Goal: Task Accomplishment & Management: Complete application form

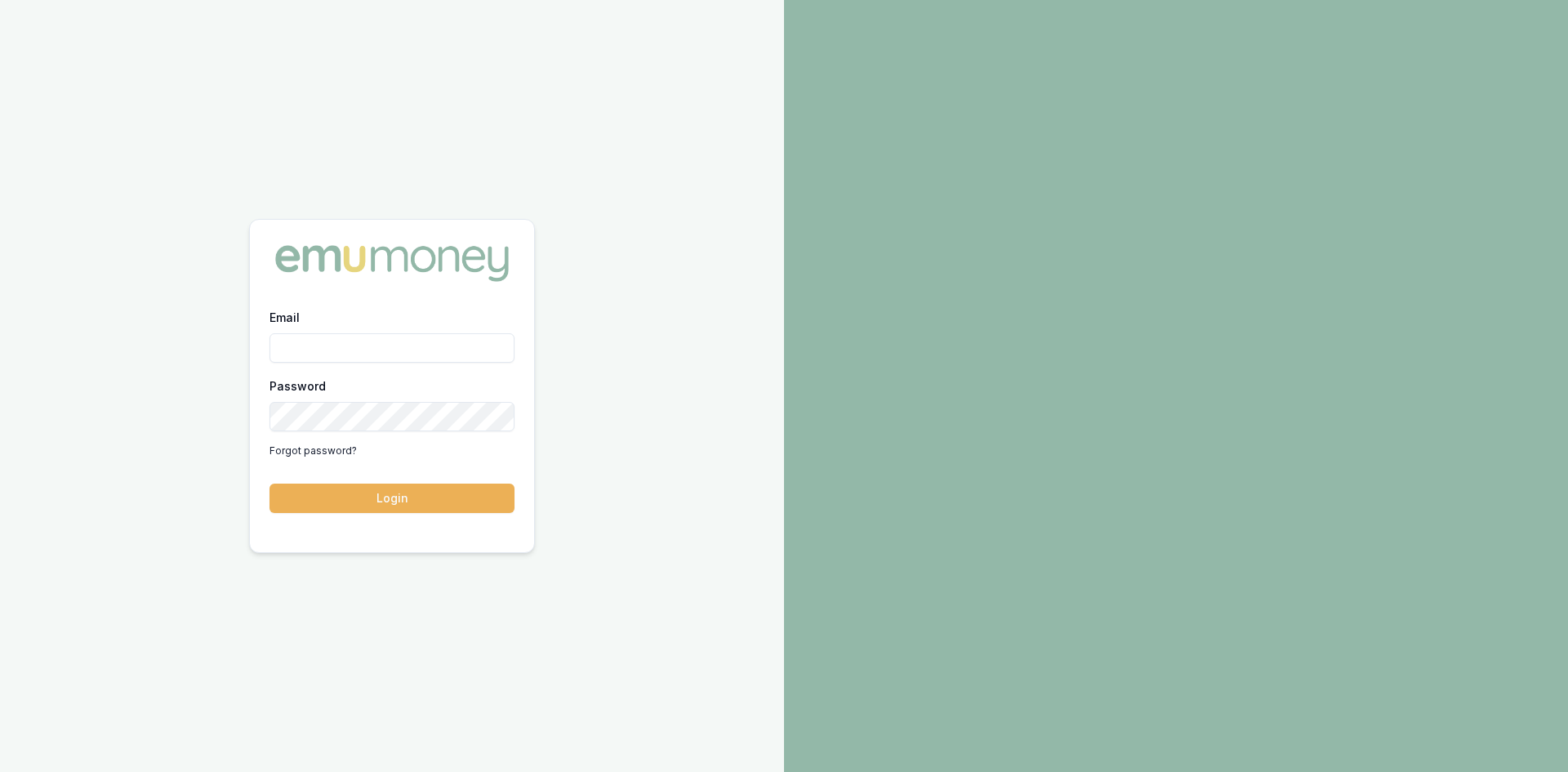
click at [288, 336] on input "Email" at bounding box center [392, 347] width 245 height 29
type input "wendy.fonseka@emumoney.com.au"
click at [404, 497] on button "Login" at bounding box center [392, 498] width 245 height 29
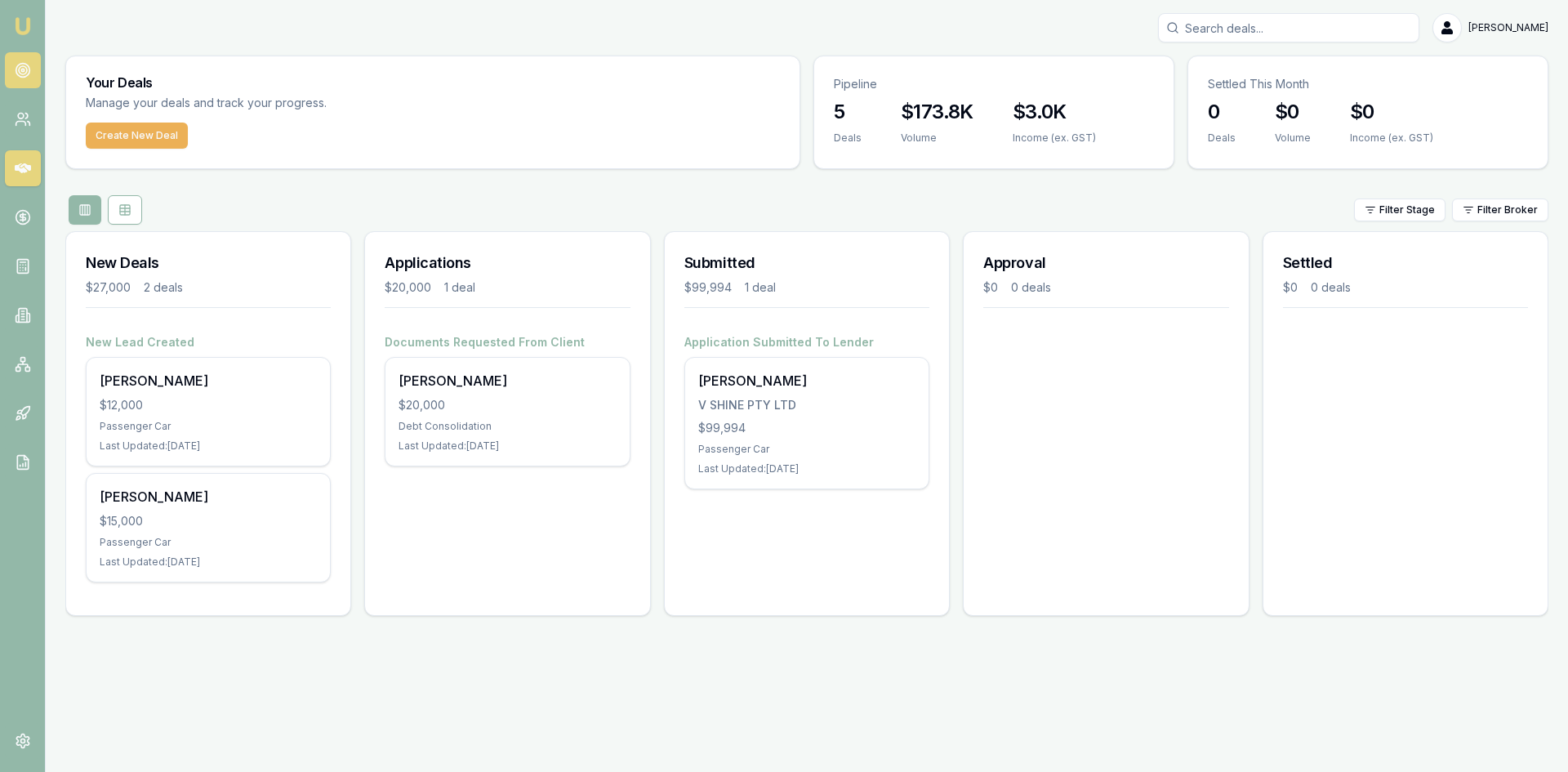
click at [25, 71] on icon at bounding box center [22, 71] width 16 height 16
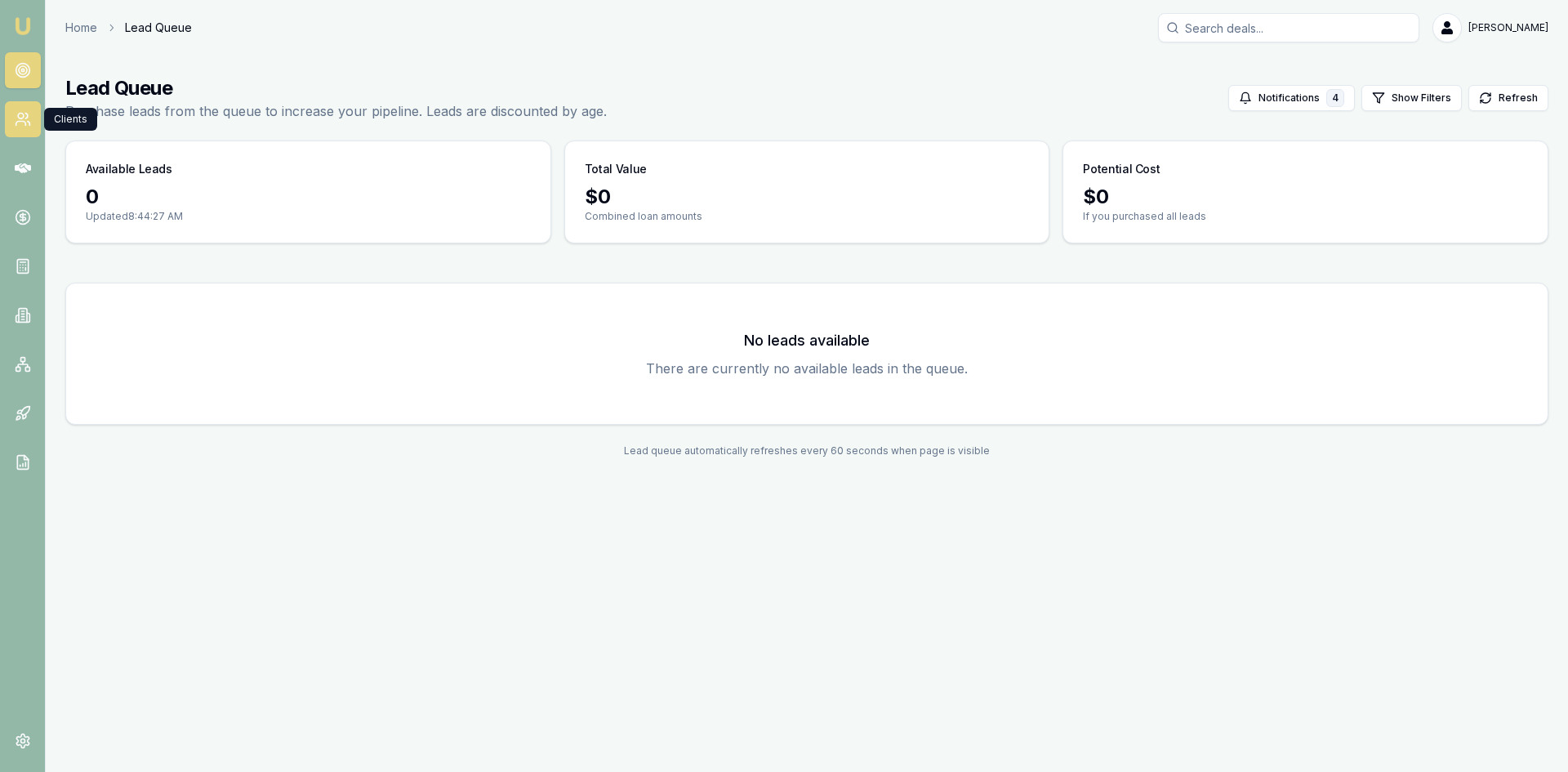
click at [18, 116] on circle at bounding box center [21, 116] width 5 height 5
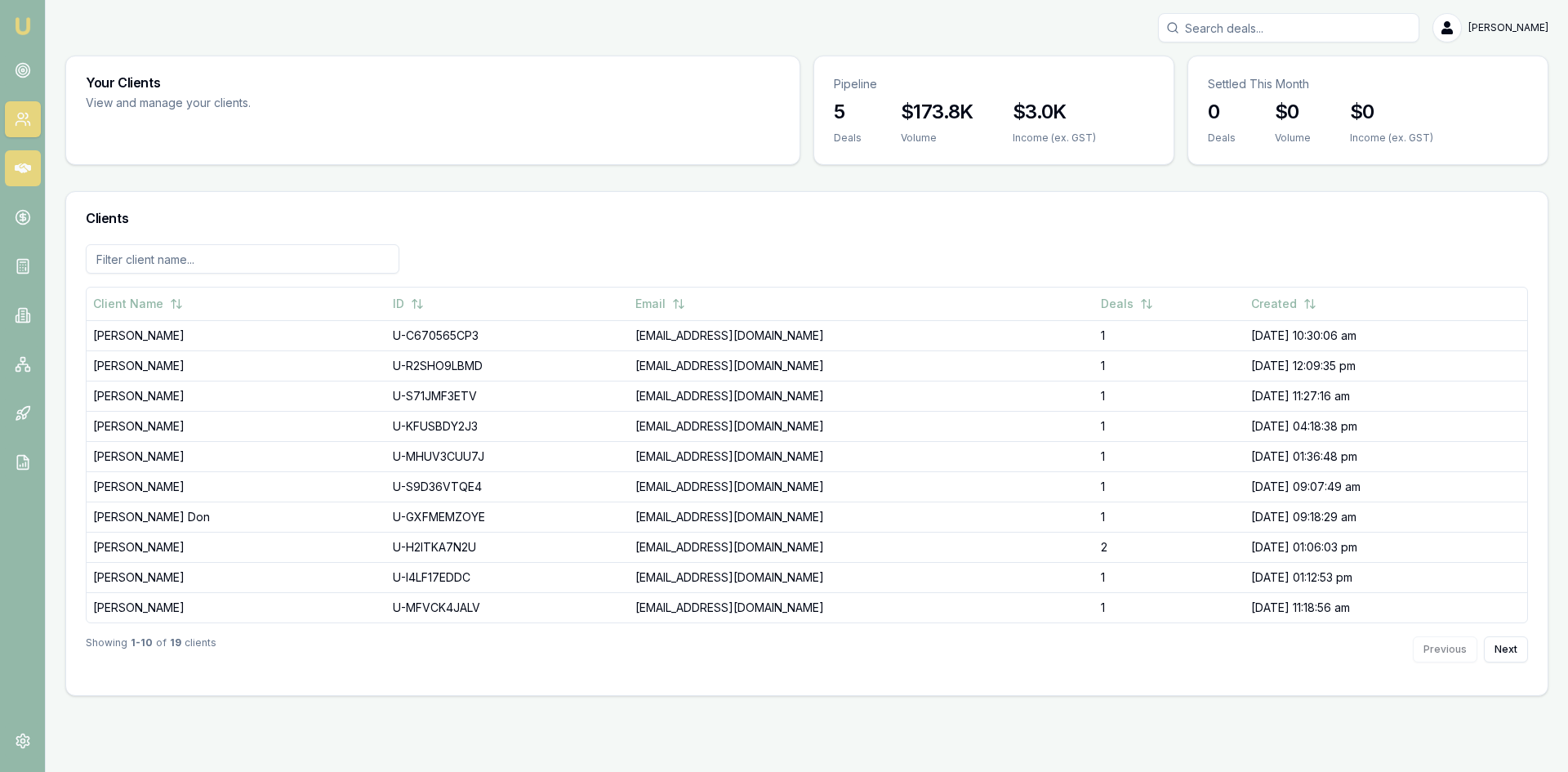
click at [19, 162] on icon at bounding box center [22, 168] width 16 height 16
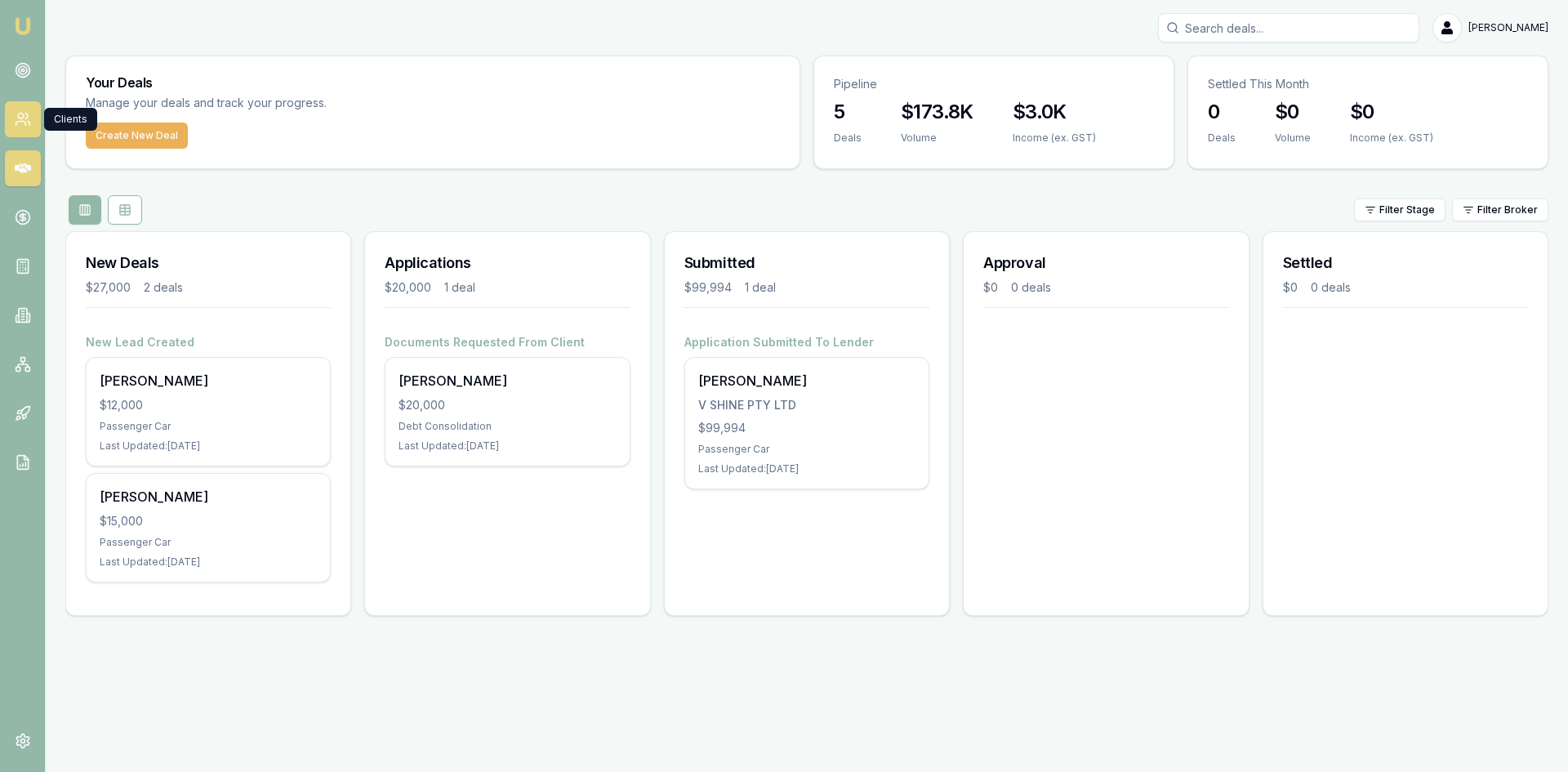
click at [21, 124] on icon at bounding box center [22, 119] width 16 height 16
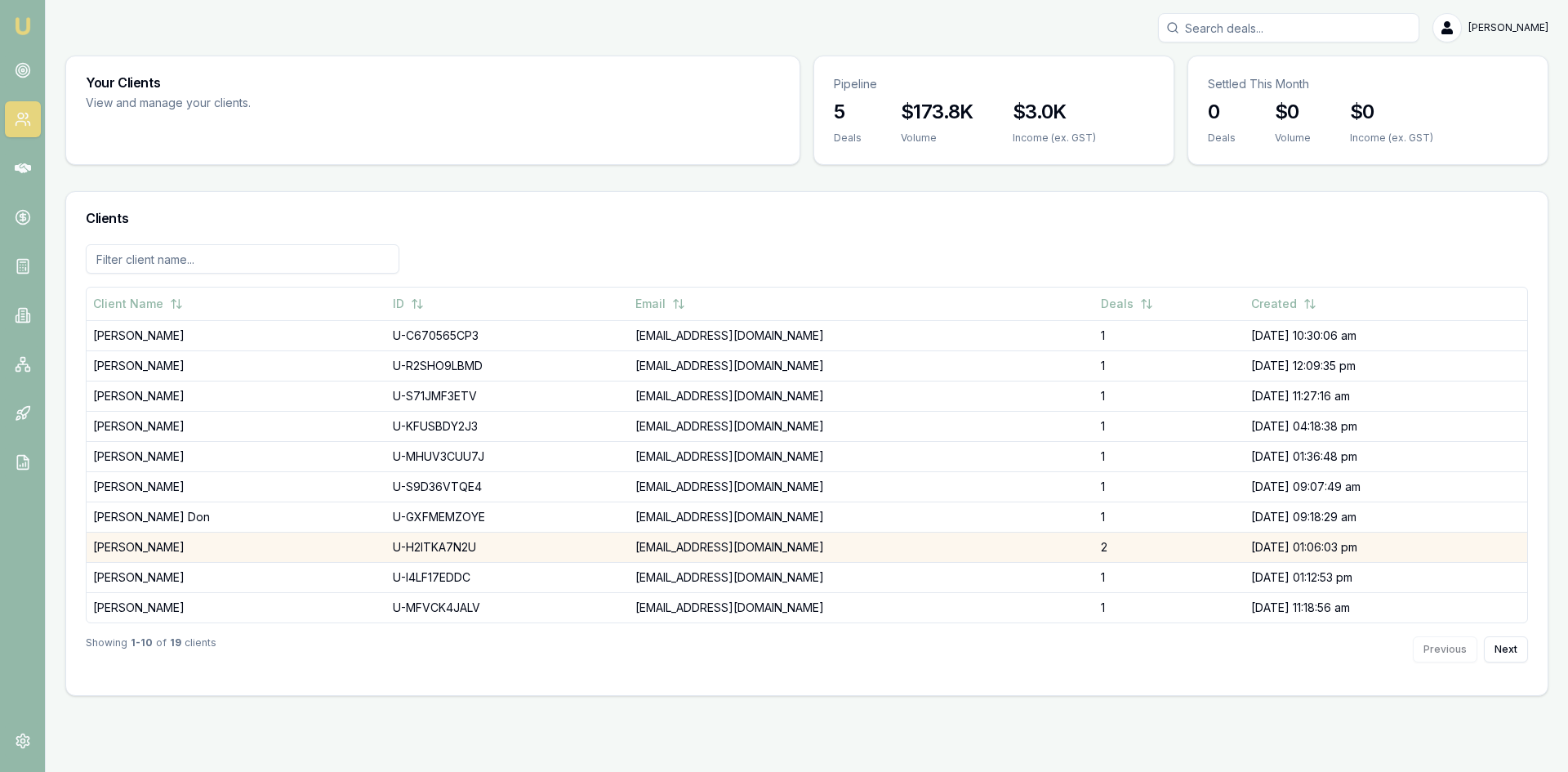
click at [173, 536] on td "[PERSON_NAME]" at bounding box center [236, 547] width 300 height 30
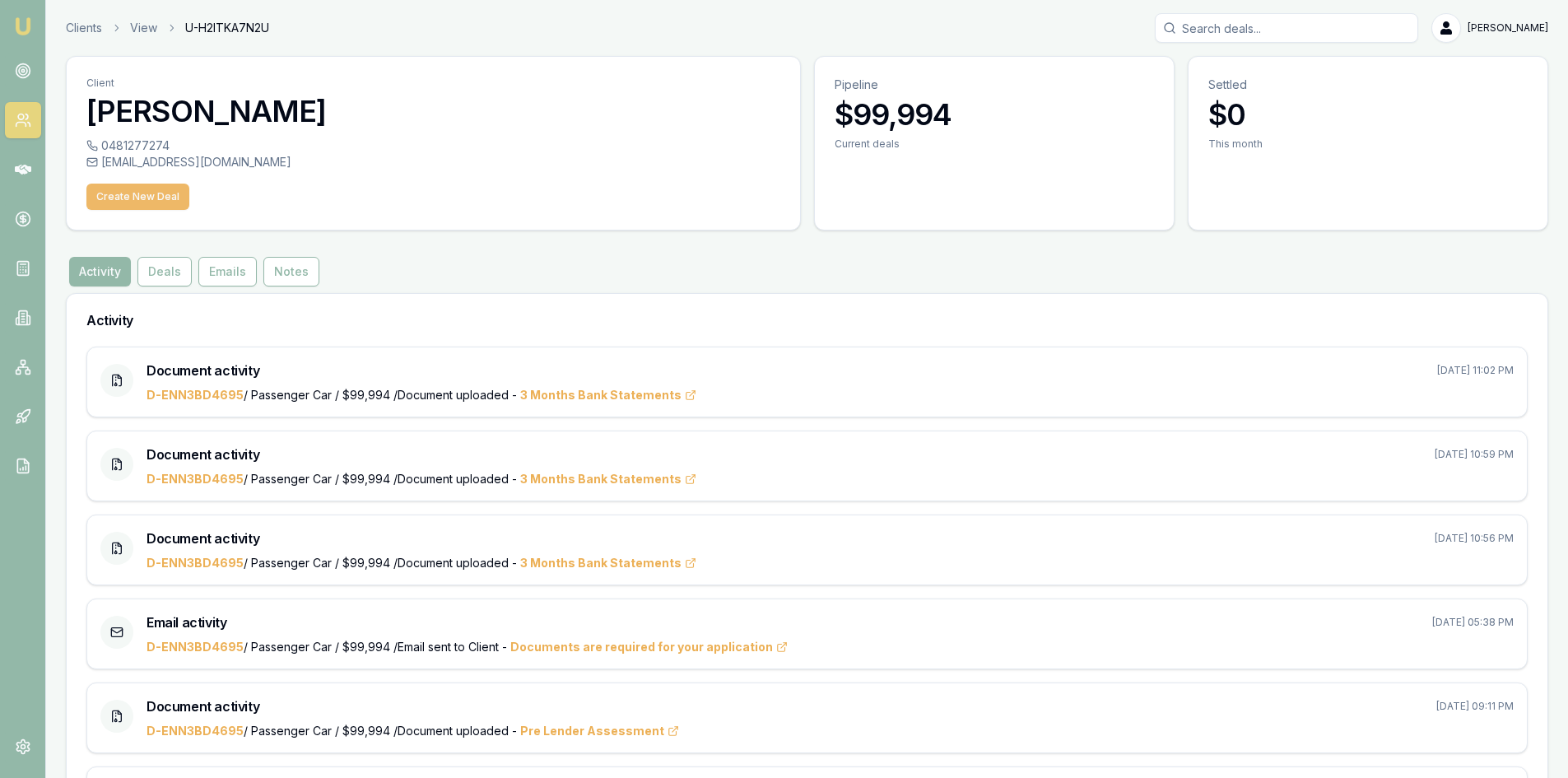
click at [170, 190] on button "Create New Deal" at bounding box center [138, 196] width 102 height 26
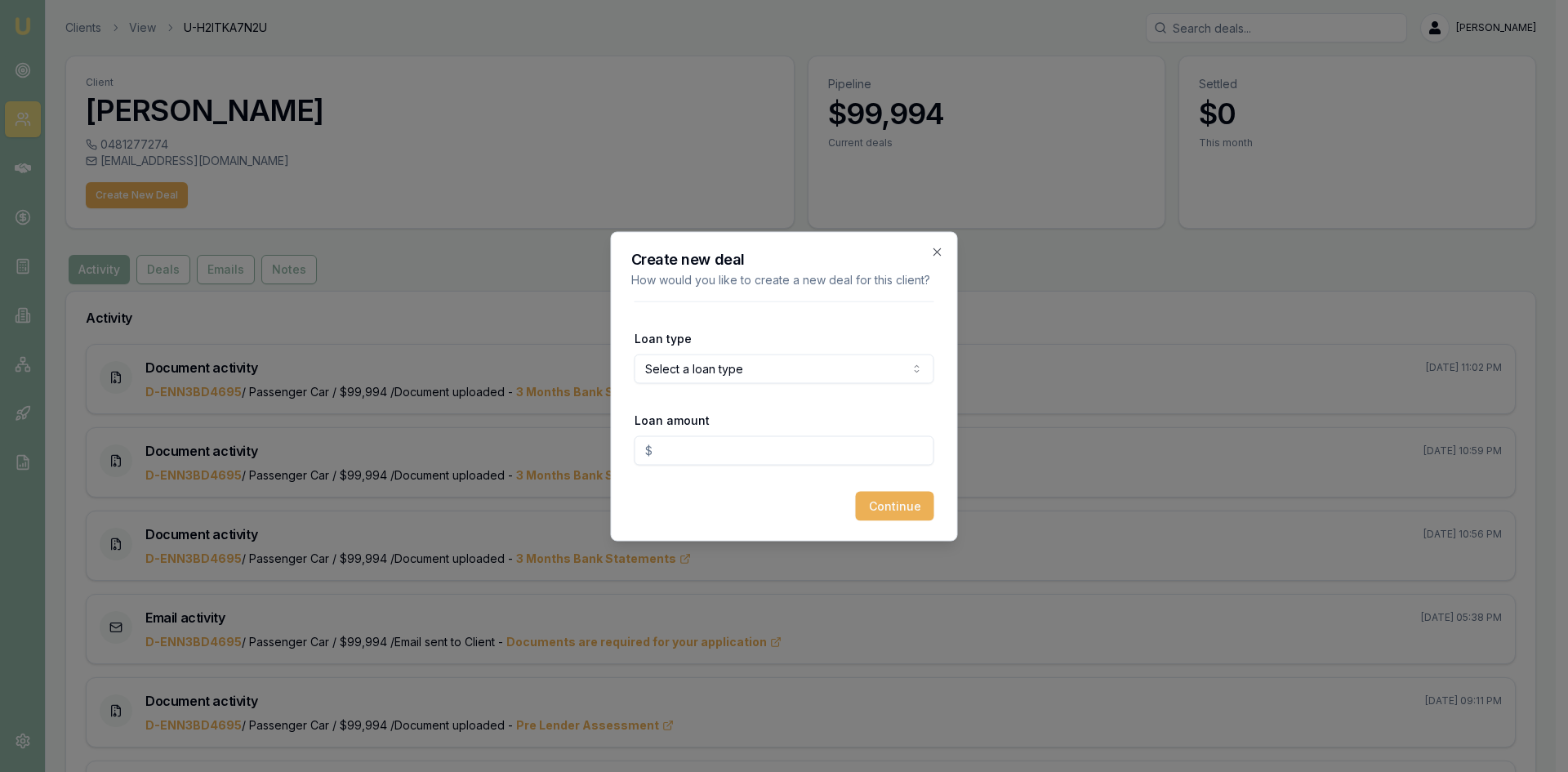
click at [701, 378] on body "Emu Broker Clients View U-H2ITKA7N2U Wendy Fonseka Toggle Menu Client Sella Sil…" at bounding box center [778, 386] width 1556 height 772
select select "COMMERCIAL_ASSET"
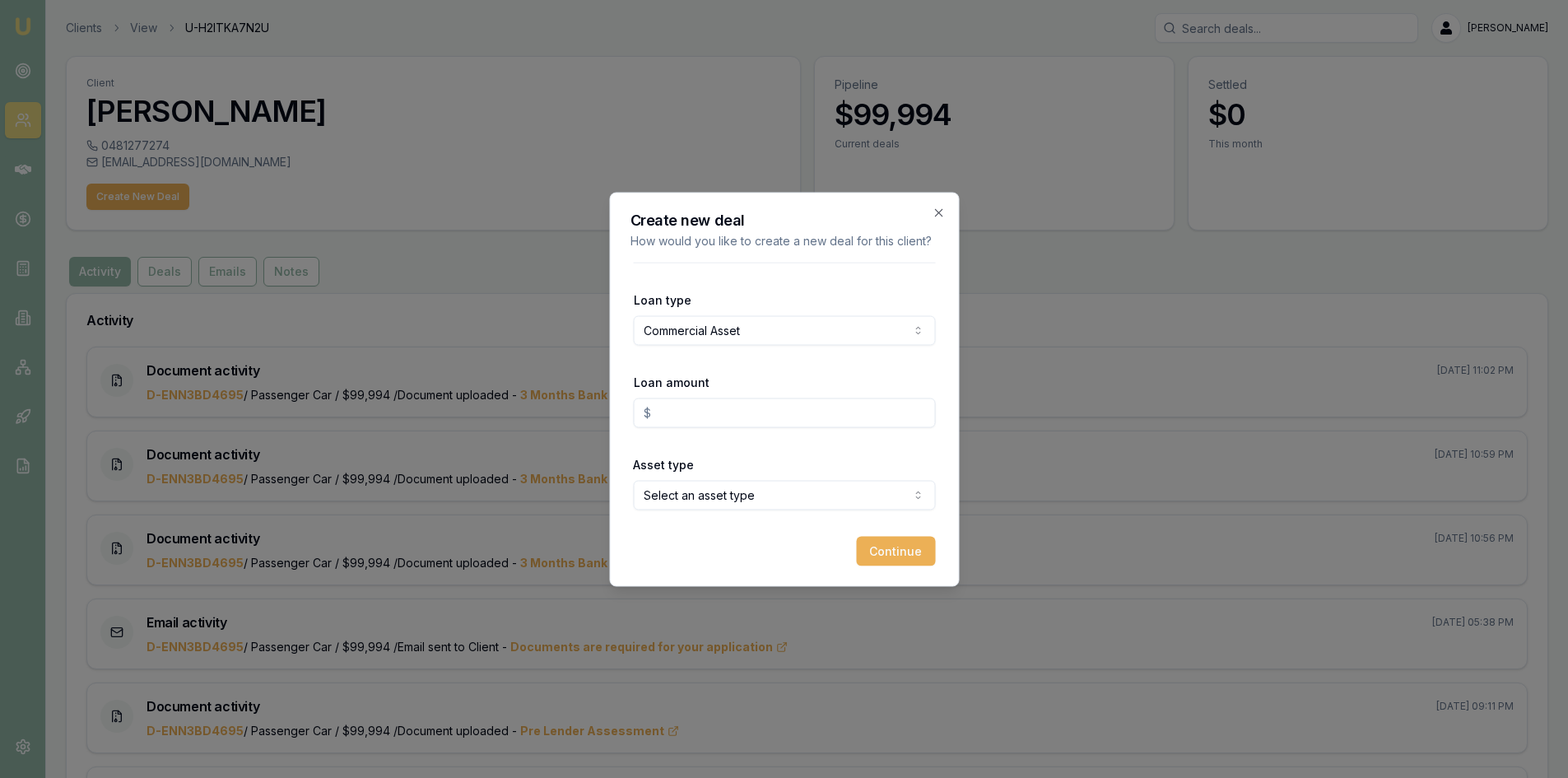
click at [703, 406] on input "Loan amount" at bounding box center [784, 412] width 302 height 30
click at [703, 407] on input "Loan amount" at bounding box center [784, 412] width 302 height 30
click at [703, 408] on input "Loan amount" at bounding box center [784, 412] width 302 height 30
click at [703, 407] on input "Loan amount" at bounding box center [784, 412] width 302 height 30
type input "$50,000.00"
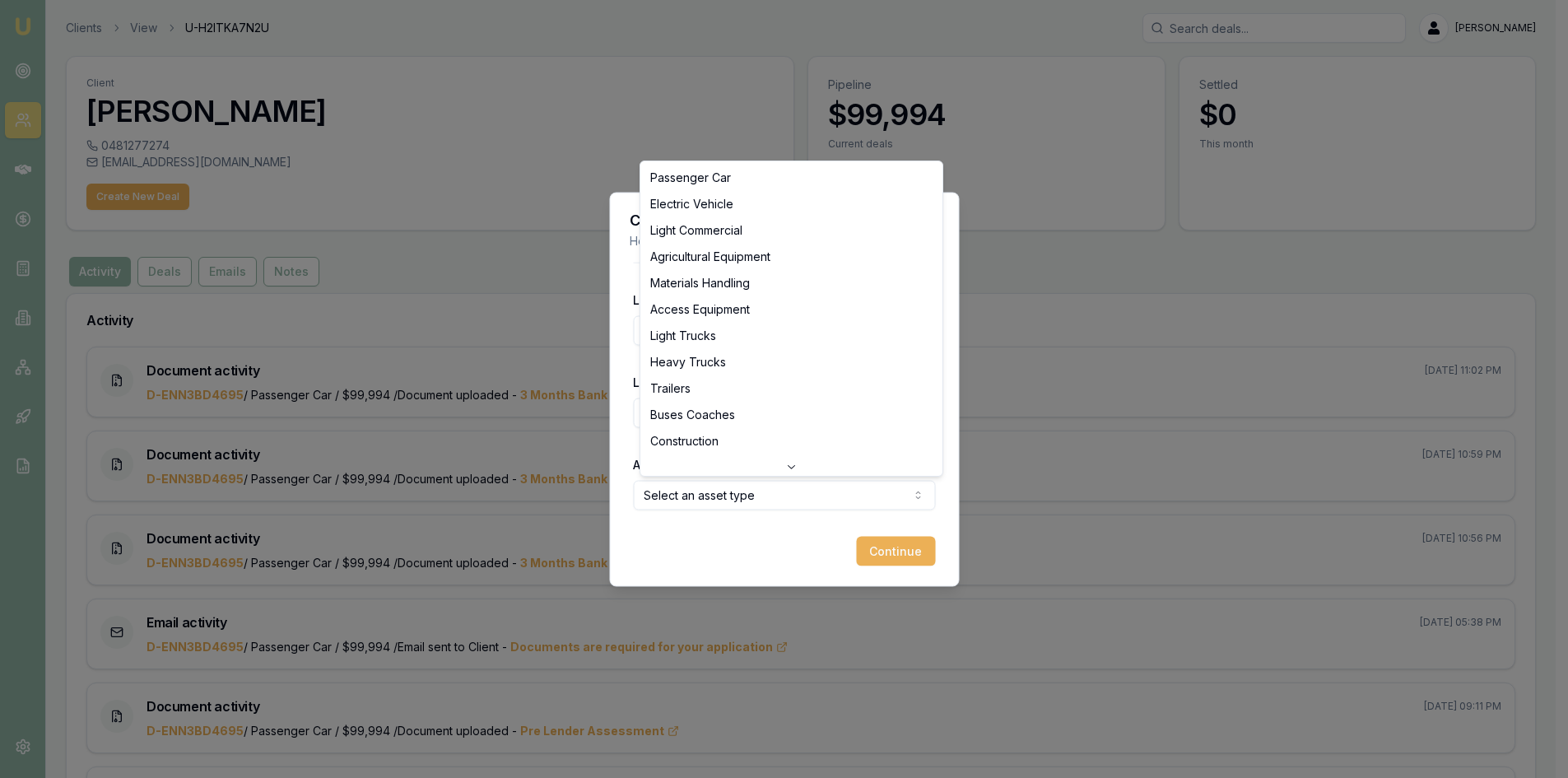
click at [721, 495] on body "Emu Broker Clients View U-H2ITKA7N2U Wendy Fonseka Toggle Menu Client Sella Sil…" at bounding box center [778, 389] width 1555 height 778
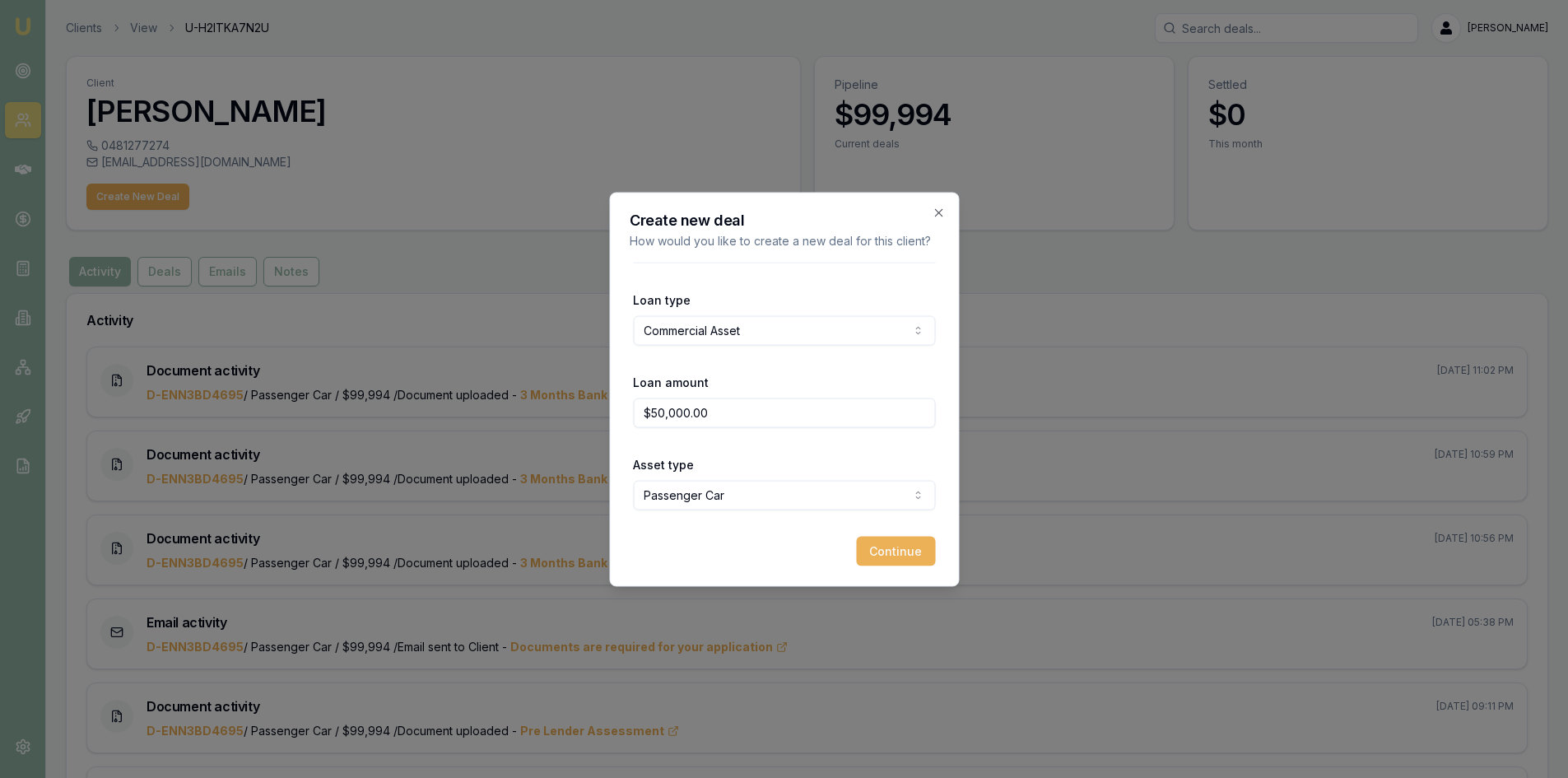
click at [895, 549] on button "Continue" at bounding box center [895, 550] width 79 height 30
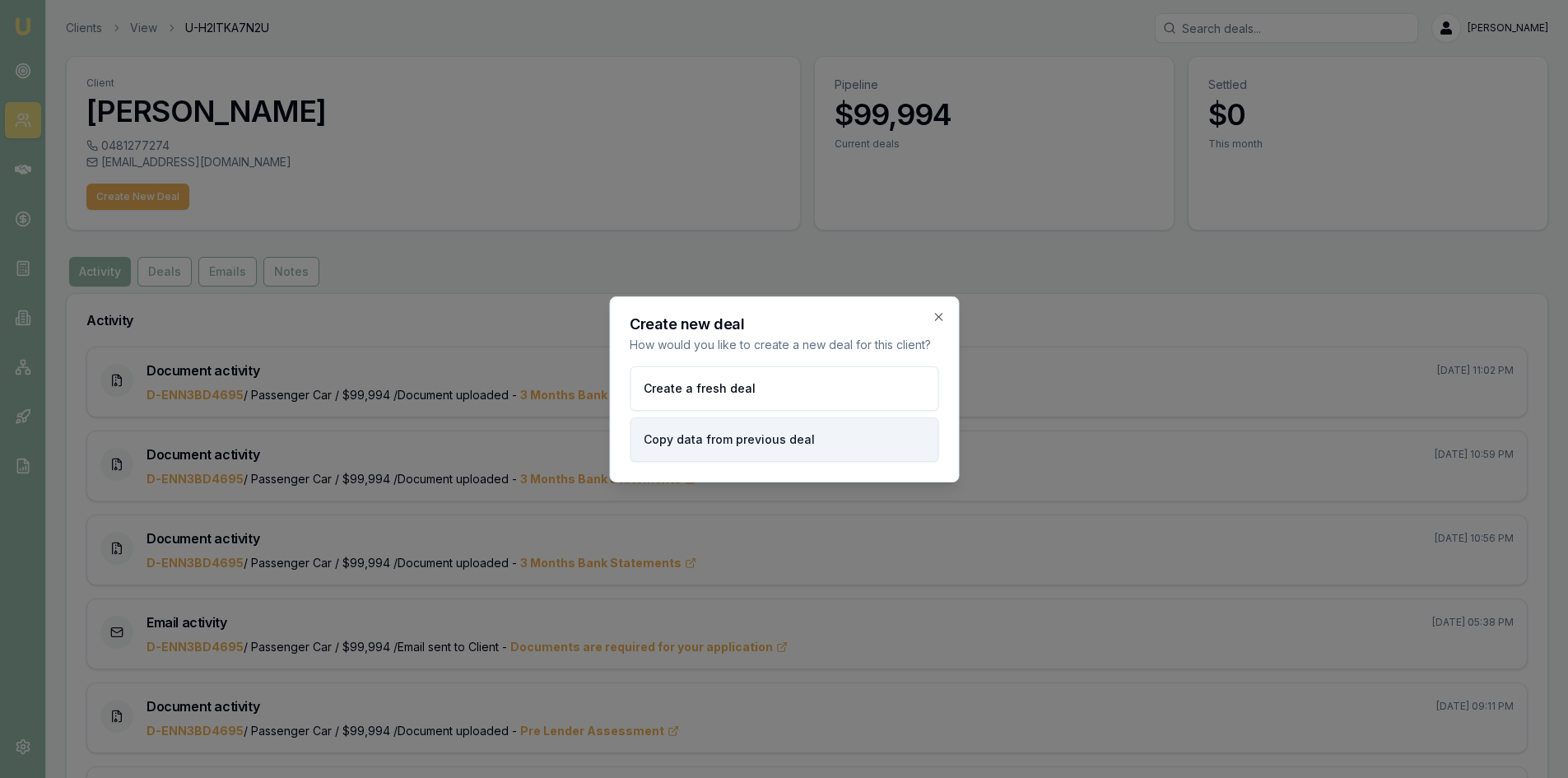
click at [735, 443] on button "Copy data from previous deal" at bounding box center [783, 439] width 308 height 44
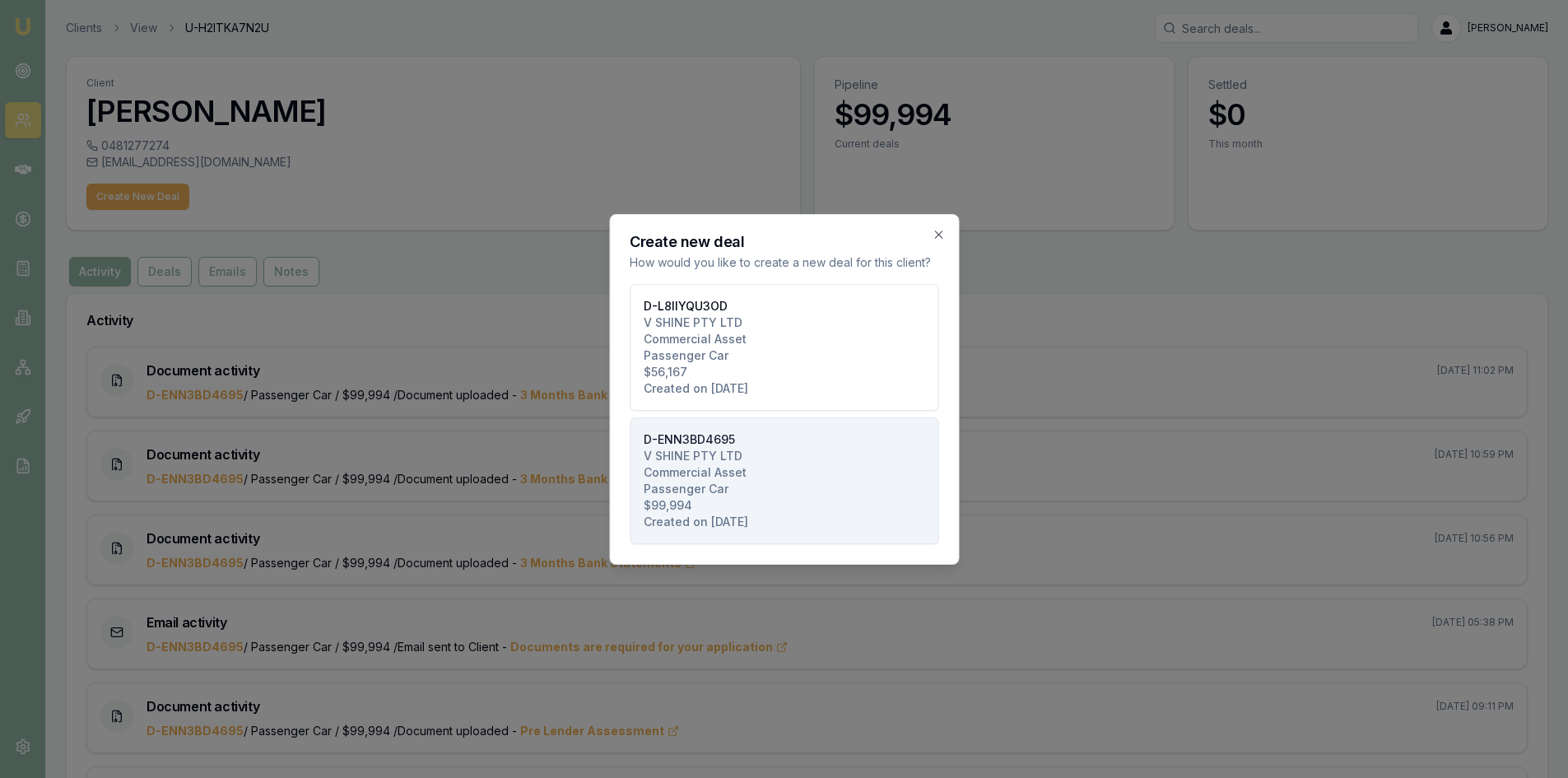
click at [719, 481] on span "Passenger Car" at bounding box center [686, 489] width 85 height 16
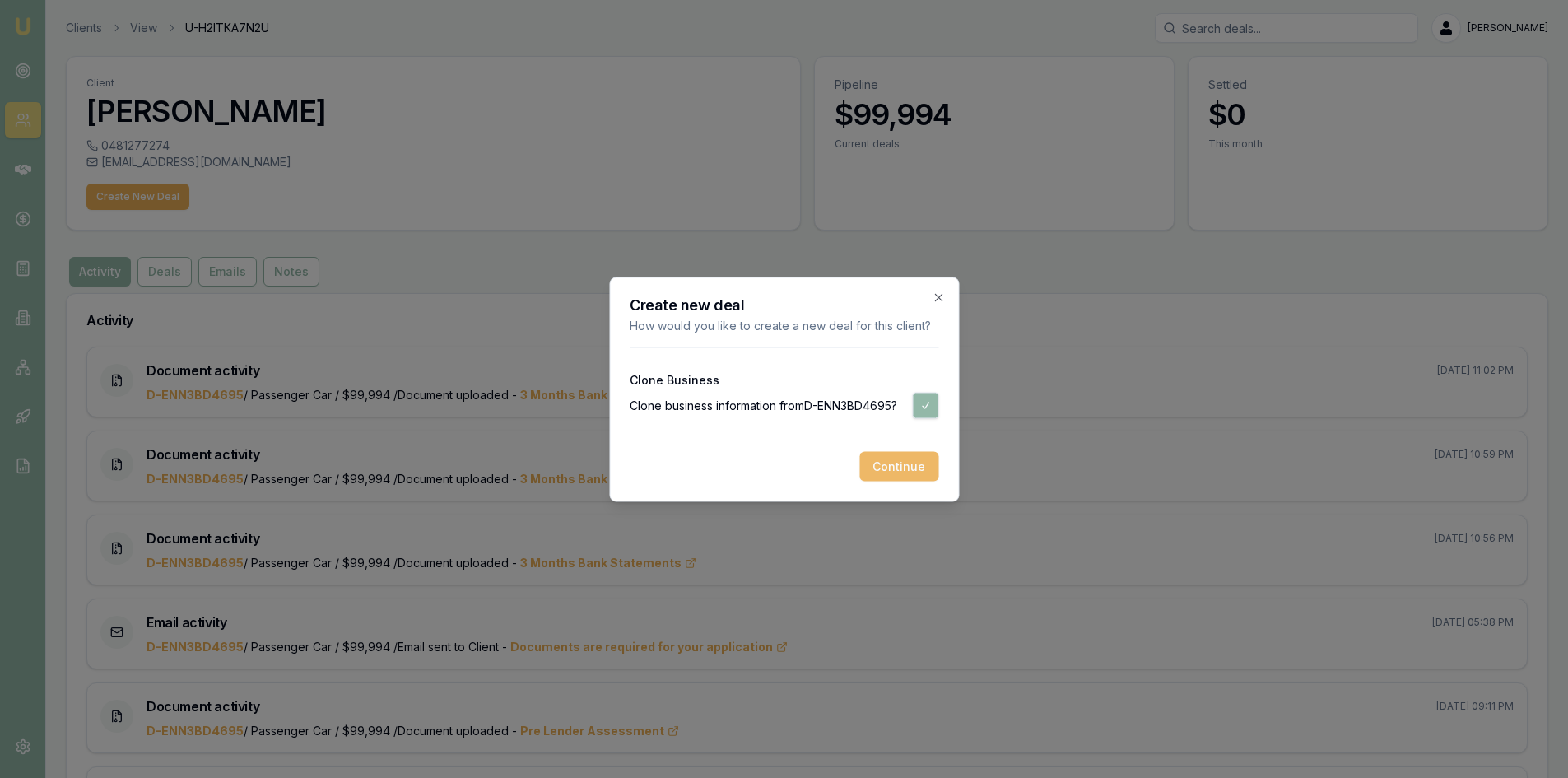
click at [889, 471] on button "Continue" at bounding box center [899, 466] width 79 height 30
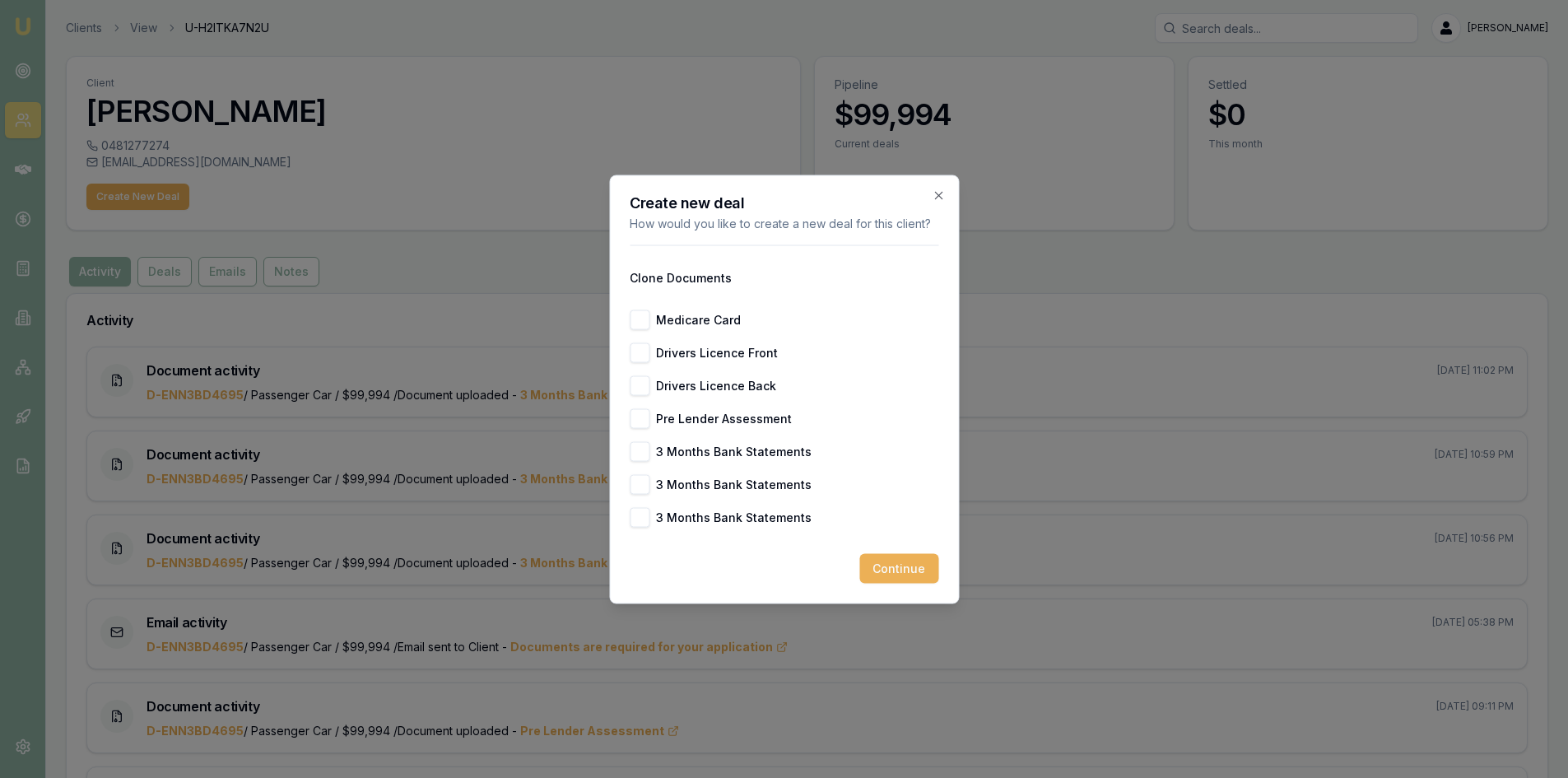
click at [635, 312] on button "Medicare Card" at bounding box center [639, 319] width 20 height 20
checkbox input "true"
click at [642, 356] on button "Drivers Licence Front" at bounding box center [639, 353] width 20 height 20
checkbox input "true"
click at [641, 374] on div "Medicare Card Drivers Licence Front Drivers Licence Back Pre Lender Assessment …" at bounding box center [783, 418] width 308 height 218
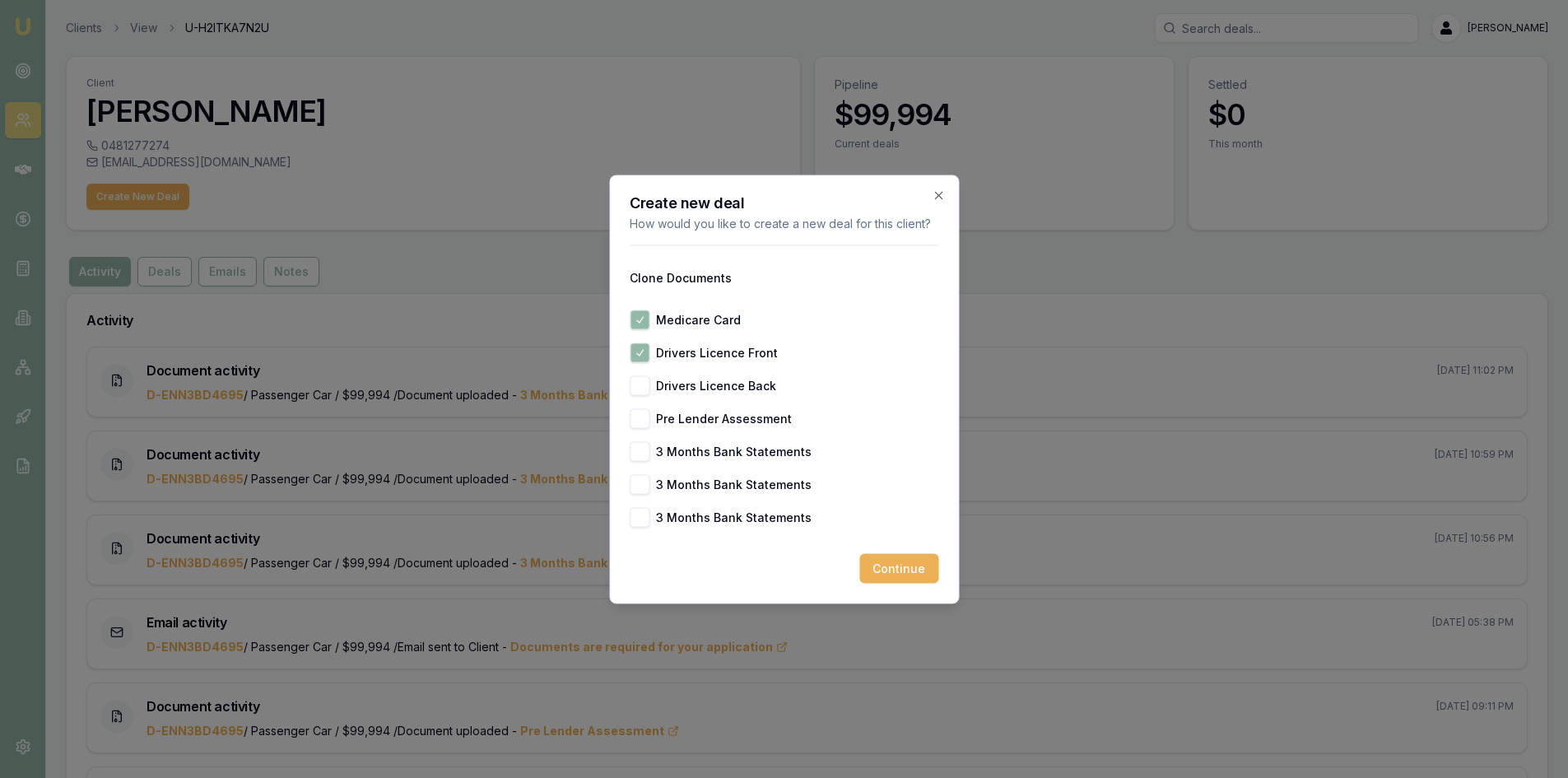
click at [642, 385] on button "Drivers Licence Back" at bounding box center [639, 385] width 20 height 20
checkbox input "true"
click at [643, 443] on button "3 Months Bank Statements" at bounding box center [639, 452] width 20 height 20
checkbox input "true"
click at [641, 474] on button "3 Months Bank Statements" at bounding box center [639, 484] width 20 height 20
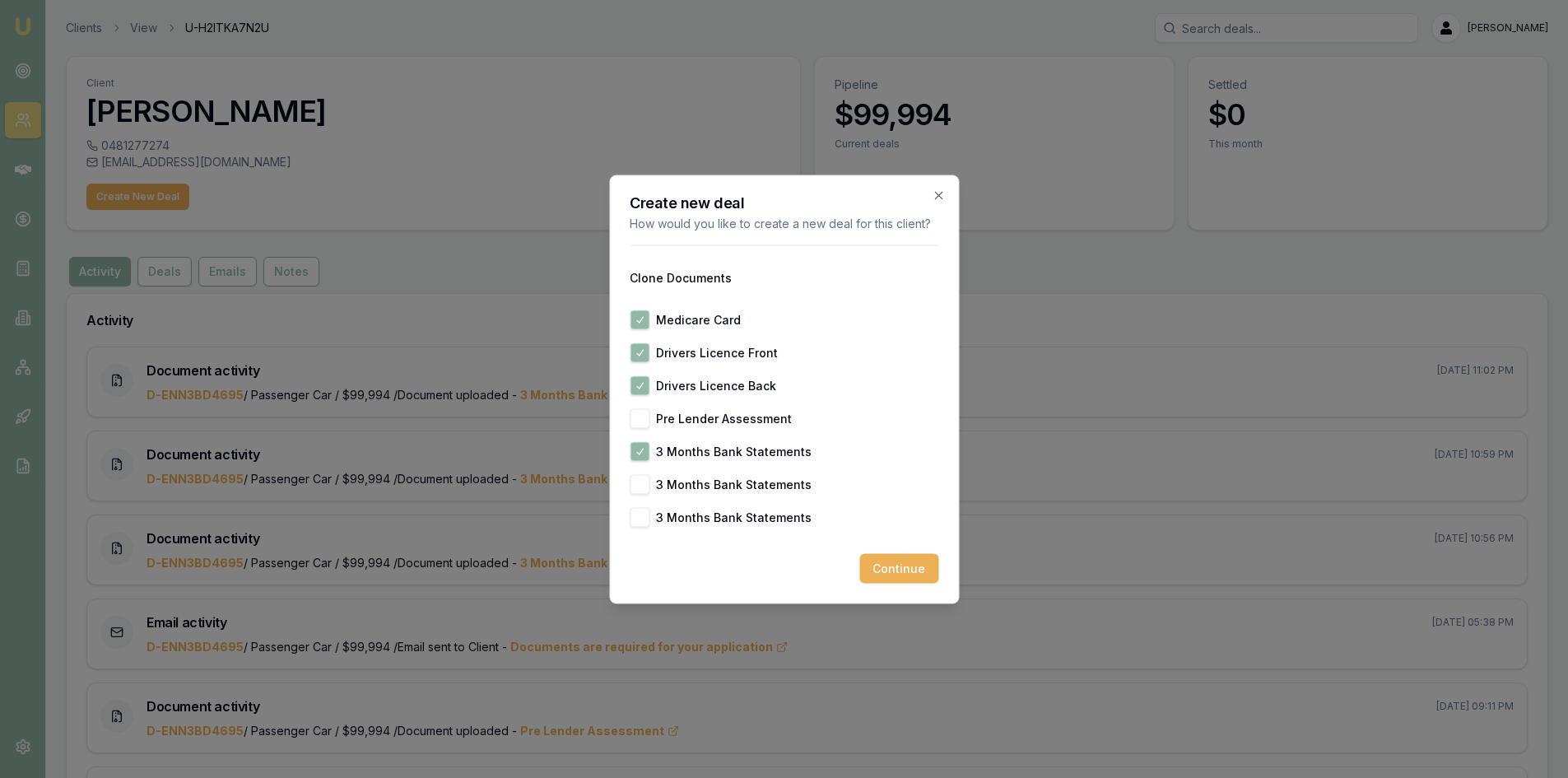
checkbox input "true"
click at [639, 512] on button "3 Months Bank Statements" at bounding box center [639, 517] width 20 height 20
checkbox input "true"
click at [632, 413] on button "Pre Lender Assessment" at bounding box center [639, 418] width 20 height 20
checkbox input "true"
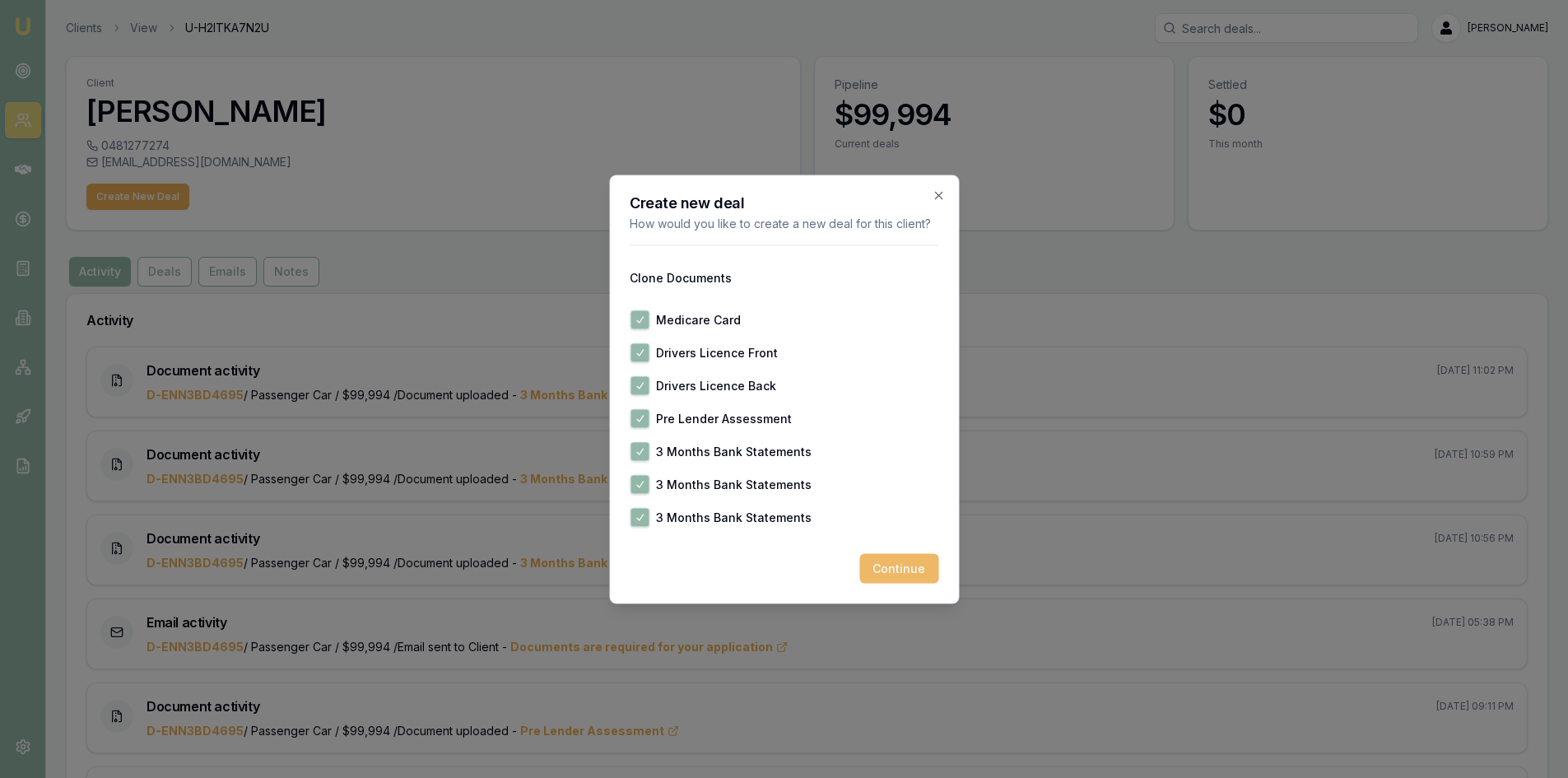
click at [881, 569] on button "Continue" at bounding box center [899, 568] width 79 height 30
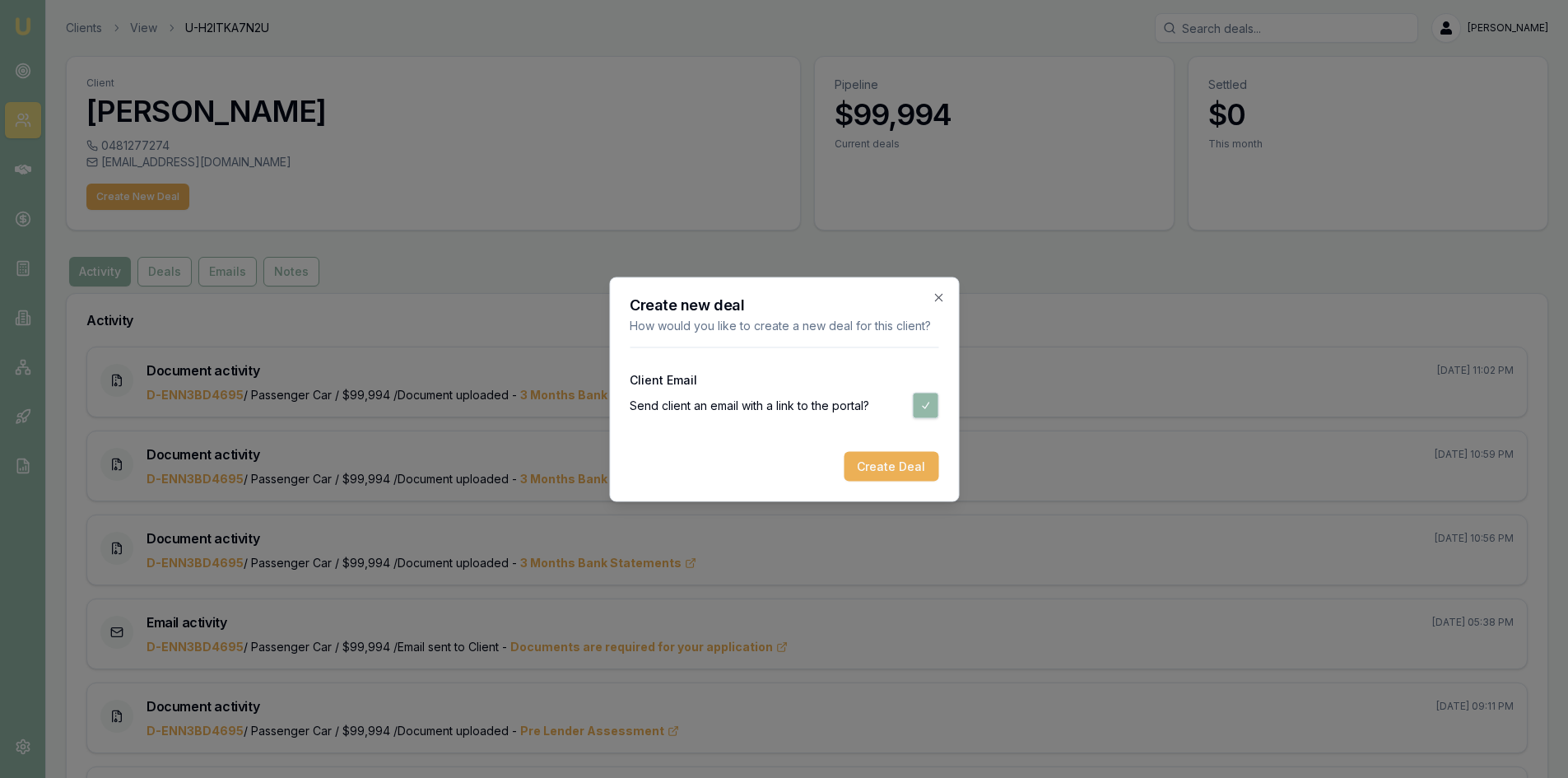
click at [920, 405] on button "button" at bounding box center [924, 405] width 26 height 26
checkbox input "false"
click at [878, 472] on button "Create Deal" at bounding box center [890, 466] width 94 height 30
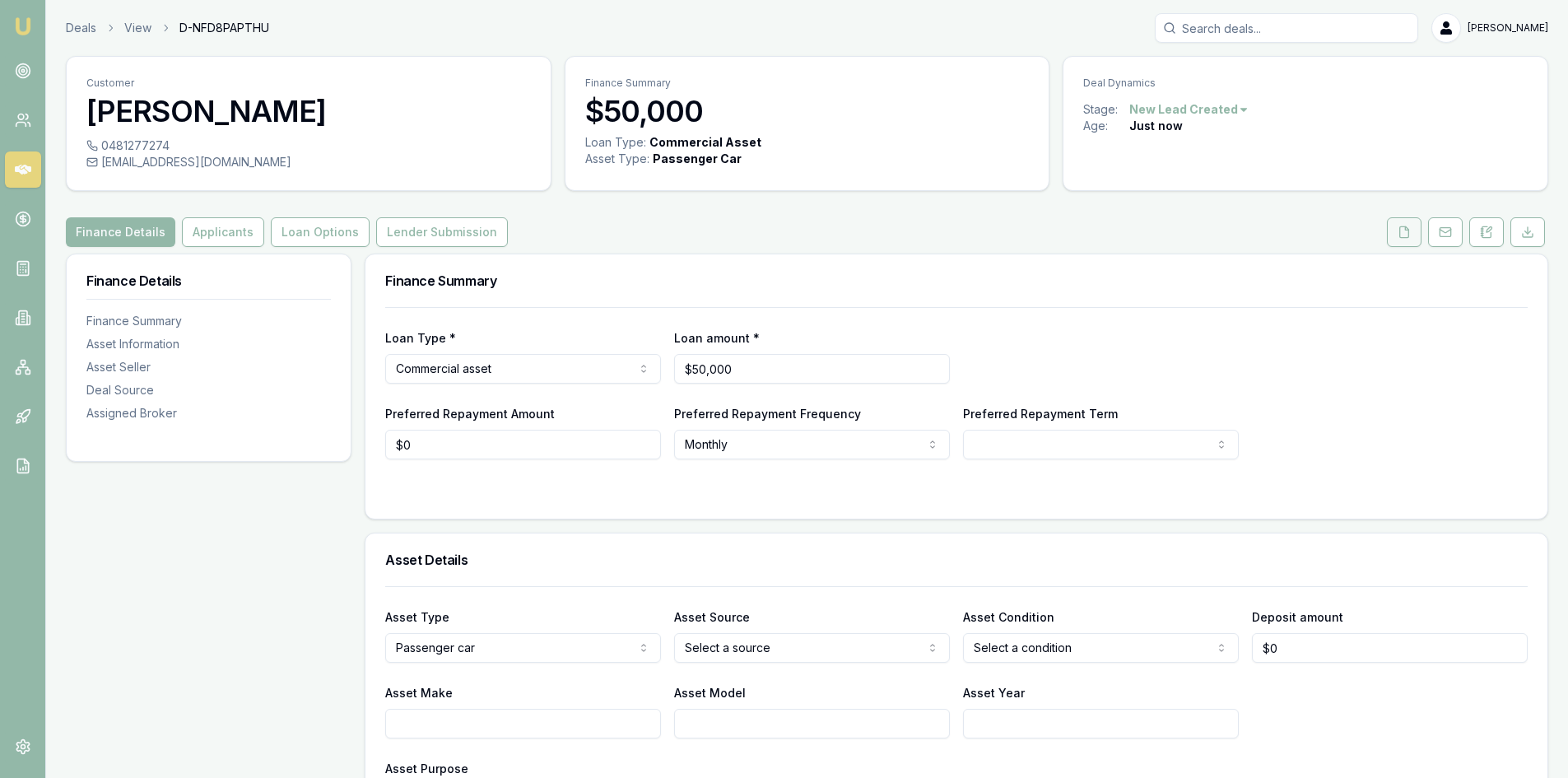
click at [1398, 235] on icon at bounding box center [1403, 232] width 13 height 13
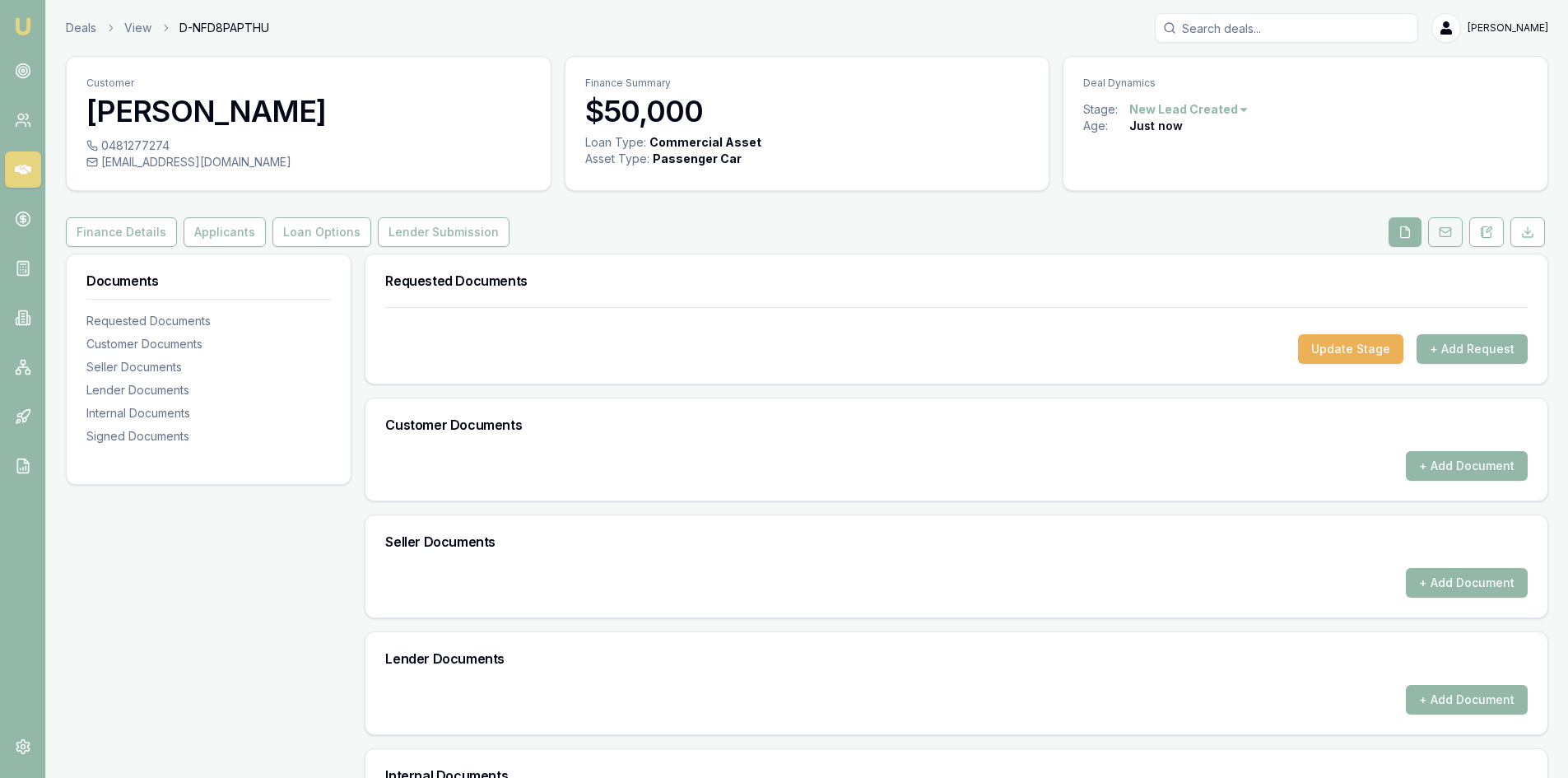
click at [1430, 229] on button at bounding box center [1445, 232] width 34 height 30
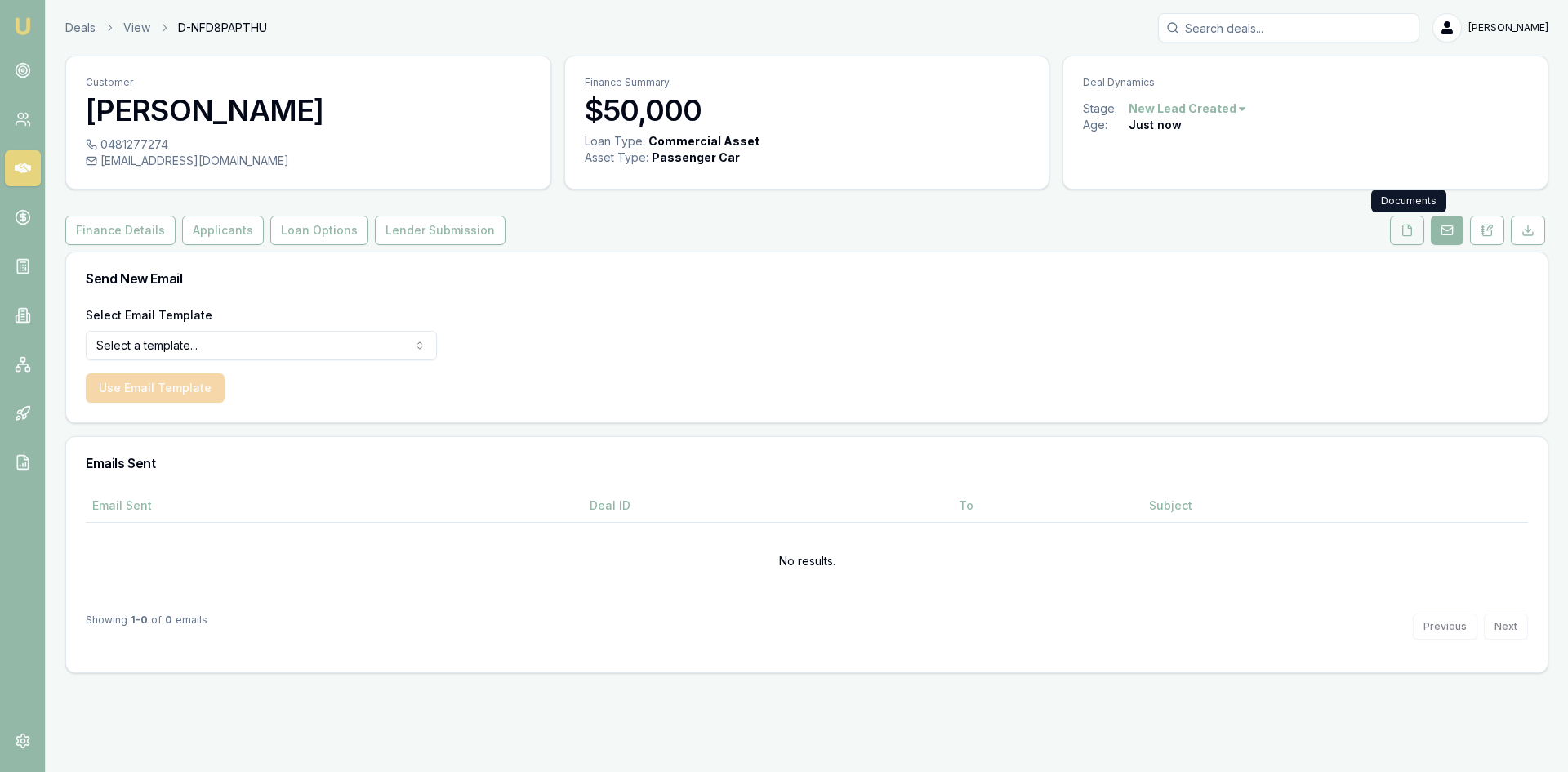
click at [1399, 231] on button at bounding box center [1407, 230] width 34 height 29
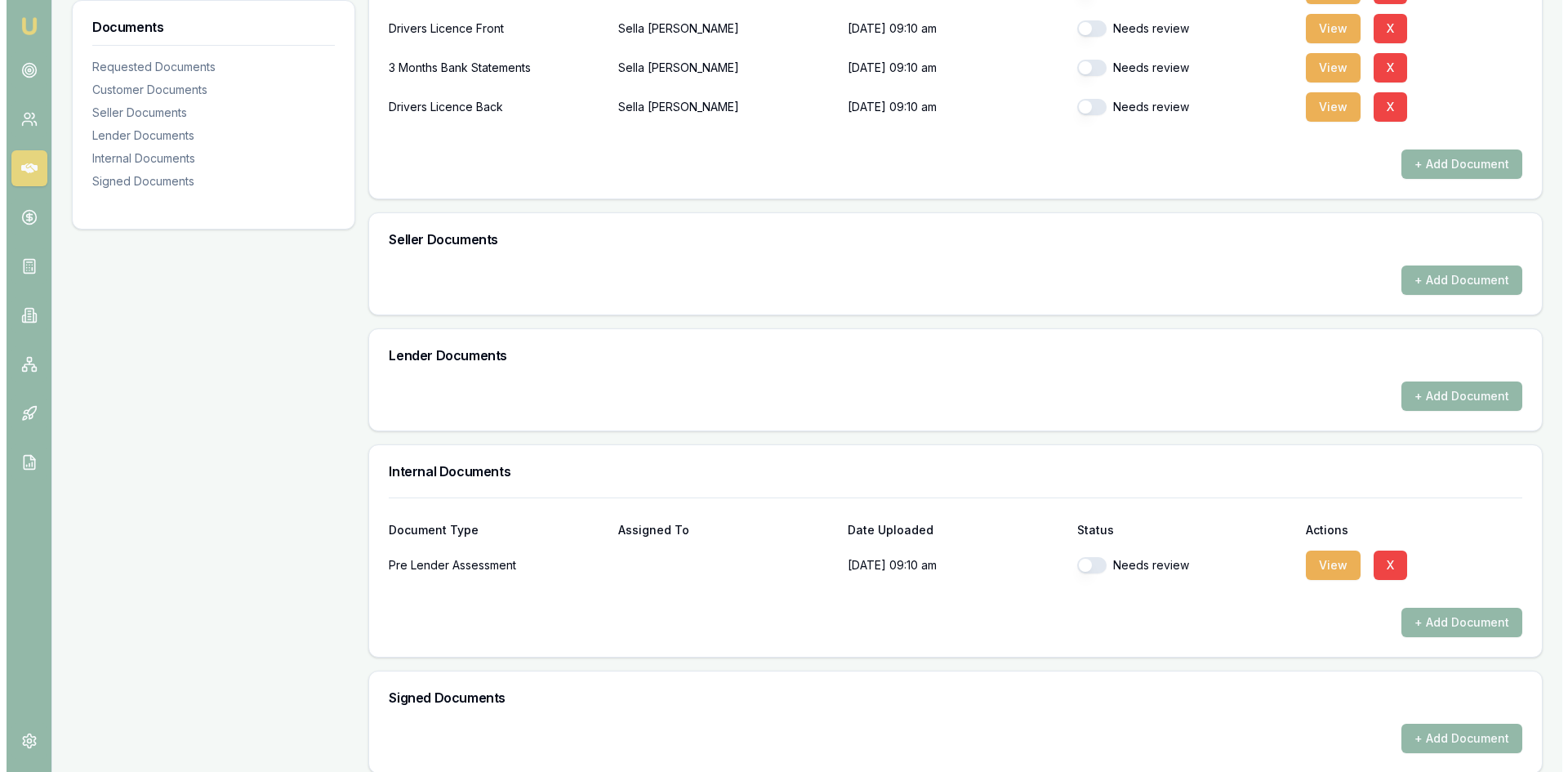
scroll to position [619, 0]
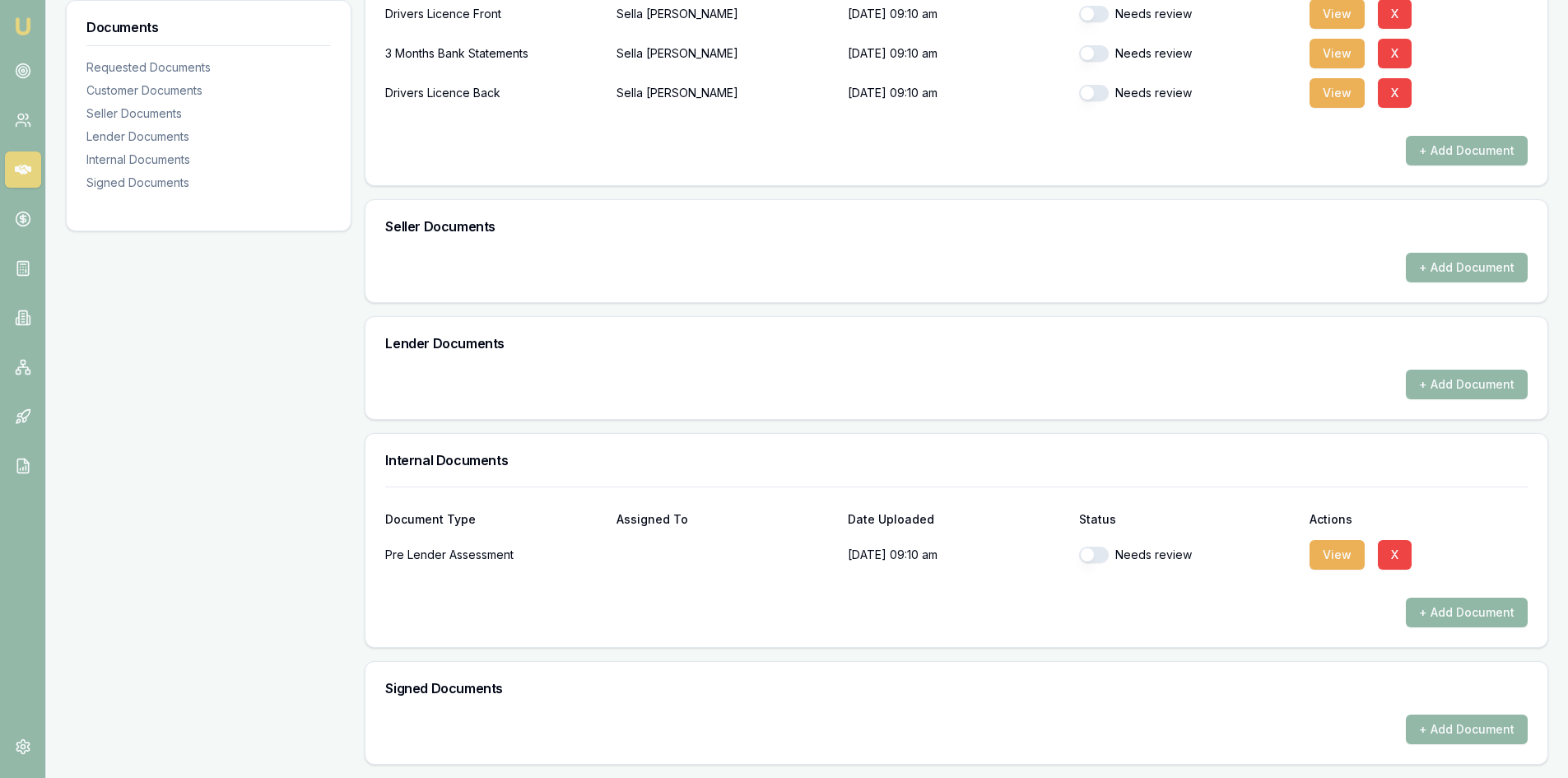
click at [1439, 611] on button "+ Add Document" at bounding box center [1466, 613] width 121 height 30
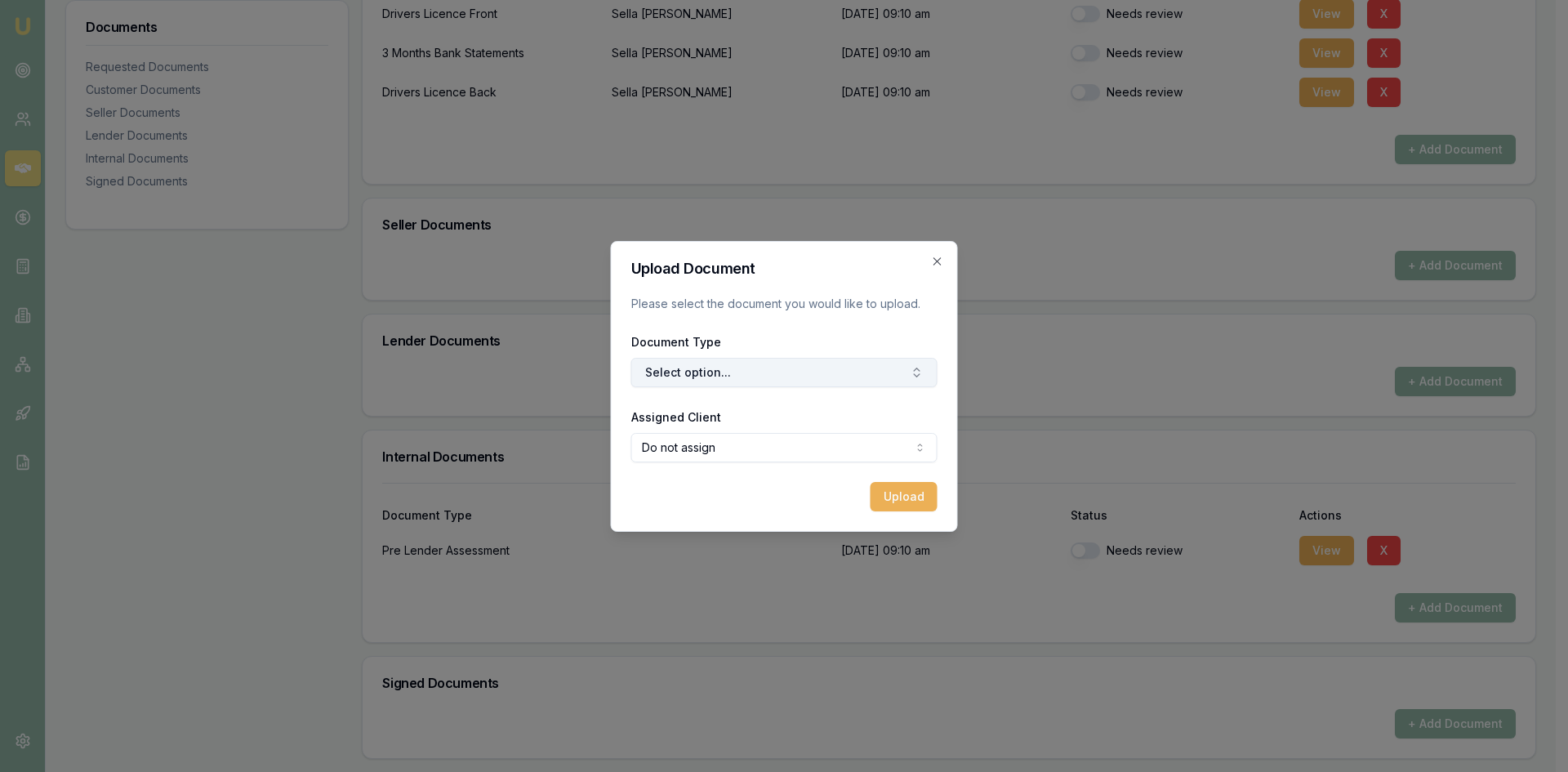
click at [858, 377] on button "Select option..." at bounding box center [784, 372] width 306 height 29
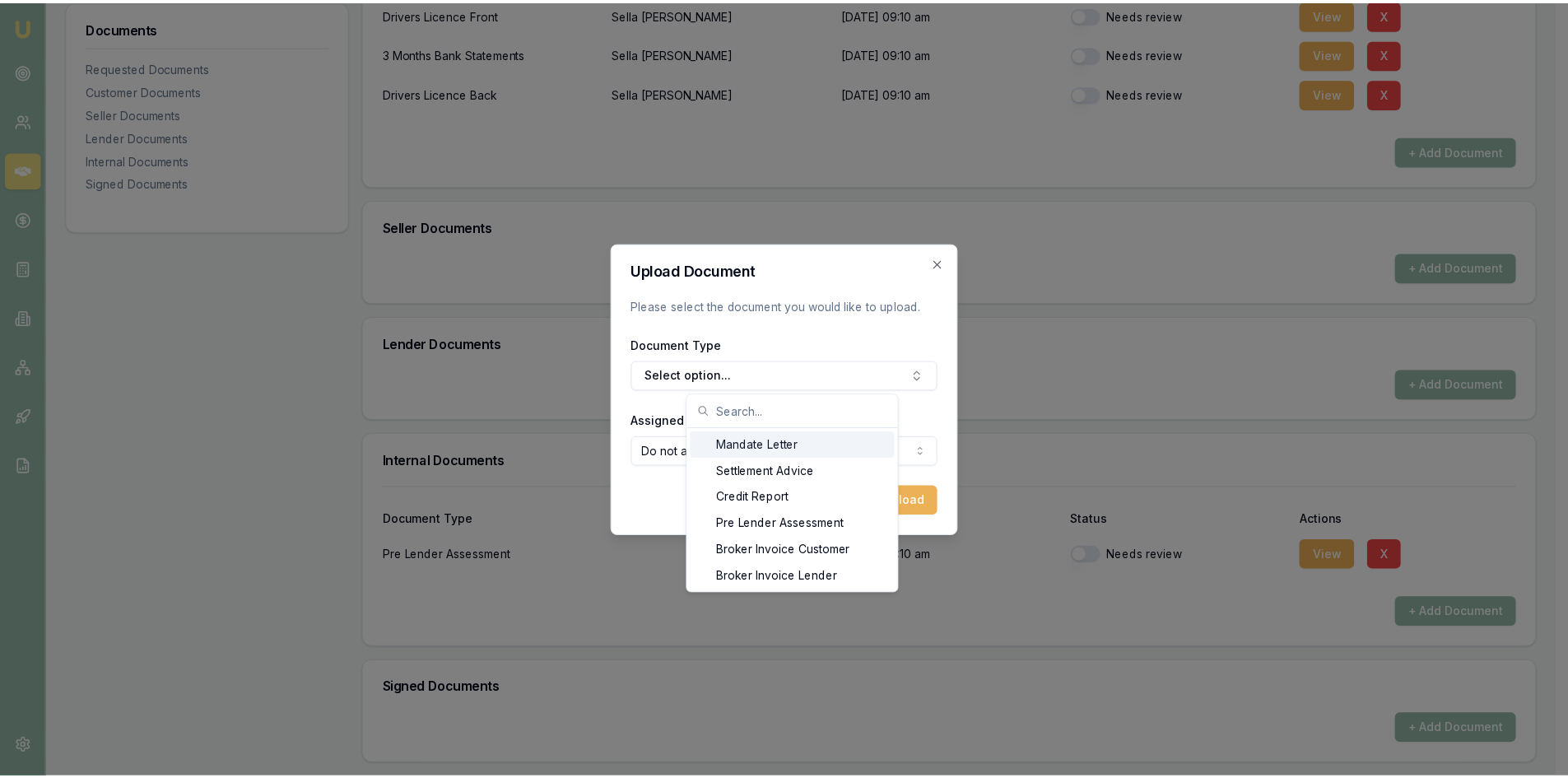
scroll to position [26, 0]
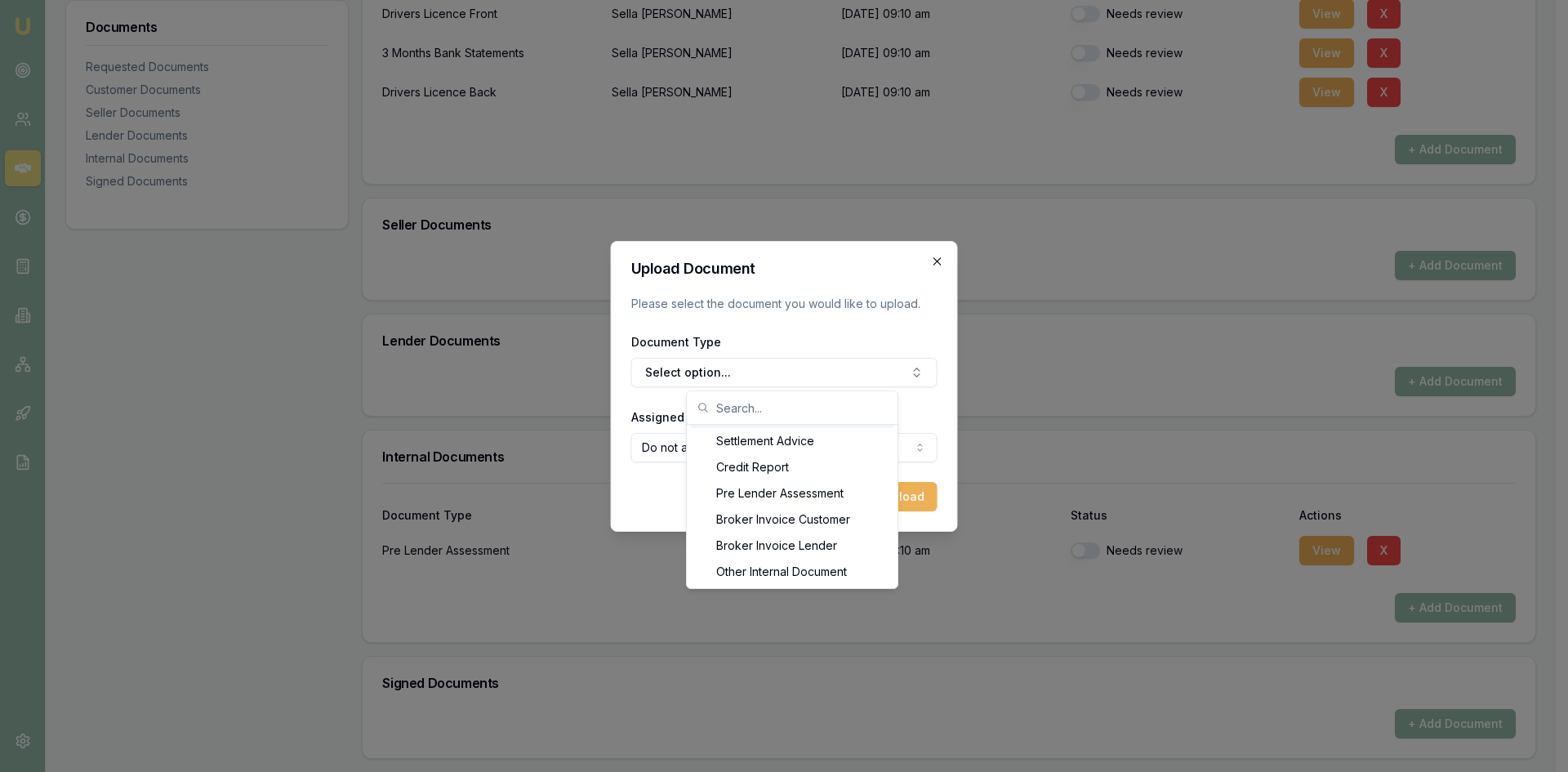
click at [933, 262] on icon "button" at bounding box center [938, 261] width 13 height 13
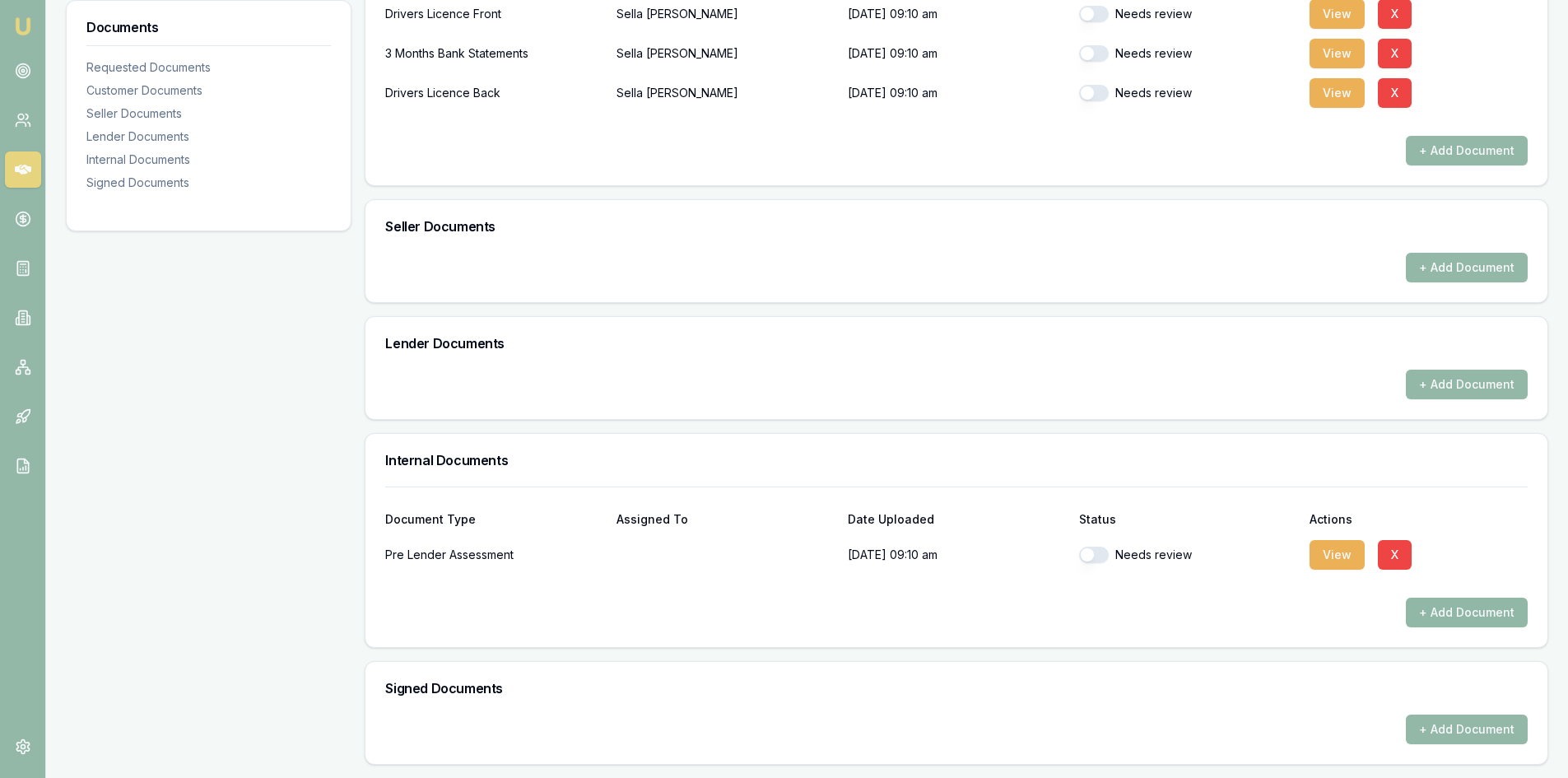
click at [1466, 613] on button "+ Add Document" at bounding box center [1466, 613] width 121 height 30
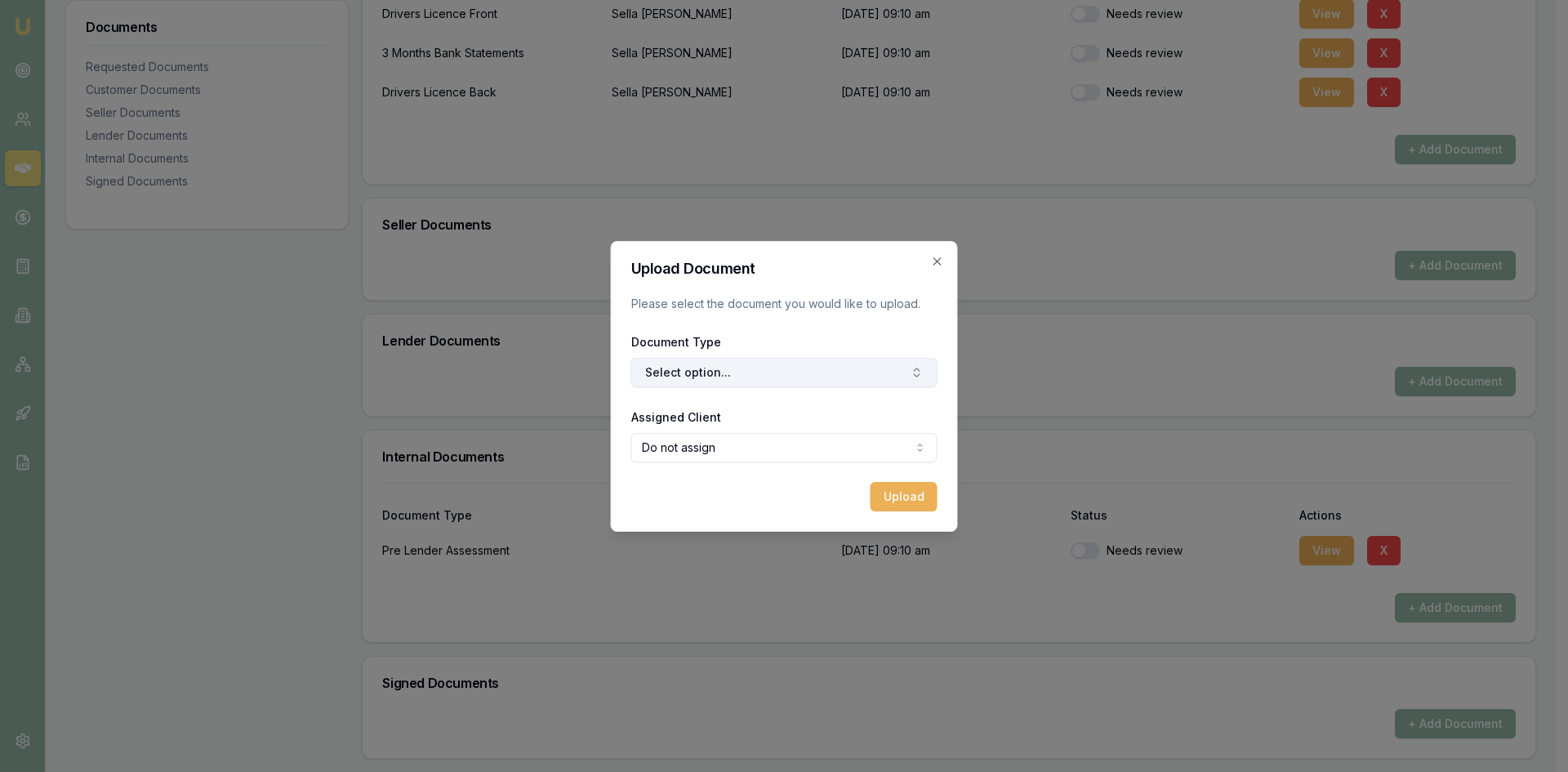
click at [766, 372] on button "Select option..." at bounding box center [784, 372] width 306 height 29
type input "p"
click at [933, 270] on h2 "Upload Document" at bounding box center [784, 269] width 306 height 14
click at [932, 258] on icon "button" at bounding box center [938, 261] width 13 height 13
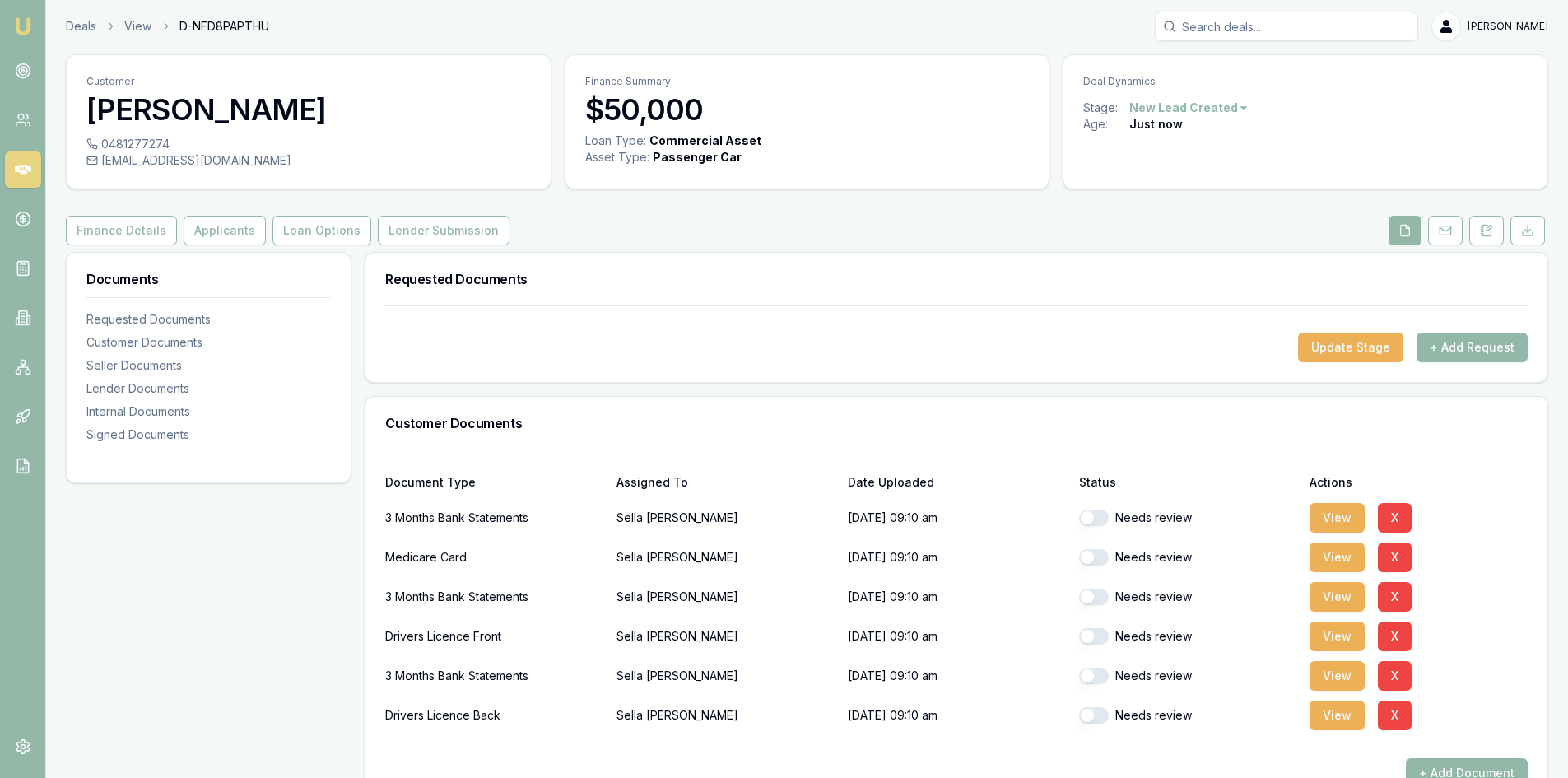
scroll to position [0, 0]
click at [1456, 347] on button "+ Add Request" at bounding box center [1472, 349] width 111 height 30
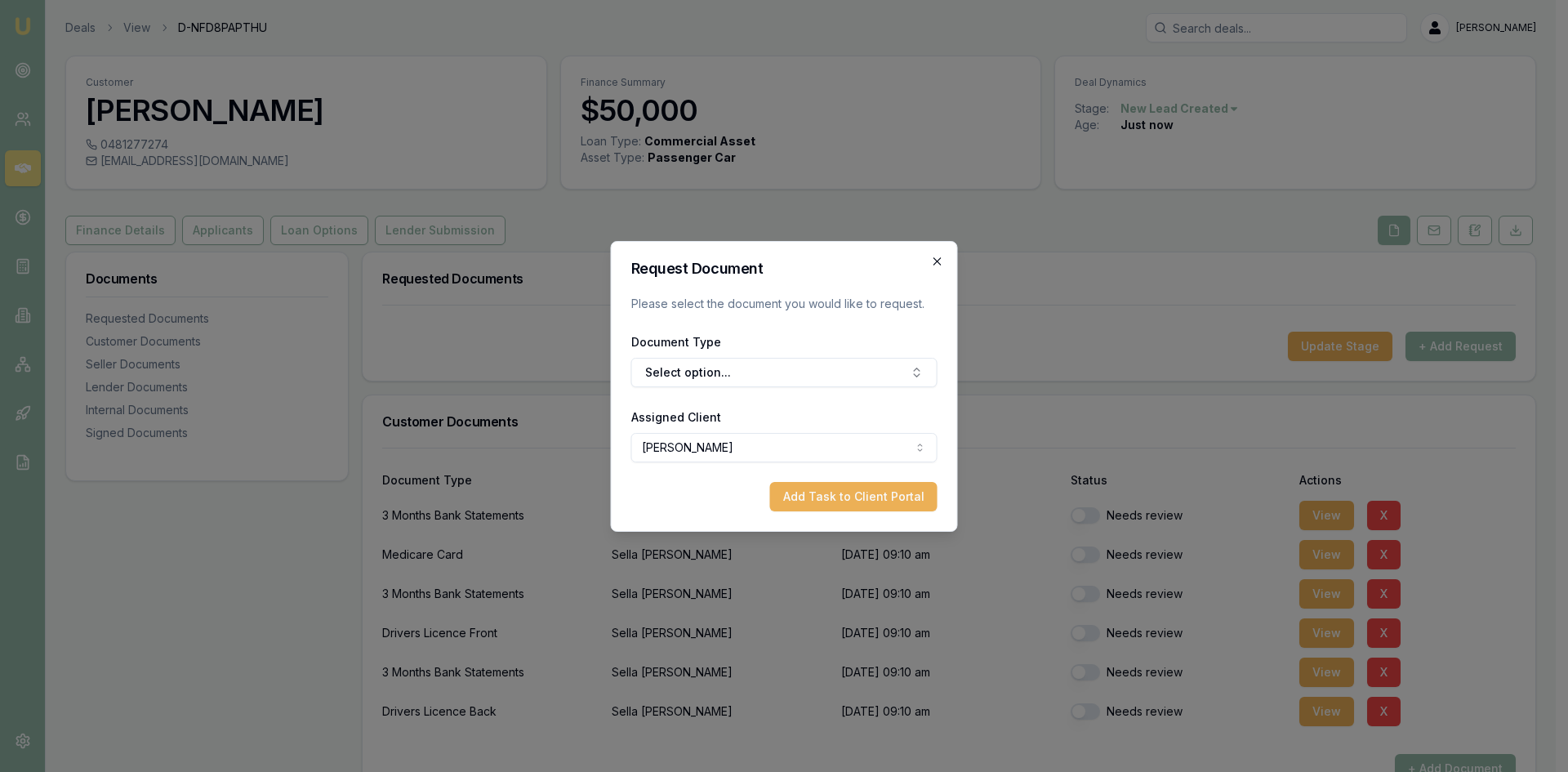
click at [936, 258] on icon "button" at bounding box center [938, 261] width 13 height 13
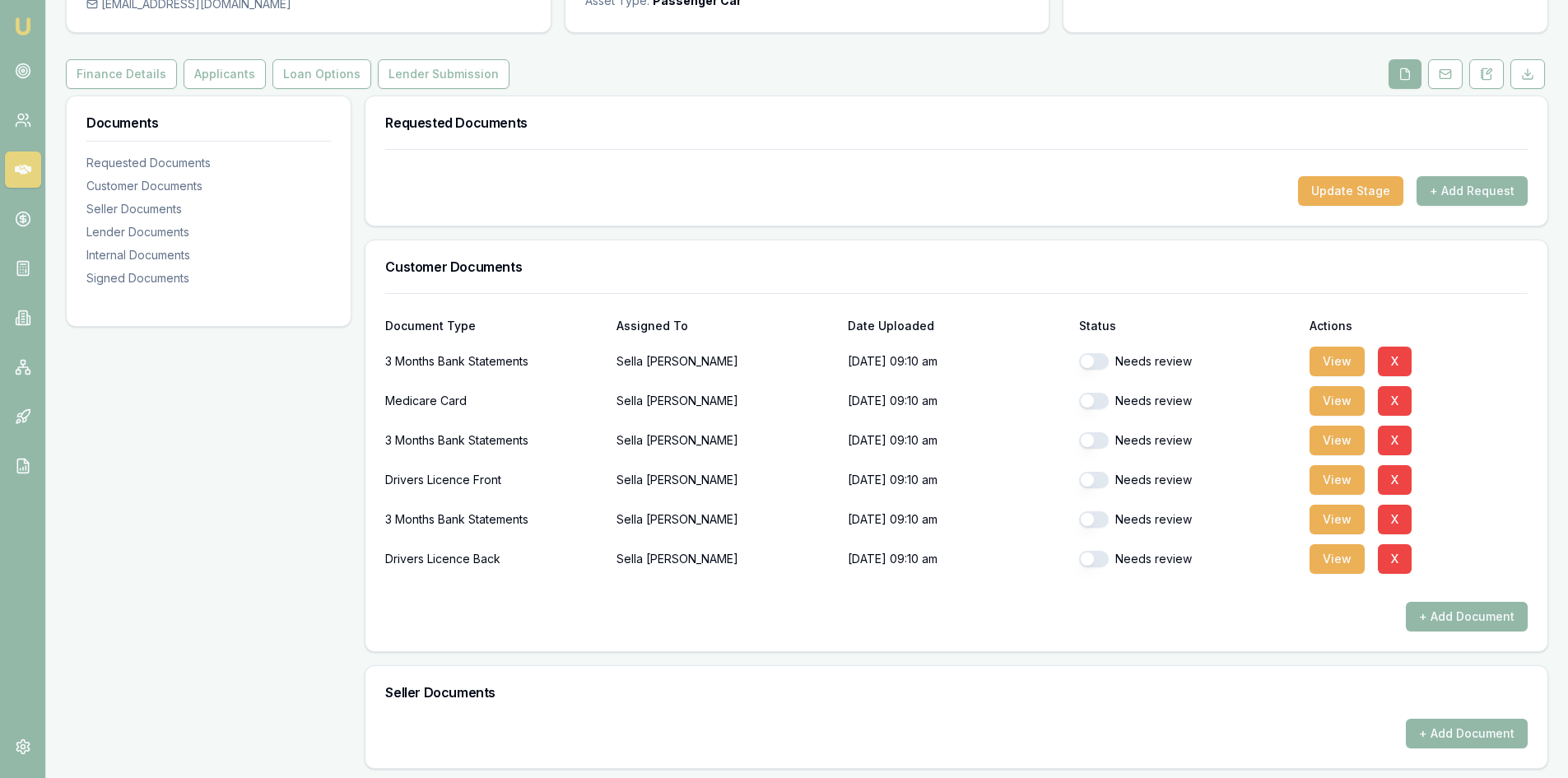
scroll to position [165, 0]
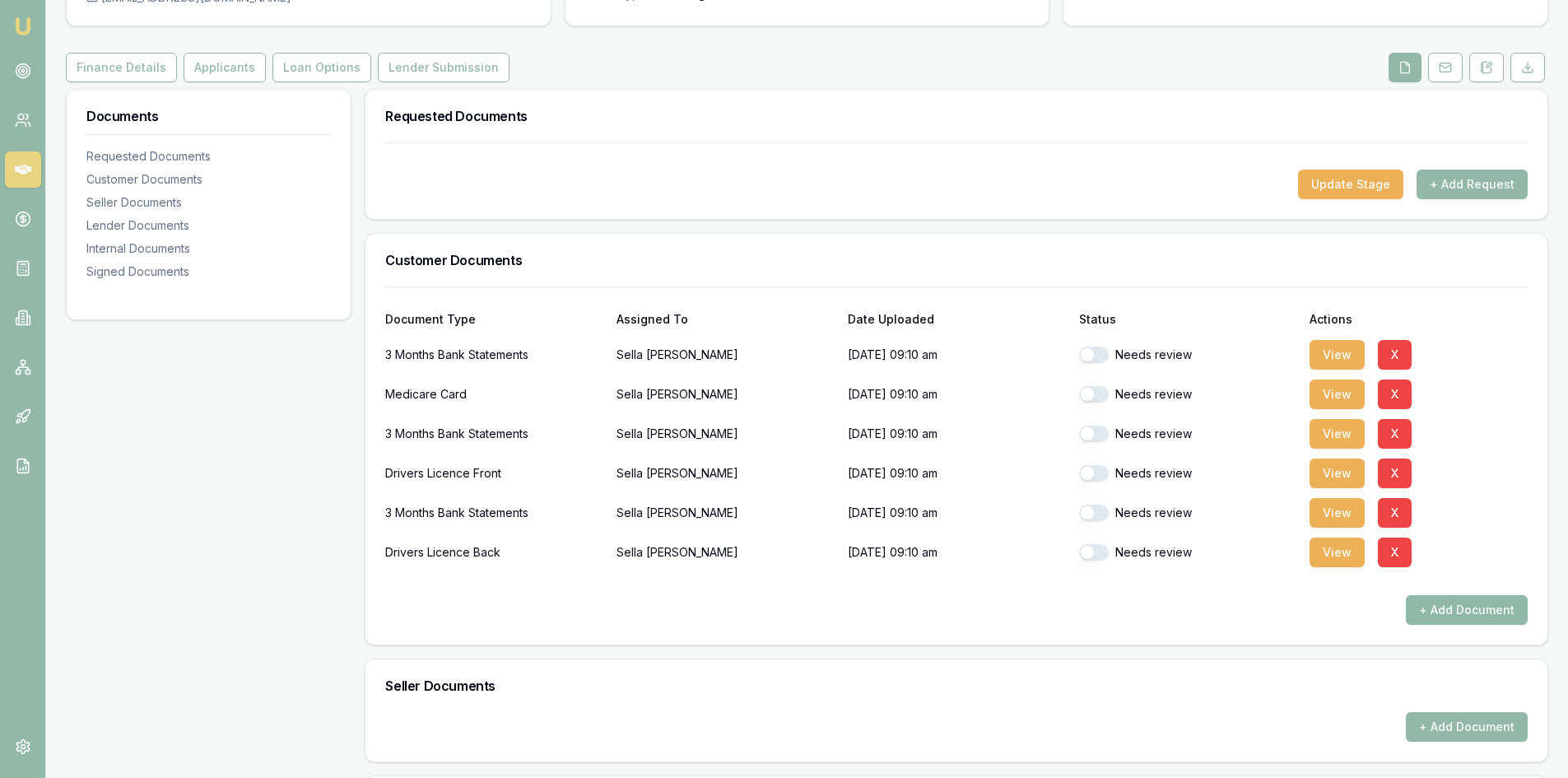
click at [1451, 608] on button "+ Add Document" at bounding box center [1466, 610] width 121 height 30
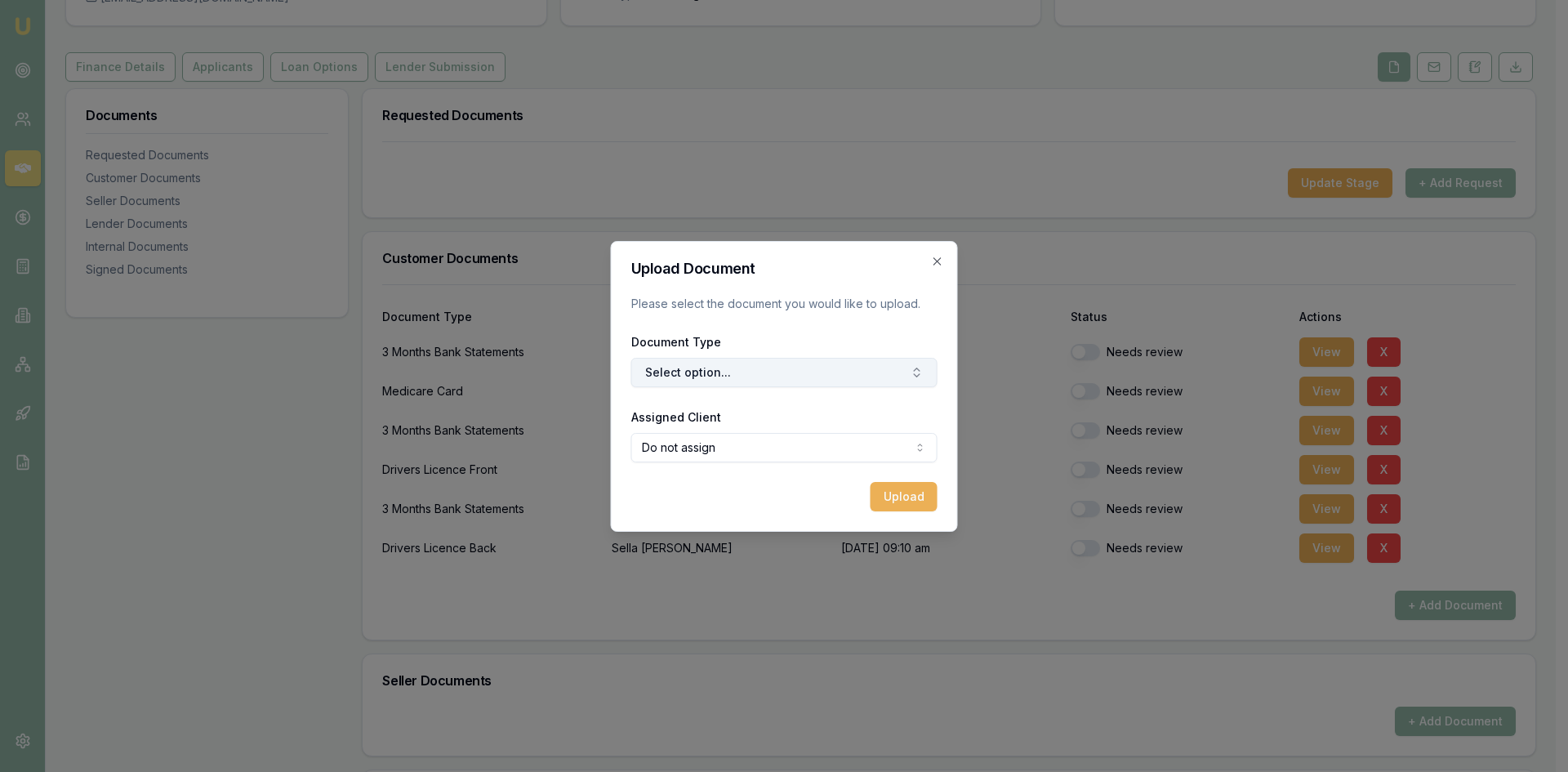
click at [779, 379] on button "Select option..." at bounding box center [784, 372] width 306 height 29
type input "privac"
click at [929, 261] on h2 "Upload Document" at bounding box center [784, 269] width 306 height 14
click at [936, 260] on icon "button" at bounding box center [937, 261] width 7 height 7
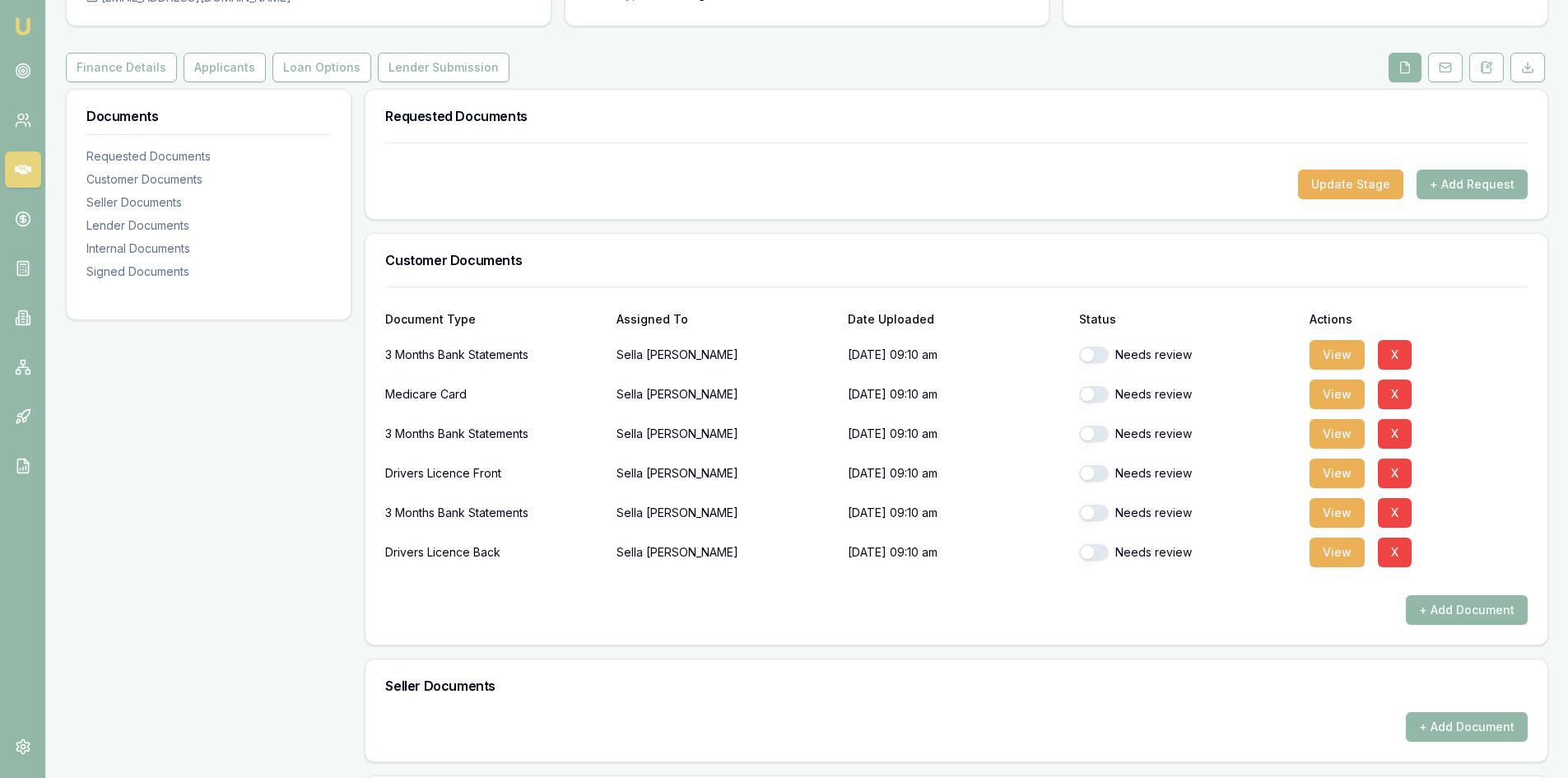
click at [1100, 355] on button "button" at bounding box center [1093, 354] width 30 height 16
checkbox input "true"
click at [1097, 394] on button "button" at bounding box center [1093, 394] width 30 height 16
checkbox input "true"
click at [1095, 428] on button "button" at bounding box center [1093, 434] width 30 height 16
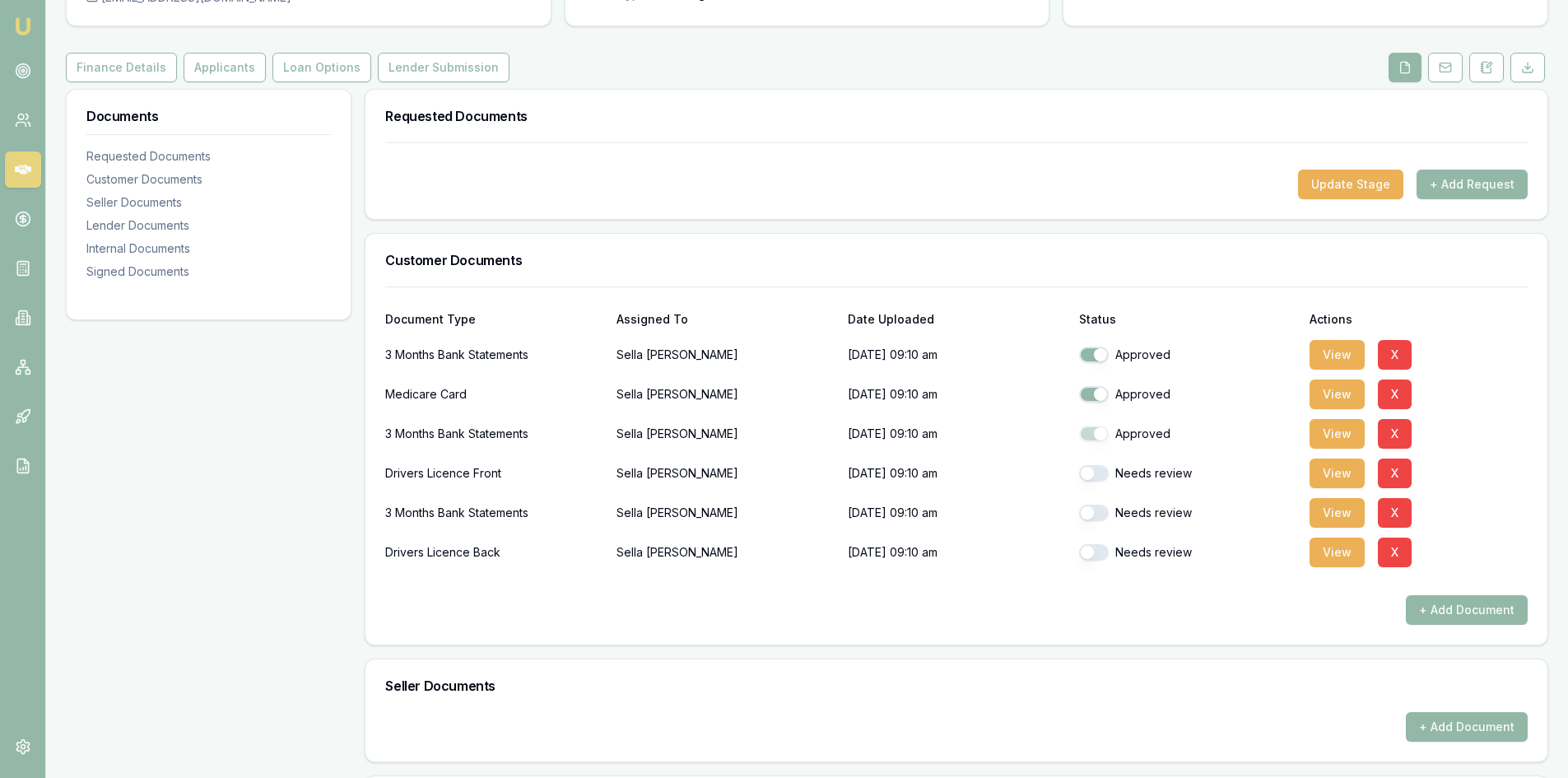
checkbox input "true"
click at [1092, 469] on button "button" at bounding box center [1093, 473] width 30 height 16
checkbox input "true"
click at [1093, 518] on button "button" at bounding box center [1093, 513] width 30 height 16
checkbox input "true"
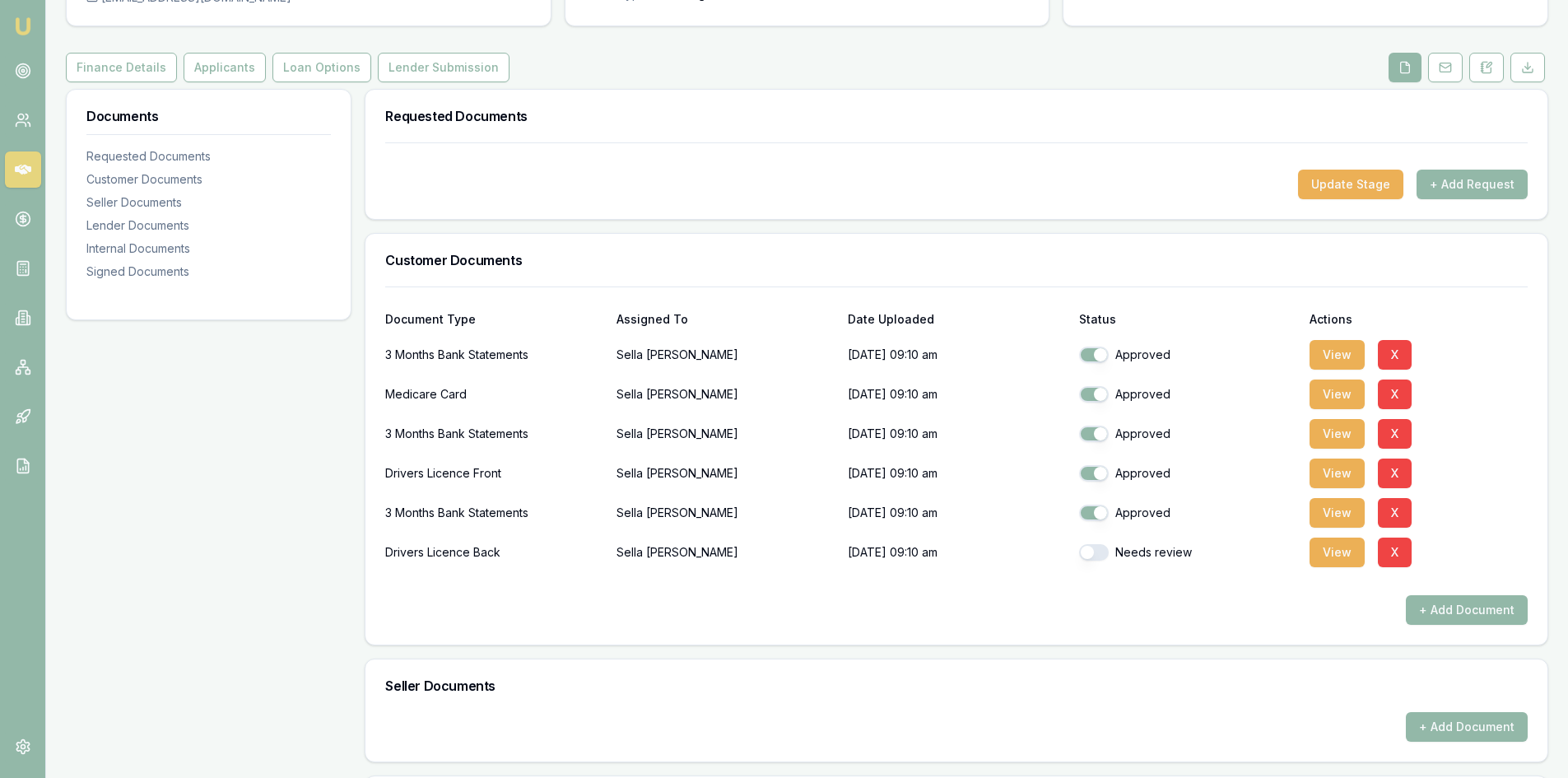
checkbox input "false"
click at [1094, 544] on button "button" at bounding box center [1093, 552] width 30 height 16
click at [1094, 550] on button "button" at bounding box center [1093, 552] width 30 height 16
checkbox input "true"
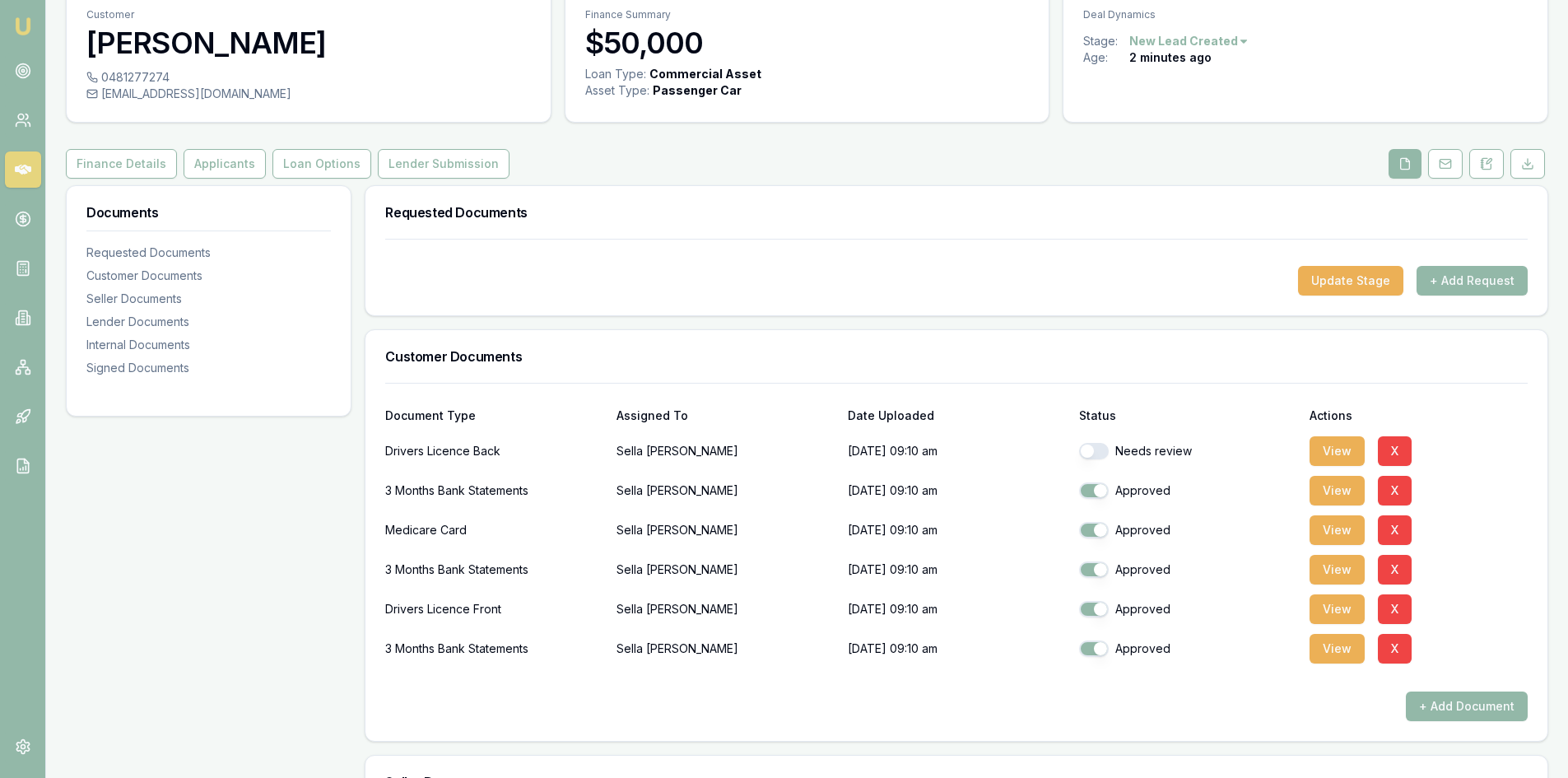
scroll to position [0, 0]
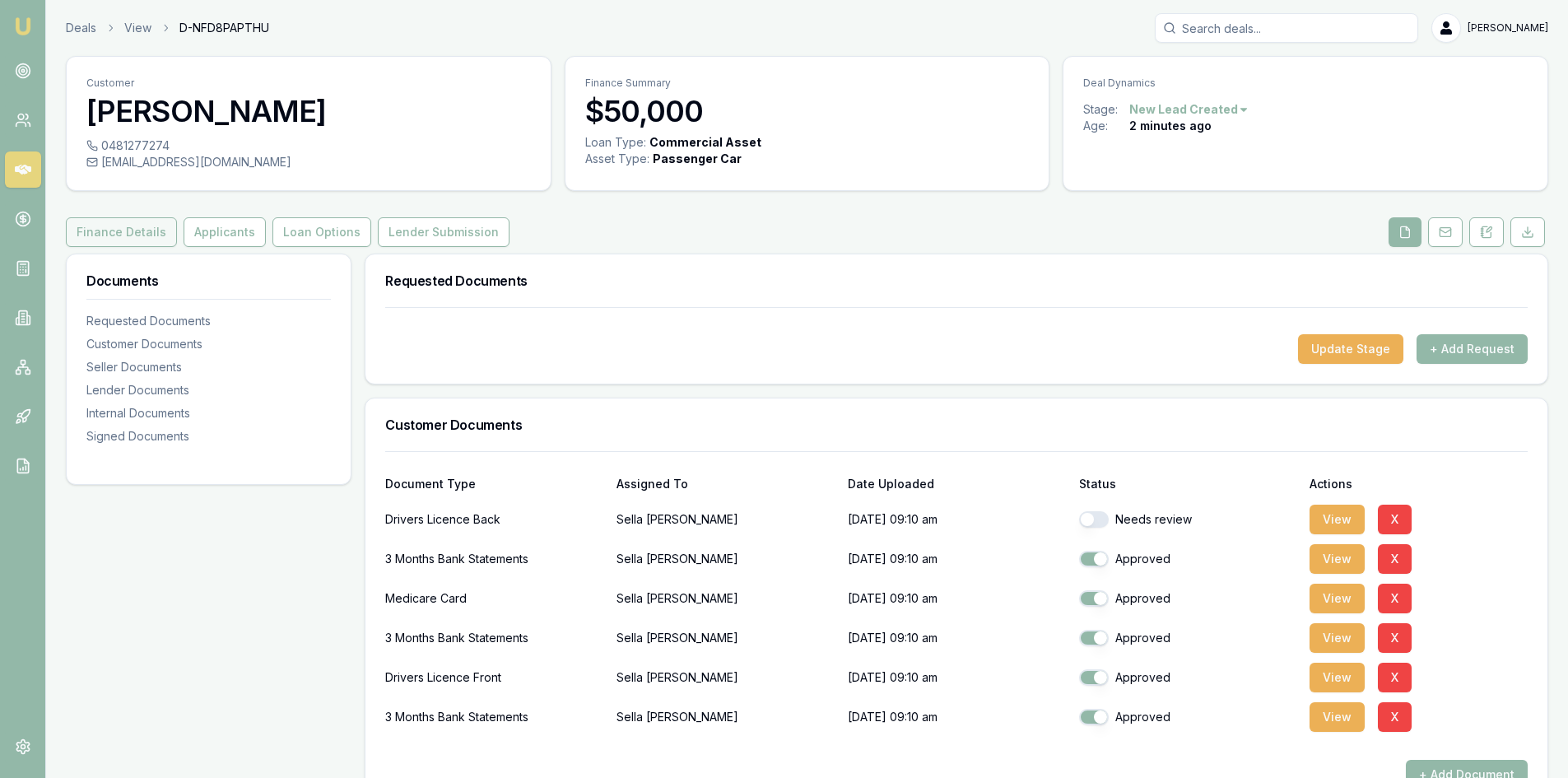
click at [126, 220] on button "Finance Details" at bounding box center [121, 232] width 111 height 30
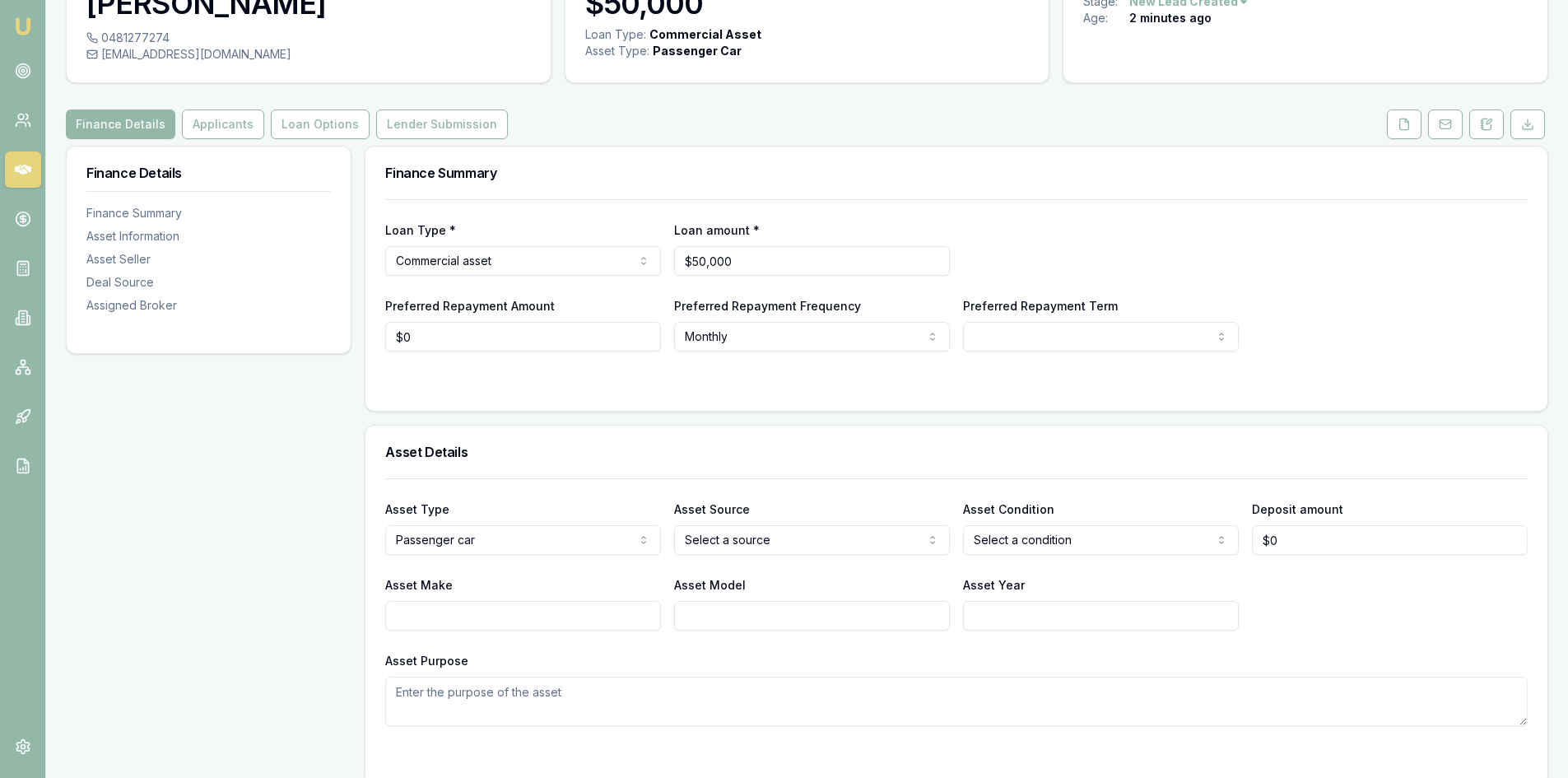
scroll to position [83, 0]
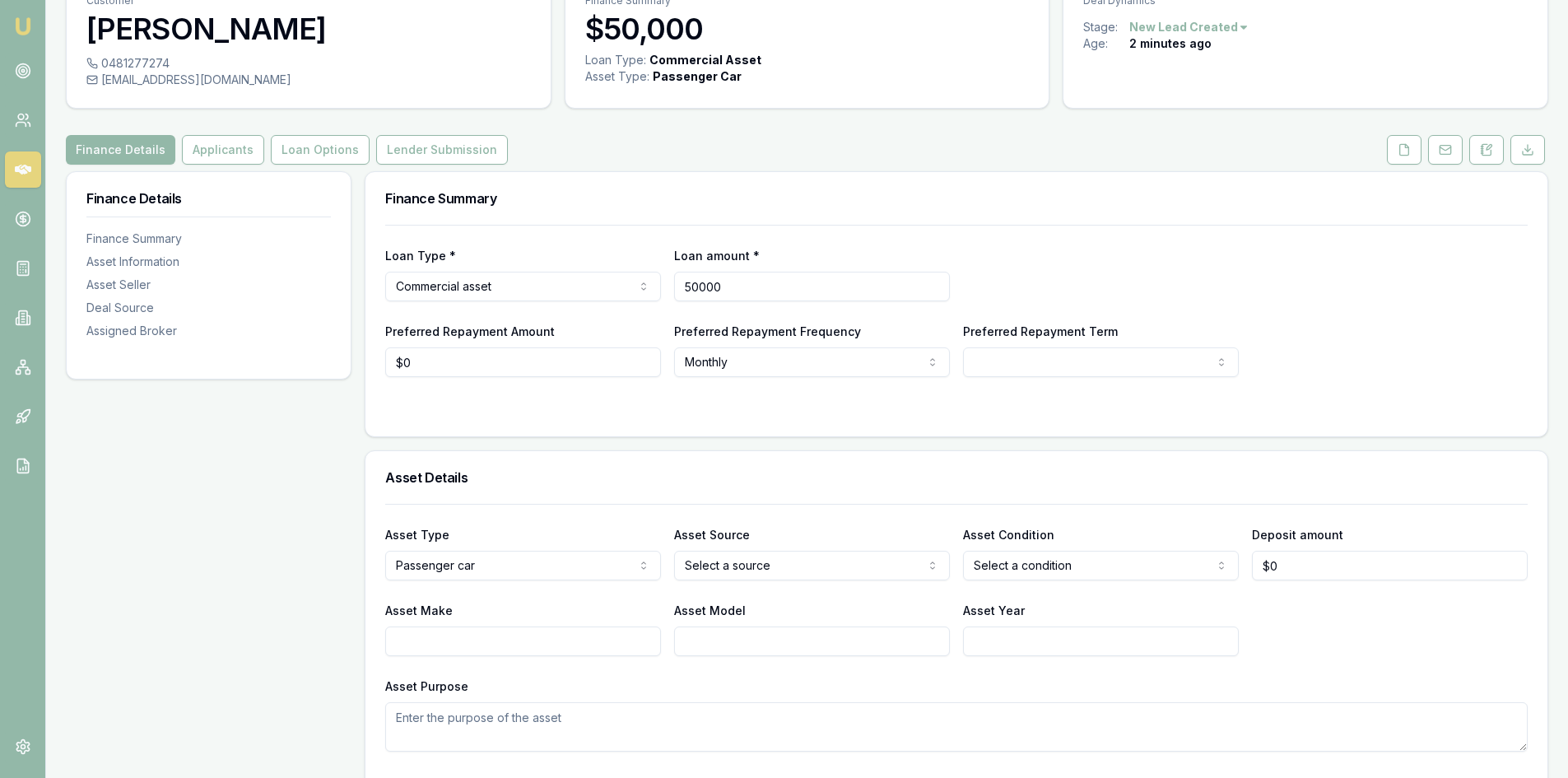
click at [771, 280] on input "50000" at bounding box center [812, 286] width 276 height 30
drag, startPoint x: 682, startPoint y: 295, endPoint x: 598, endPoint y: 299, distance: 84.1
click at [598, 298] on div "Loan Type * Commercial asset Consumer loan Consumer asset Commercial loan Comme…" at bounding box center [956, 273] width 1143 height 56
type input "$49,497"
click at [618, 394] on form "Loan Type * Commercial asset Consumer loan Consumer asset Commercial loan Comme…" at bounding box center [956, 320] width 1143 height 192
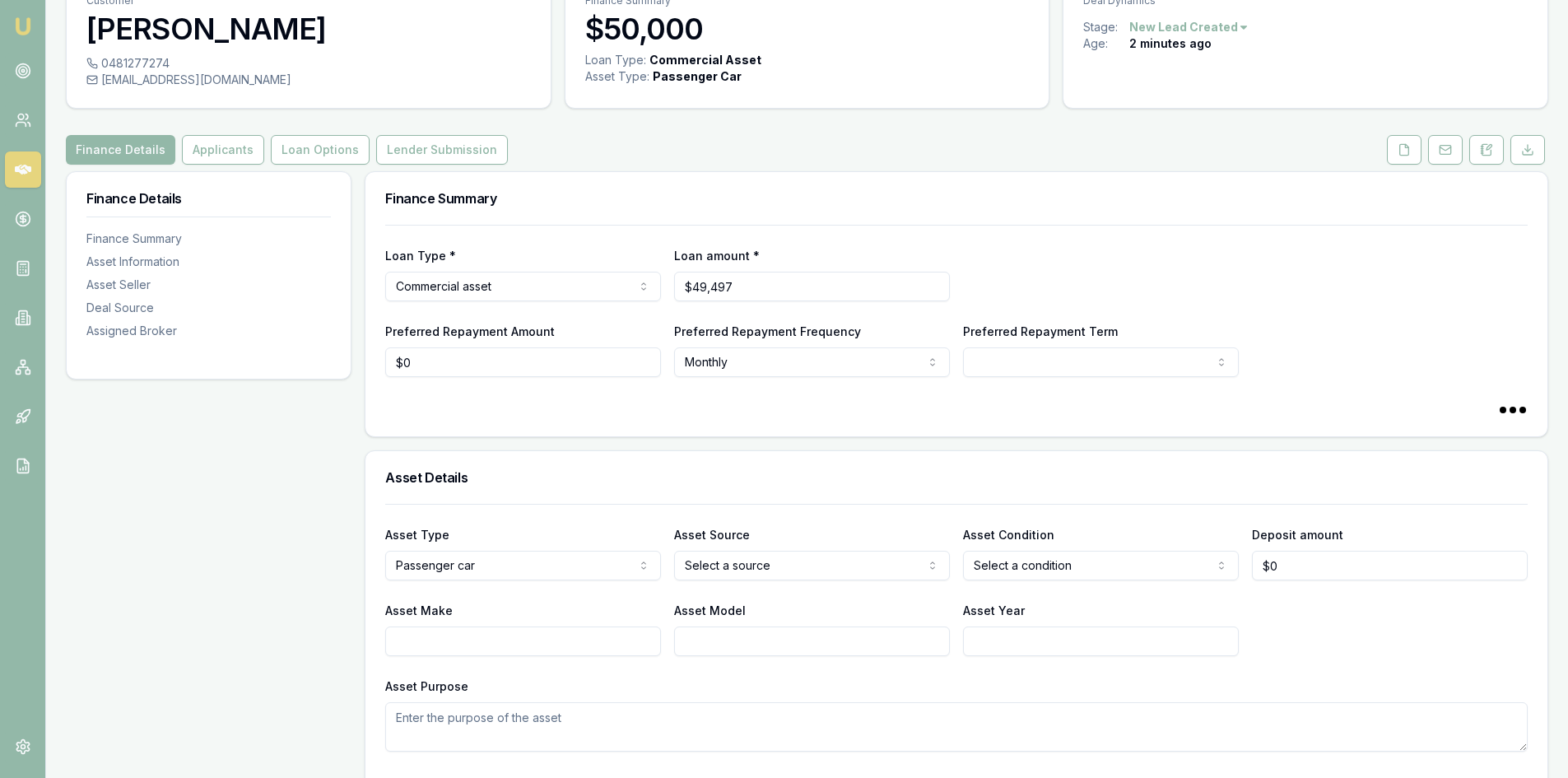
select select "60"
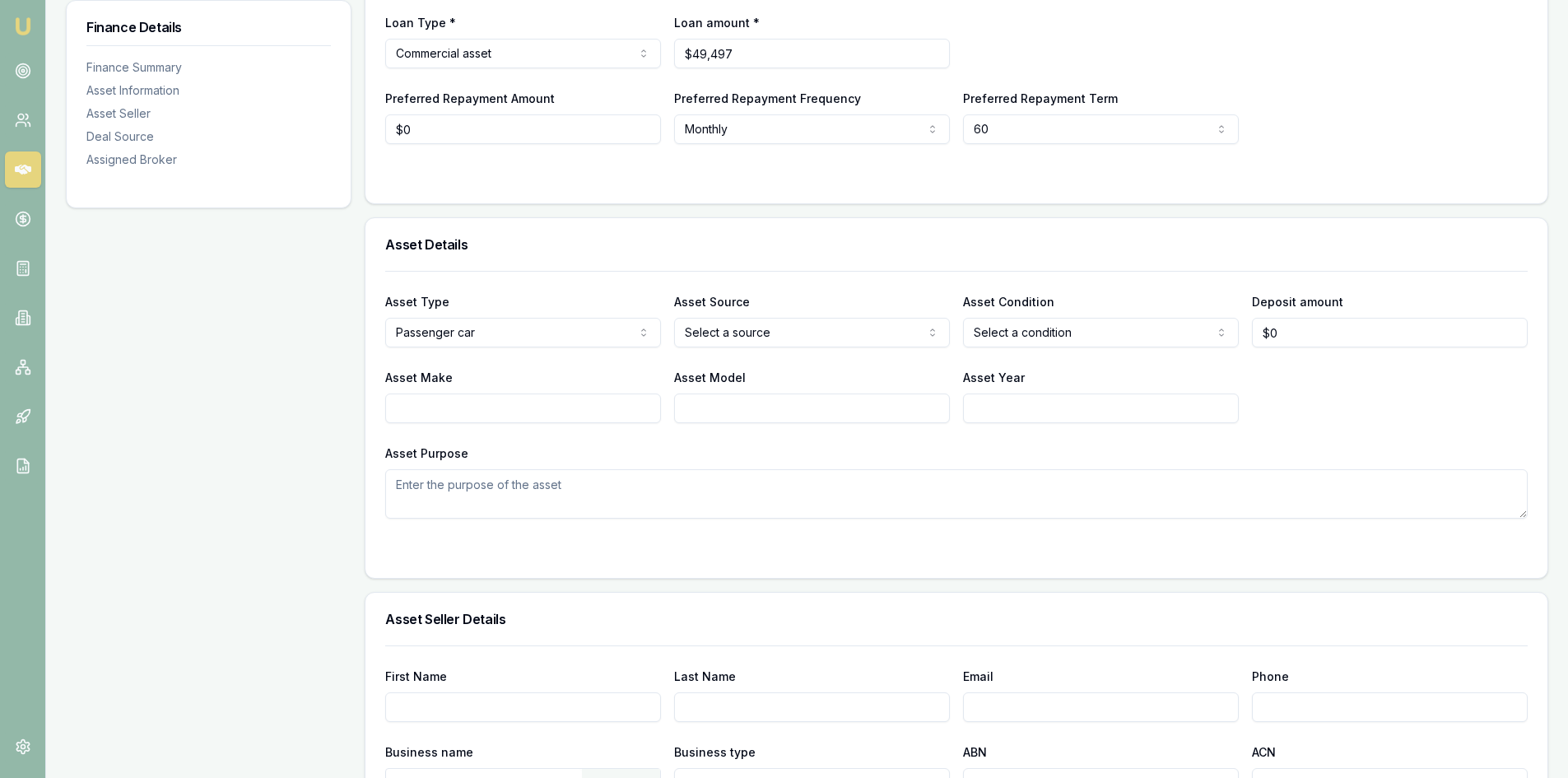
scroll to position [329, 0]
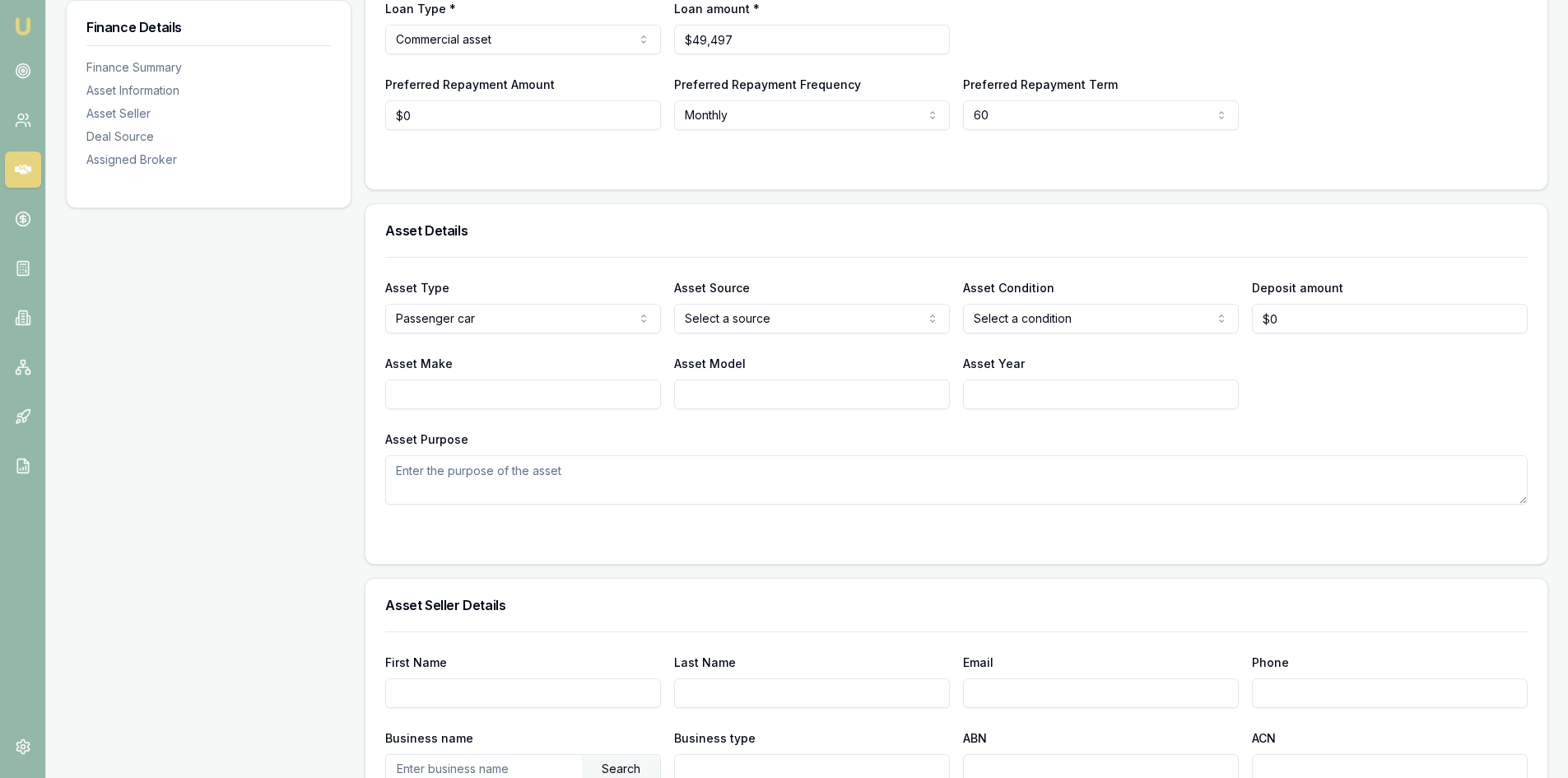
click at [749, 320] on html "Emu Broker Deals View D-NFD8PAPTHU Wendy Fonseka Toggle Menu Customer Sella Sil…" at bounding box center [784, 59] width 1568 height 778
click at [1006, 318] on html "Emu Broker Deals View D-NFD8PAPTHU Wendy Fonseka Toggle Menu Customer Sella Sil…" at bounding box center [784, 59] width 1568 height 778
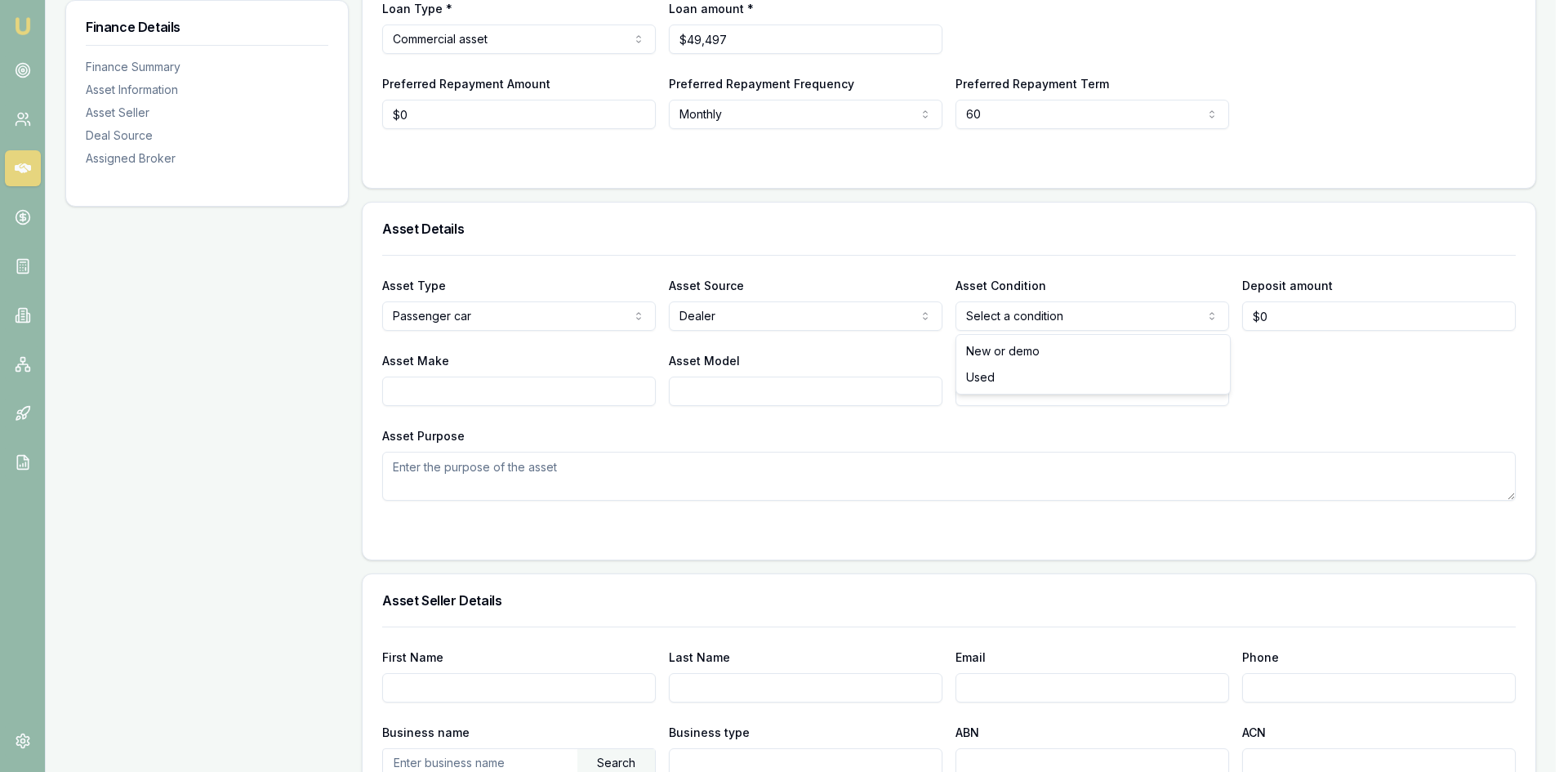
select select "USED"
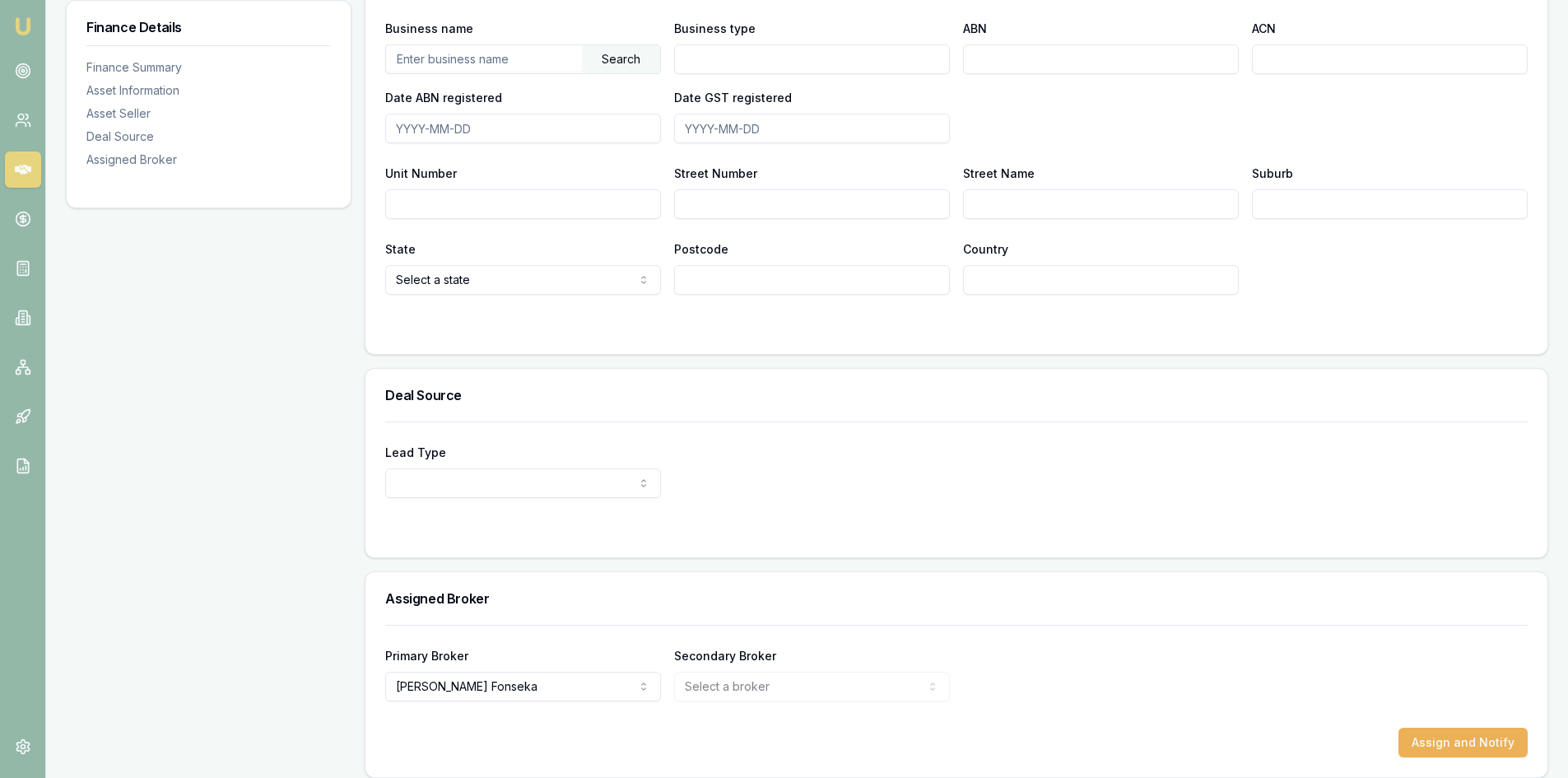
scroll to position [1052, 0]
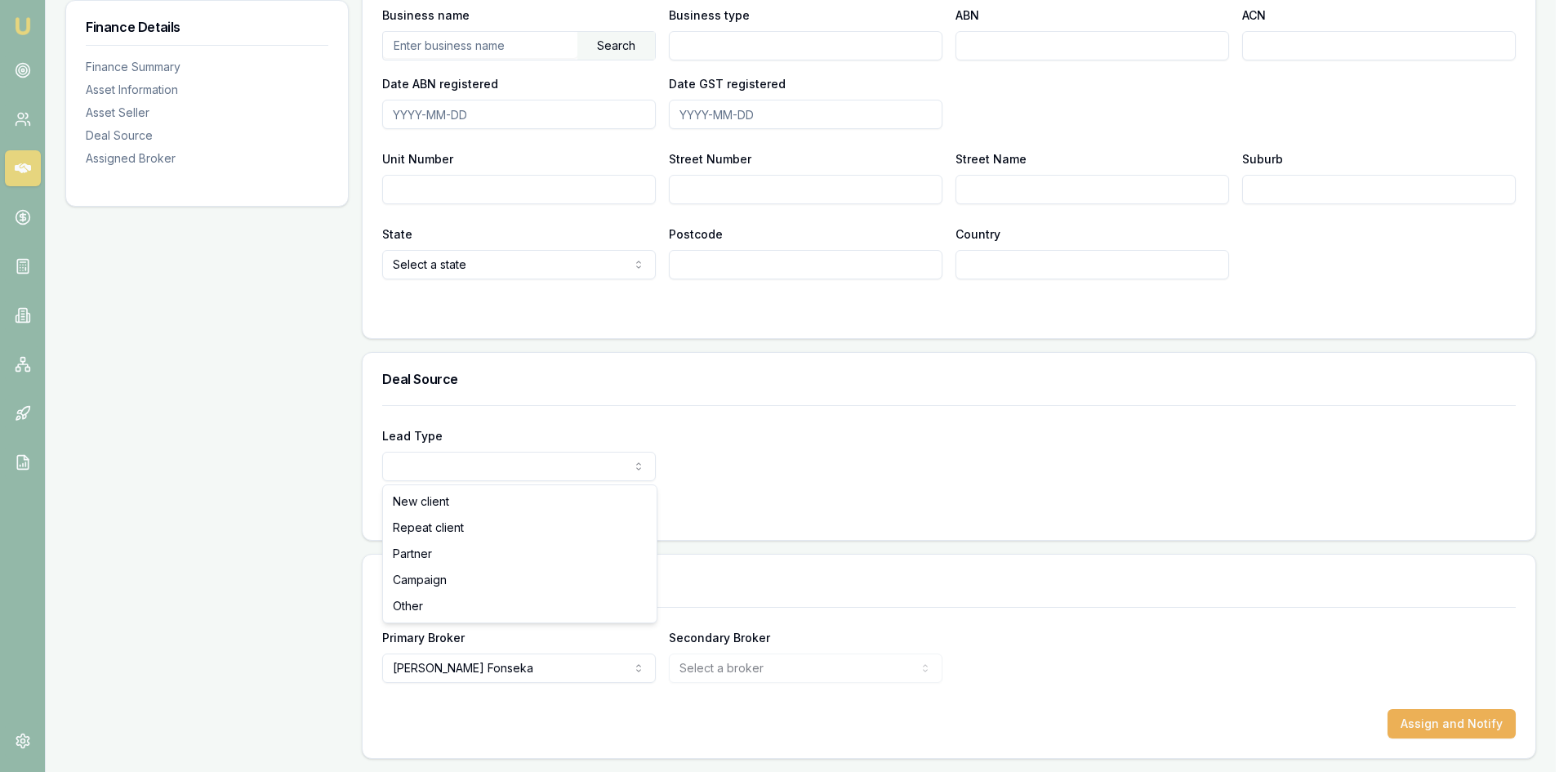
select select "REPEAT_CLIENT"
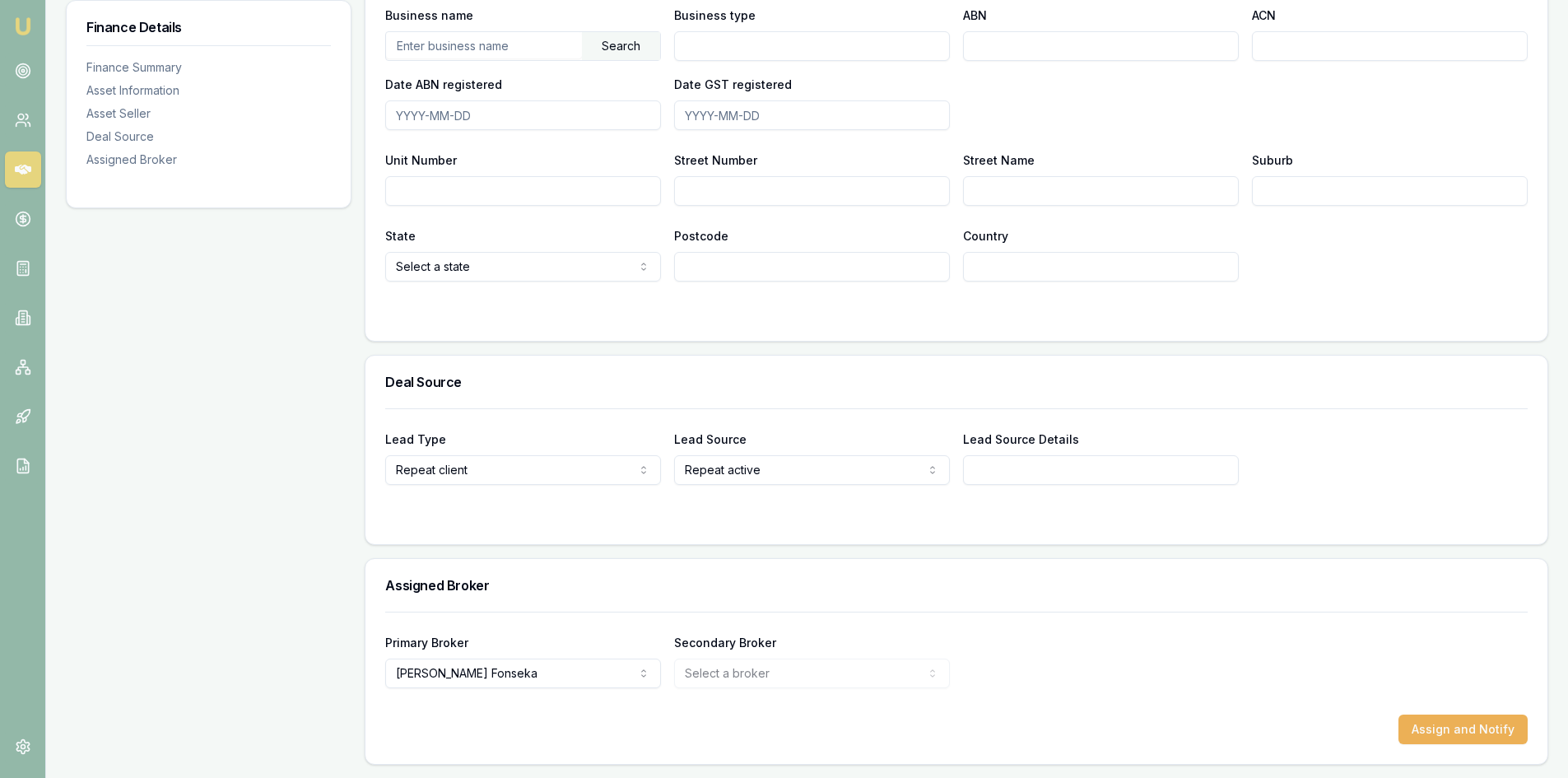
click at [991, 469] on input "Lead Source Details" at bounding box center [1100, 469] width 276 height 30
click at [798, 521] on div at bounding box center [956, 517] width 1143 height 13
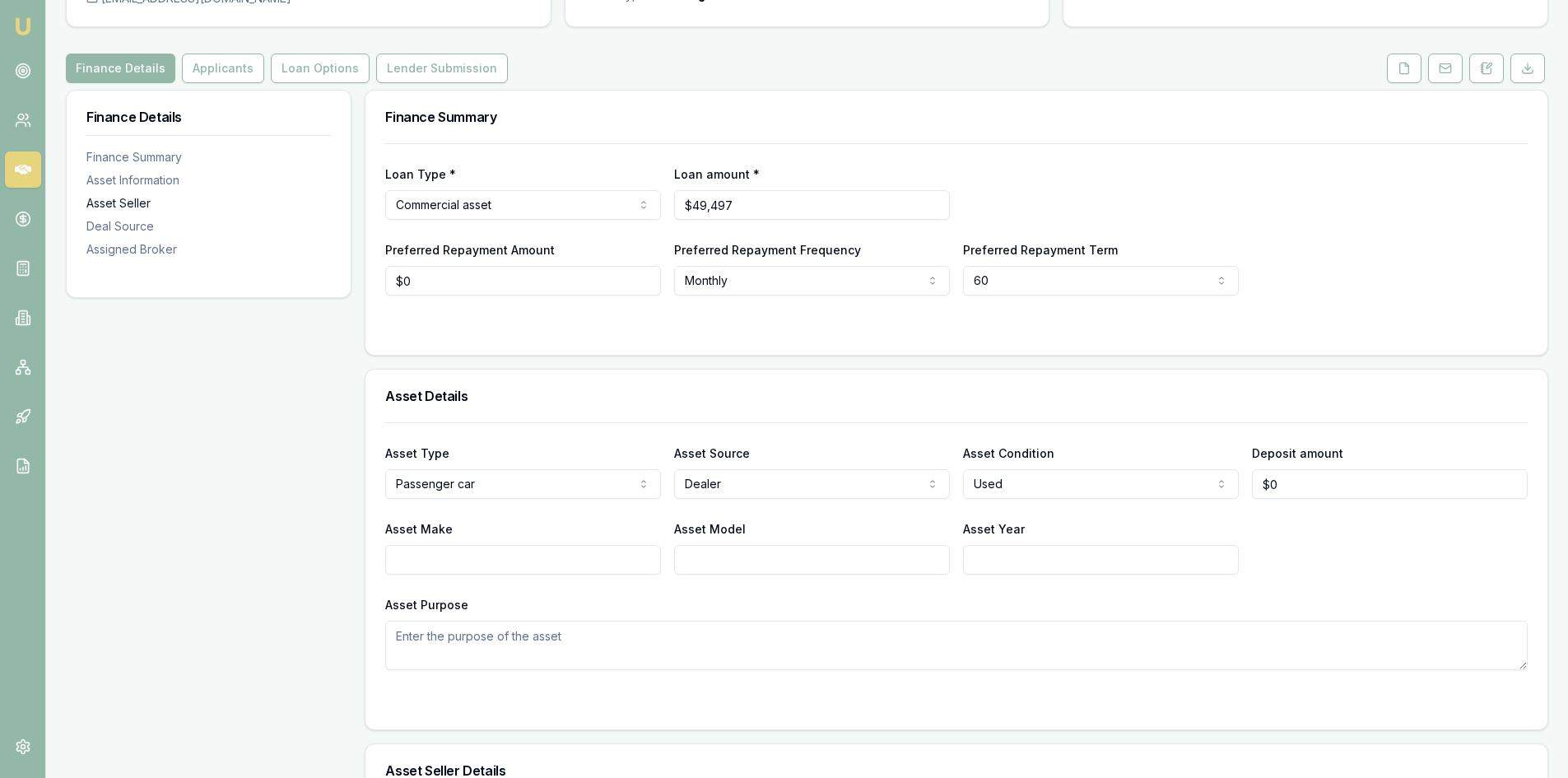
scroll to position [0, 0]
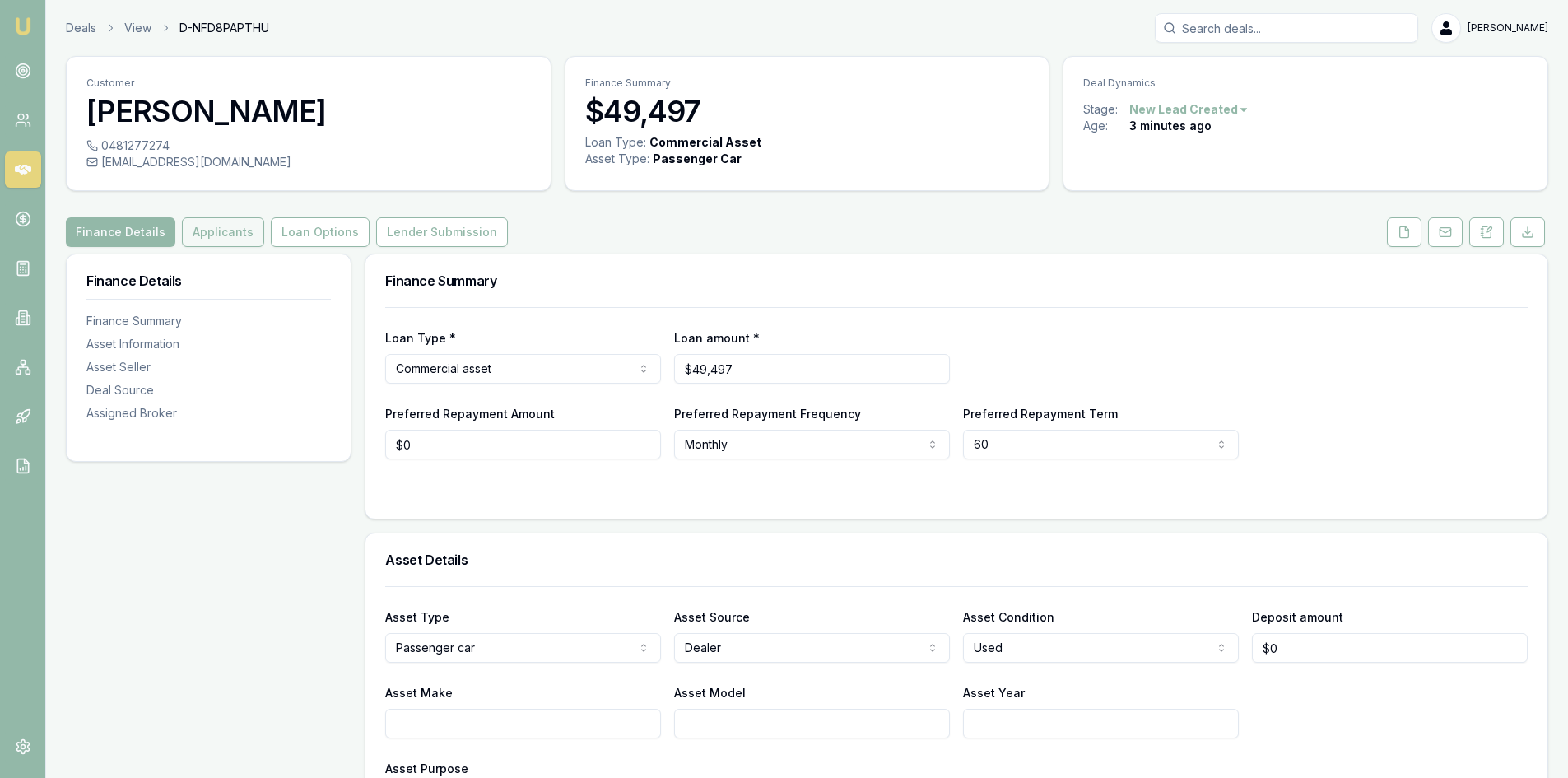
click at [216, 229] on button "Applicants" at bounding box center [223, 232] width 83 height 30
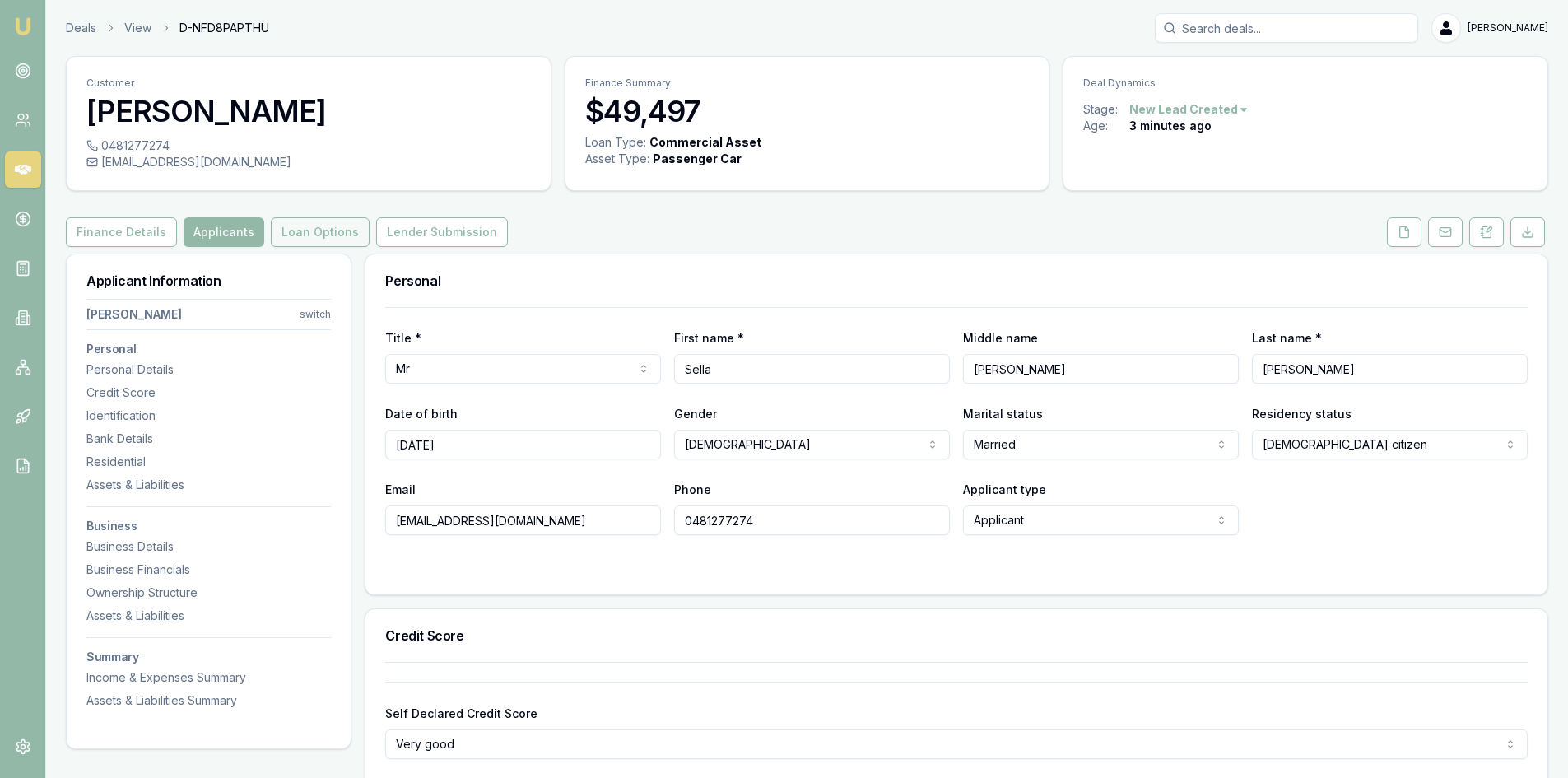
click at [308, 229] on button "Loan Options" at bounding box center [320, 232] width 99 height 30
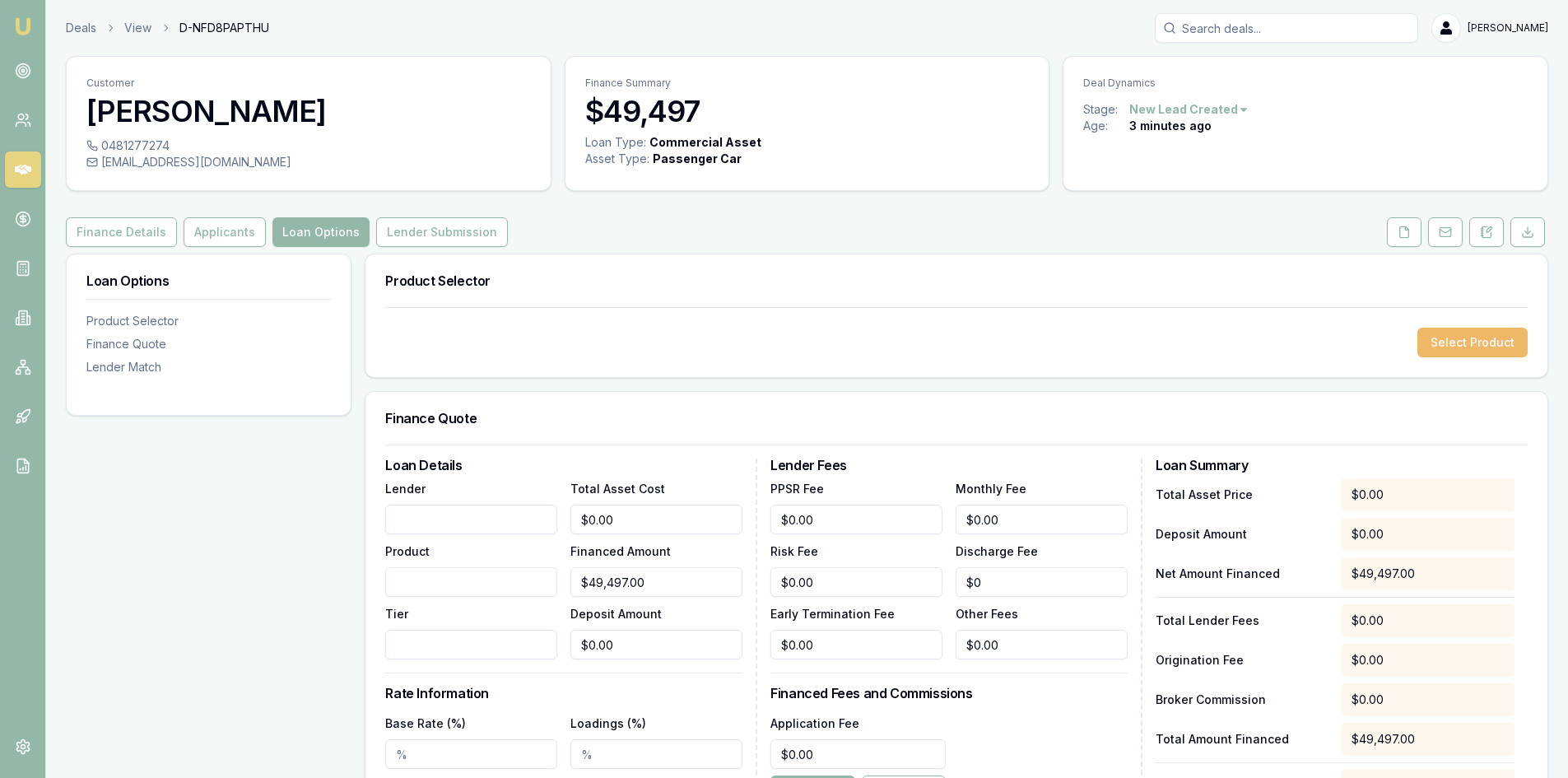
click at [1435, 344] on button "Select Product" at bounding box center [1472, 342] width 111 height 30
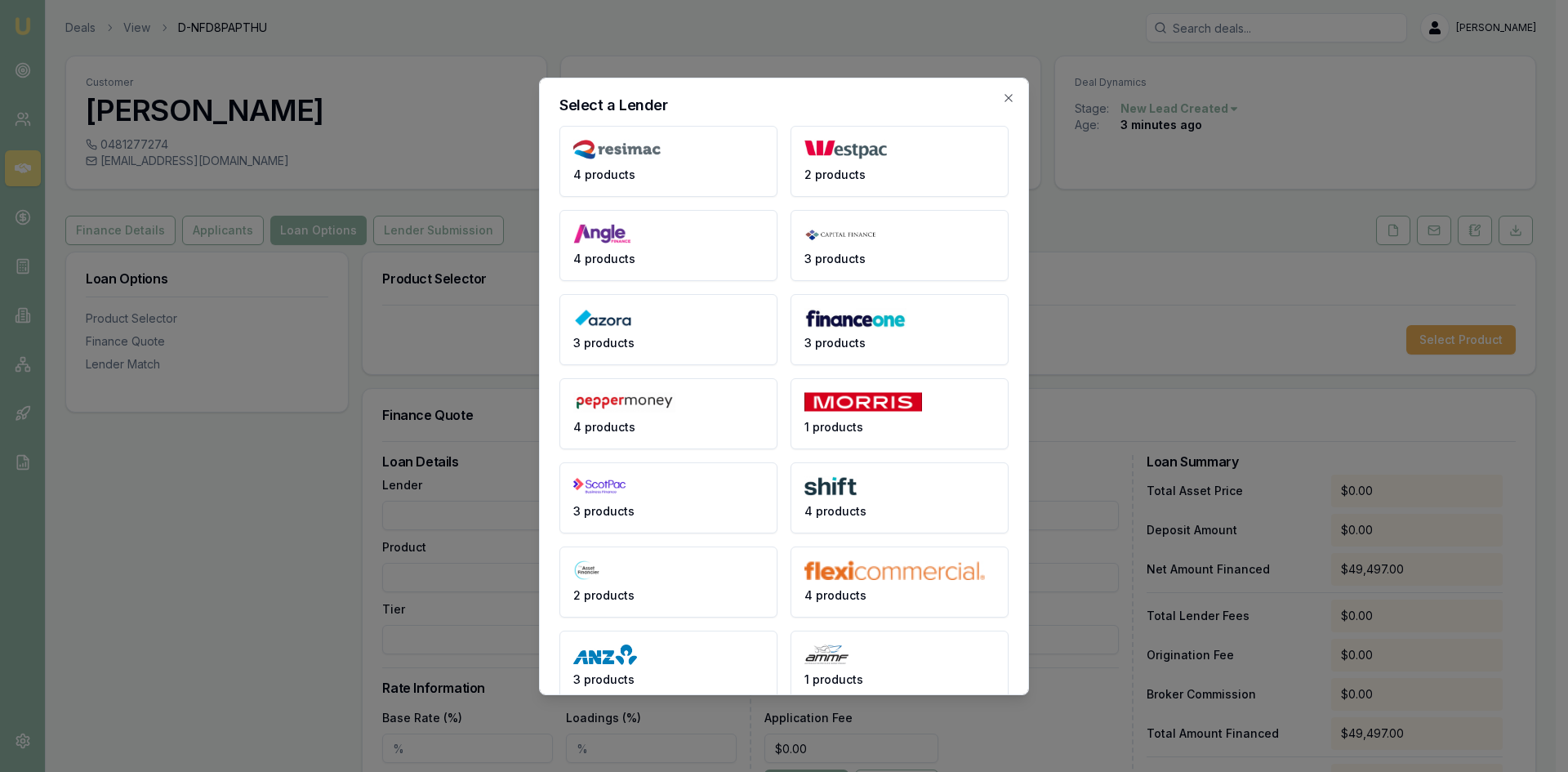
click at [646, 161] on button "4 products" at bounding box center [668, 162] width 218 height 71
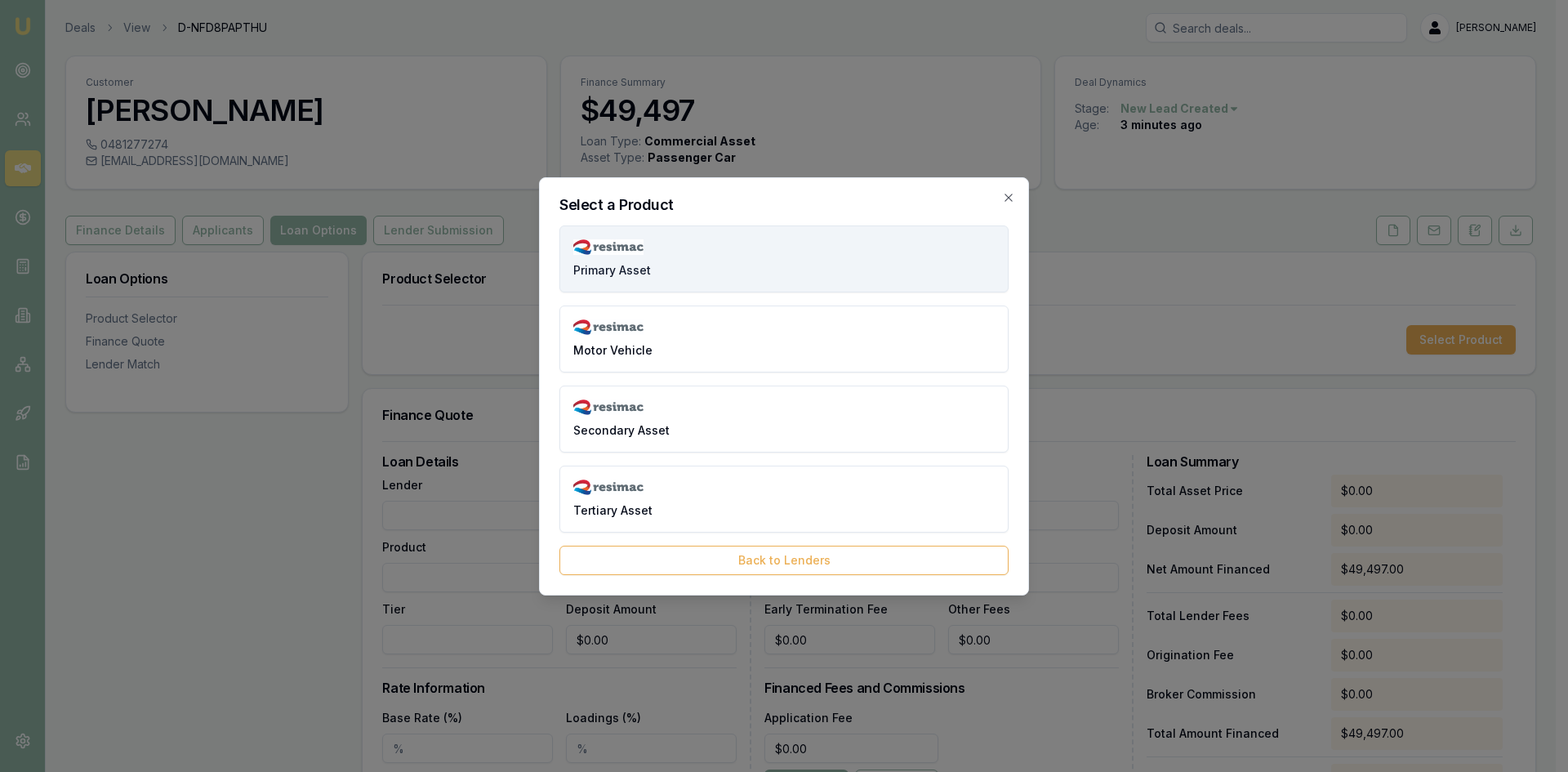
click at [666, 273] on button "Primary Asset" at bounding box center [784, 259] width 449 height 67
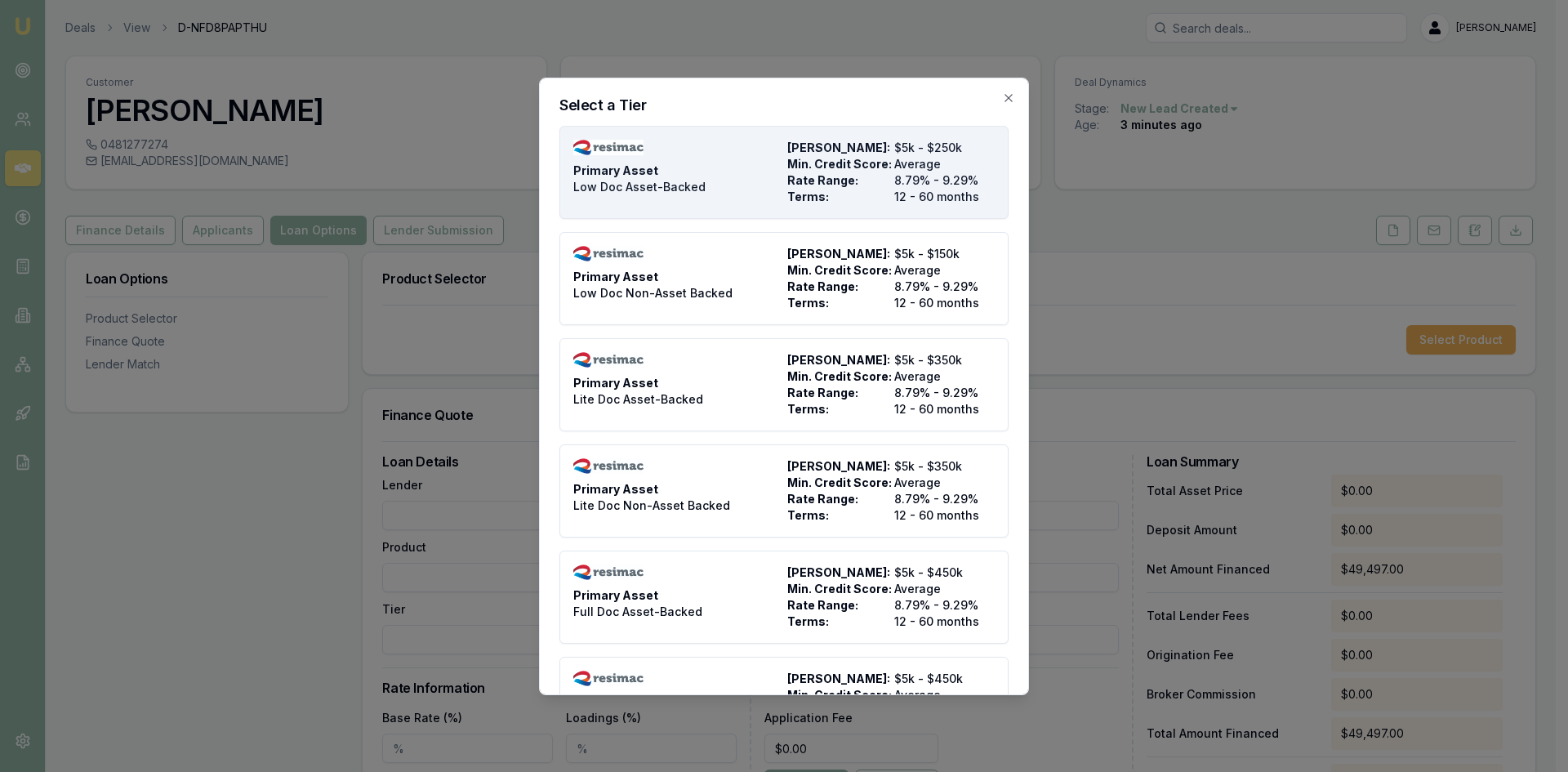
click at [800, 190] on span "Terms:" at bounding box center [837, 196] width 101 height 16
type input "Resimac"
type input "Primary Asset"
type input "Low Doc Asset-Backed"
type input "8.79"
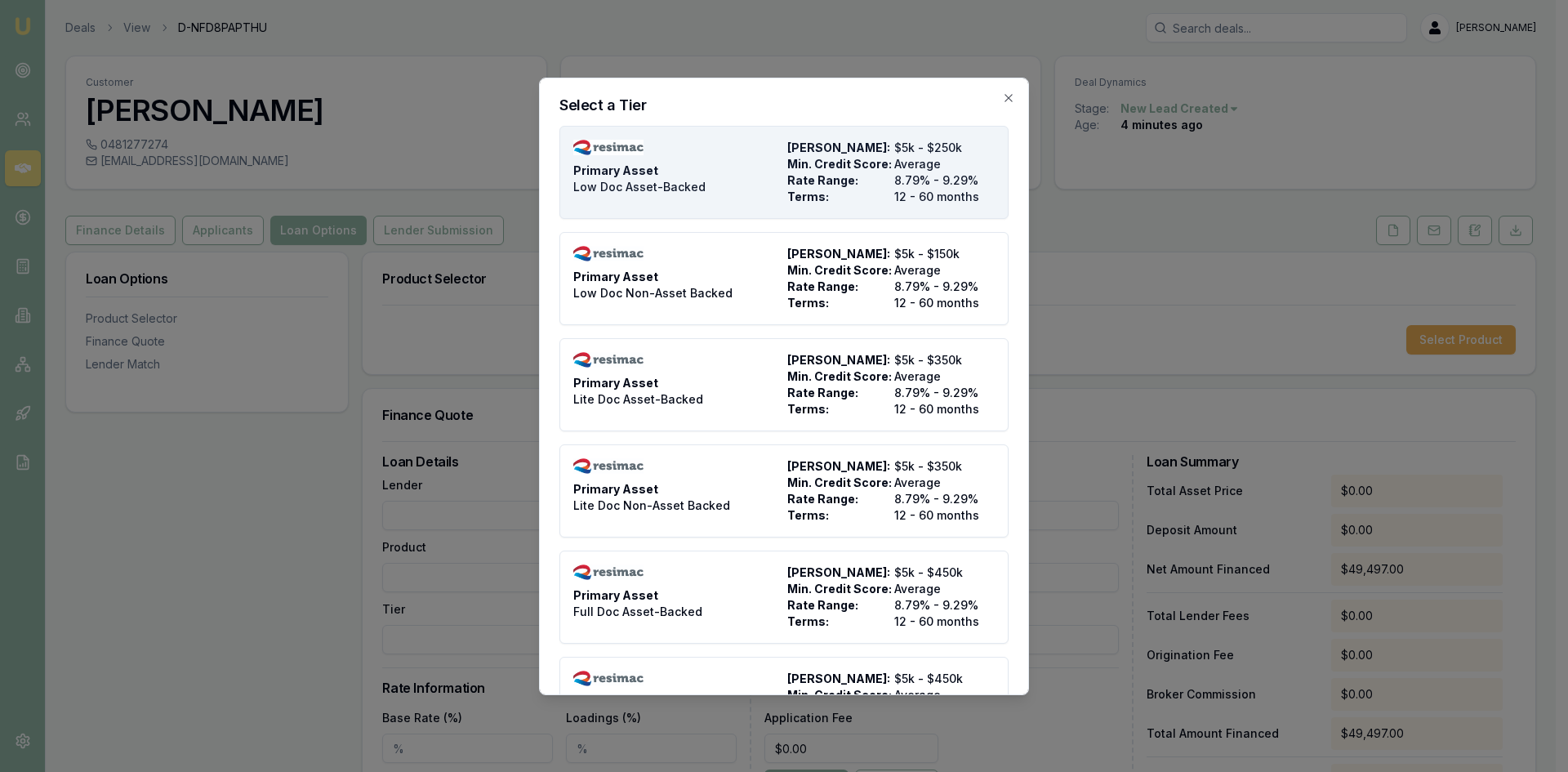
type input "12"
type input "$4.95"
type input "$495.00"
type input "990"
type input "8"
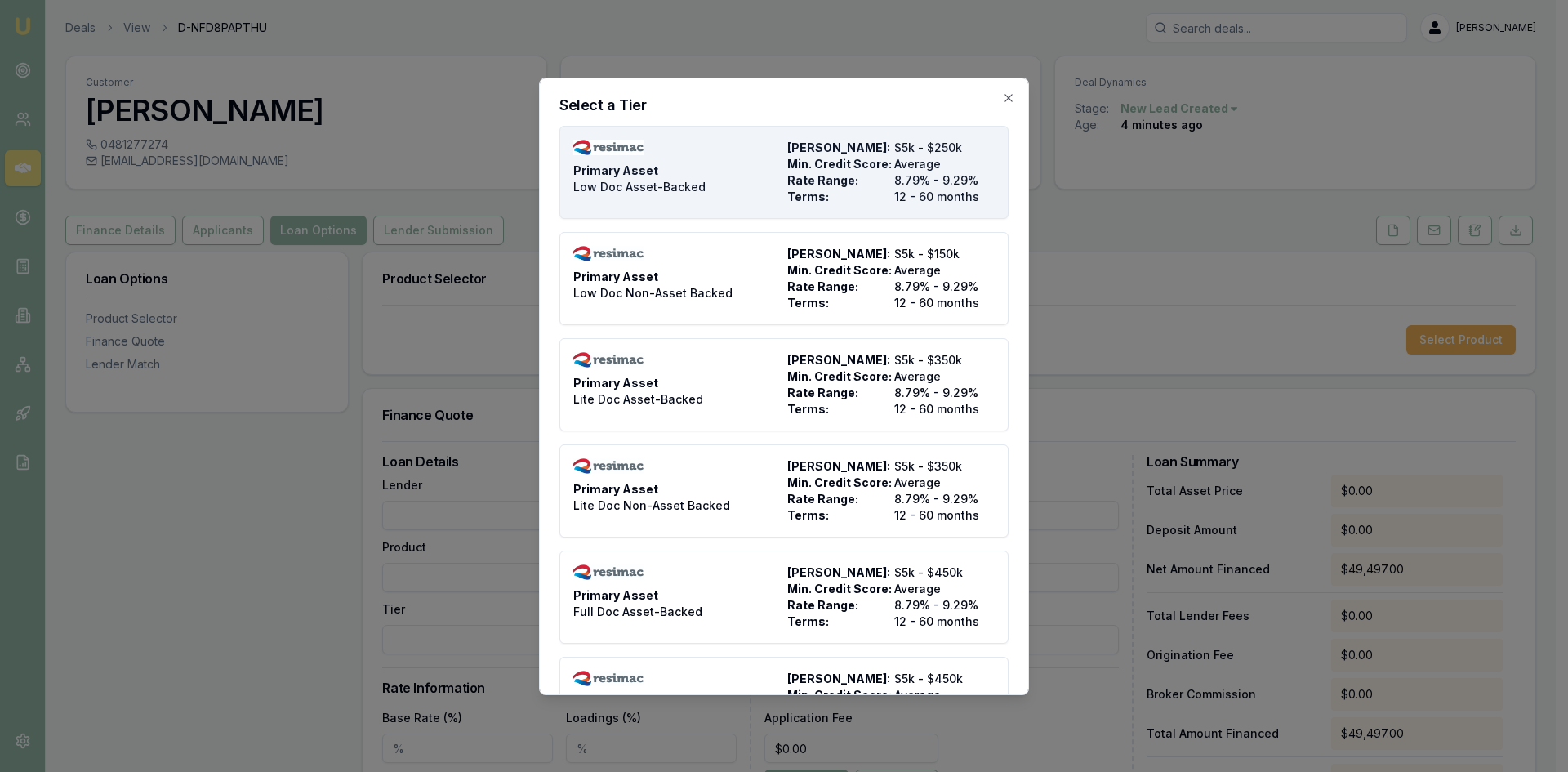
type input "$3,959.76"
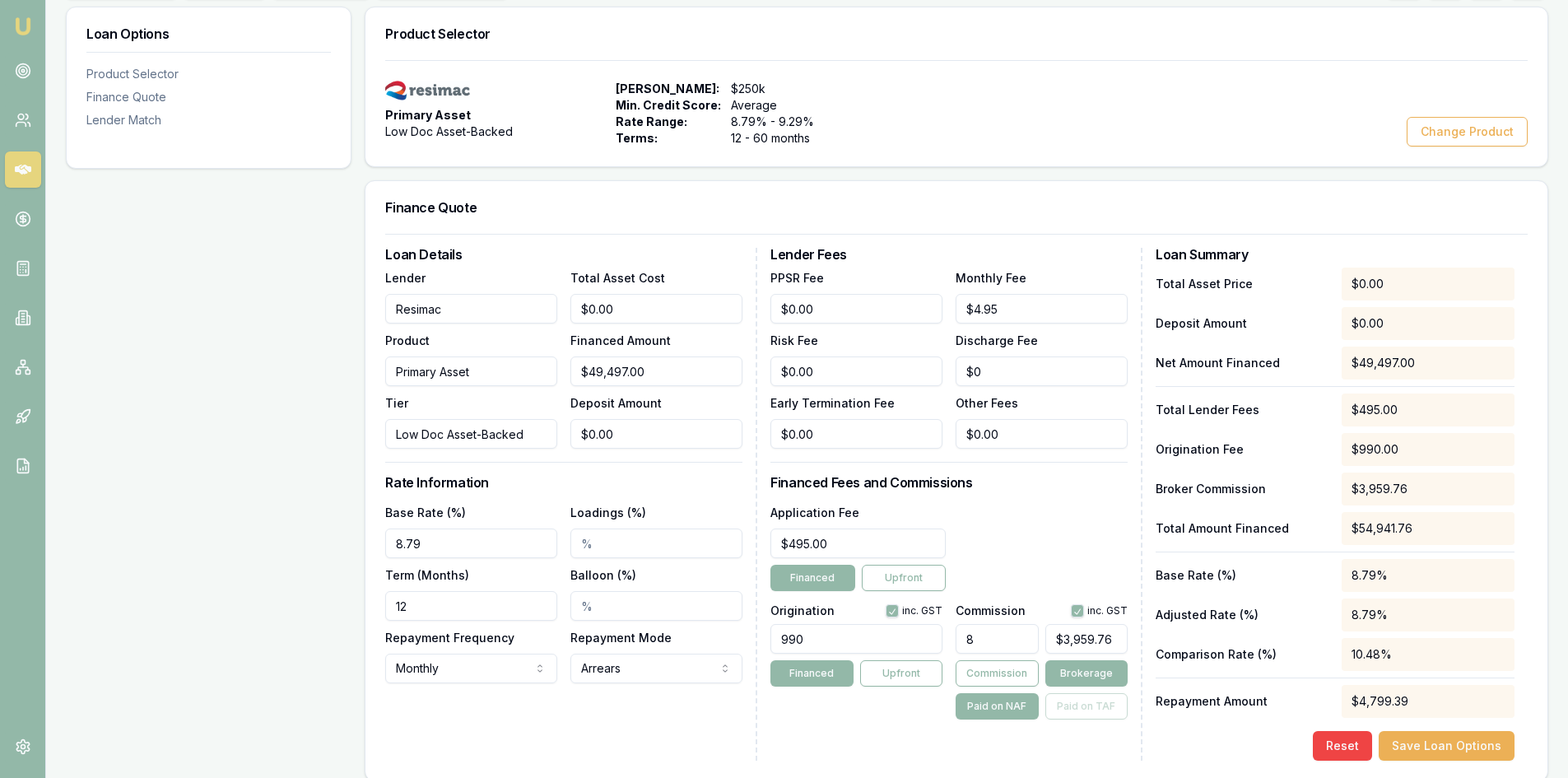
scroll to position [329, 0]
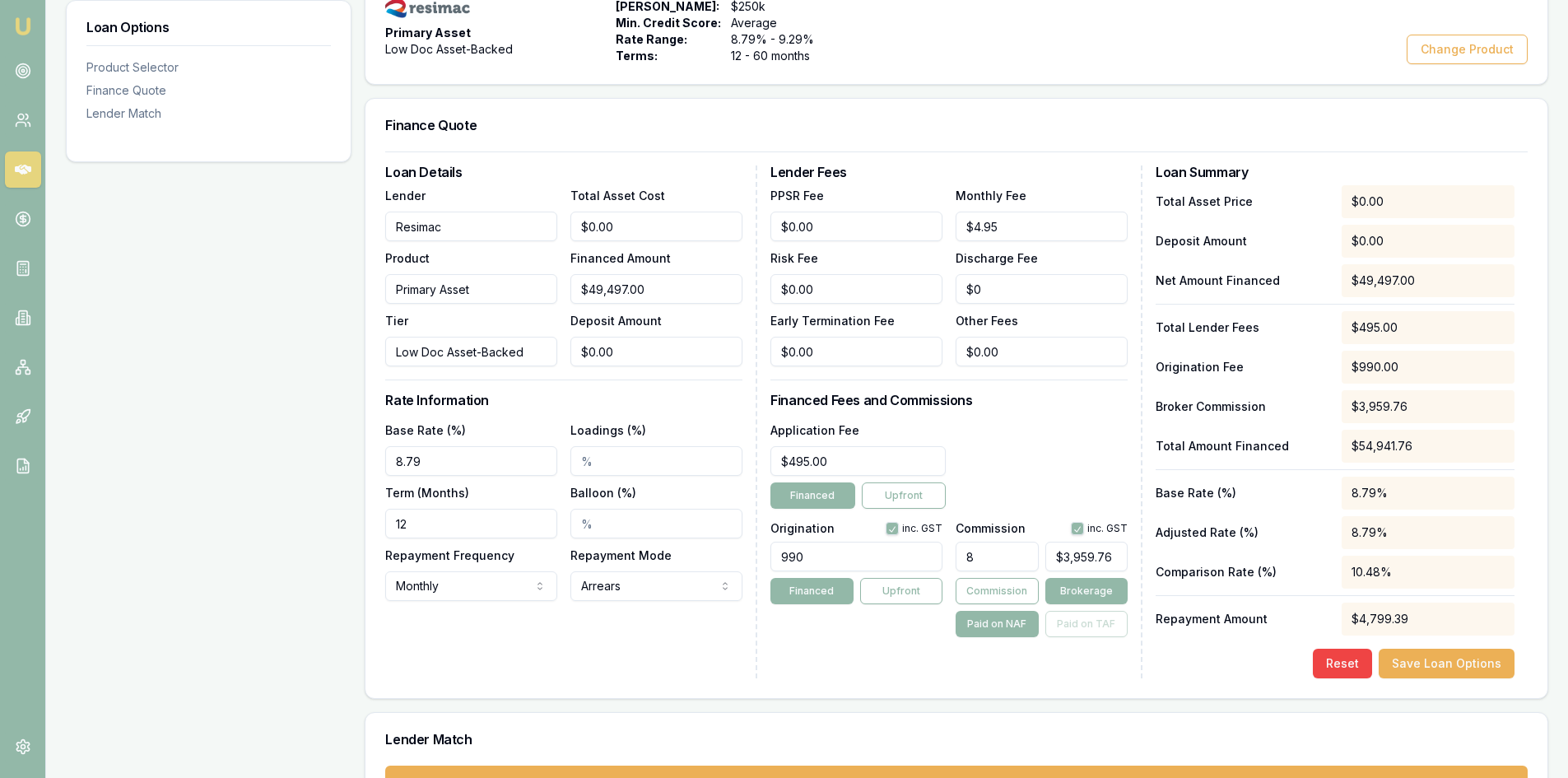
click at [450, 523] on input "12" at bounding box center [470, 523] width 172 height 30
drag, startPoint x: 435, startPoint y: 523, endPoint x: 367, endPoint y: 523, distance: 68.0
click at [367, 523] on div "Loan Details Lender Resimac Product Primary Asset Tier Low Doc Asset-Backed Tot…" at bounding box center [956, 425] width 1181 height 547
type input "60"
click at [367, 523] on div "Loan Details Lender Resimac Product Primary Asset Tier Low Doc Asset-Backed Tot…" at bounding box center [956, 425] width 1181 height 547
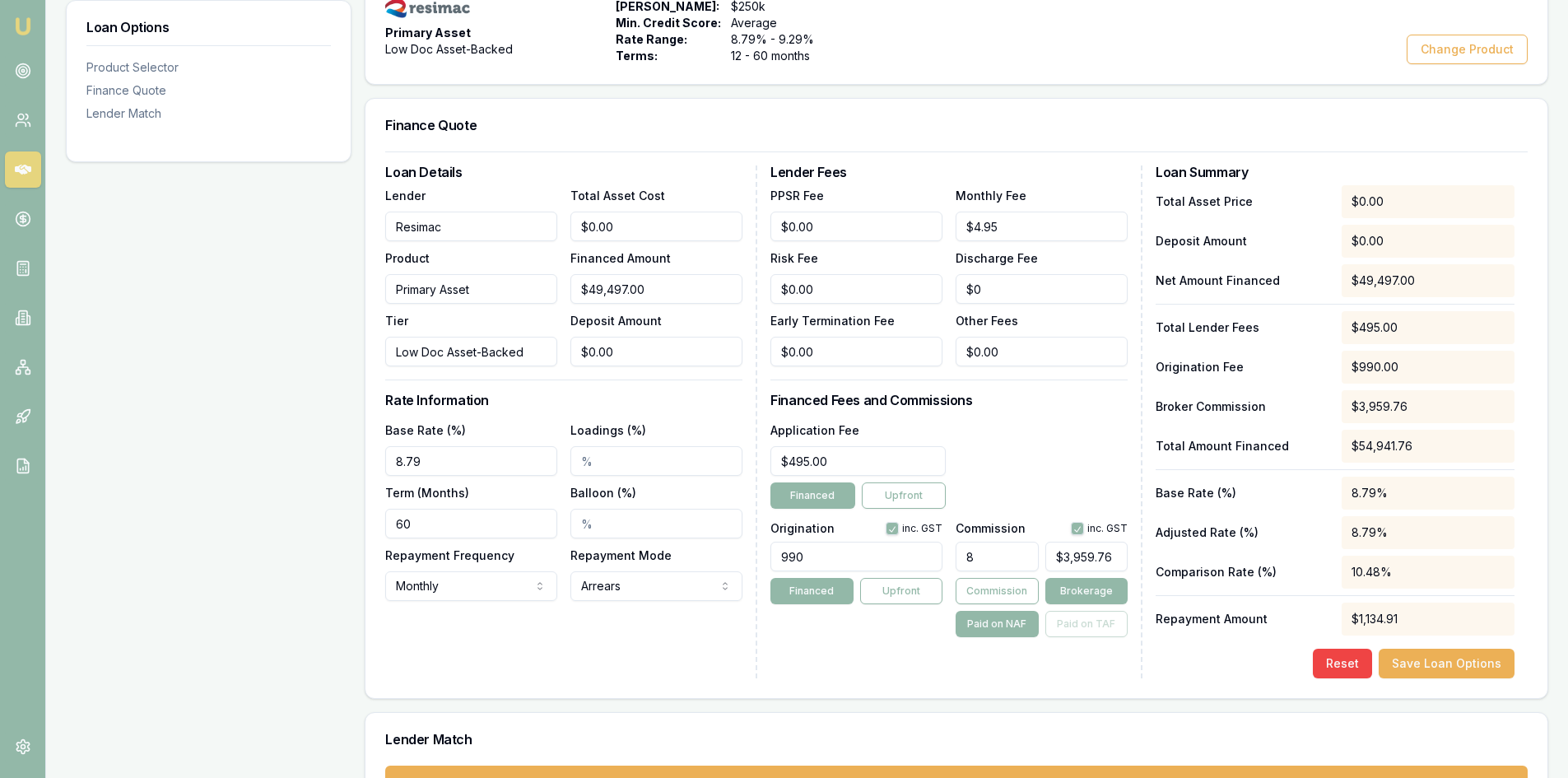
click at [583, 471] on input "Loadings (%)" at bounding box center [655, 461] width 172 height 30
click at [578, 456] on input "Loadings (%)" at bounding box center [655, 461] width 172 height 30
type input "0.37%"
click at [229, 488] on div "Loan Options Product Selector Finance Quote Lender Match" at bounding box center [209, 379] width 286 height 908
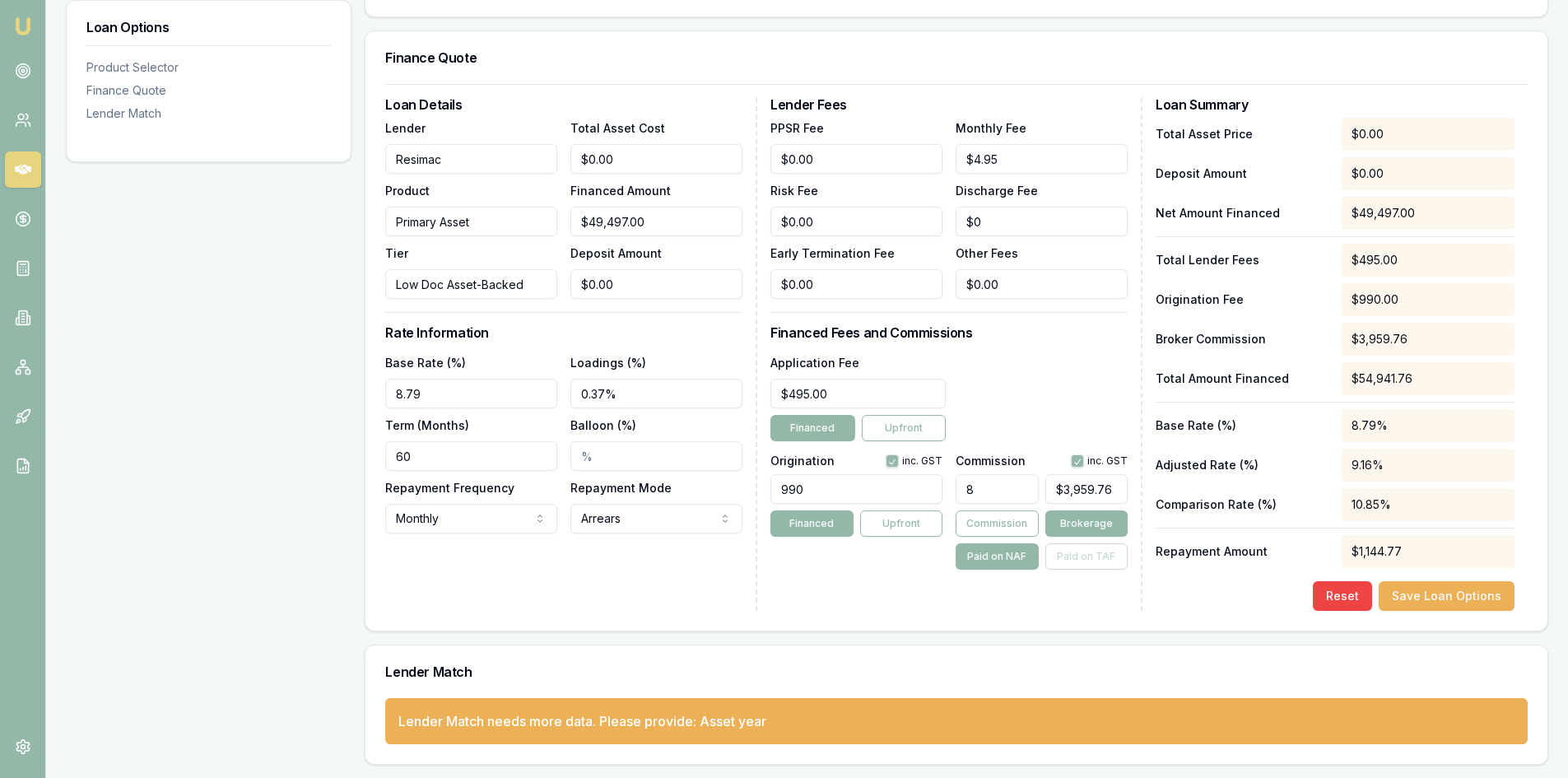
type input "3959"
drag, startPoint x: 1052, startPoint y: 490, endPoint x: 1113, endPoint y: 490, distance: 61.0
click at [1113, 490] on input "3959" at bounding box center [1087, 488] width 83 height 30
type input "0.0040406489282178715"
type input "2"
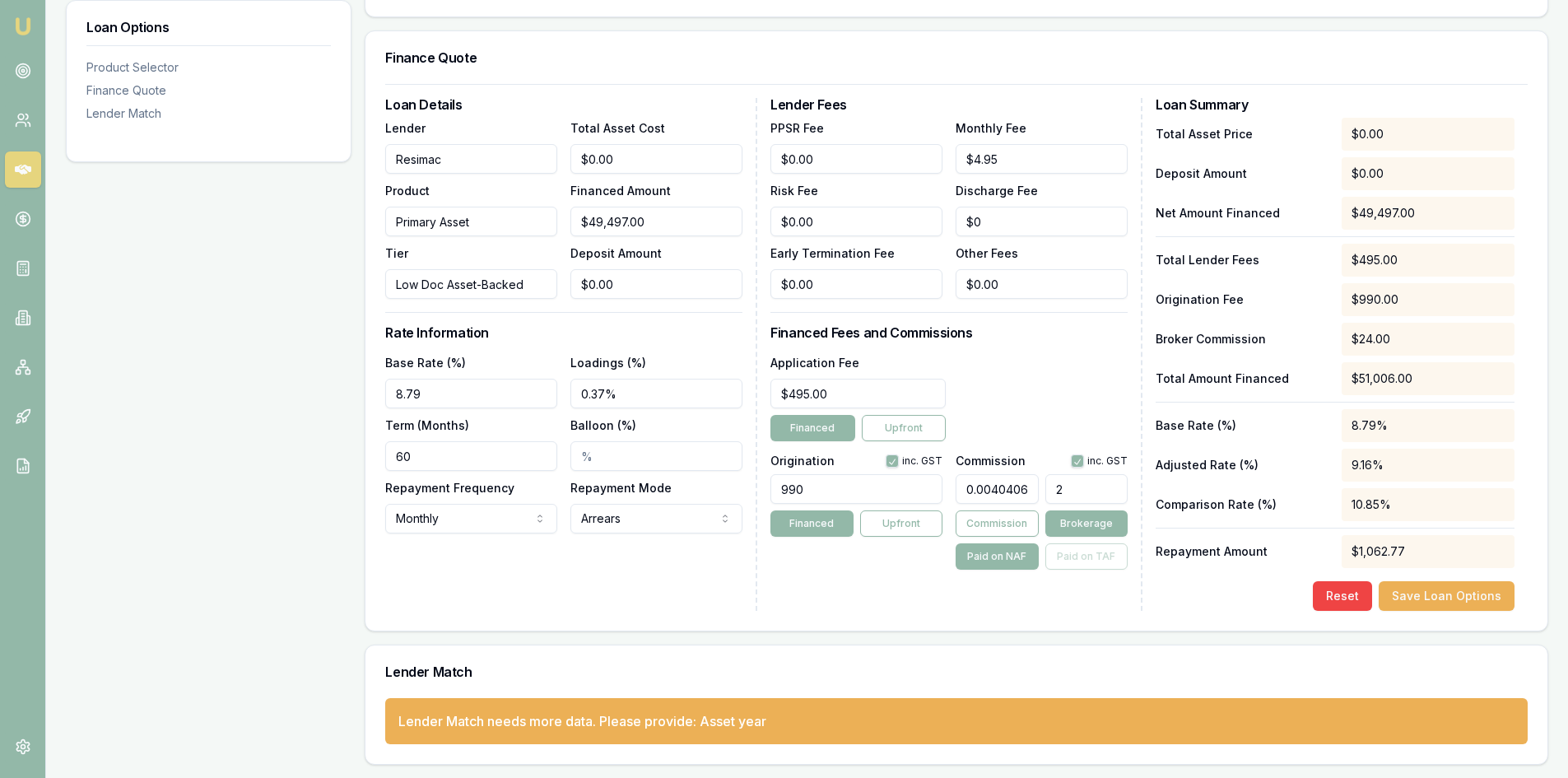
type input "0.04848778713861446"
type input "24"
type input "0.4949794937066893"
type input "245"
type input "4.949794937066893"
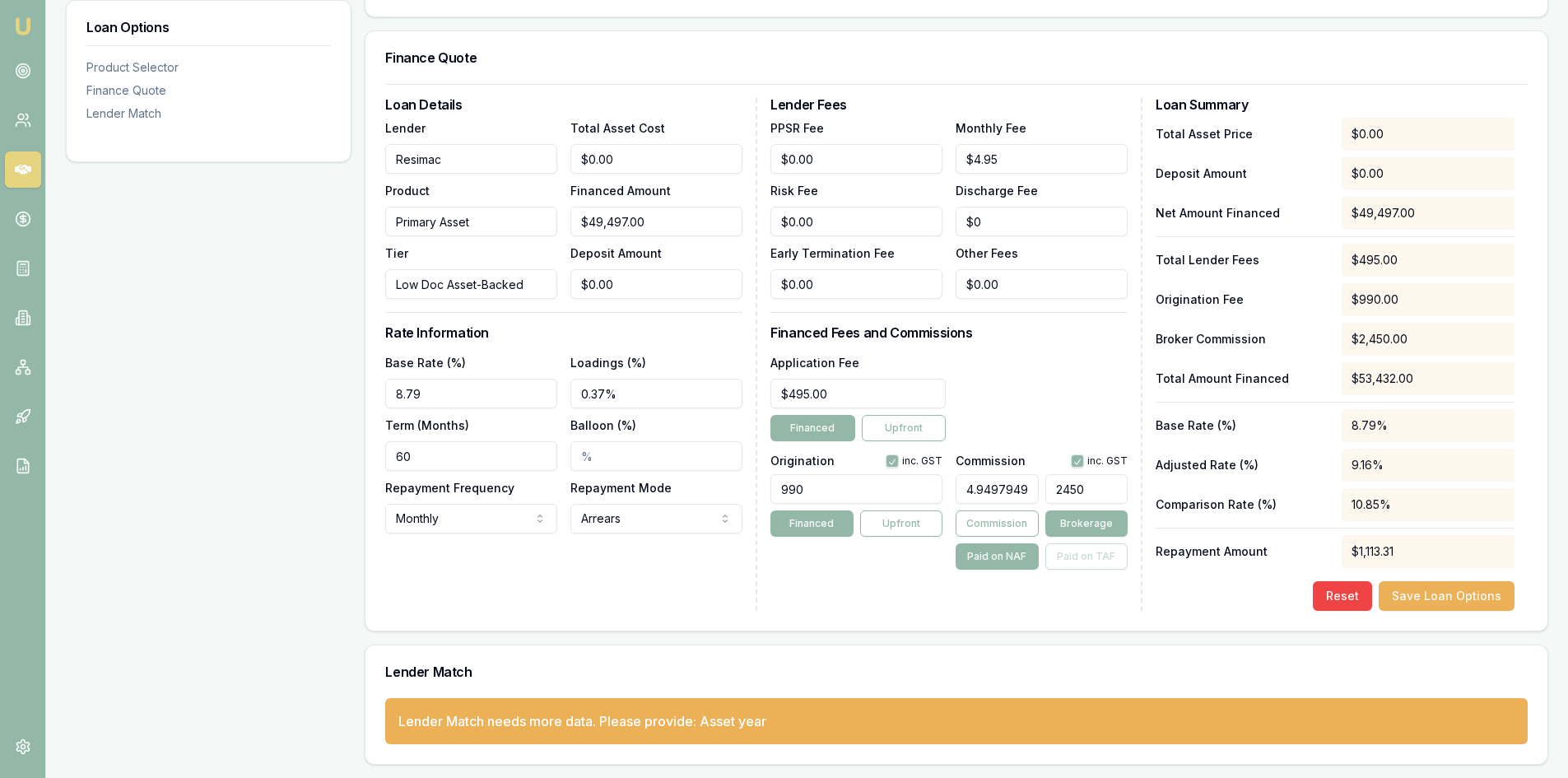
type input "2450."
type input "4.949996969513304"
type input "$2,450.10"
click at [1015, 605] on div "Lender Fees PPSR Fee $0.00 Monthly Fee $4.95 Risk Fee $0.00 Discharge Fee $0 Ea…" at bounding box center [957, 354] width 372 height 513
click at [1485, 594] on button "Save Loan Options" at bounding box center [1446, 595] width 136 height 30
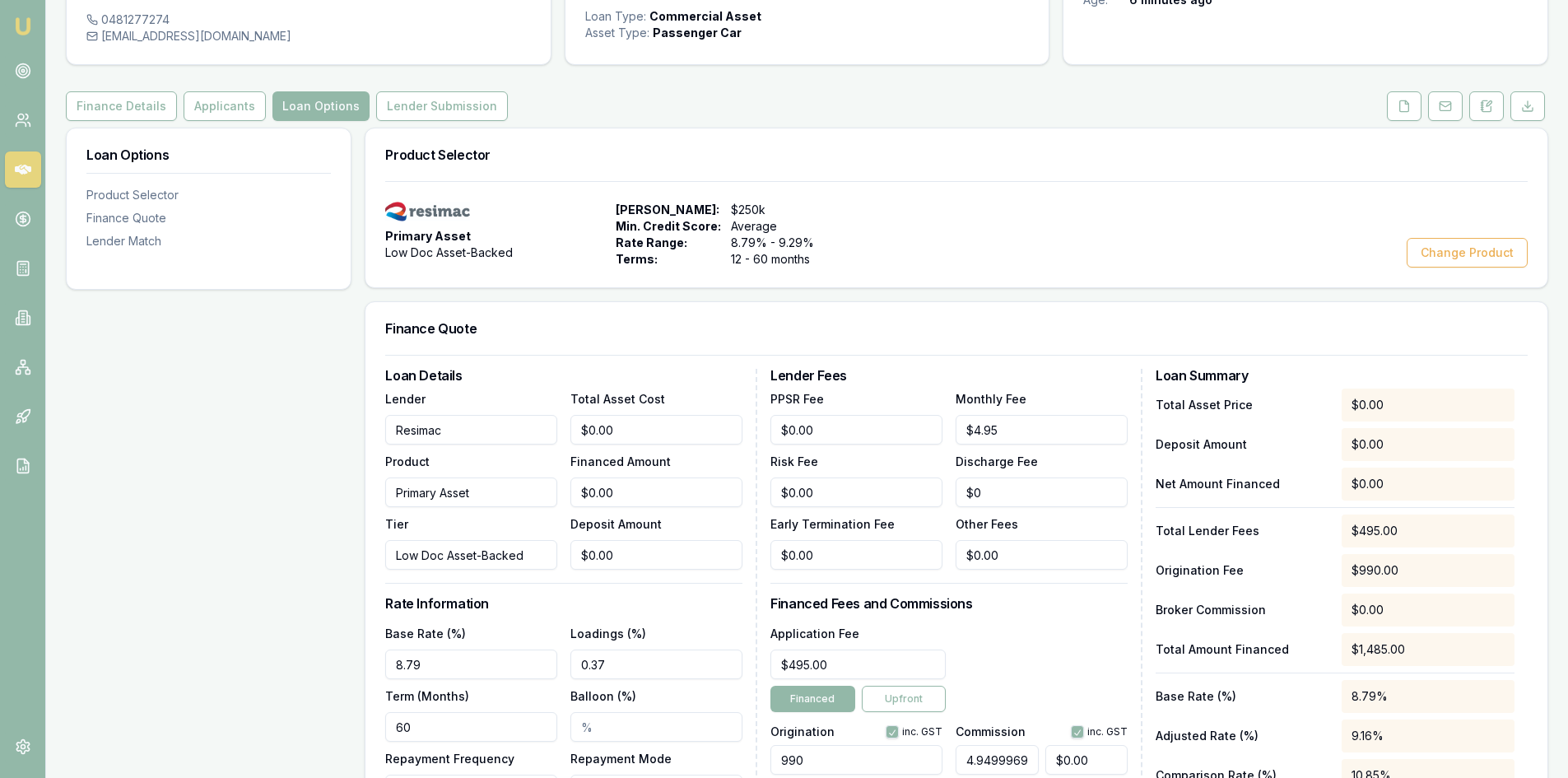
scroll to position [67, 0]
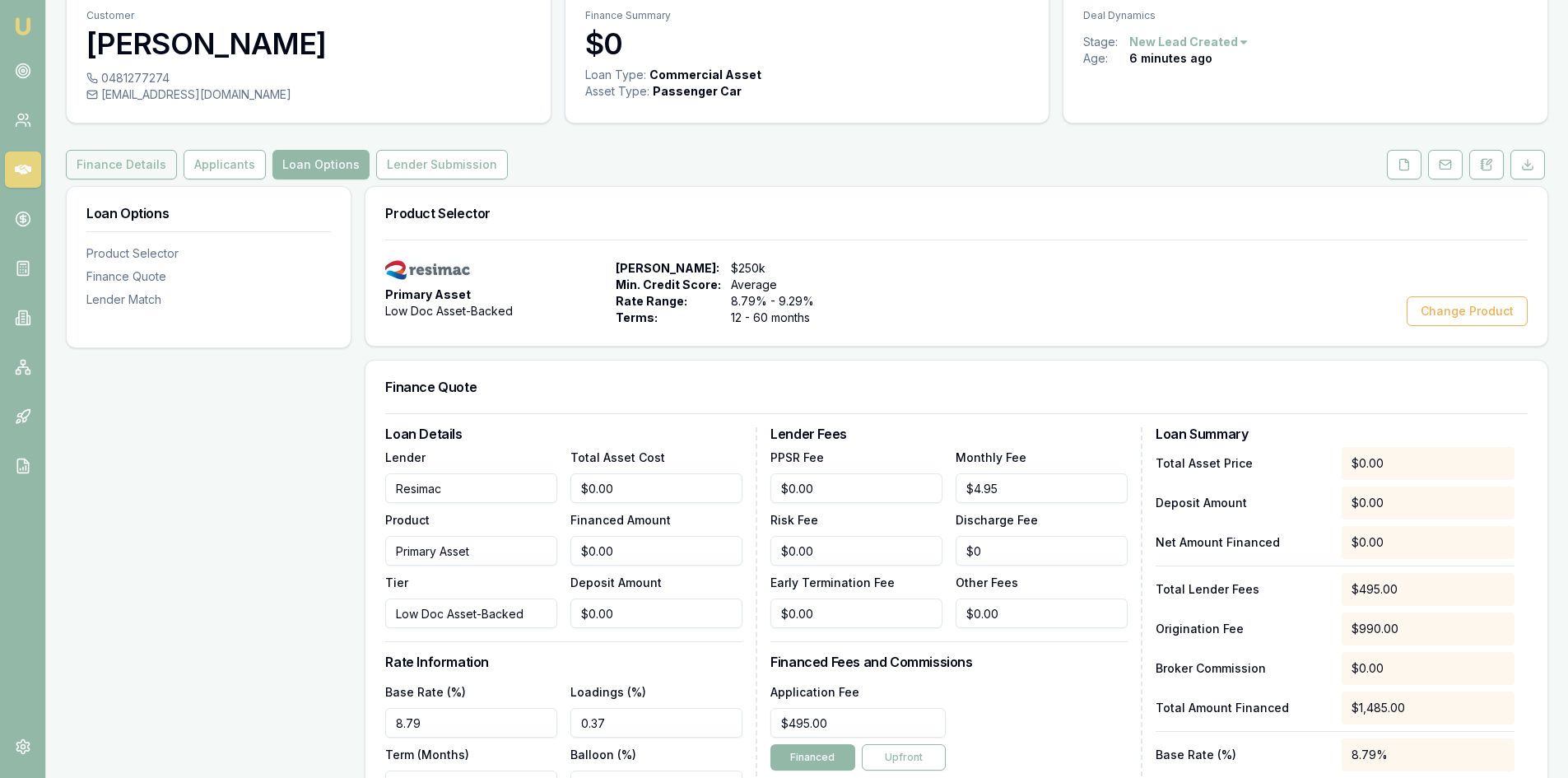
click at [129, 160] on button "Finance Details" at bounding box center [121, 165] width 111 height 30
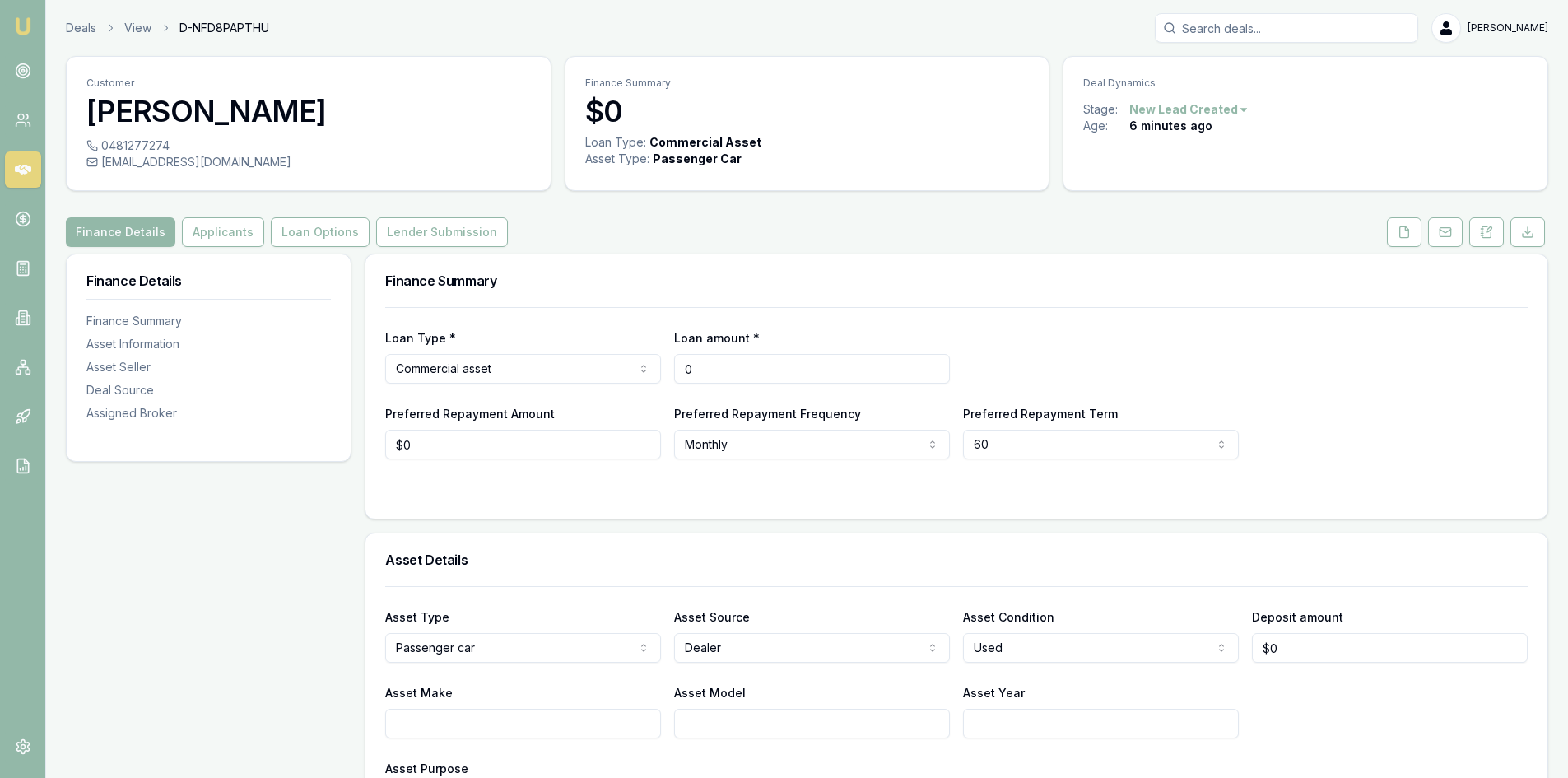
click at [711, 369] on input "0" at bounding box center [812, 369] width 276 height 30
drag, startPoint x: 695, startPoint y: 371, endPoint x: 629, endPoint y: 379, distance: 66.5
click at [629, 378] on div "Loan Type * Commercial asset Consumer loan Consumer asset Commercial loan Comme…" at bounding box center [956, 355] width 1143 height 56
type input "$49,497"
click at [629, 320] on div "Loan Type * Commercial asset Consumer loan Consumer asset Commercial loan Comme…" at bounding box center [956, 382] width 1143 height 152
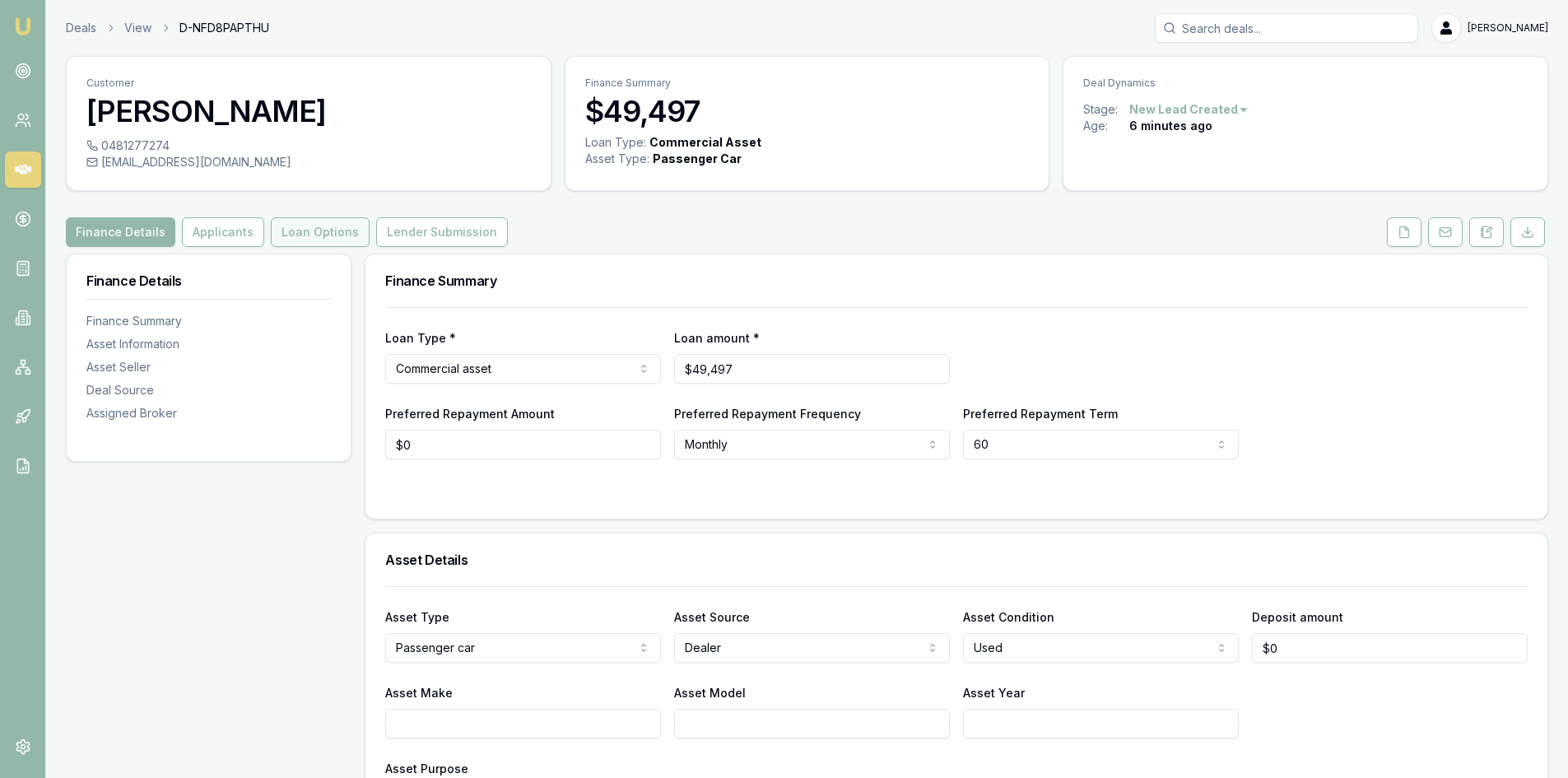
click at [275, 242] on button "Loan Options" at bounding box center [320, 232] width 99 height 30
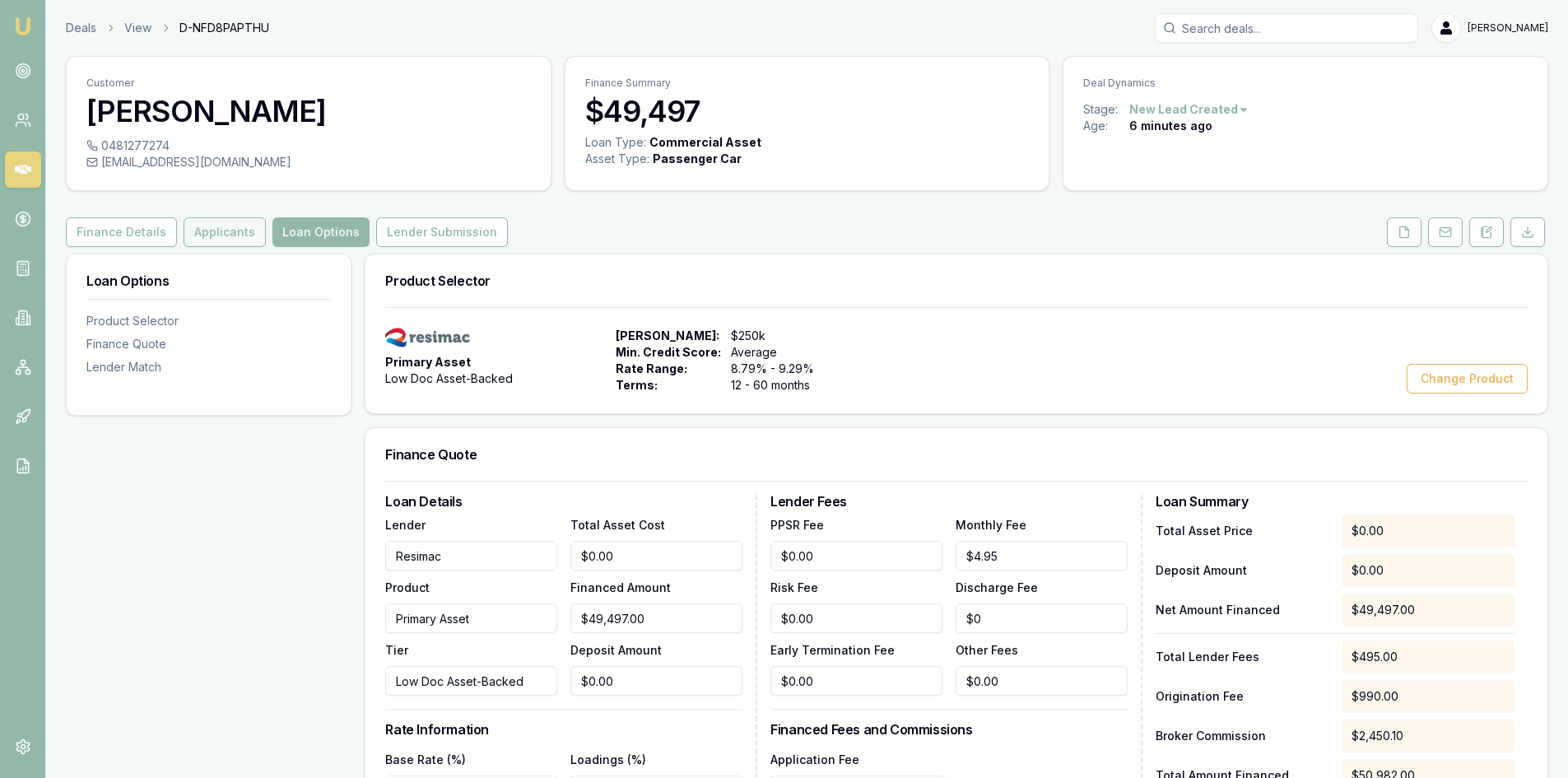
click at [216, 228] on button "Applicants" at bounding box center [225, 232] width 83 height 30
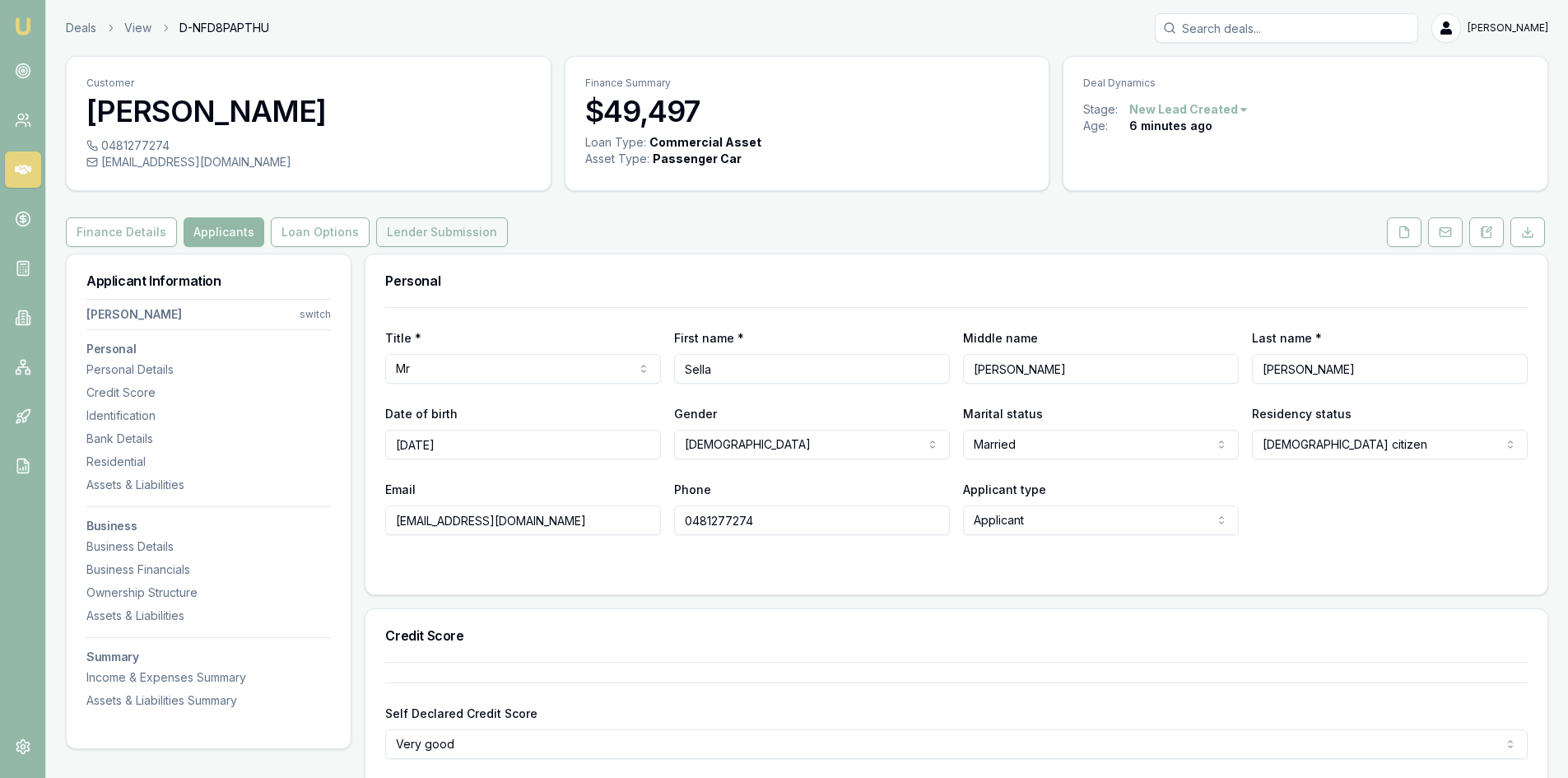
click at [421, 224] on button "Lender Submission" at bounding box center [441, 232] width 131 height 30
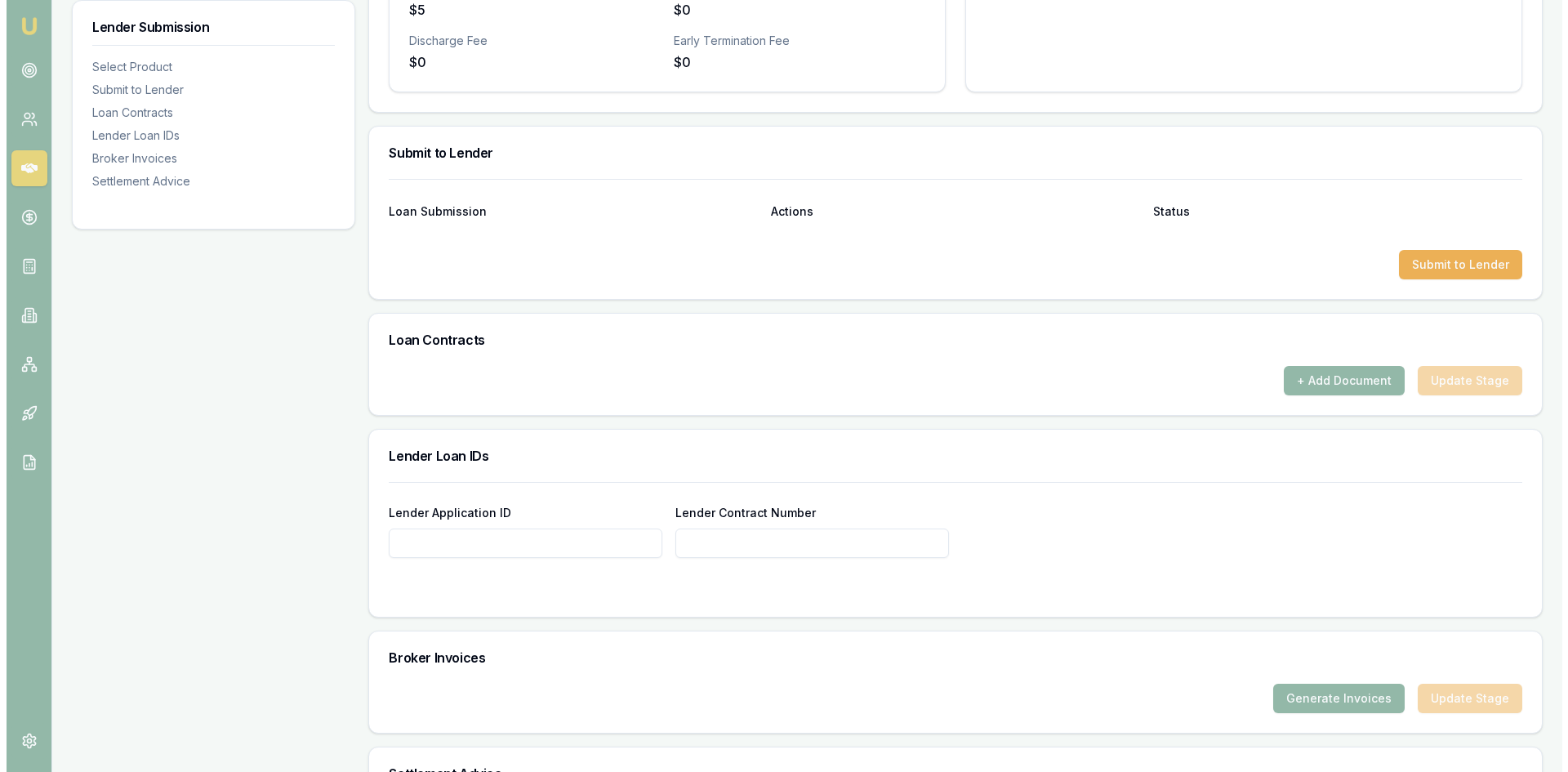
scroll to position [735, 0]
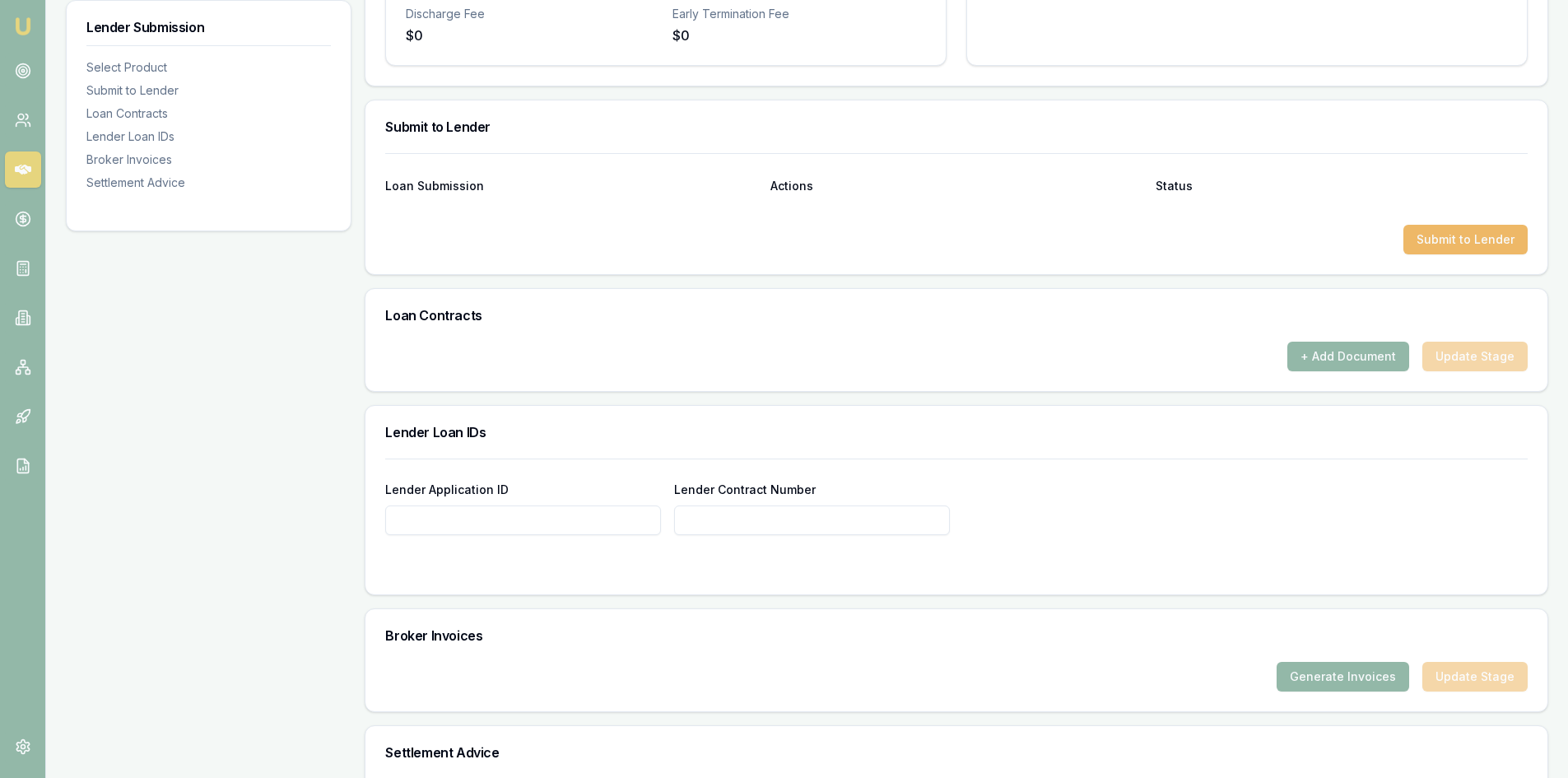
click at [1475, 235] on button "Submit to Lender" at bounding box center [1466, 239] width 124 height 30
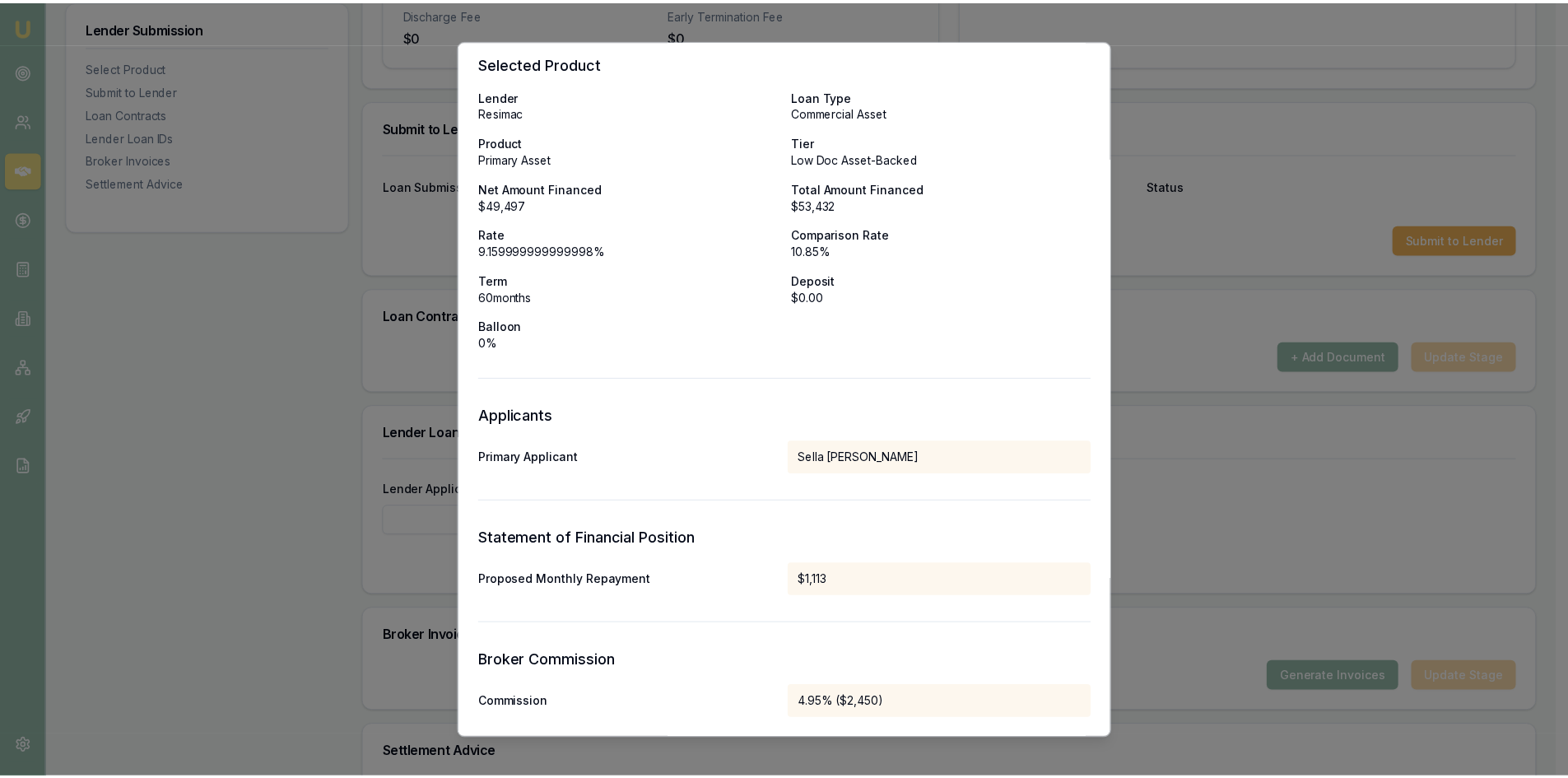
scroll to position [0, 0]
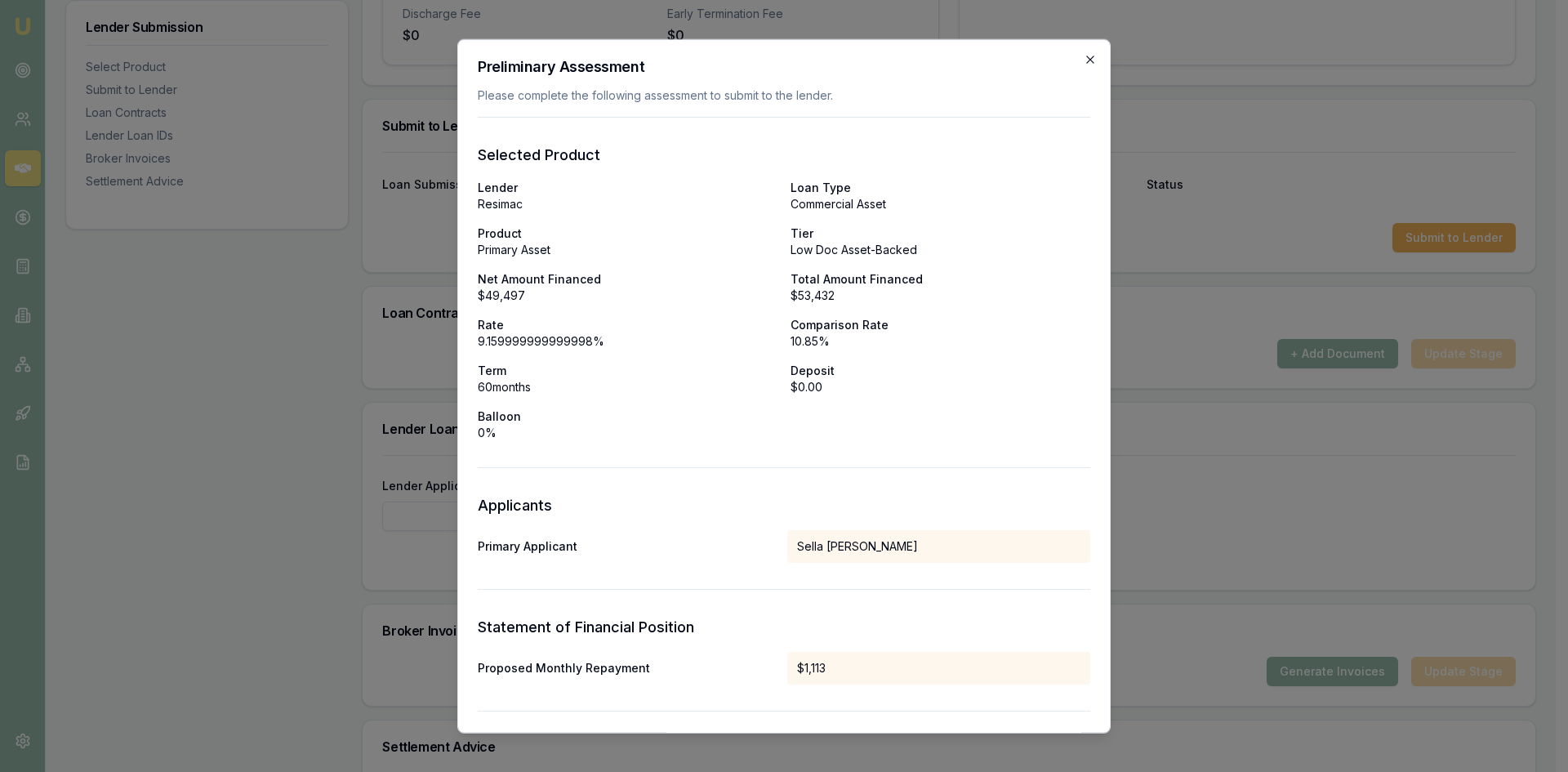
click at [1086, 59] on icon "button" at bounding box center [1090, 59] width 7 height 7
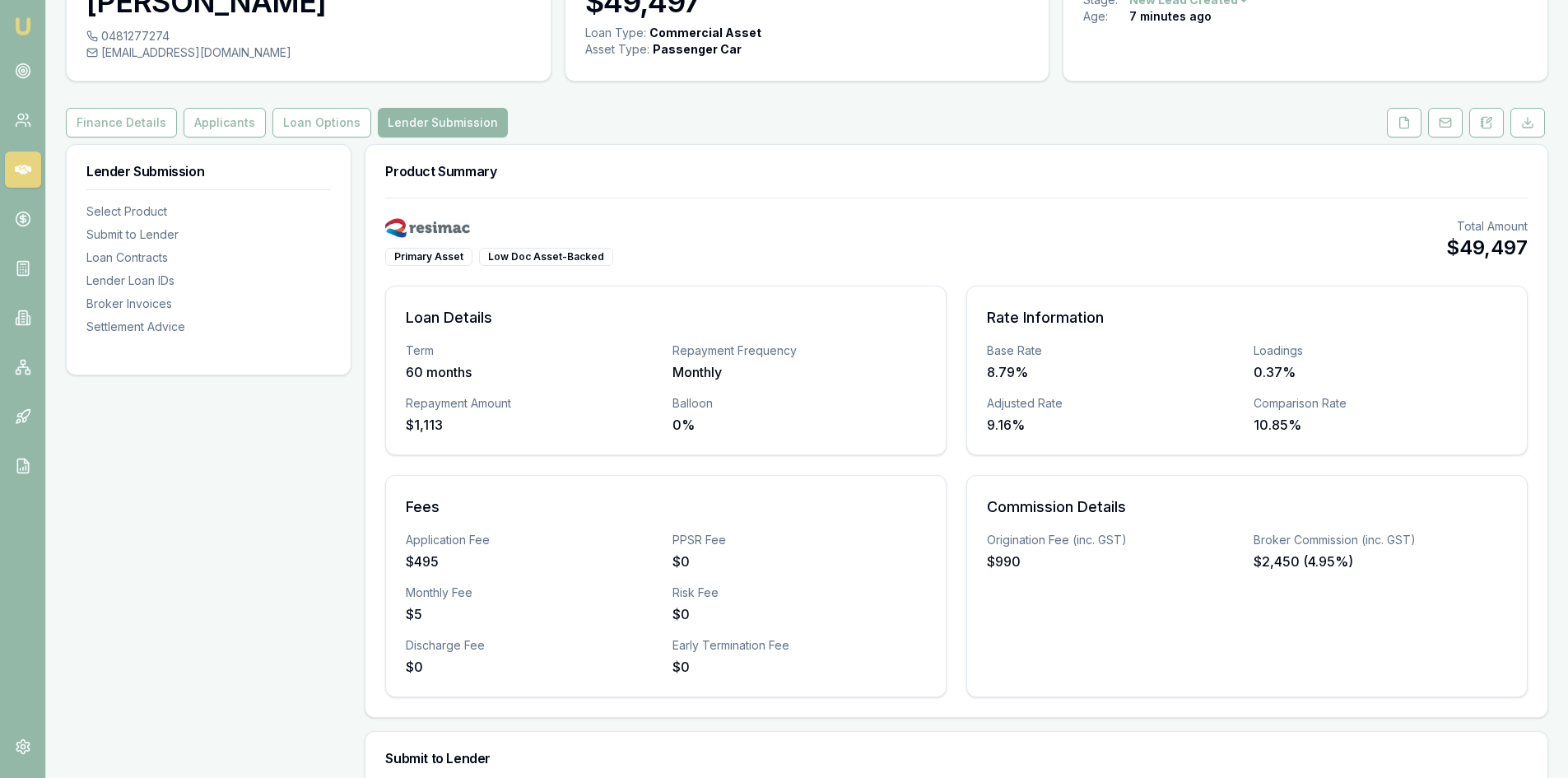
scroll to position [83, 0]
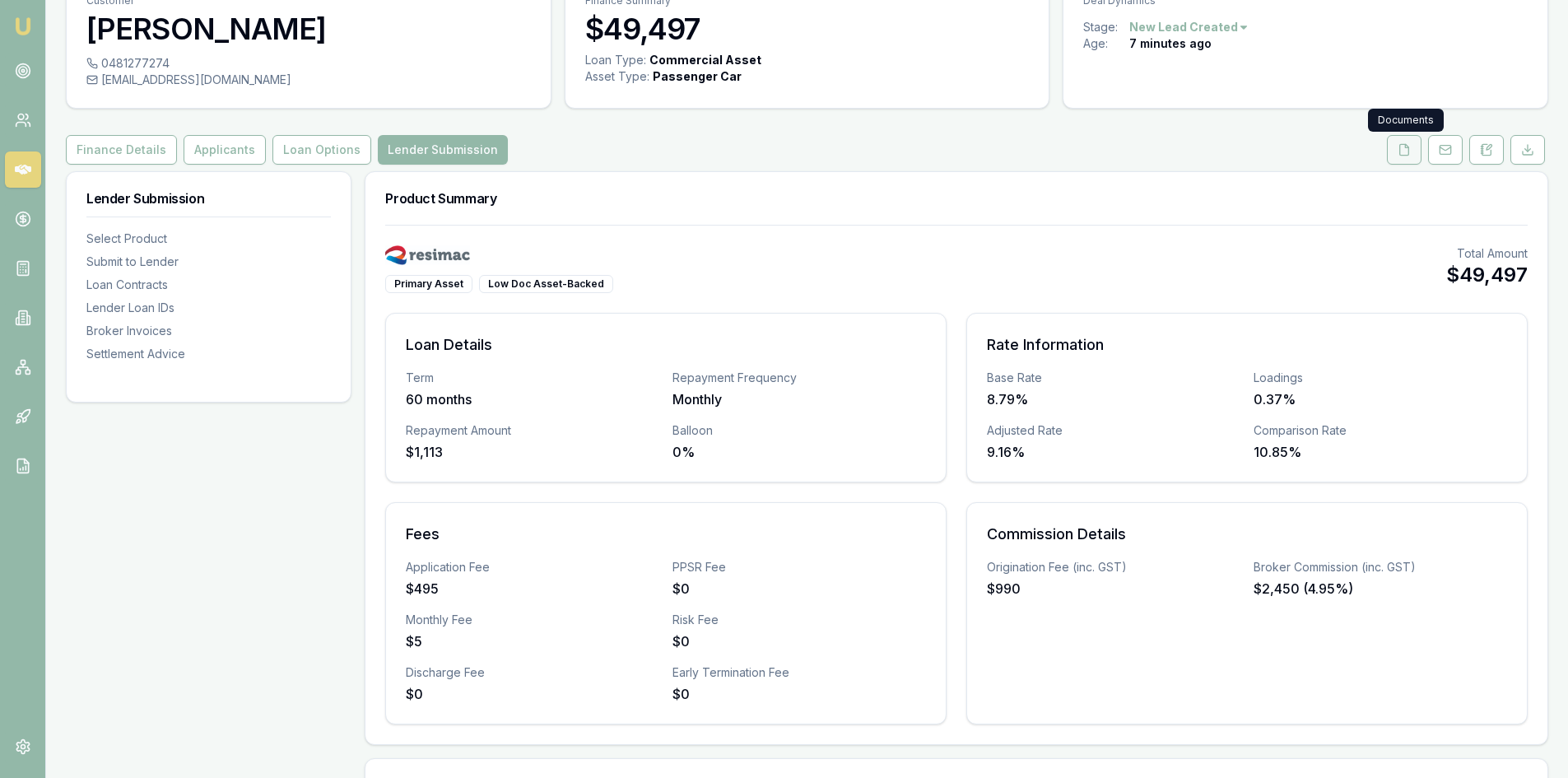
click at [1404, 151] on icon at bounding box center [1403, 149] width 13 height 13
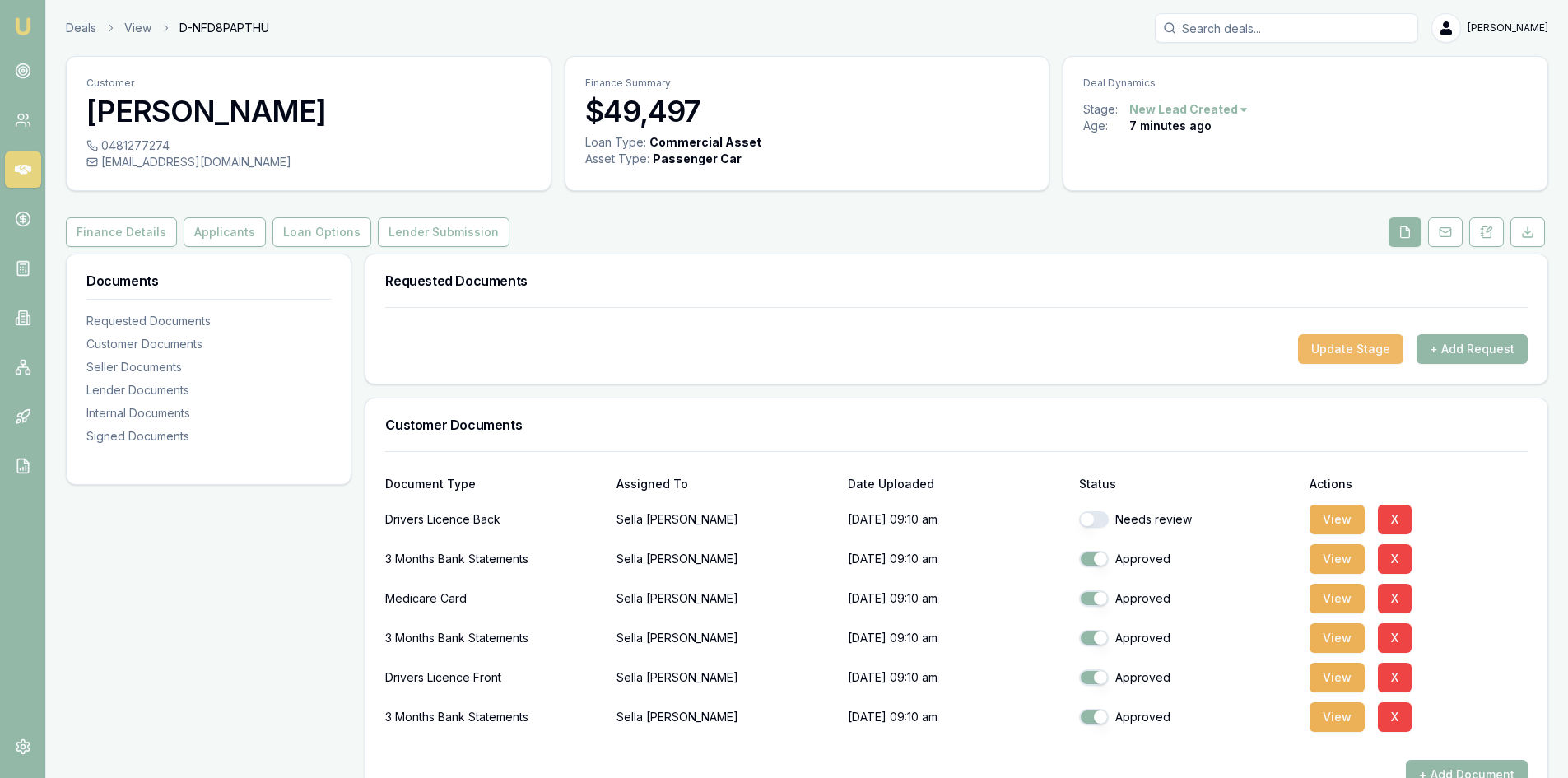
click at [1338, 350] on button "Update Stage" at bounding box center [1350, 349] width 105 height 30
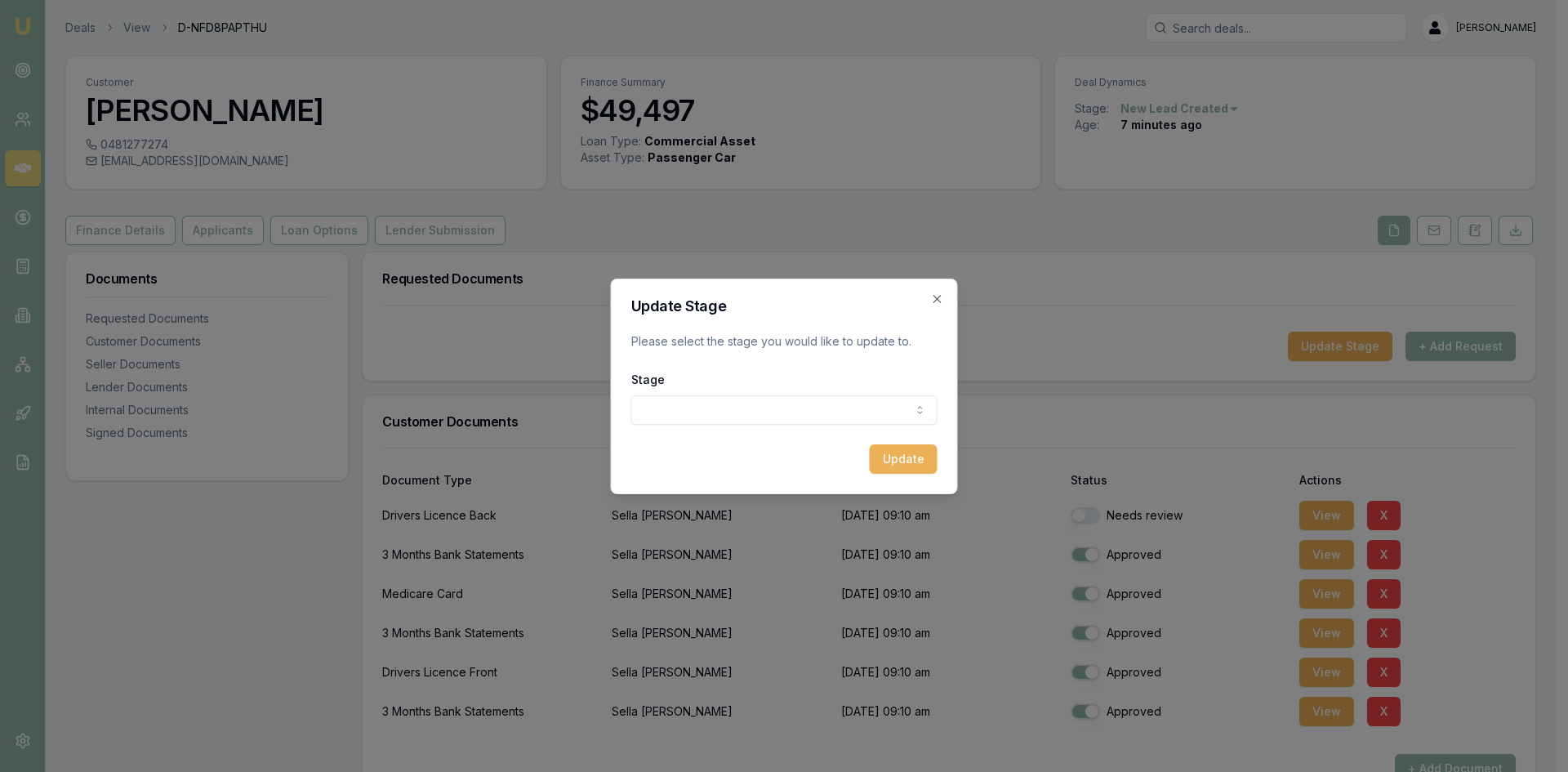
click at [705, 406] on body "Emu Broker Deals View D-NFD8PAPTHU Wendy Fonseka Toggle Menu Customer Sella Sil…" at bounding box center [778, 386] width 1556 height 772
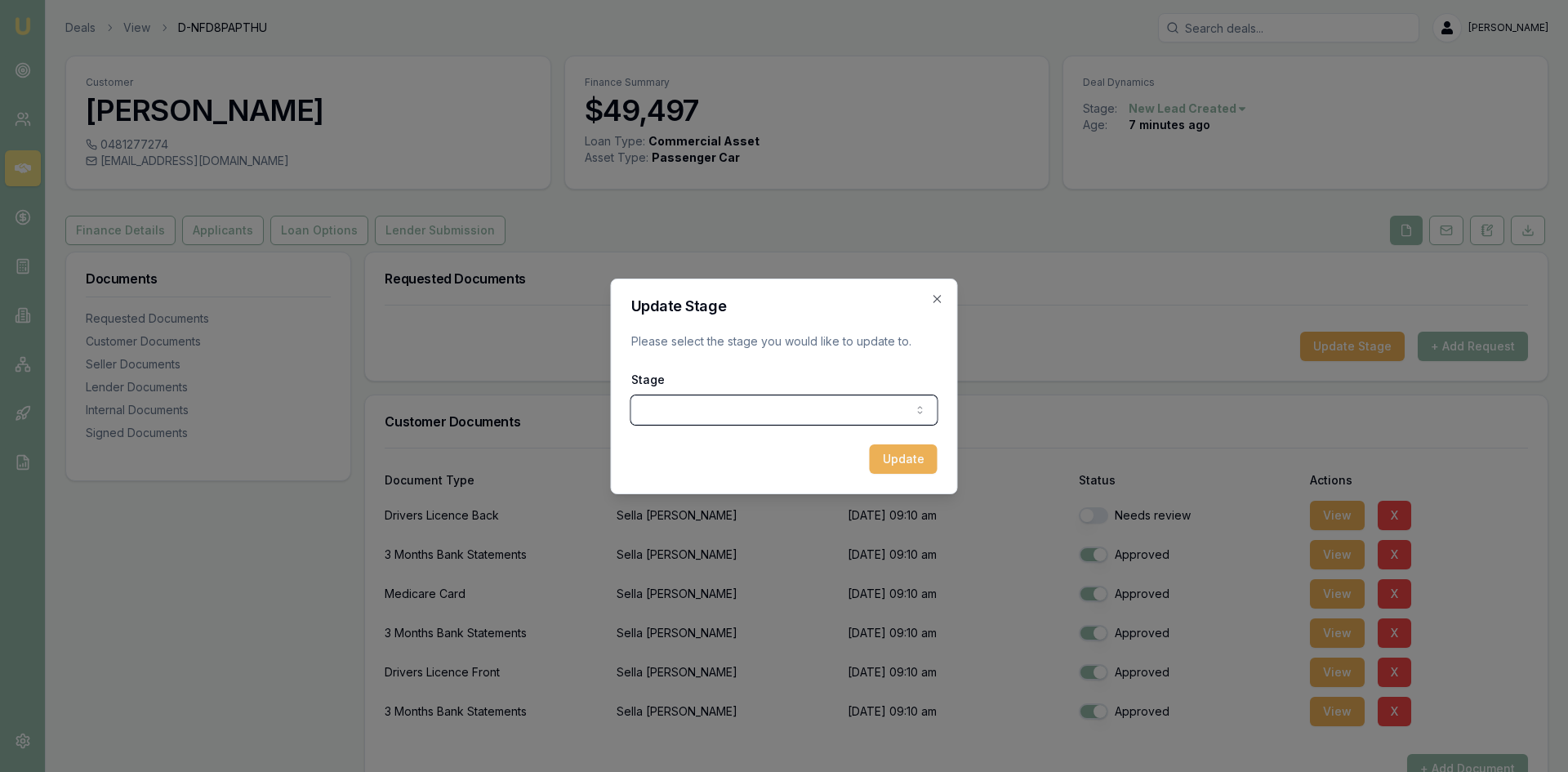
drag, startPoint x: 524, startPoint y: 379, endPoint x: 519, endPoint y: 368, distance: 12.1
click at [524, 378] on div at bounding box center [784, 386] width 1568 height 772
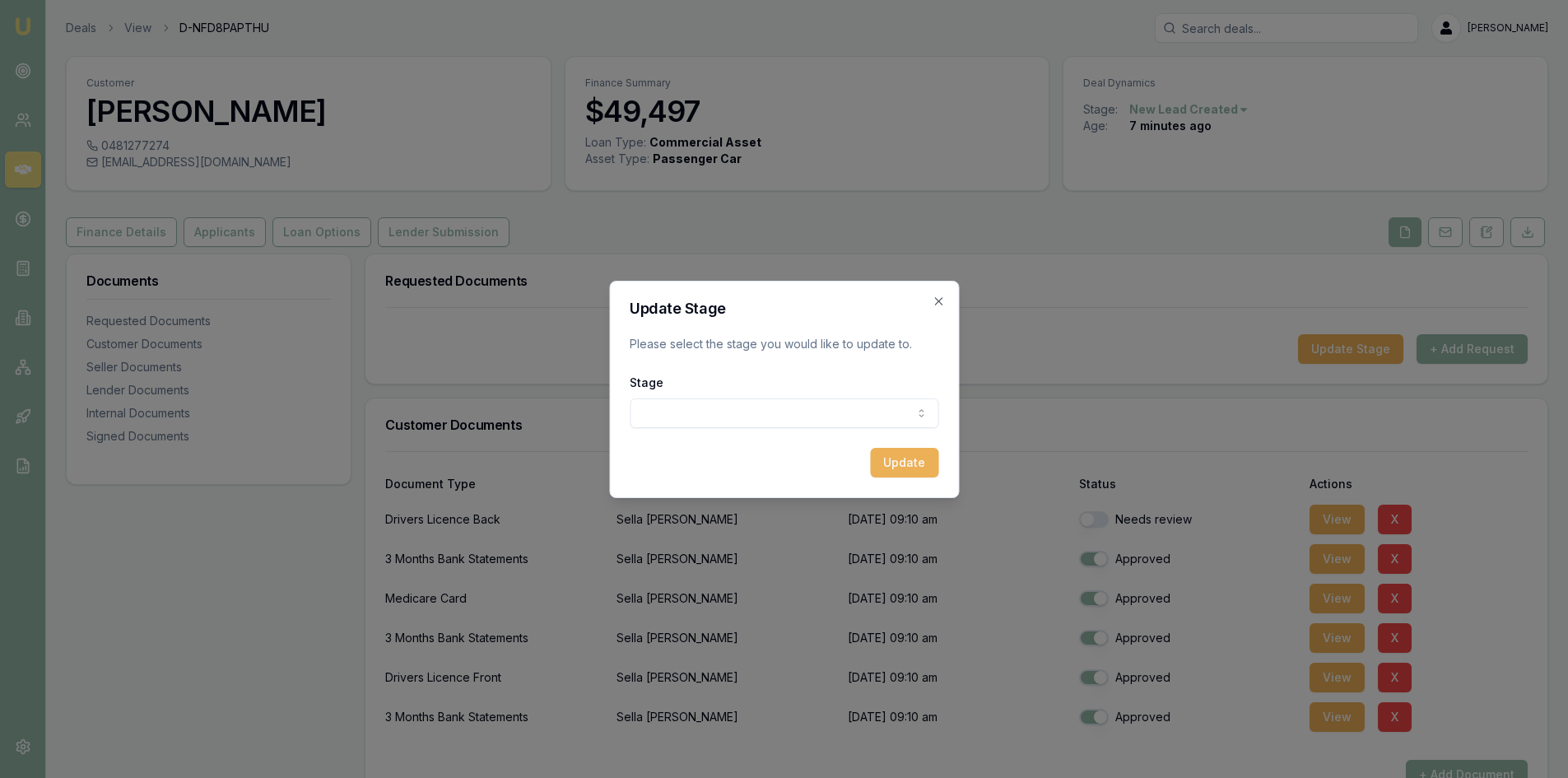
click at [929, 300] on div "Update Stage Please select the stage you would like to update to. Stage New lea…" at bounding box center [783, 389] width 350 height 218
click at [935, 299] on icon "button" at bounding box center [938, 301] width 13 height 13
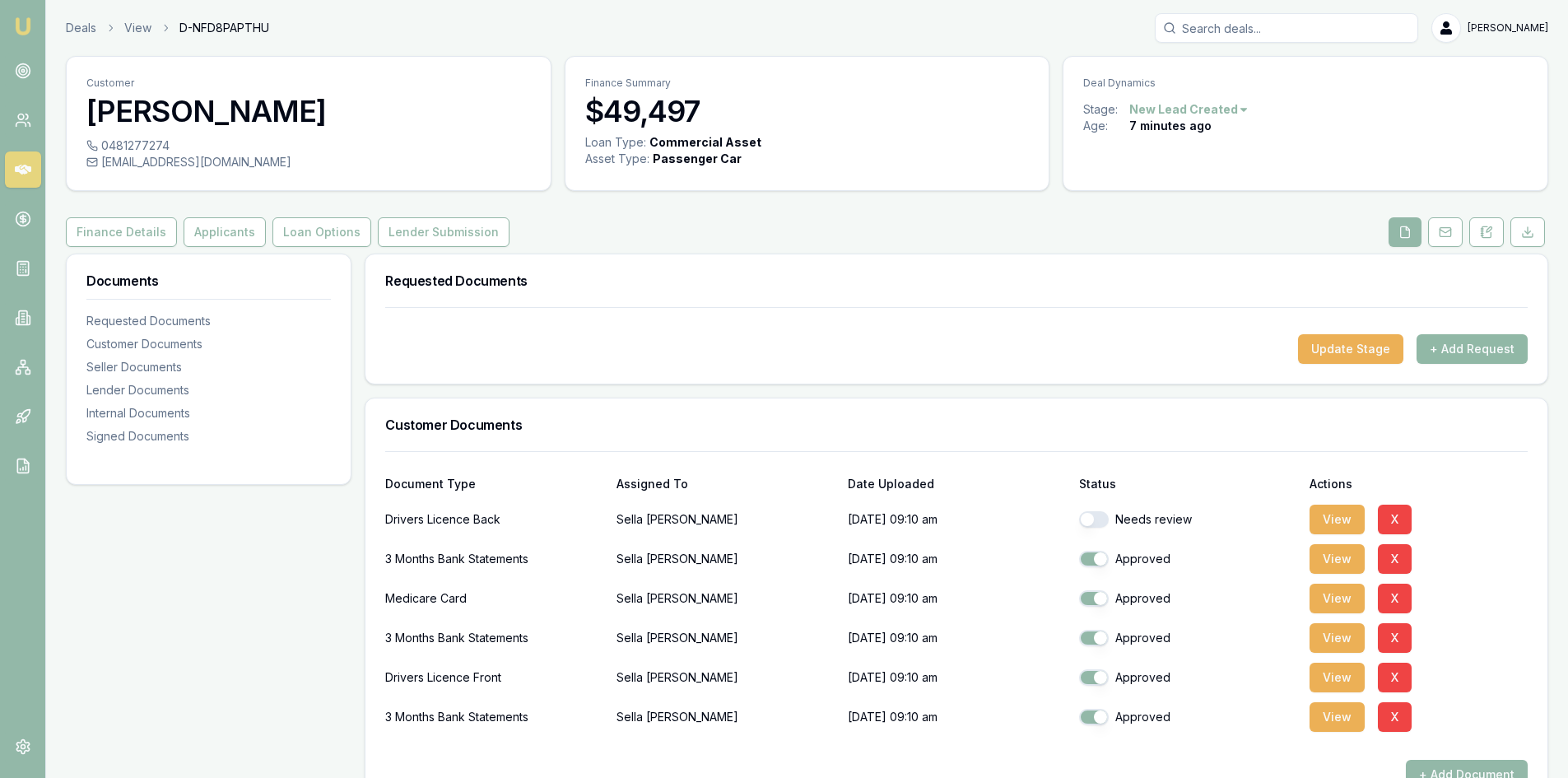
click at [1464, 353] on button "+ Add Request" at bounding box center [1472, 349] width 111 height 30
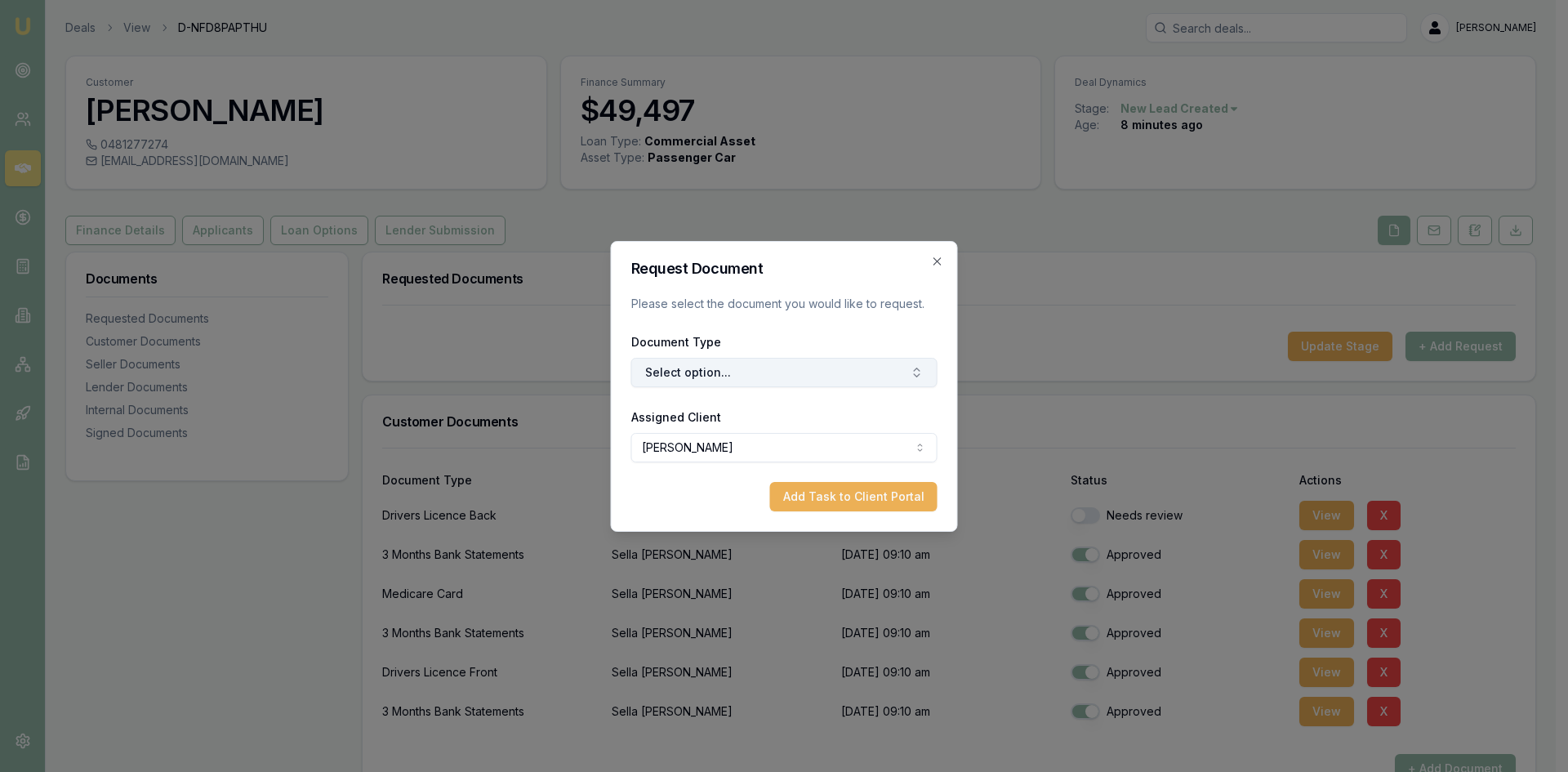
click at [831, 365] on button "Select option..." at bounding box center [784, 372] width 306 height 29
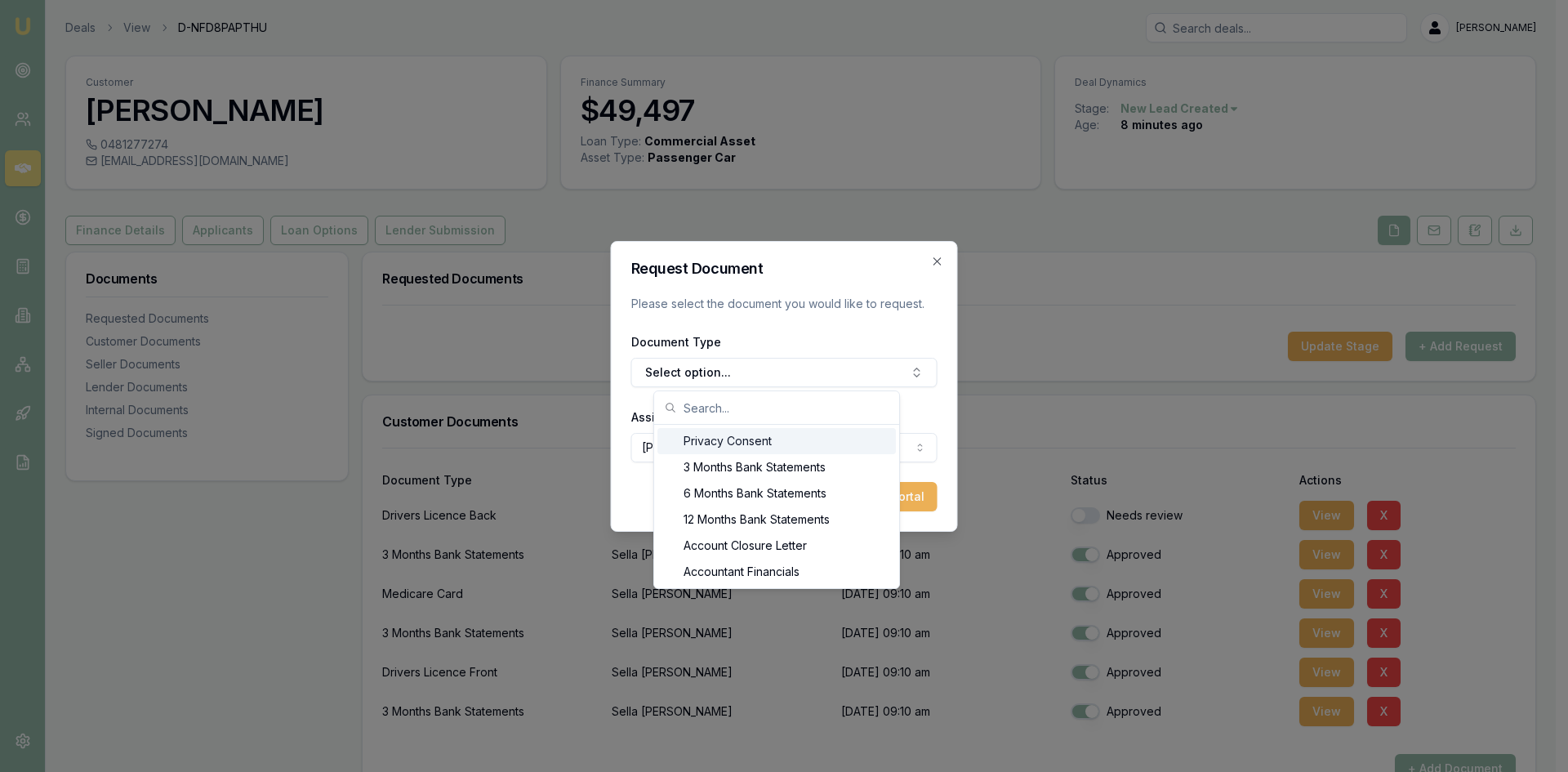
click at [755, 445] on div "Privacy Consent" at bounding box center [776, 441] width 238 height 26
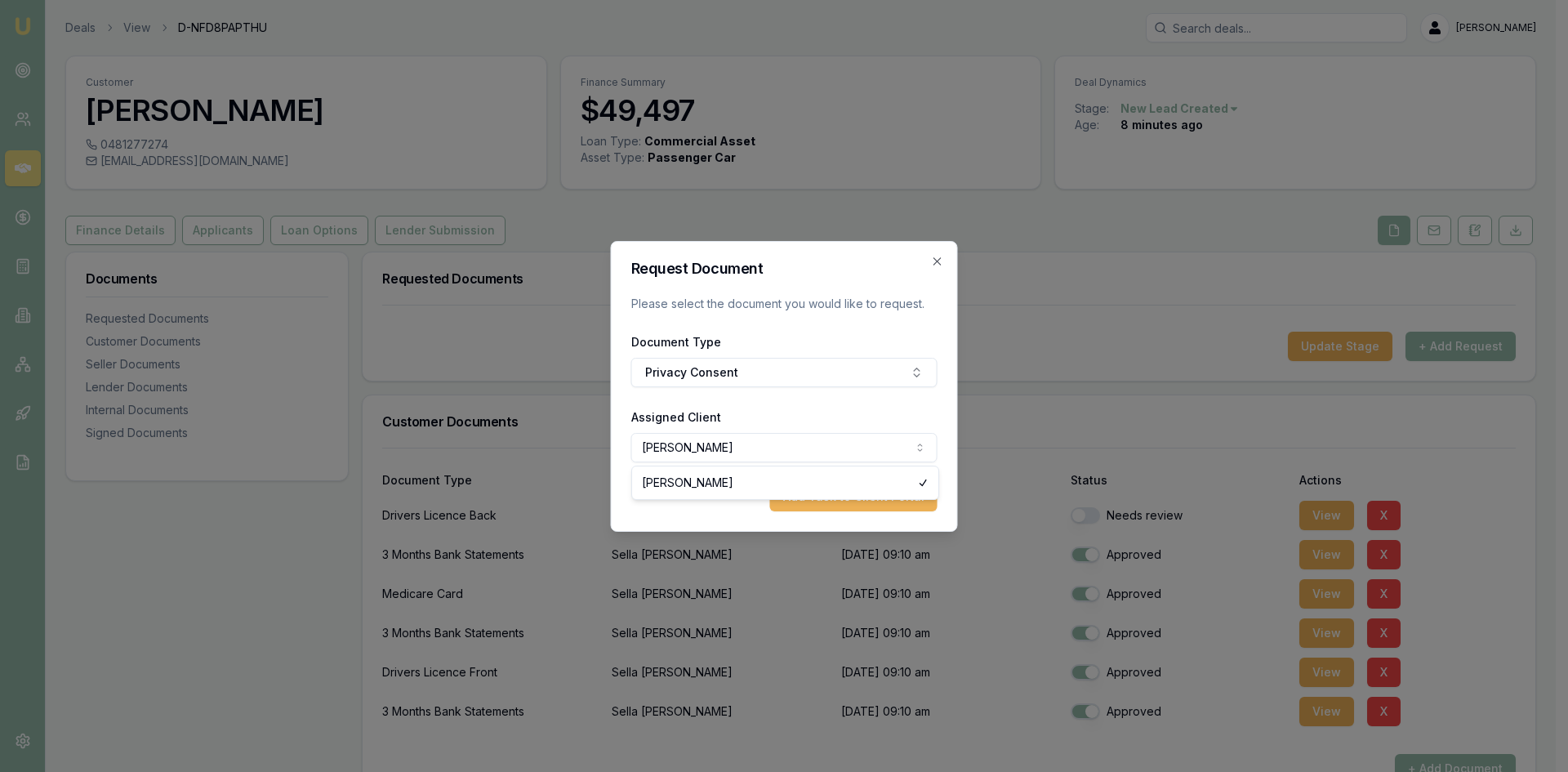
click at [724, 445] on body "Emu Broker Deals View D-NFD8PAPTHU Wendy Fonseka Toggle Menu Customer Sella Sil…" at bounding box center [778, 386] width 1556 height 772
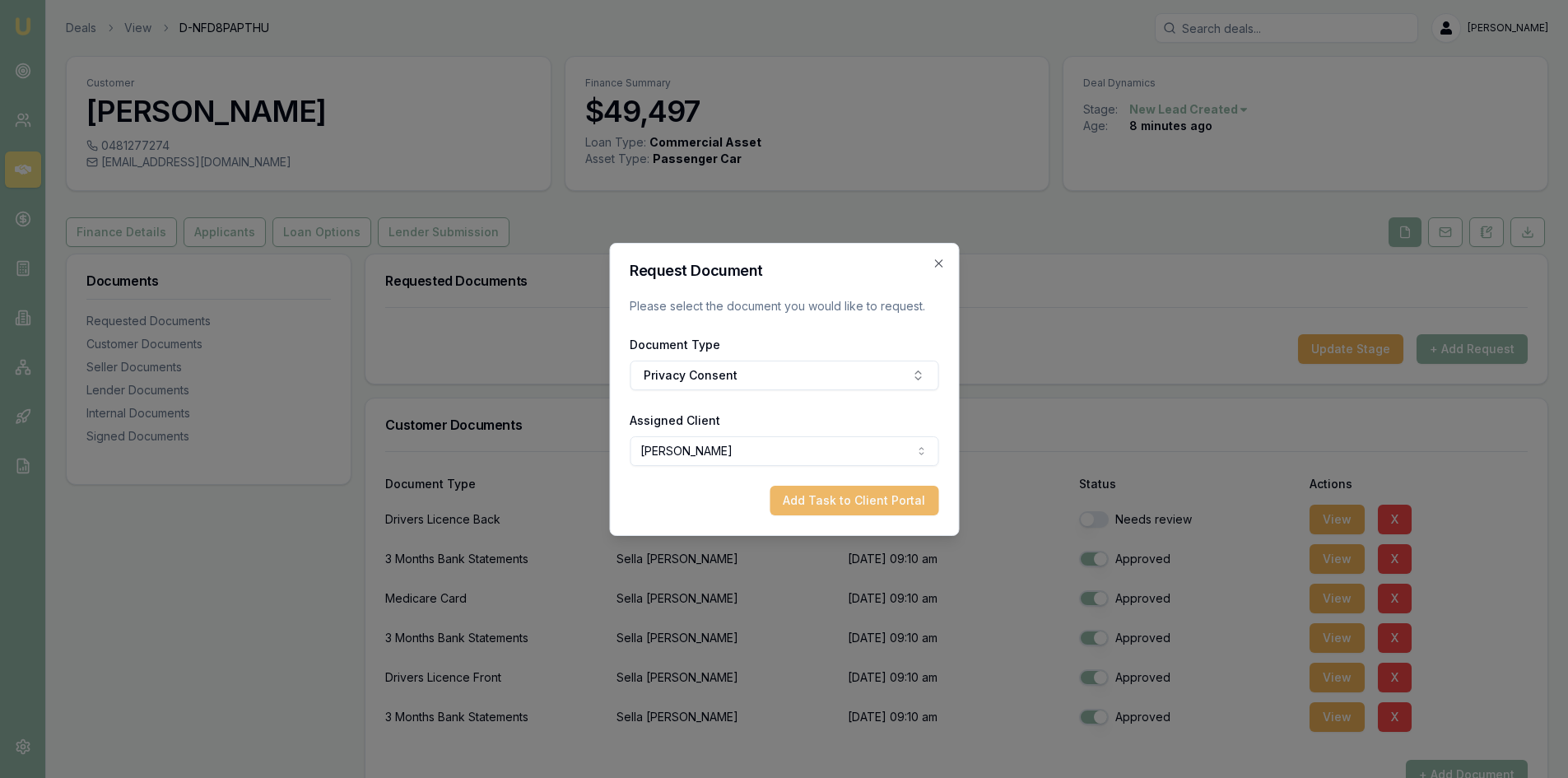
click at [858, 505] on button "Add Task to Client Portal" at bounding box center [854, 500] width 169 height 30
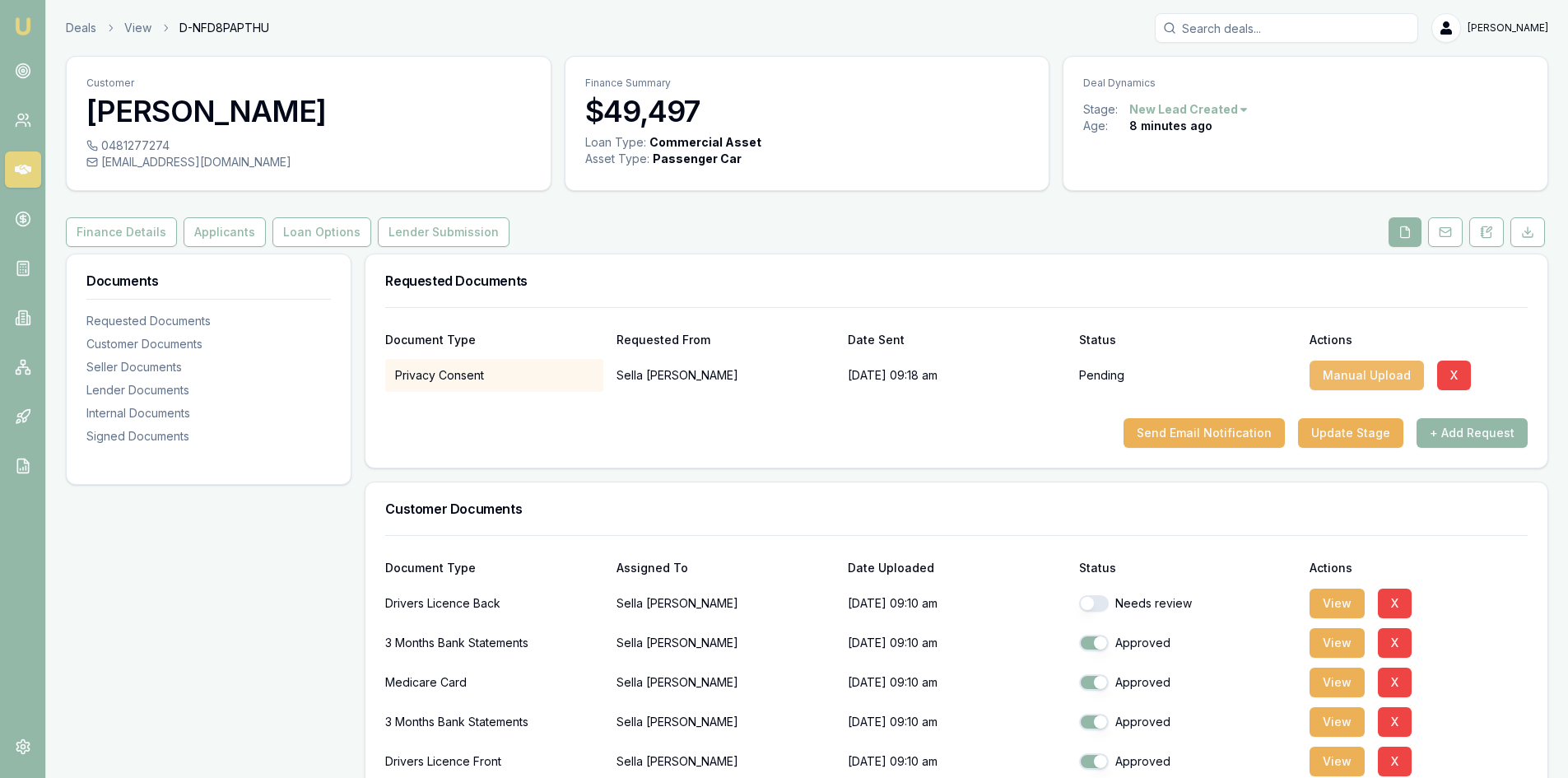
click at [1357, 375] on button "Manual Upload" at bounding box center [1366, 375] width 114 height 30
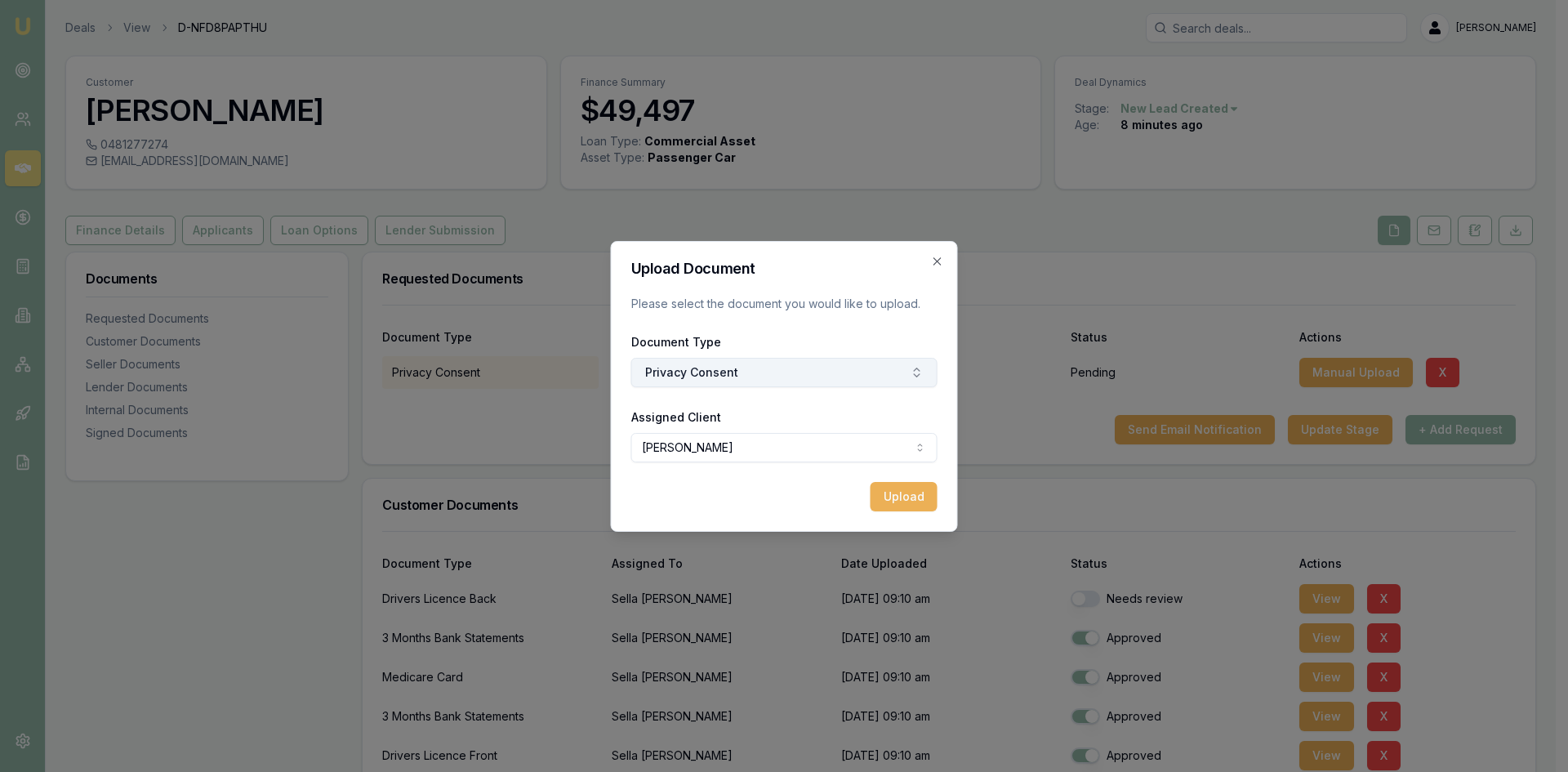
click at [794, 374] on button "Privacy Consent" at bounding box center [784, 372] width 306 height 29
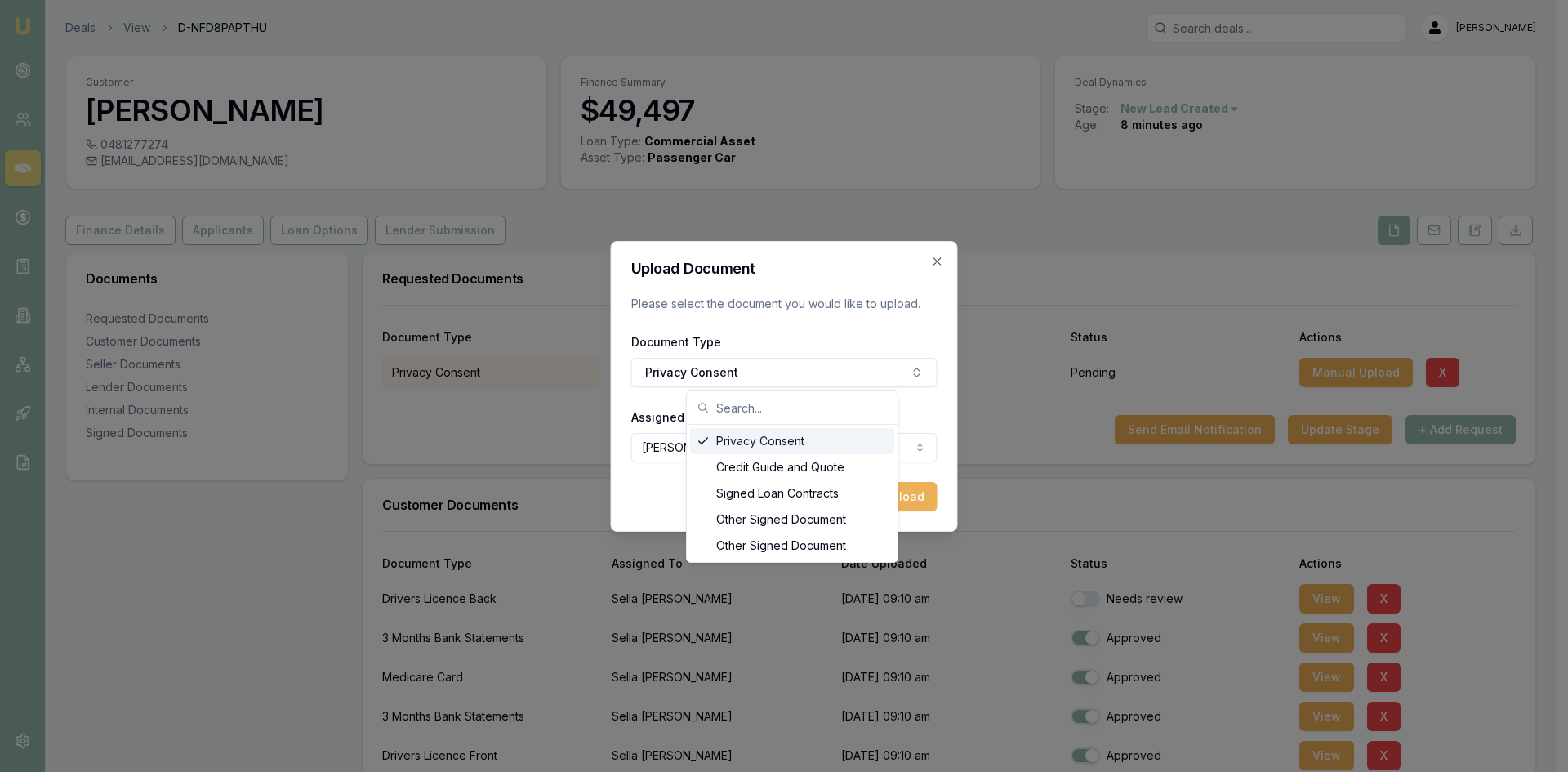
click at [663, 486] on div "Upload" at bounding box center [784, 496] width 306 height 29
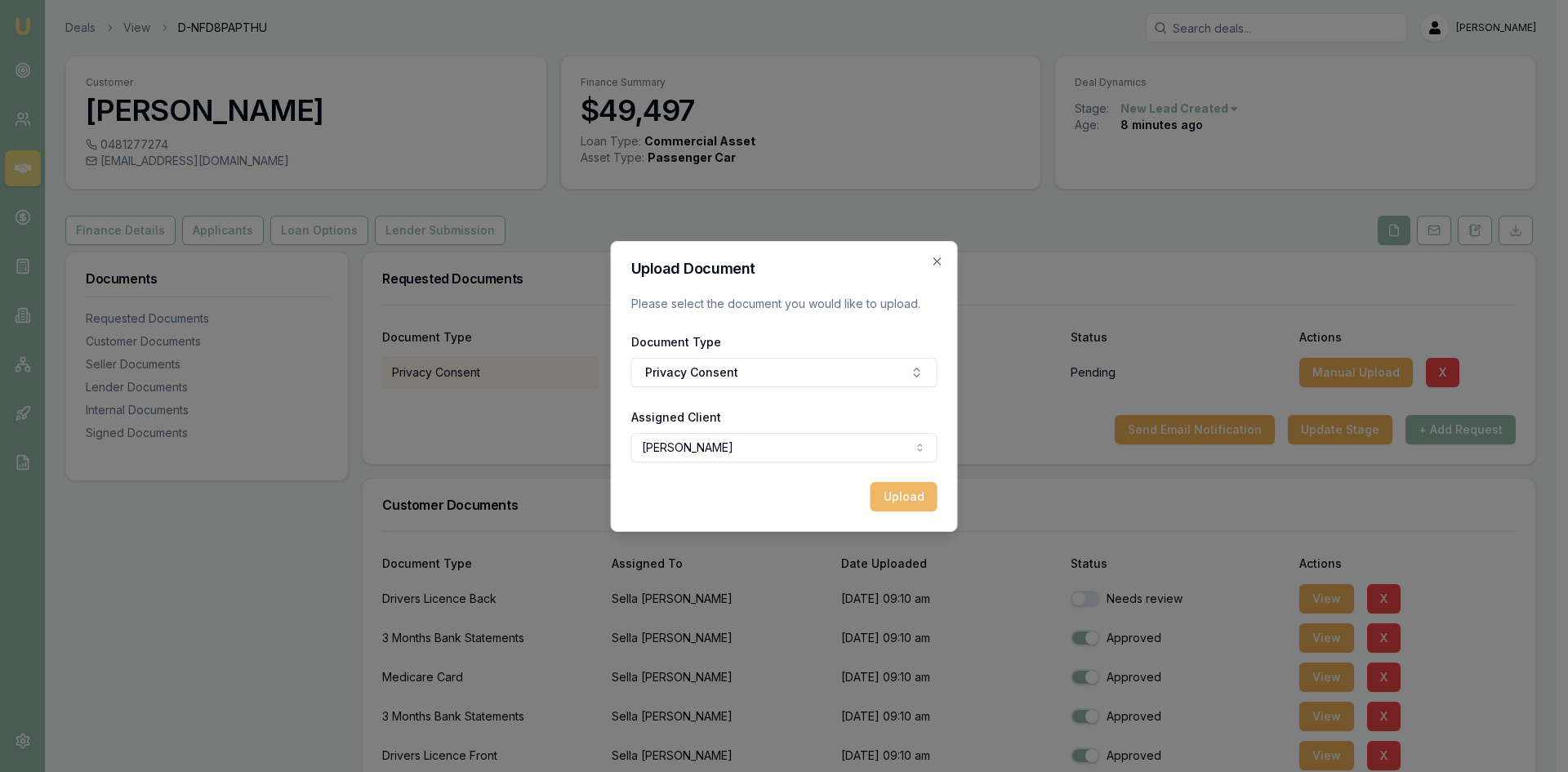
click at [899, 498] on button "Upload" at bounding box center [904, 496] width 67 height 29
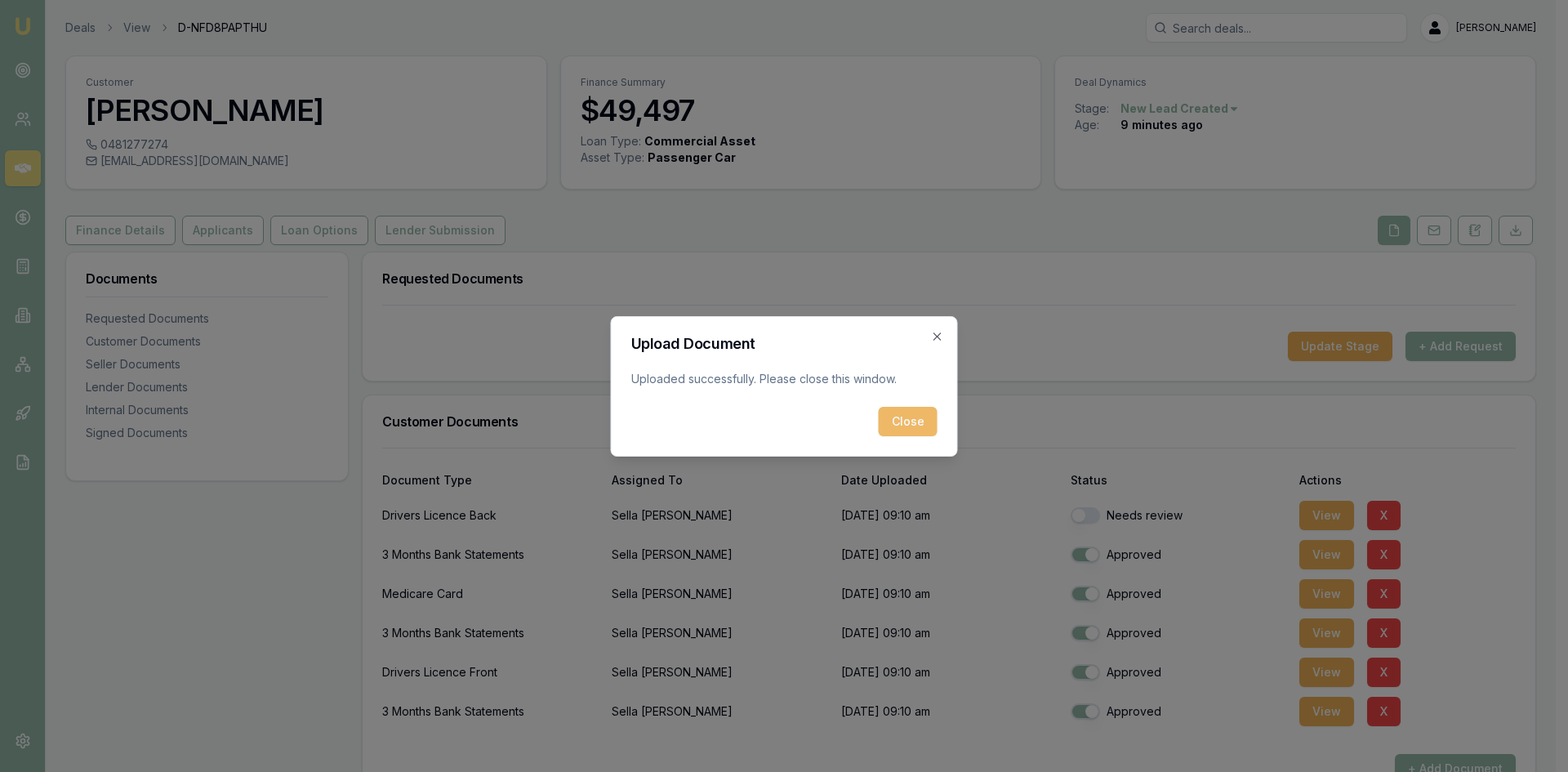
click at [904, 427] on button "Close" at bounding box center [908, 421] width 59 height 29
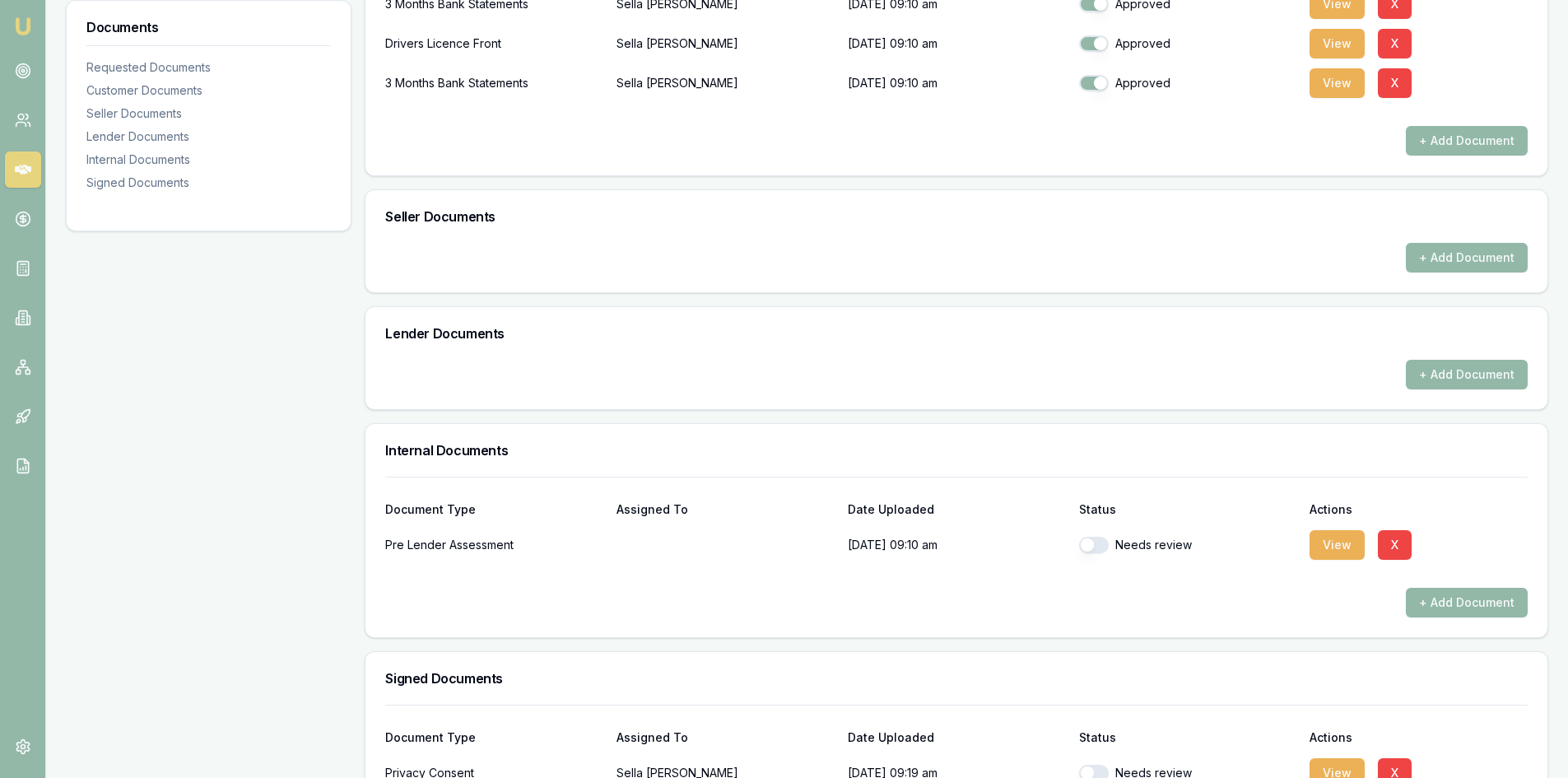
scroll to position [735, 0]
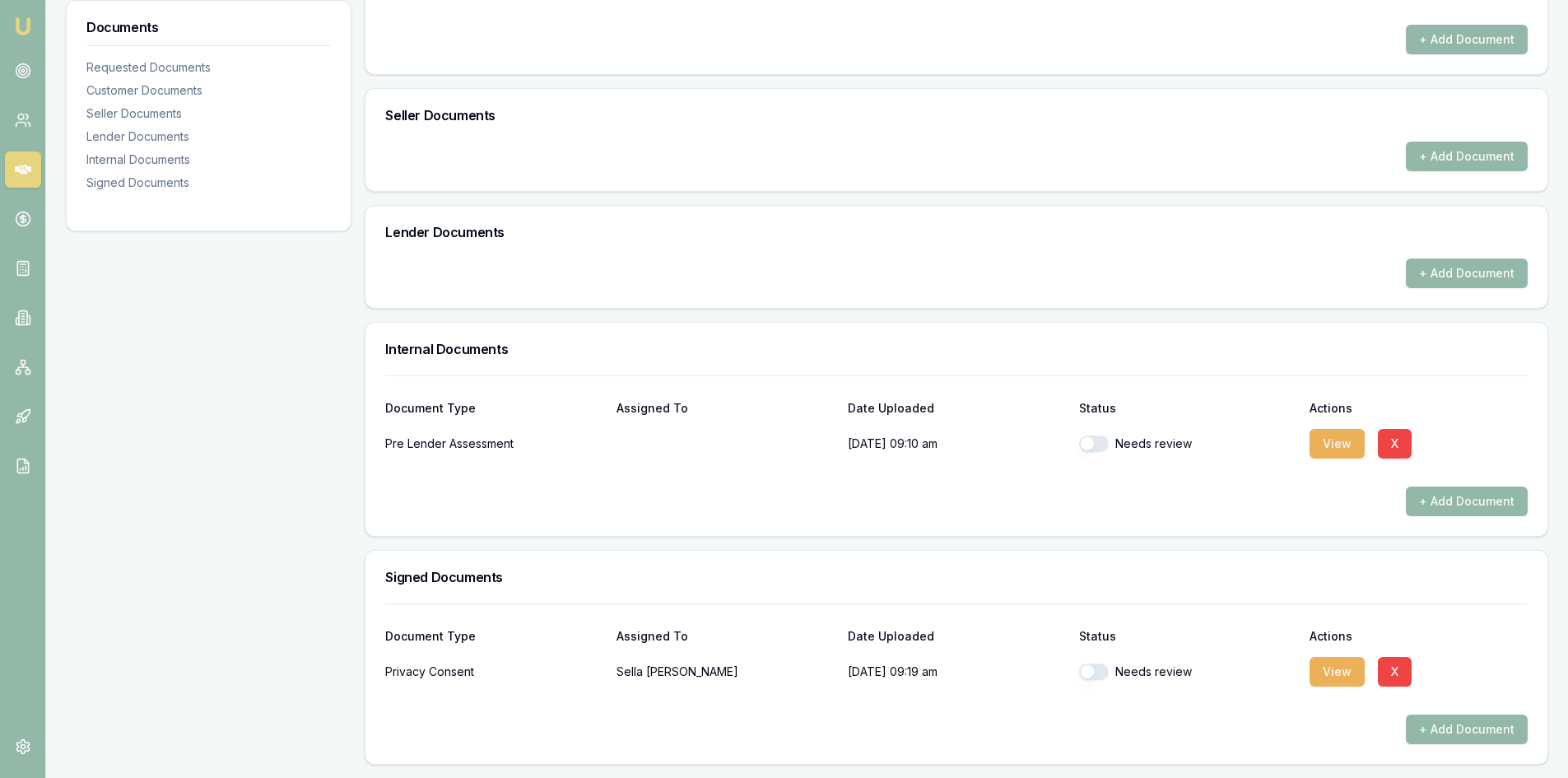
click at [1092, 442] on button "button" at bounding box center [1093, 443] width 30 height 16
checkbox input "true"
click at [1099, 671] on button "button" at bounding box center [1093, 672] width 30 height 16
checkbox input "true"
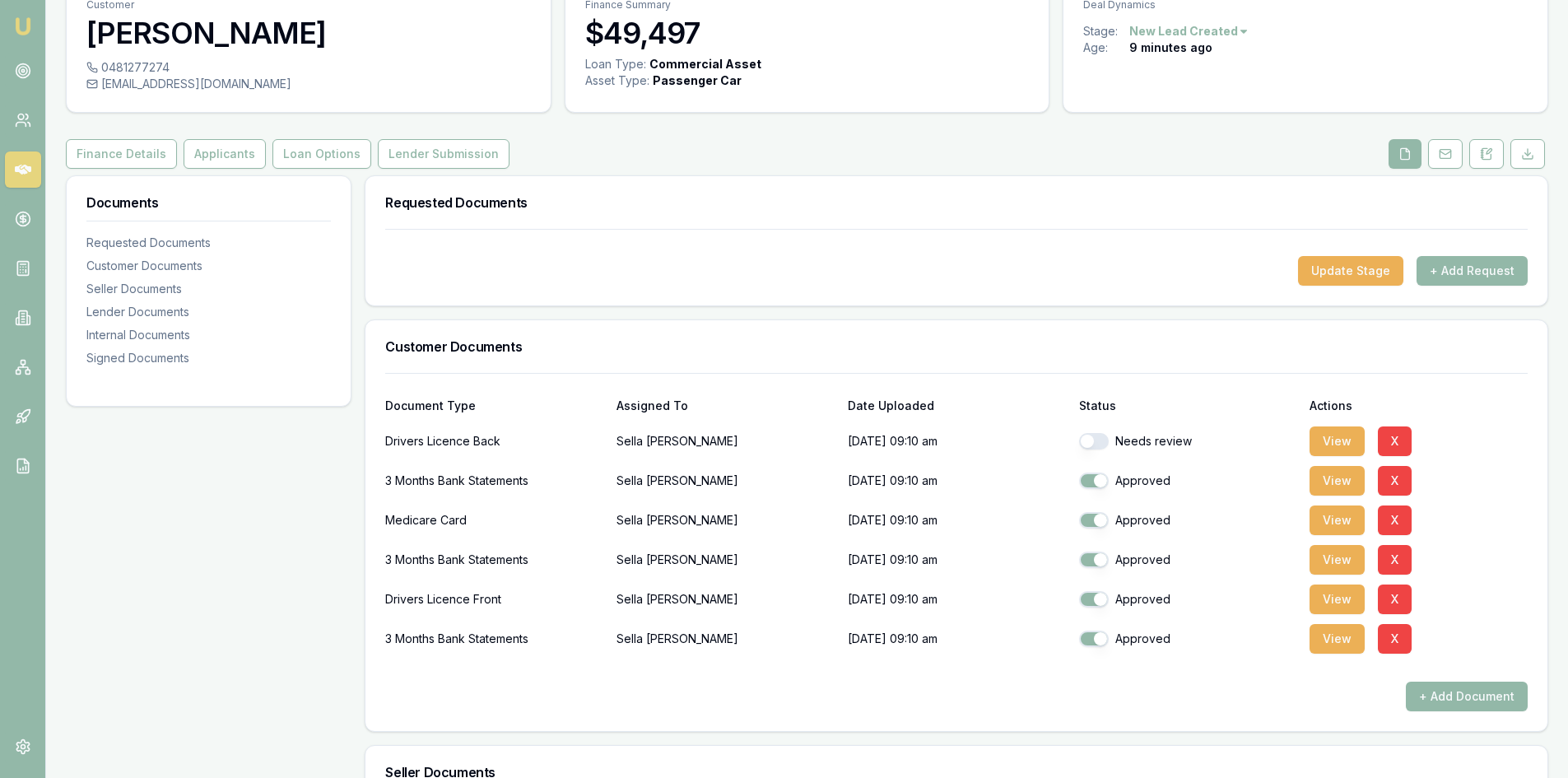
scroll to position [0, 0]
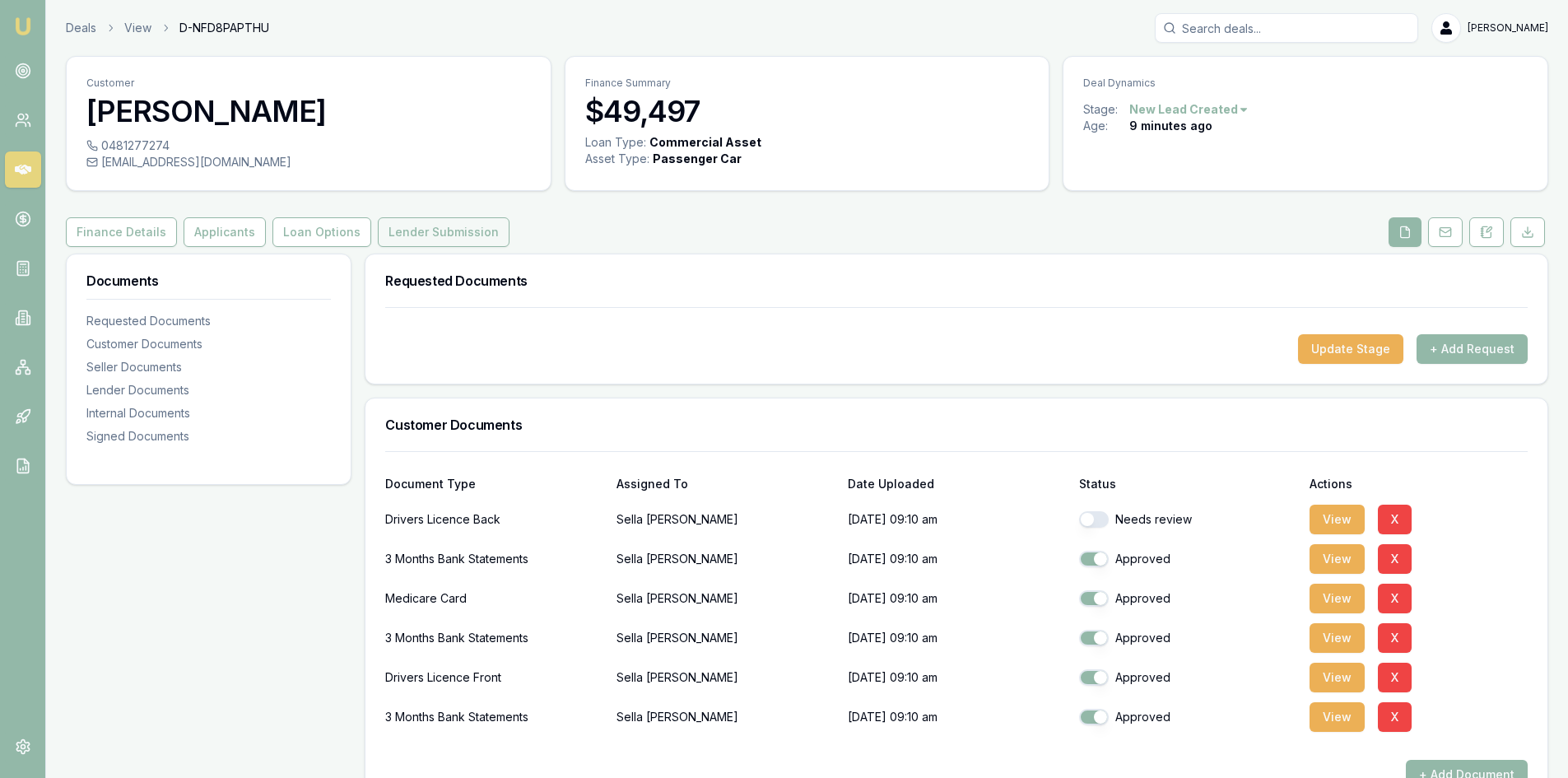
click at [460, 240] on button "Lender Submission" at bounding box center [443, 232] width 131 height 30
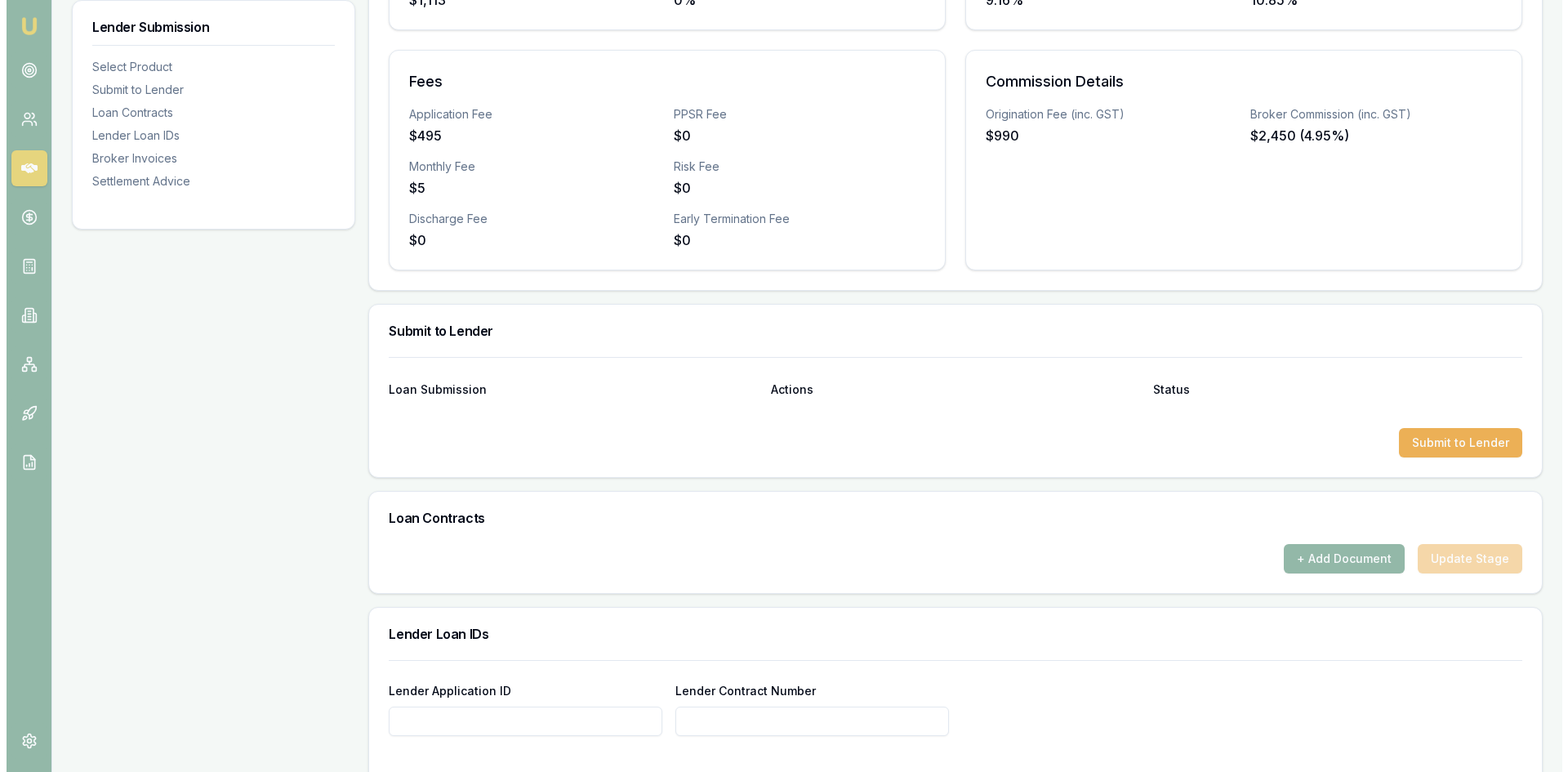
scroll to position [653, 0]
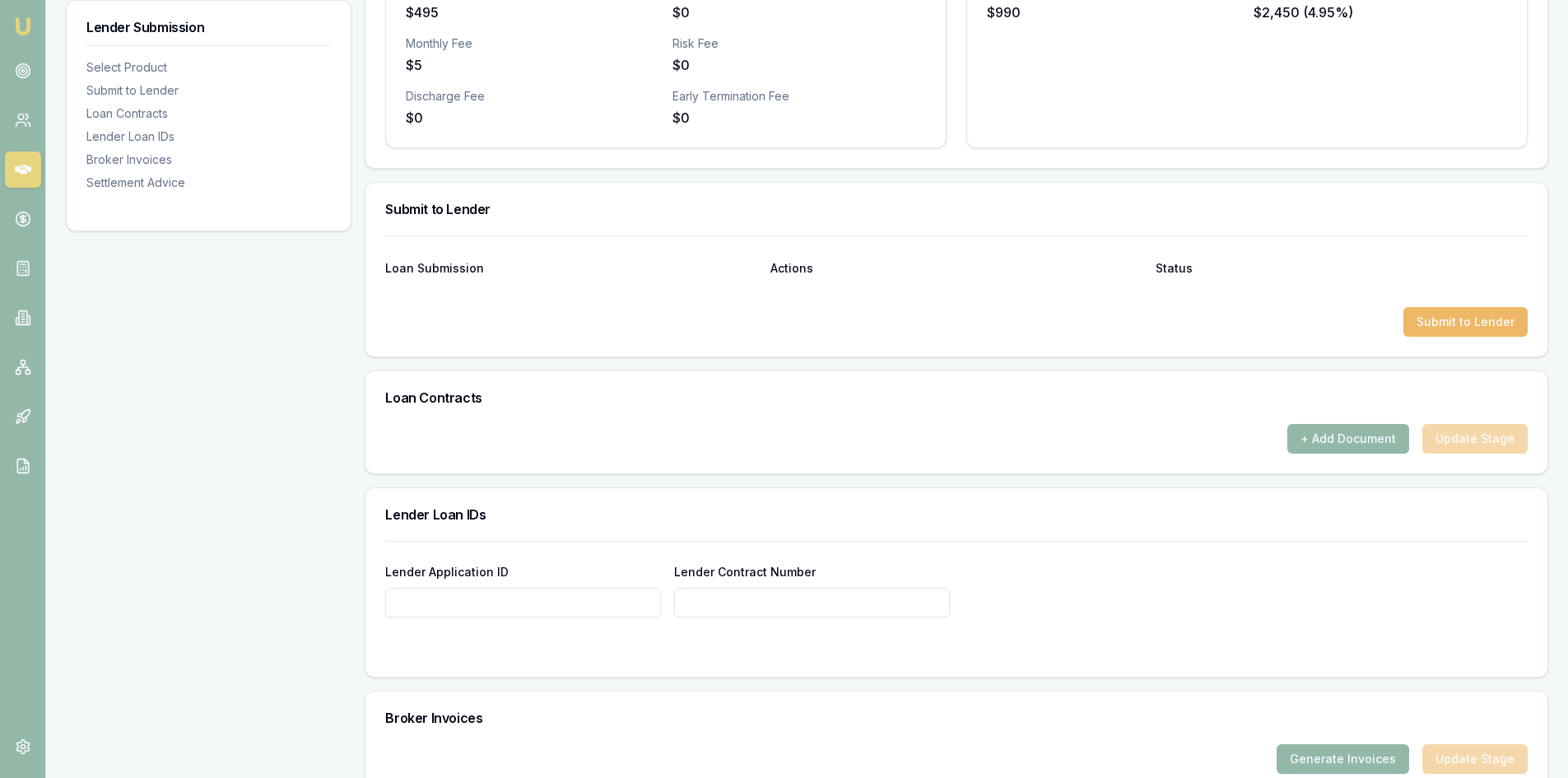
click at [1439, 323] on button "Submit to Lender" at bounding box center [1466, 321] width 124 height 30
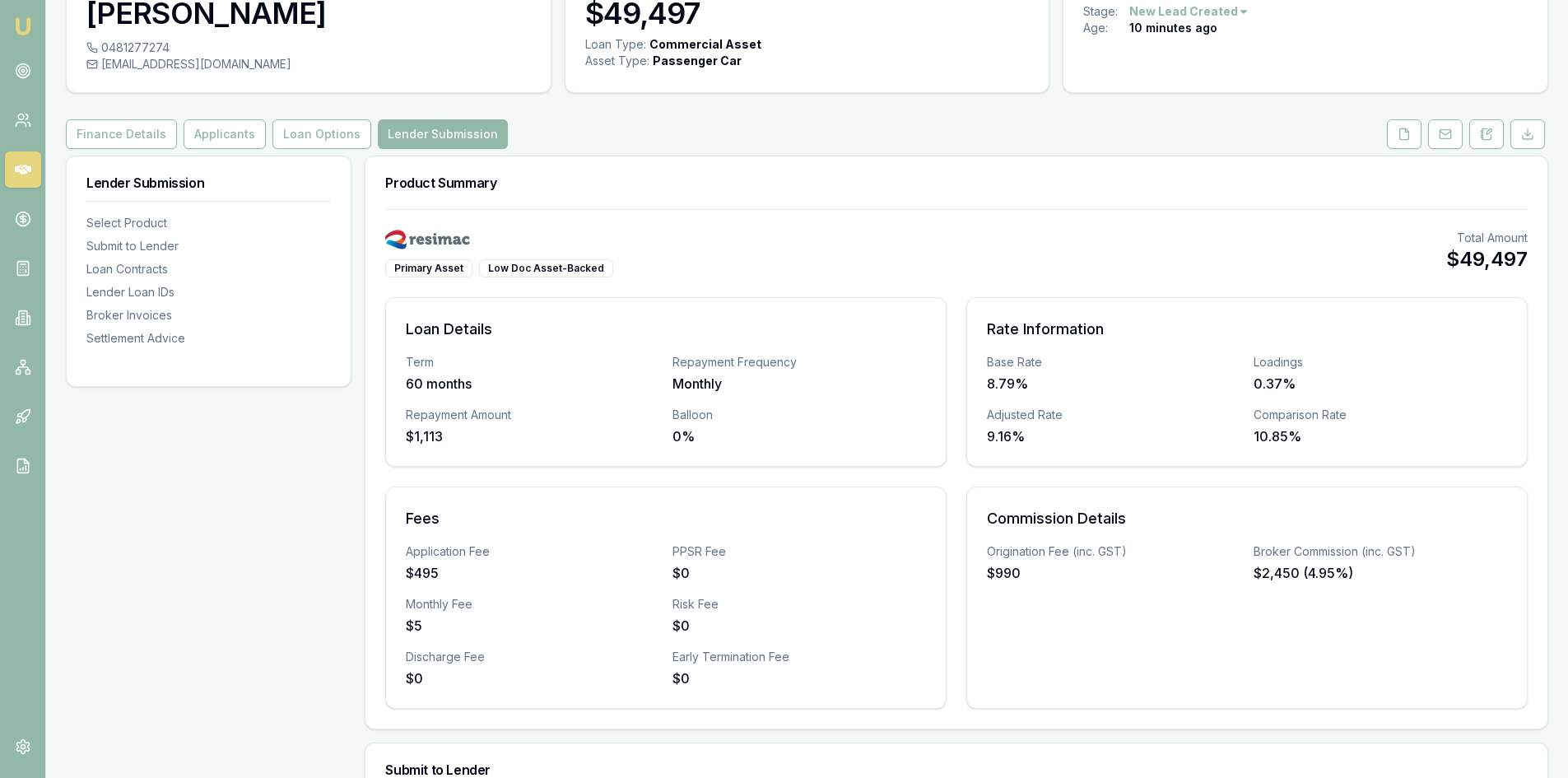
scroll to position [0, 0]
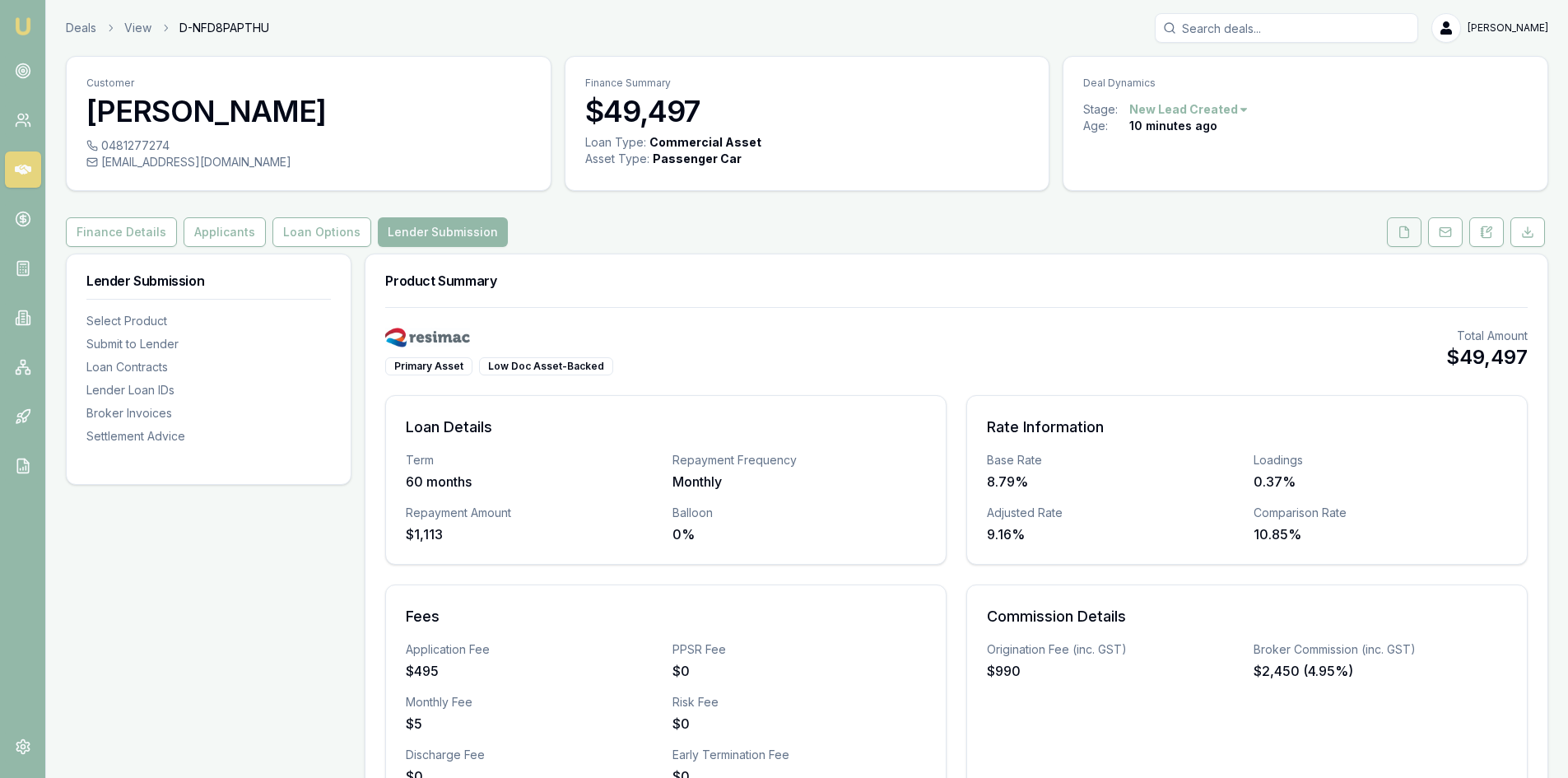
click at [1396, 232] on button at bounding box center [1403, 232] width 34 height 30
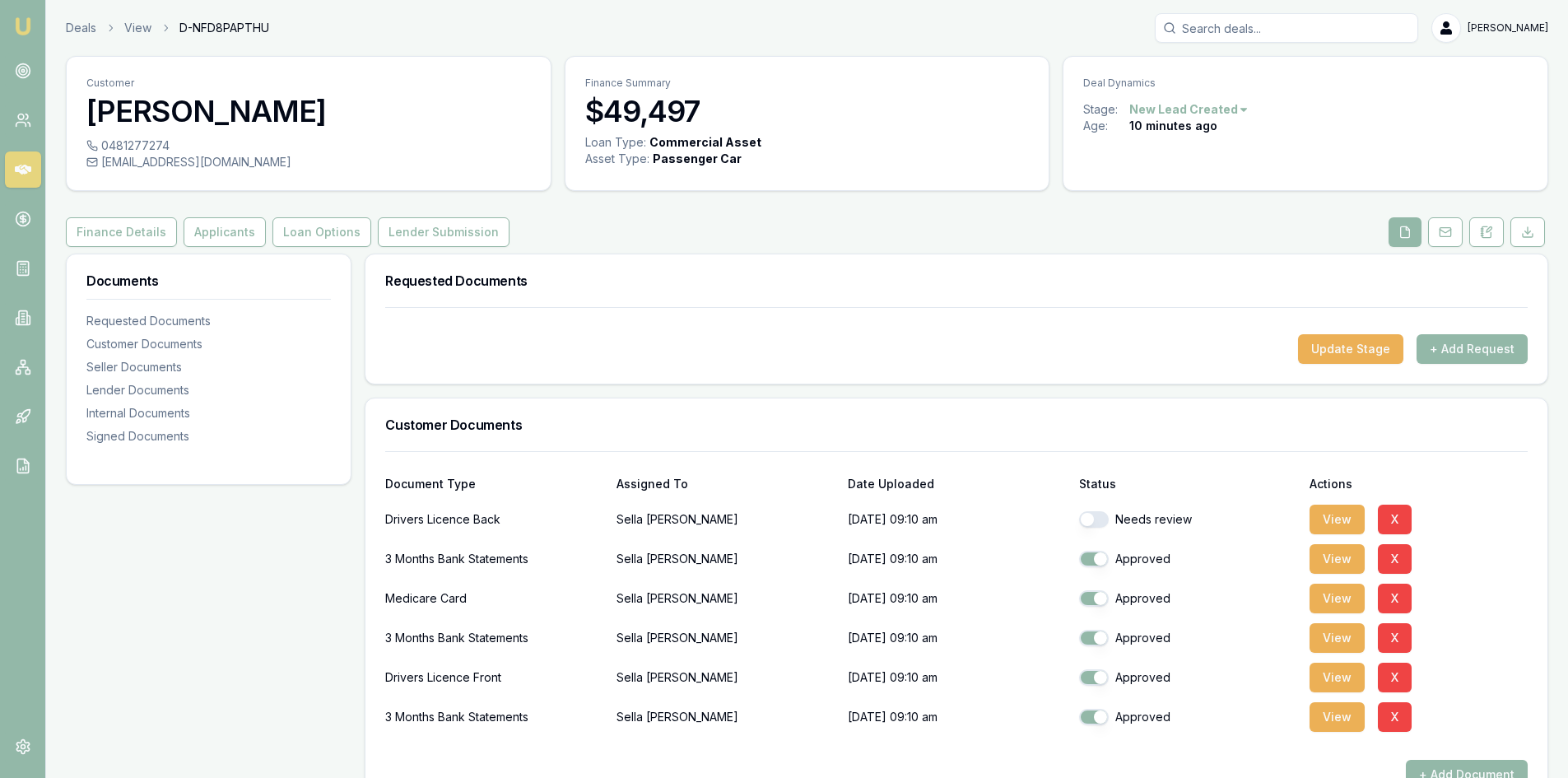
click at [1103, 521] on button "button" at bounding box center [1093, 519] width 30 height 16
checkbox input "true"
click at [455, 231] on button "Lender Submission" at bounding box center [443, 232] width 131 height 30
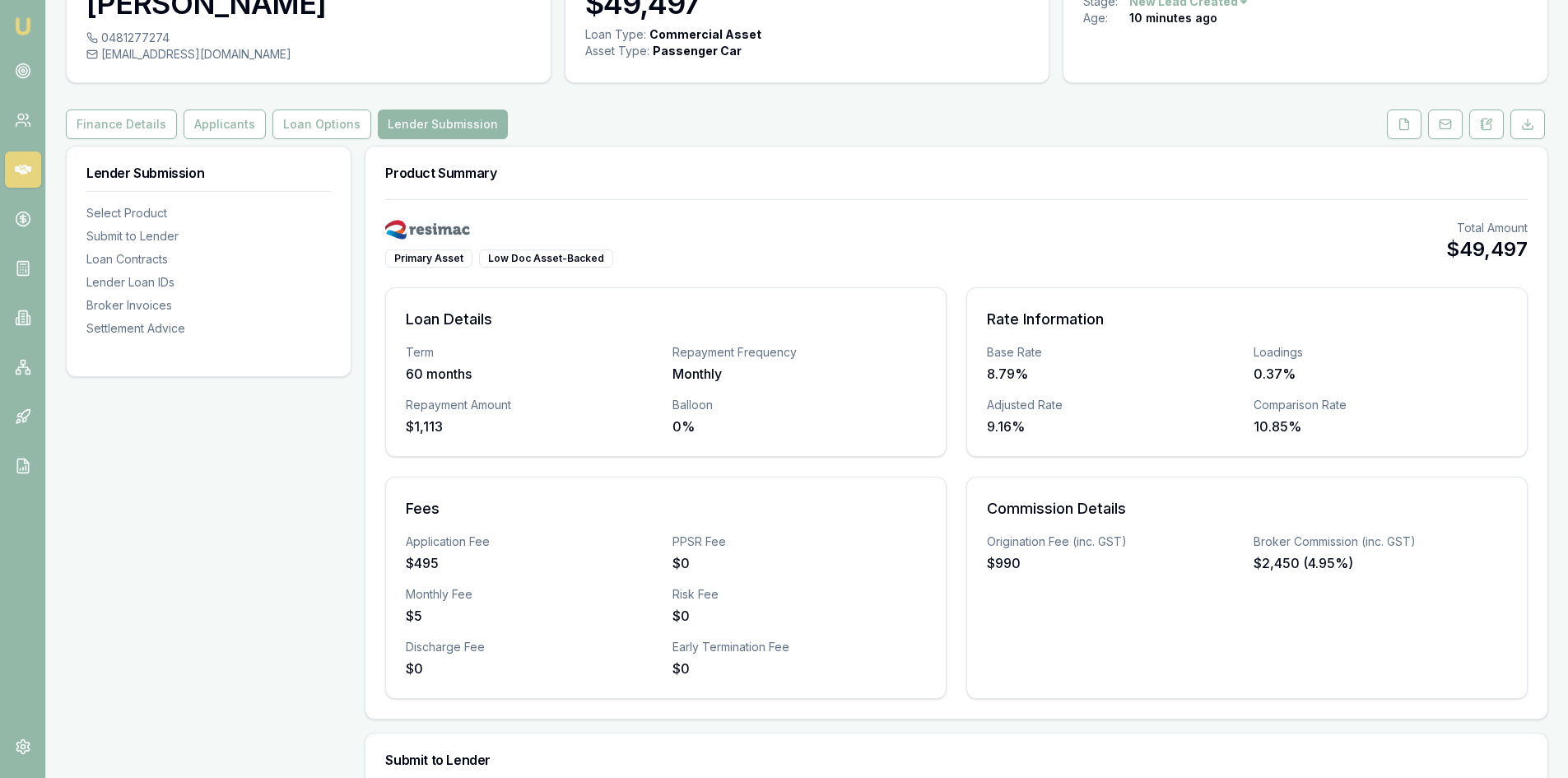
scroll to position [17, 0]
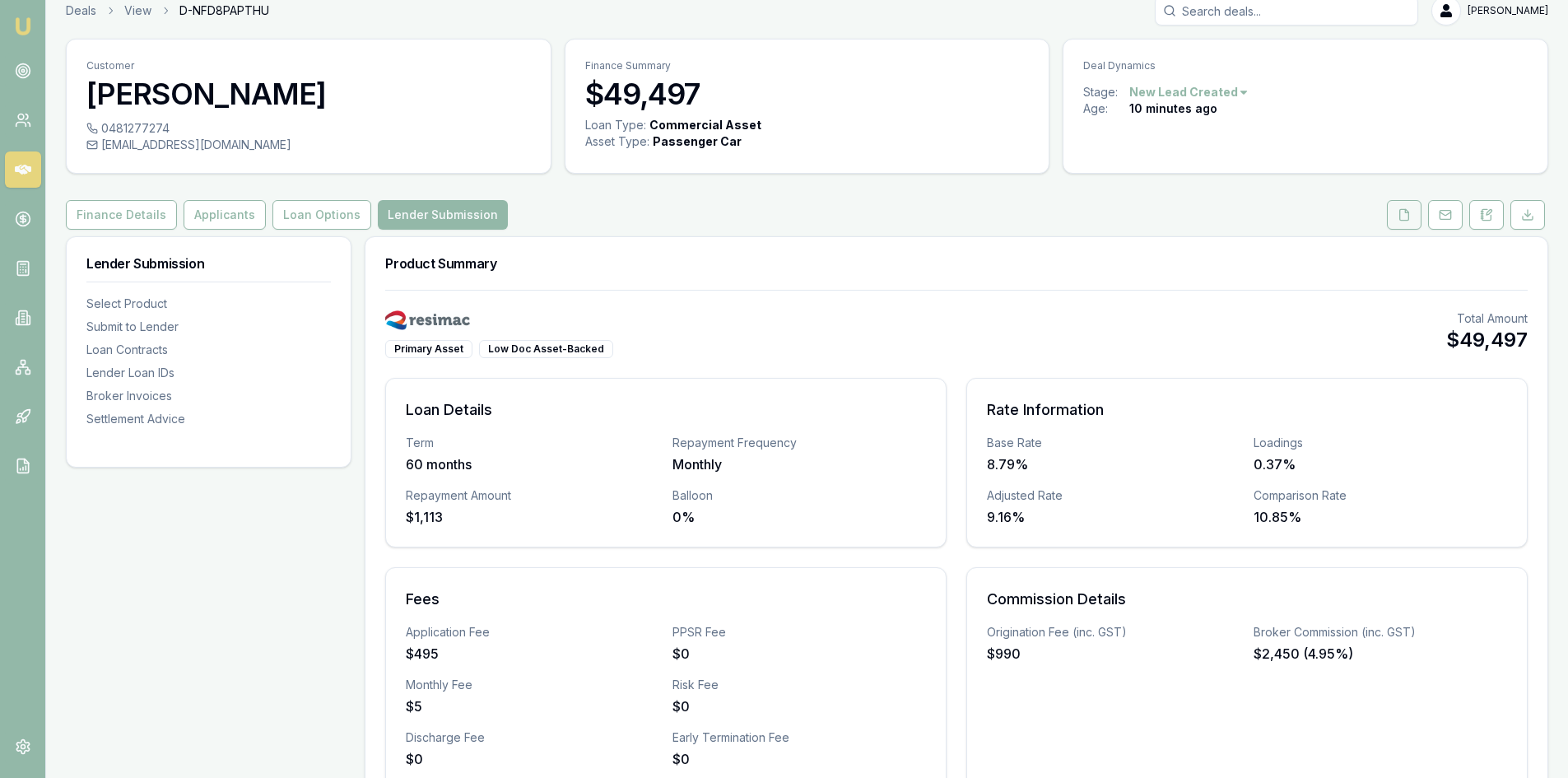
click at [1398, 216] on icon at bounding box center [1403, 215] width 13 height 13
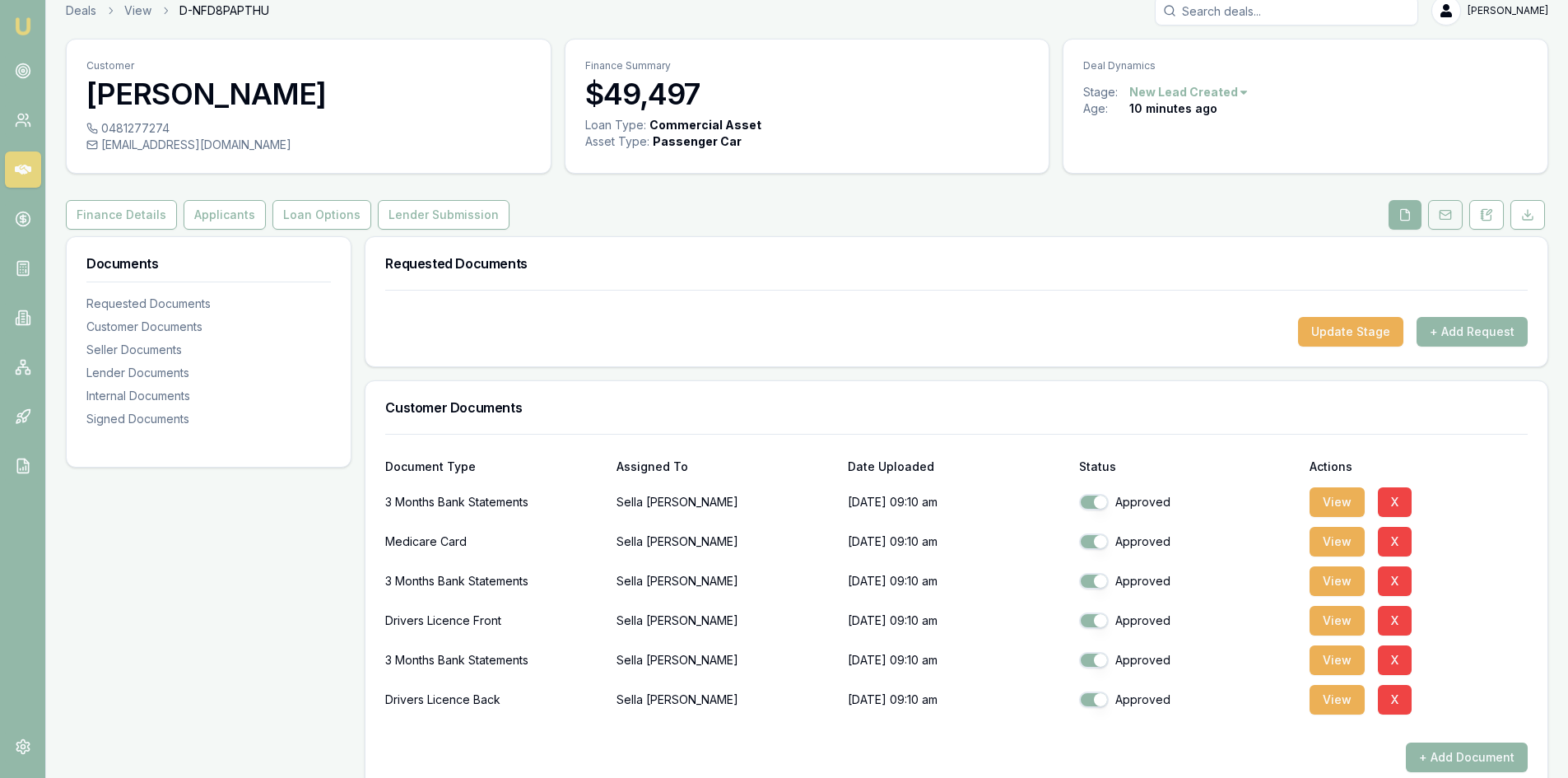
click at [1448, 215] on icon at bounding box center [1445, 215] width 13 height 13
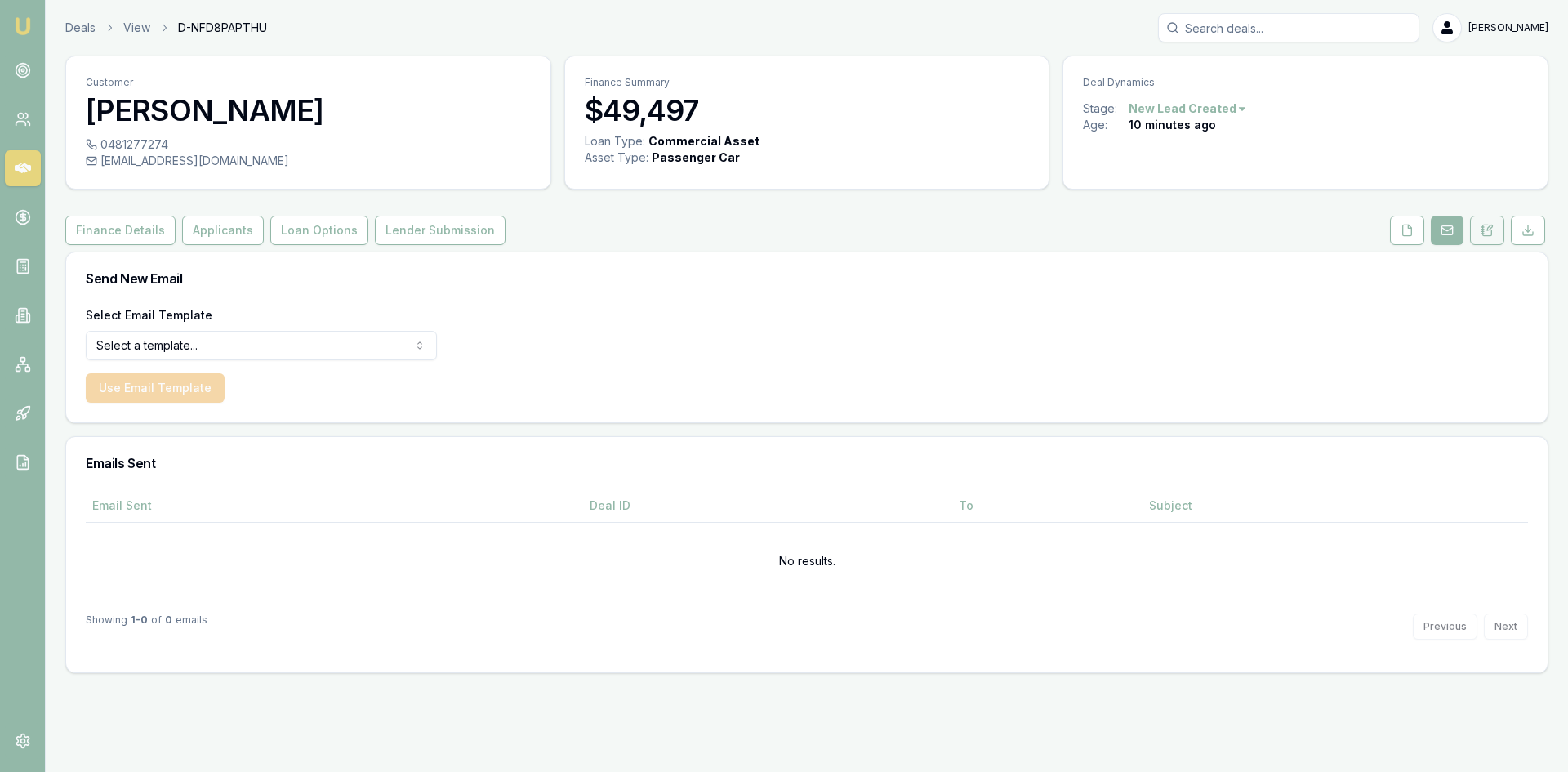
click at [1484, 224] on icon at bounding box center [1488, 230] width 13 height 13
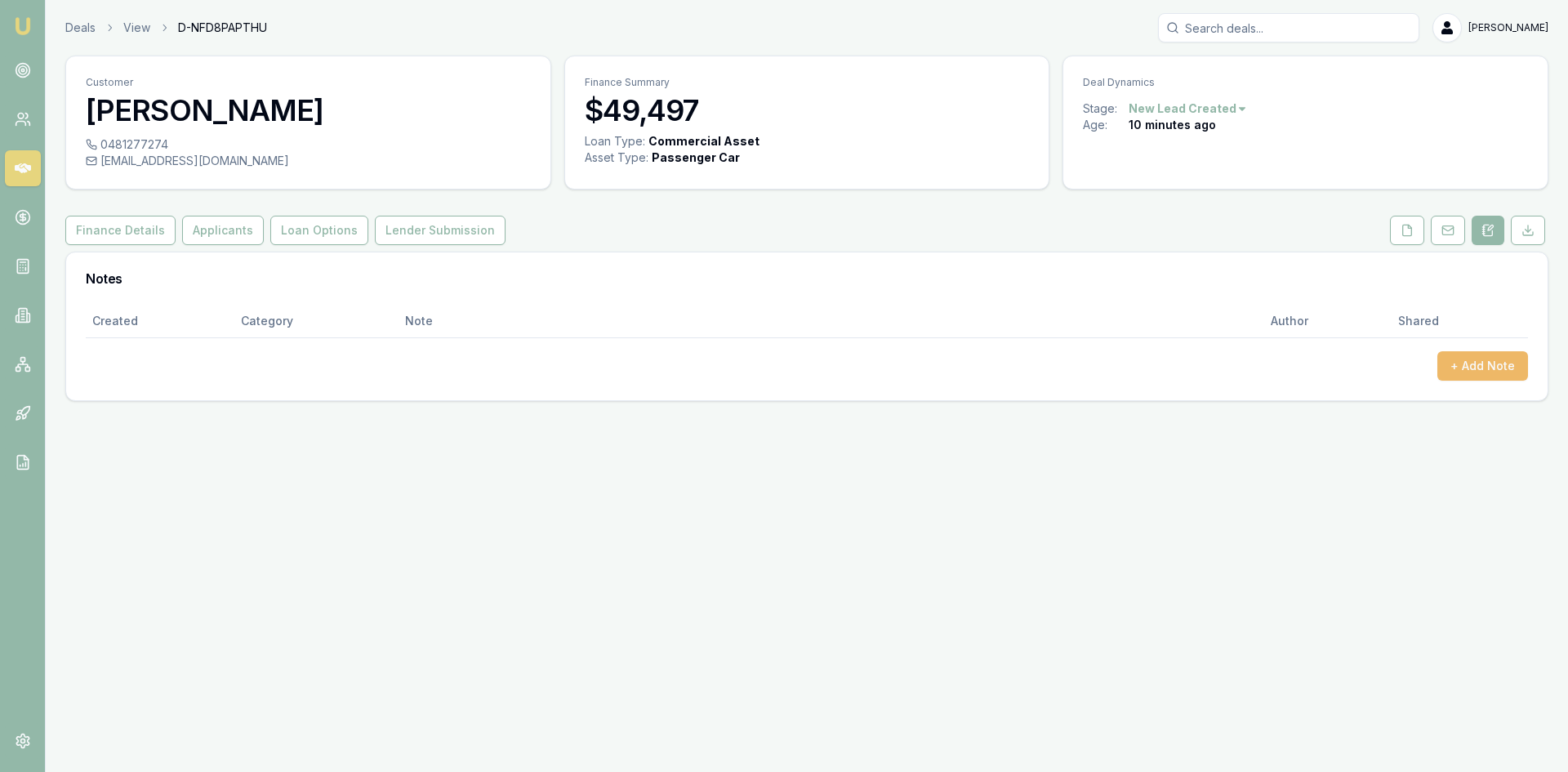
click at [1481, 363] on button "+ Add Note" at bounding box center [1483, 366] width 91 height 29
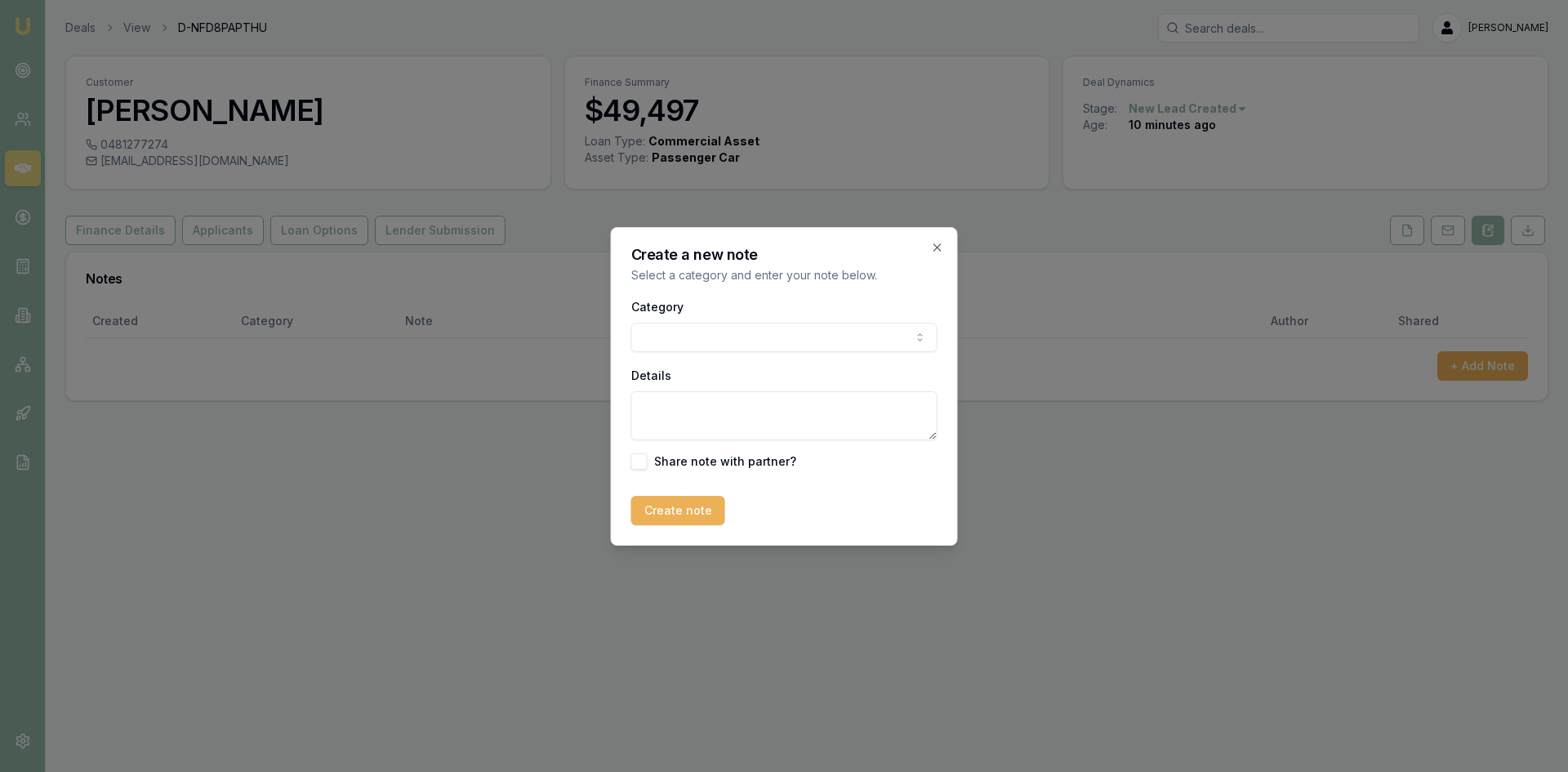
click at [694, 331] on body "Emu Broker Deals View D-NFD8PAPTHU Wendy Fonseka Toggle Menu Customer Sella Sil…" at bounding box center [784, 386] width 1568 height 772
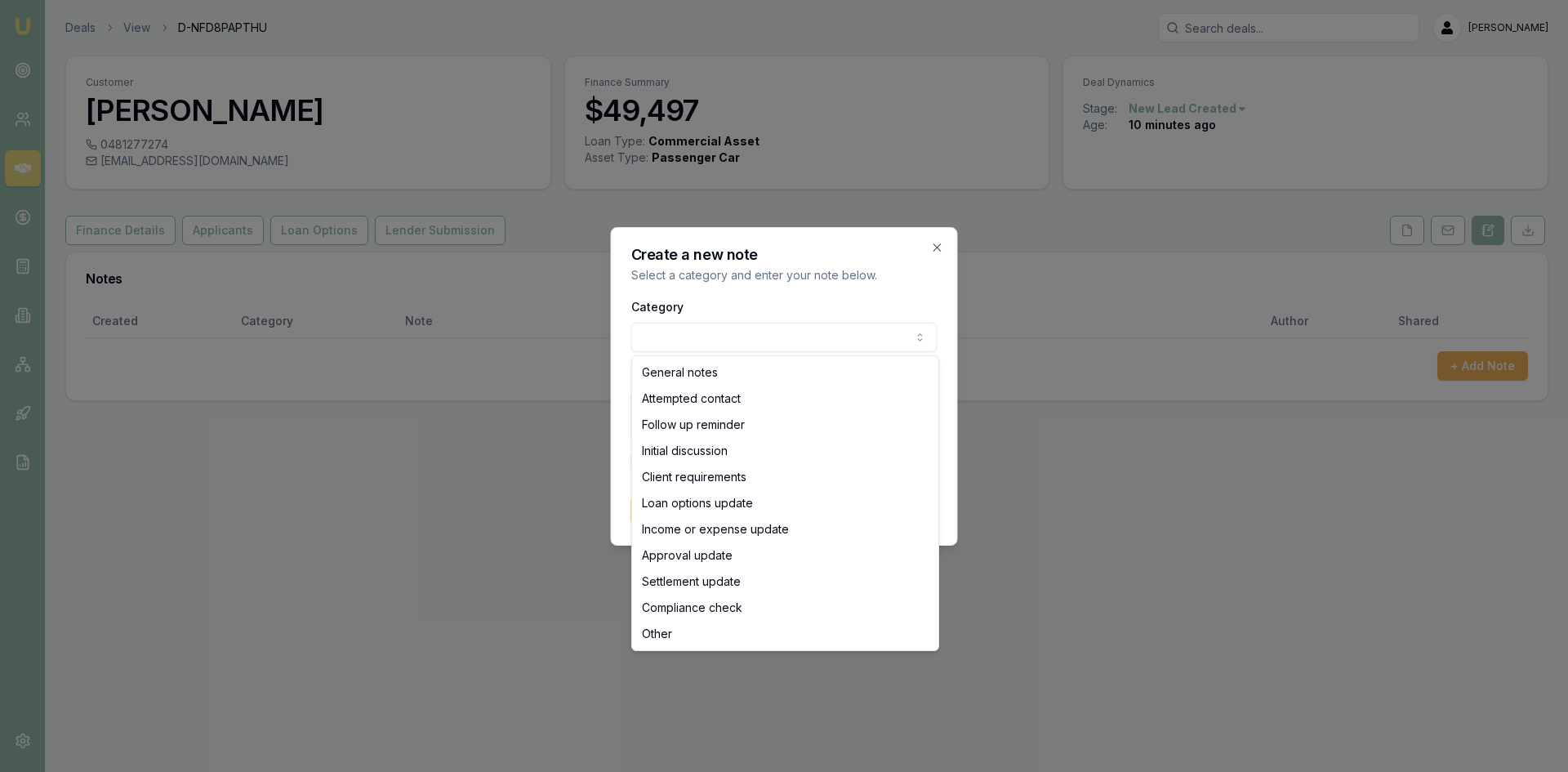
select select "LOAN_OPTIONS_UPDATE"
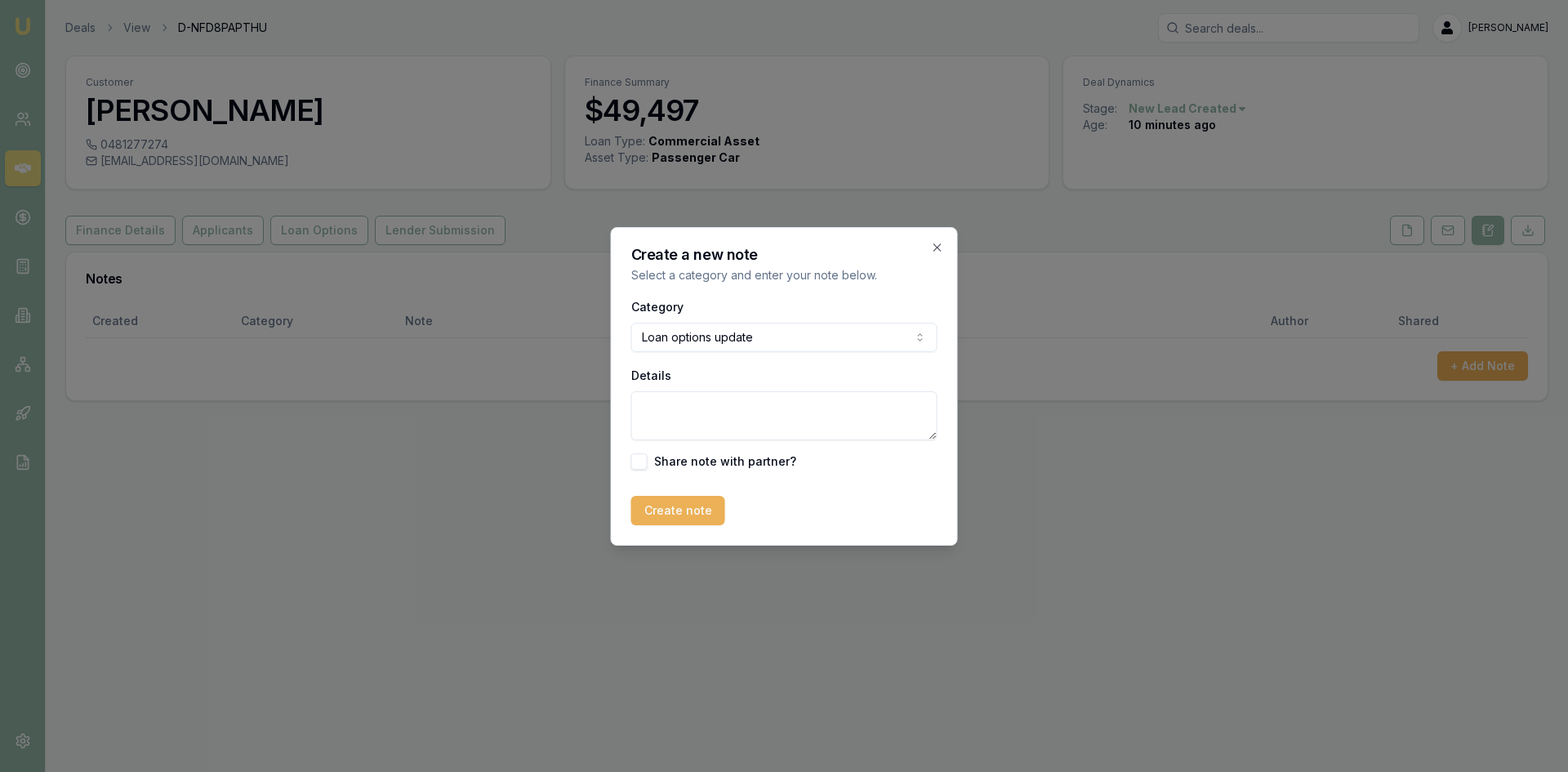
click at [683, 404] on textarea "Details" at bounding box center [784, 415] width 306 height 49
type textarea "D"
type textarea "Repeat customer - had to create a new deal as I had to submit 2 applications wi…"
click at [665, 508] on button "Create note" at bounding box center [678, 511] width 94 height 29
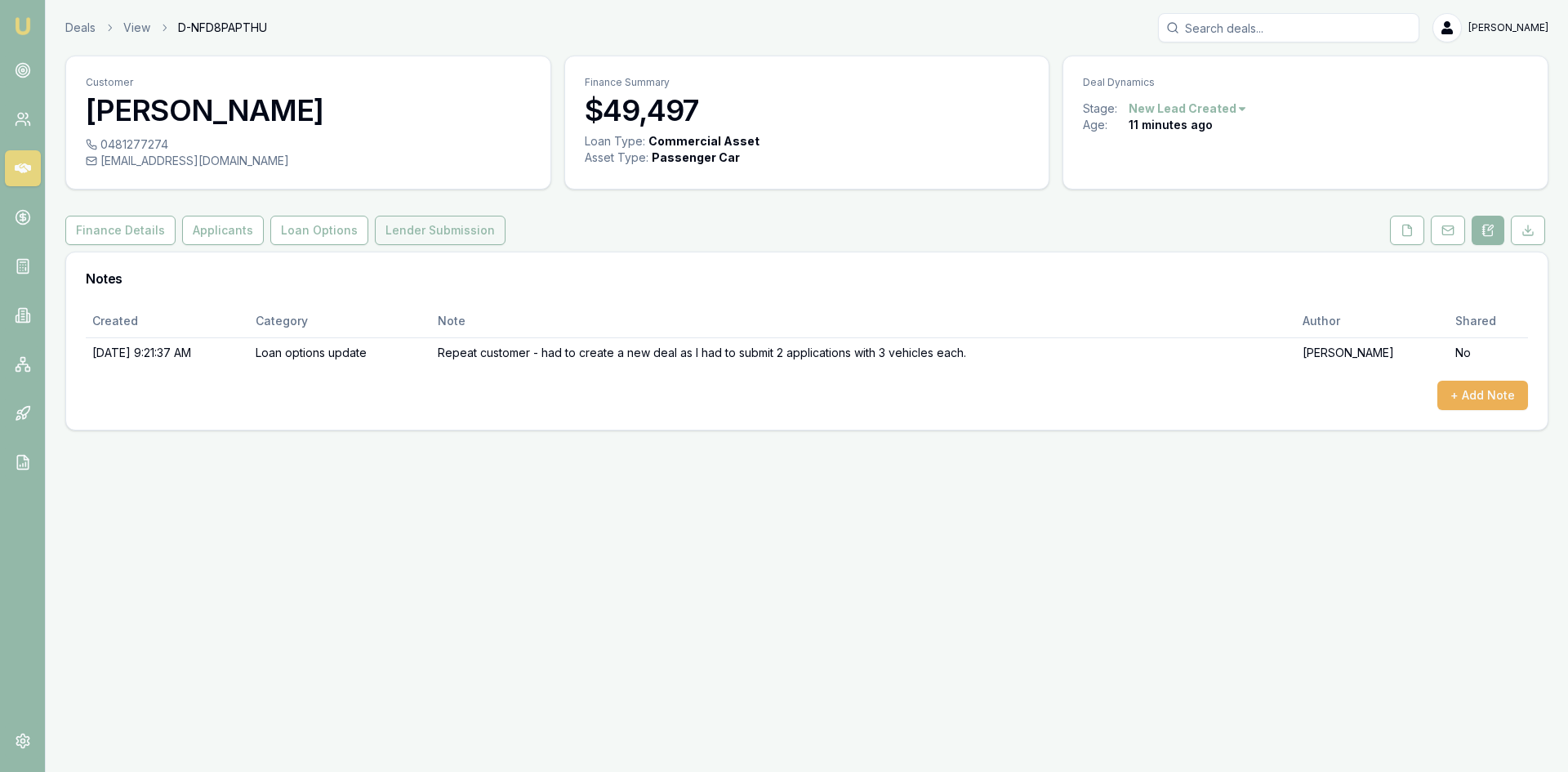
click at [457, 235] on button "Lender Submission" at bounding box center [440, 230] width 130 height 29
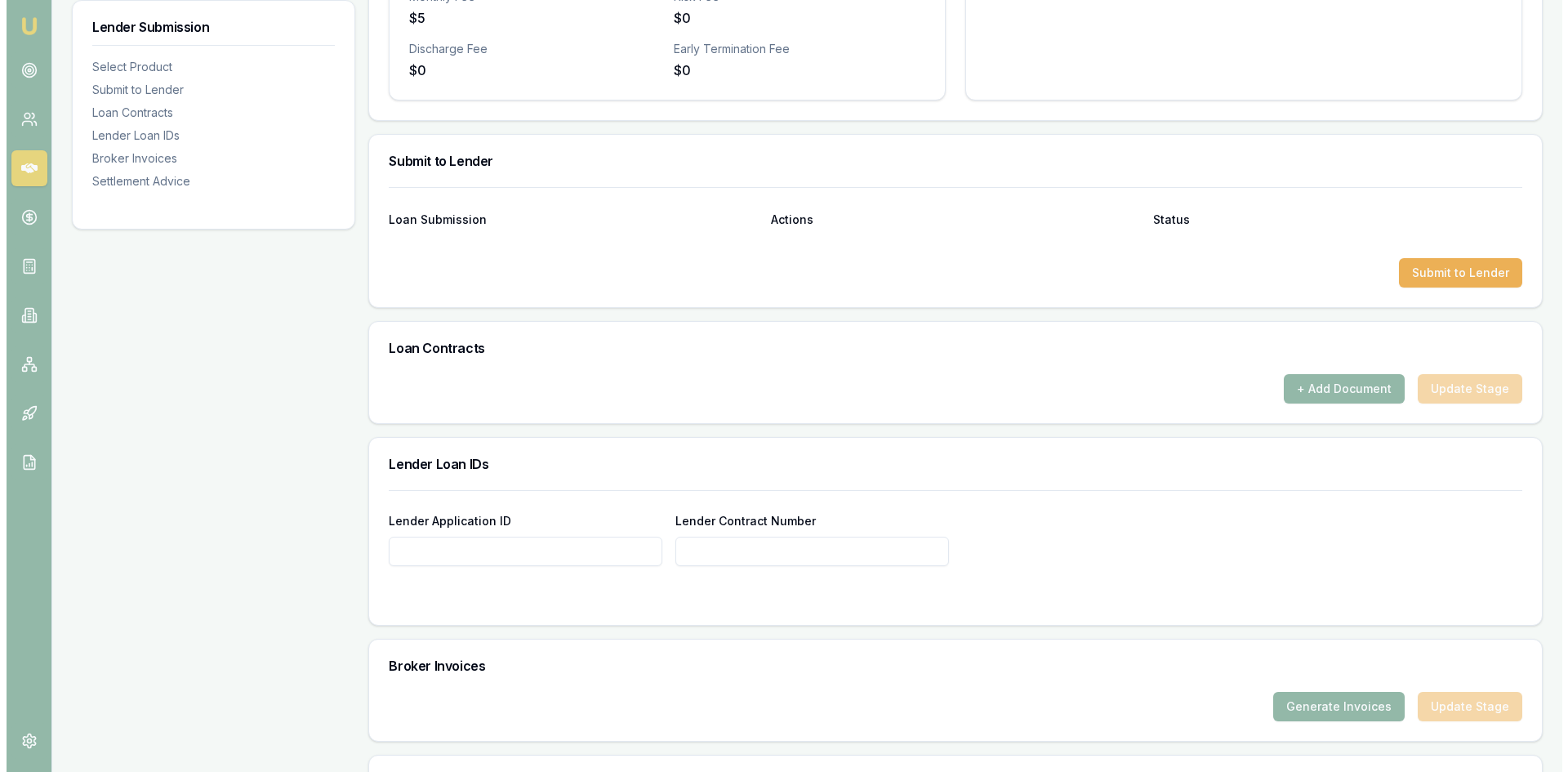
scroll to position [589, 0]
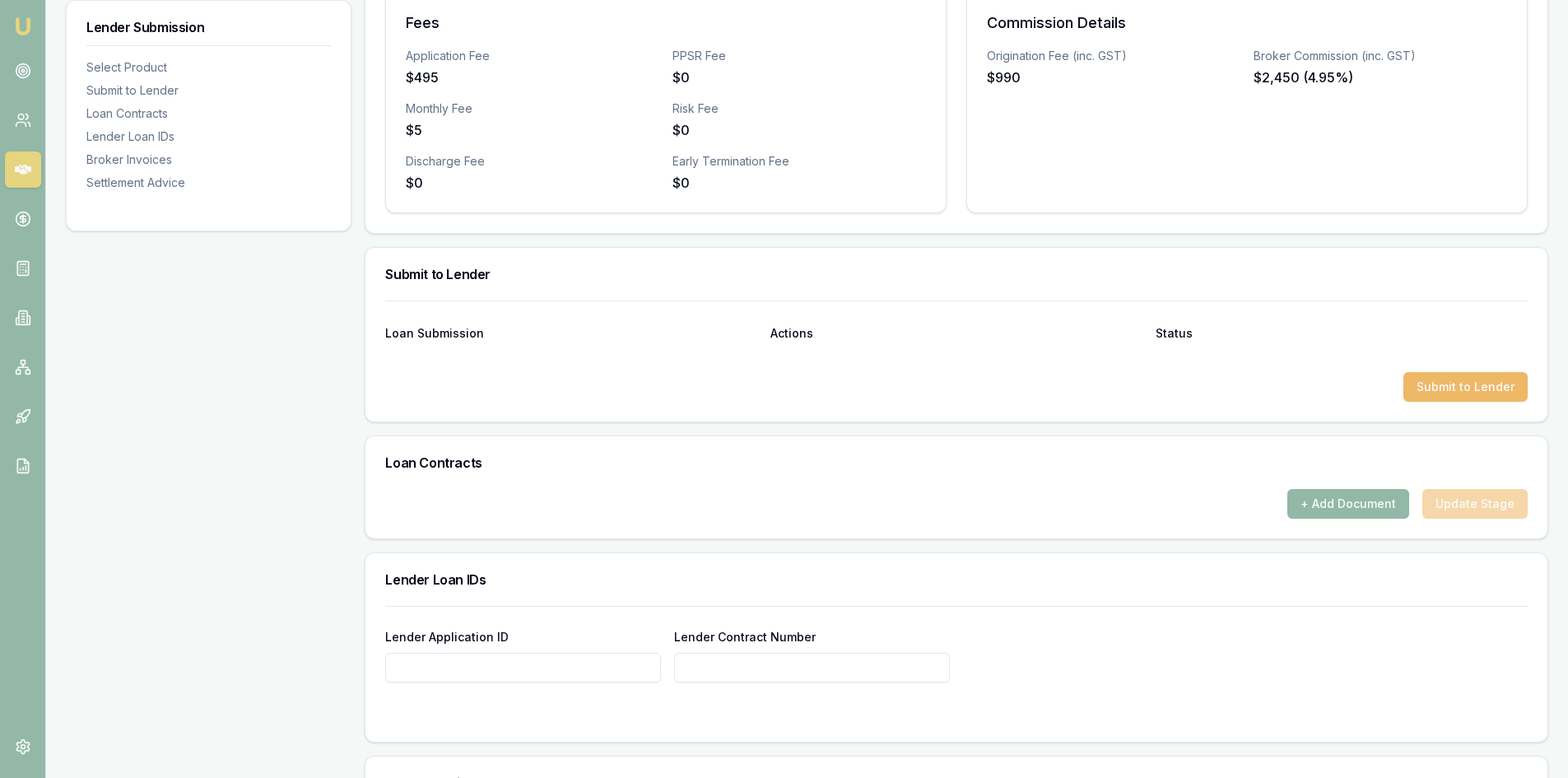
click at [1448, 390] on button "Submit to Lender" at bounding box center [1466, 387] width 124 height 30
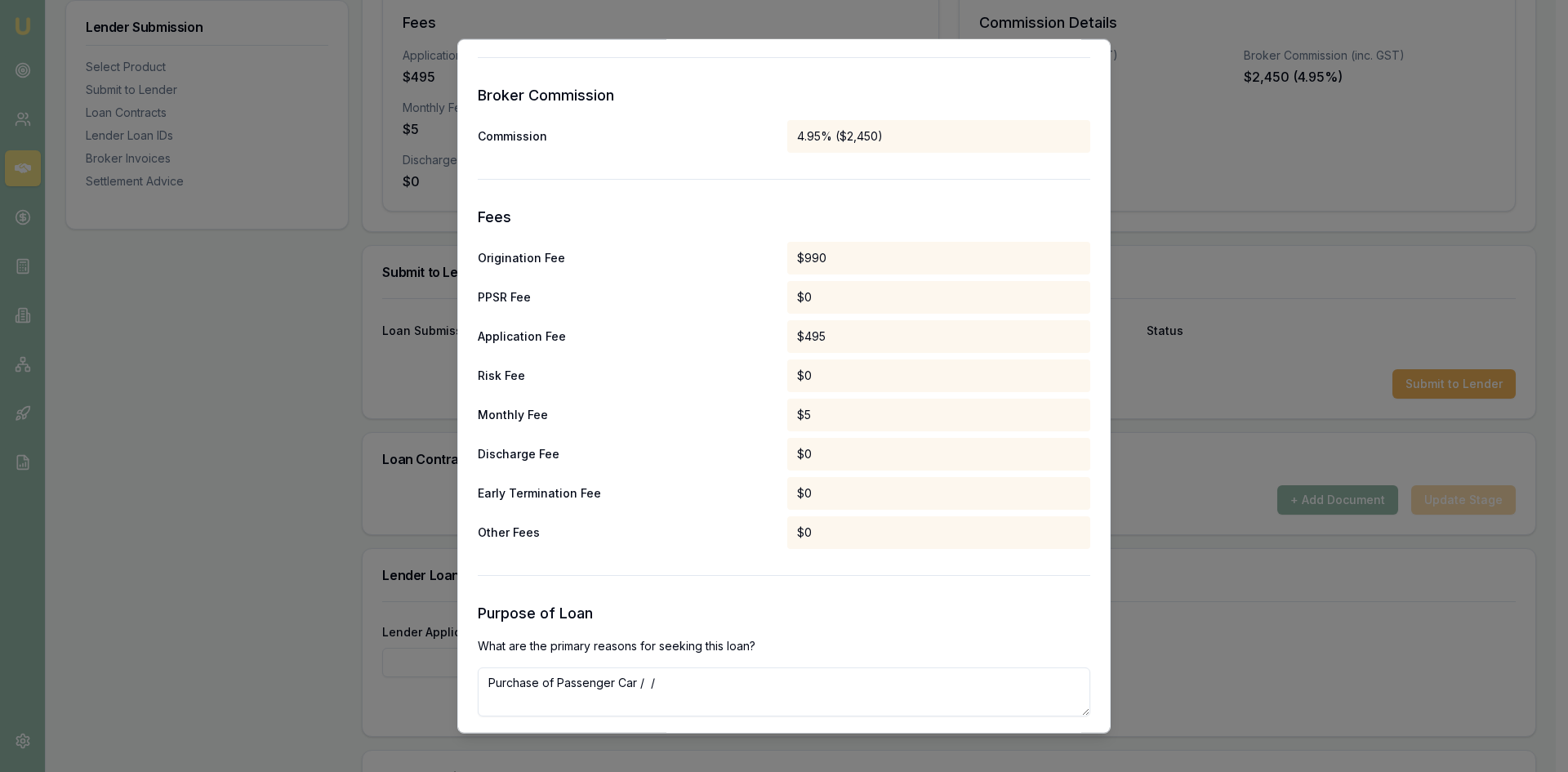
scroll to position [738, 0]
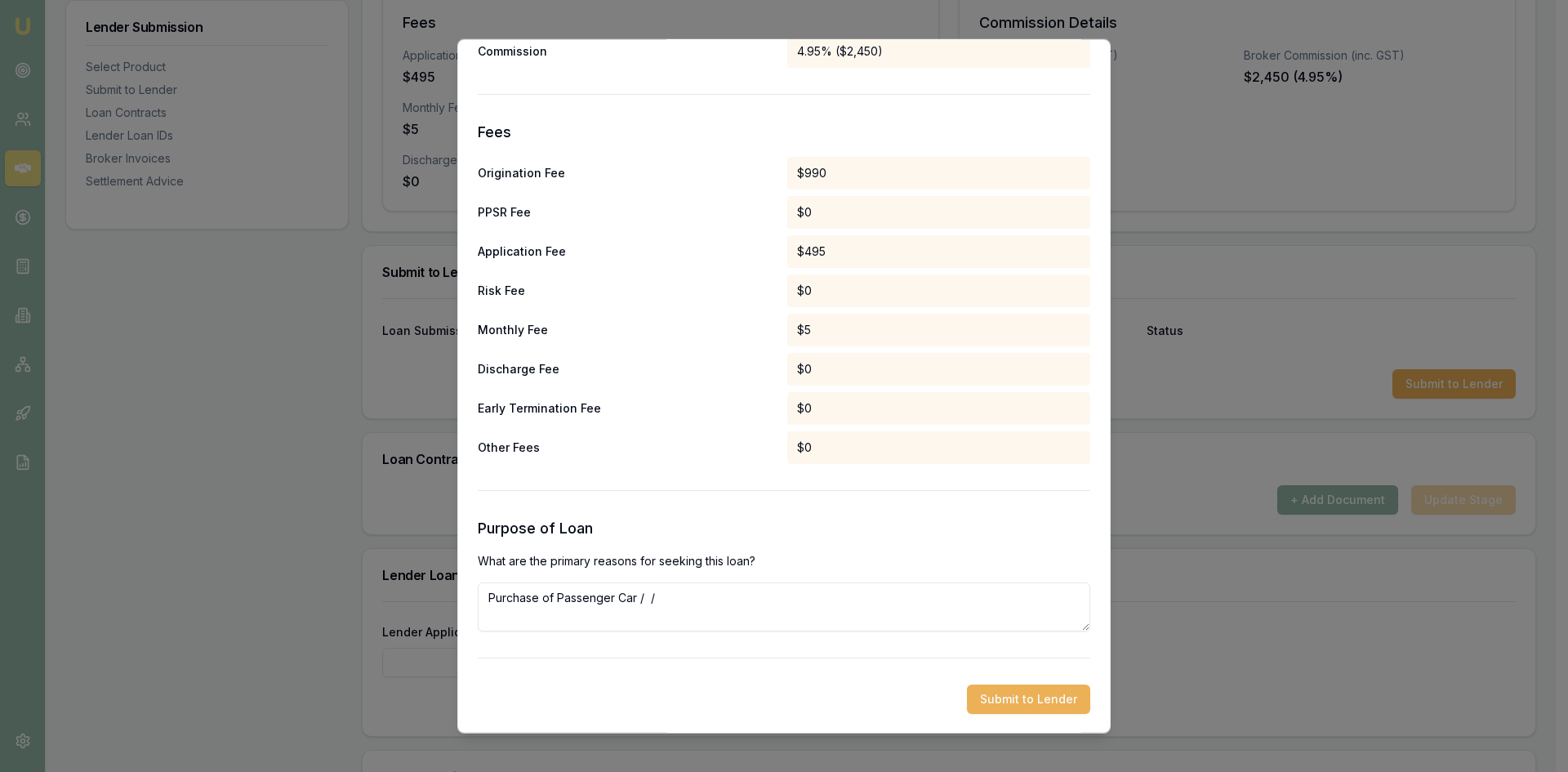
click at [665, 612] on textarea "Purchase of Passenger Car / /" at bounding box center [784, 606] width 613 height 49
drag, startPoint x: 676, startPoint y: 610, endPoint x: 431, endPoint y: 599, distance: 245.2
type textarea "Purchasing 3 passenger vehicles for his tourism business. Repeat client. Due to…"
click at [983, 694] on button "Submit to Lender" at bounding box center [1029, 698] width 123 height 29
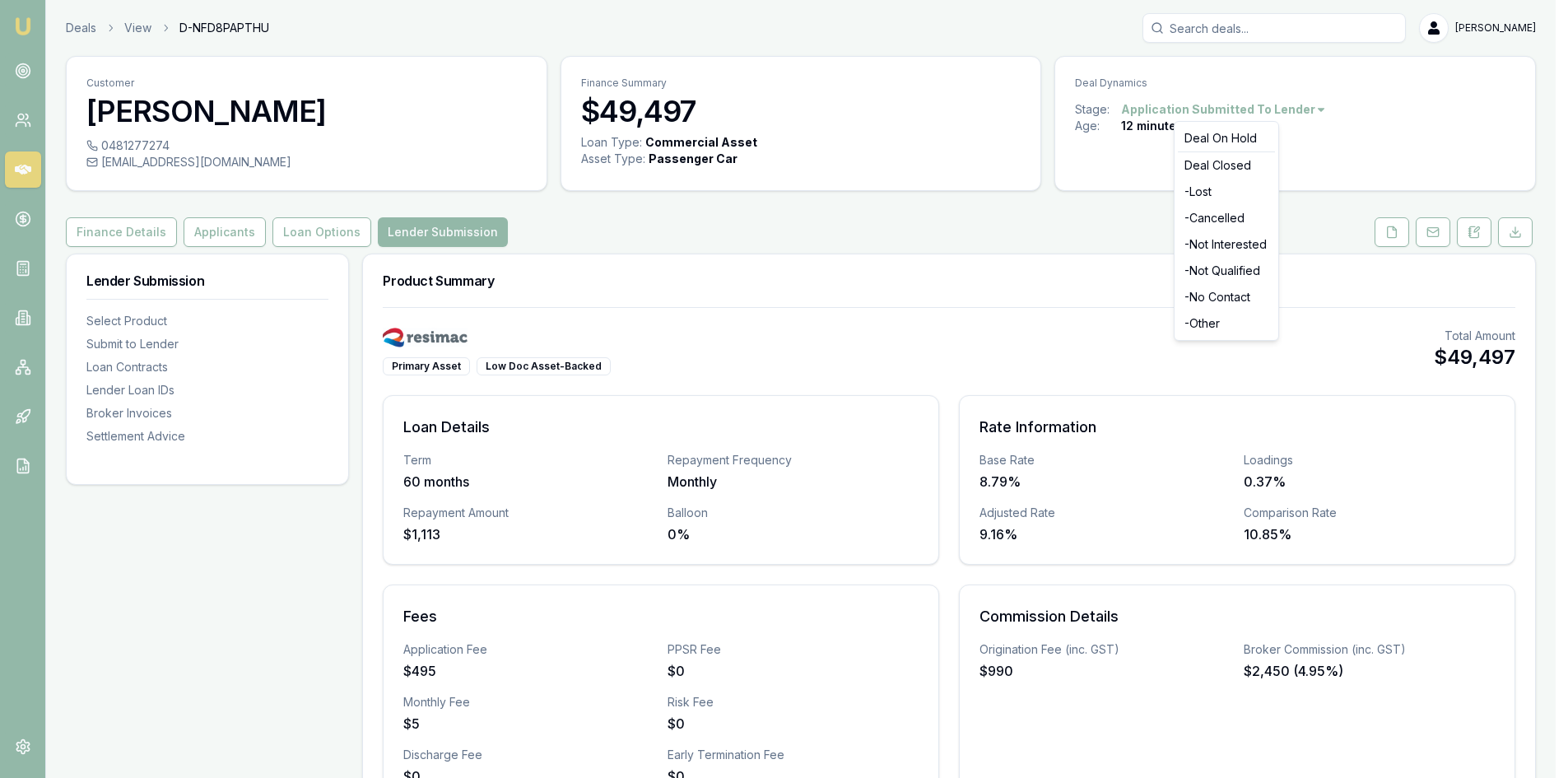
click at [1321, 110] on html "Emu Broker Deals View D-NFD8PAPTHU [PERSON_NAME] Toggle Menu Customer Sella [PE…" at bounding box center [784, 389] width 1568 height 778
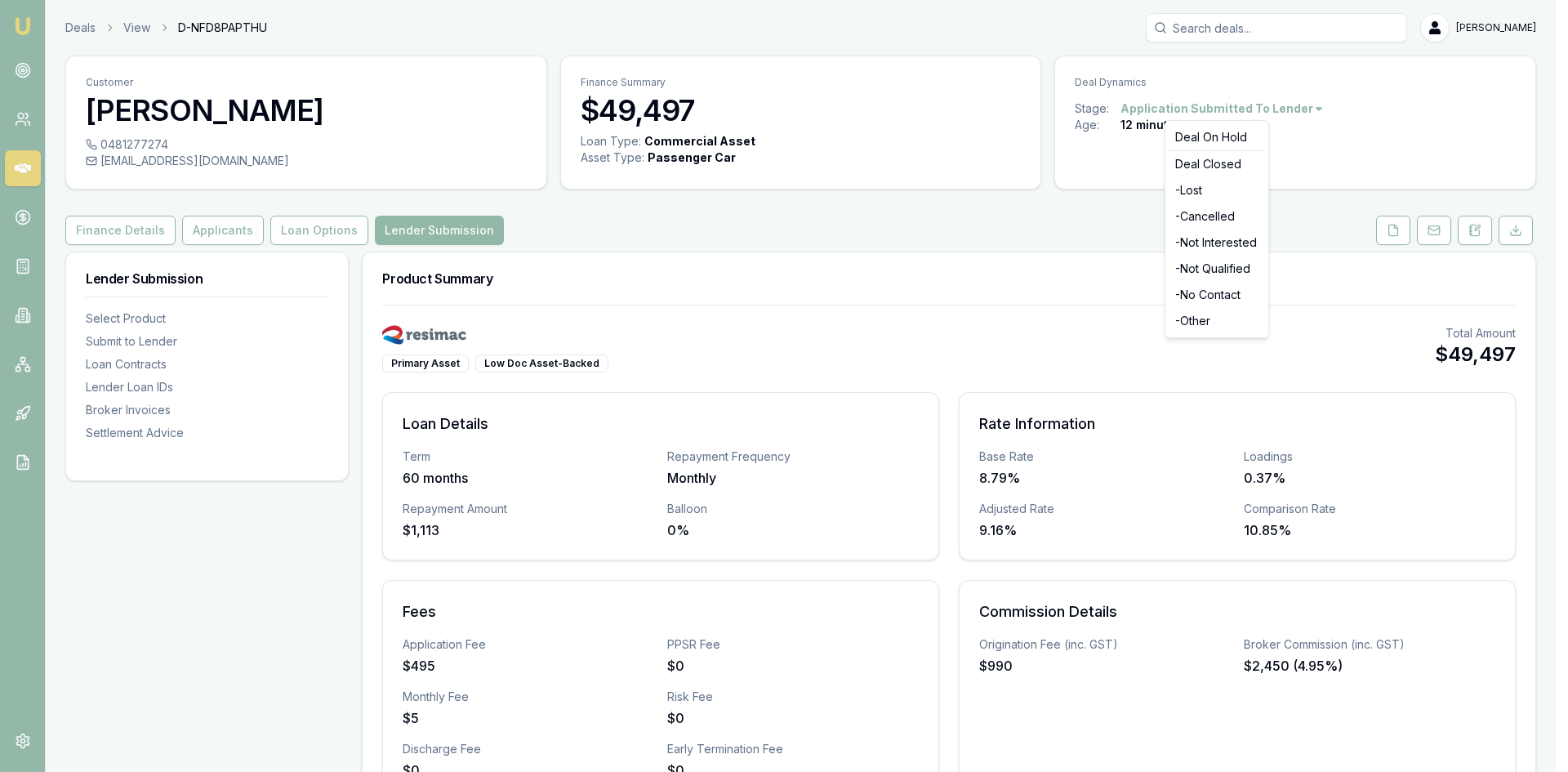
click at [955, 223] on html "Emu Broker Deals View D-NFD8PAPTHU Wendy Fonseka Toggle Menu Customer Sella Sil…" at bounding box center [784, 386] width 1568 height 772
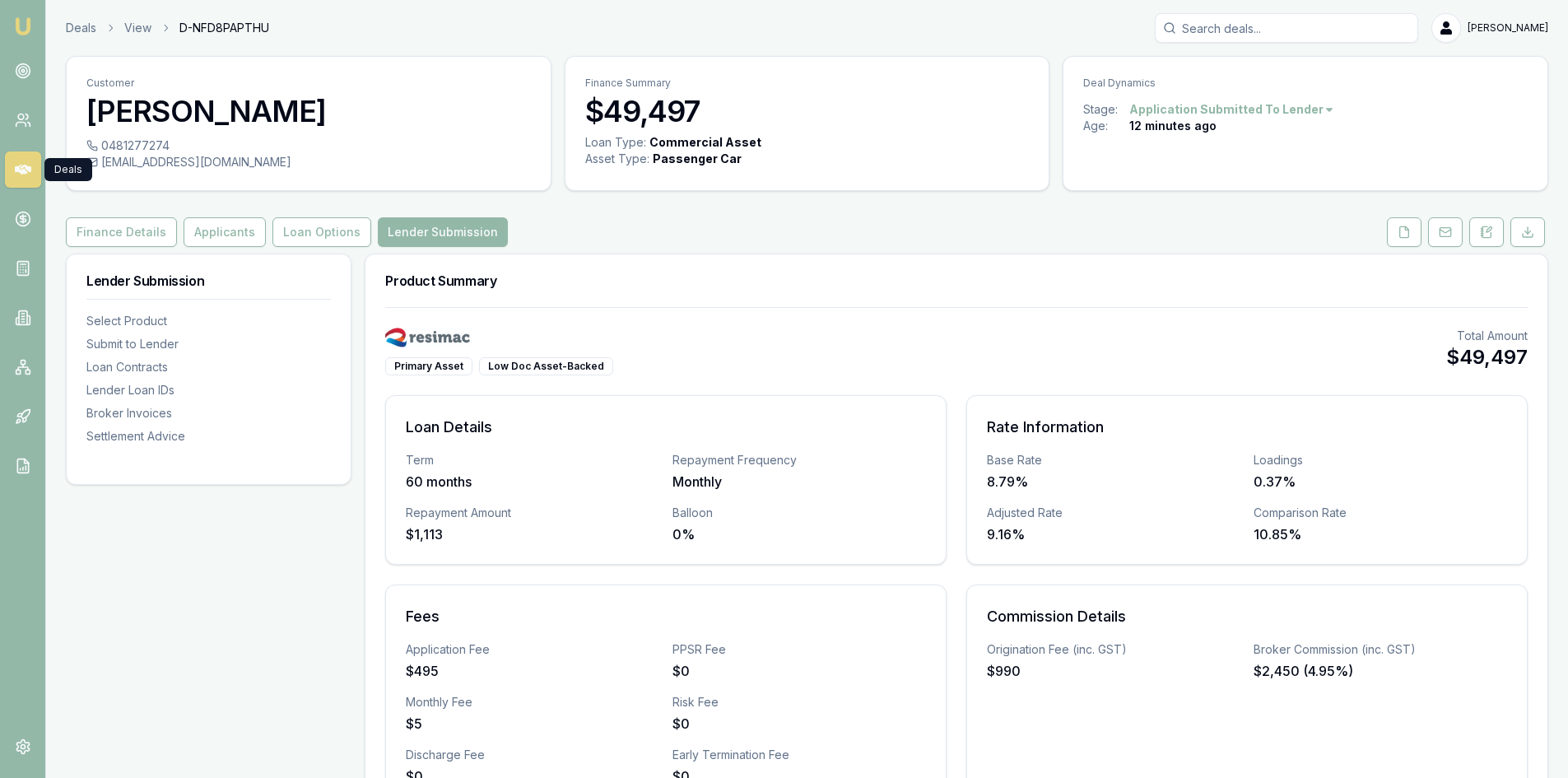
click at [27, 179] on link at bounding box center [22, 169] width 36 height 36
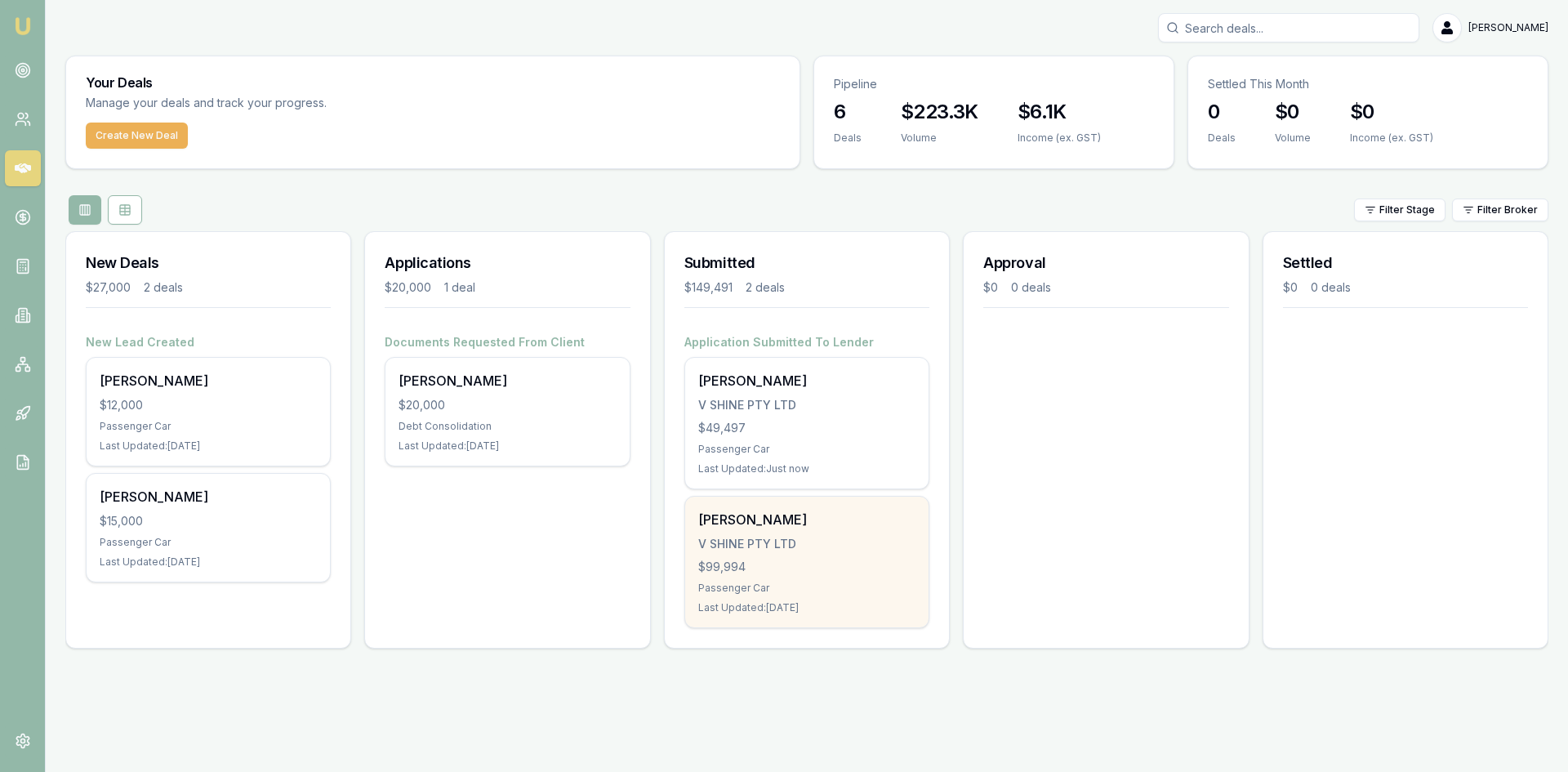
click at [788, 573] on div "$99,994" at bounding box center [807, 567] width 217 height 16
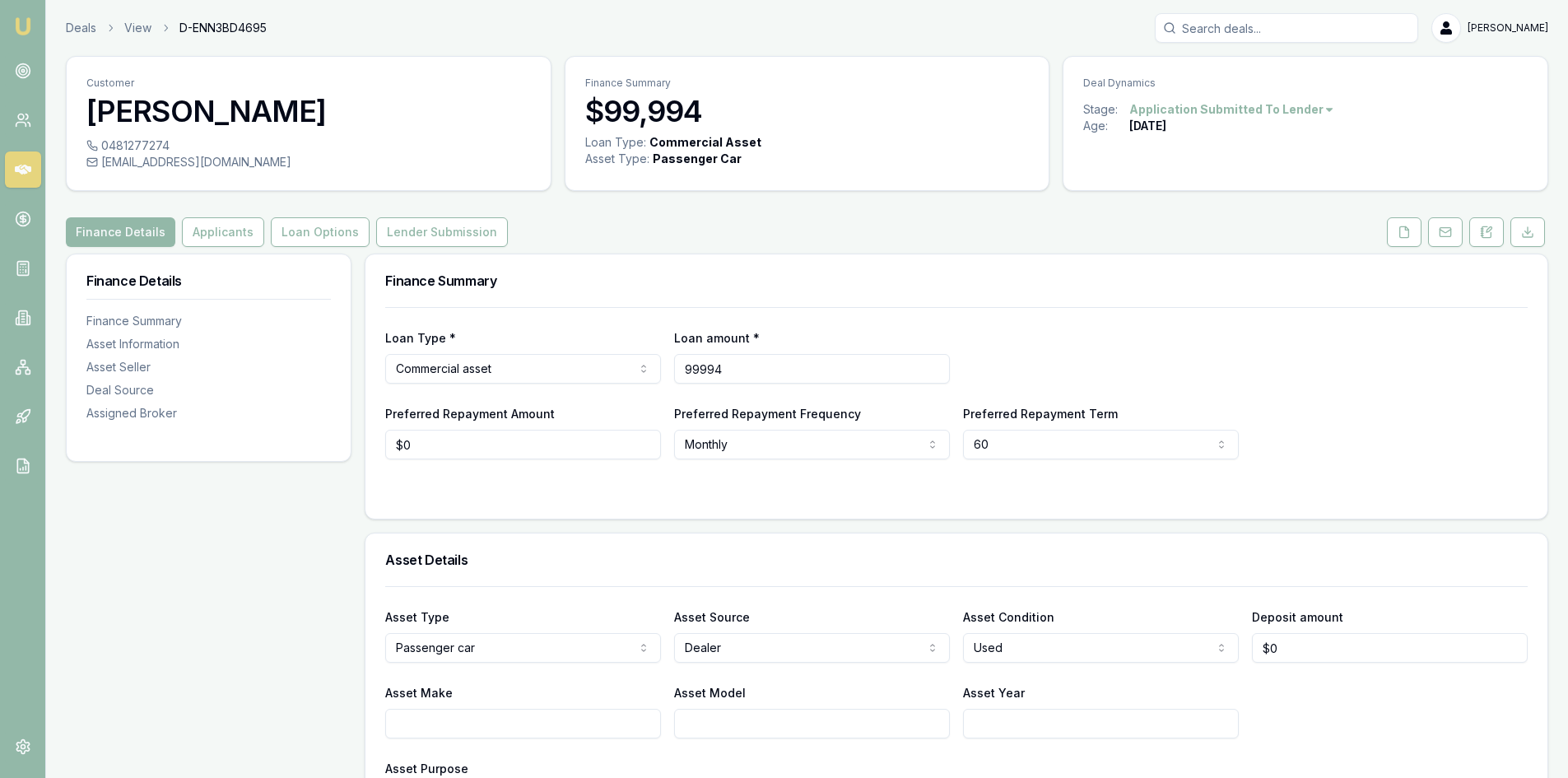
drag, startPoint x: 767, startPoint y: 371, endPoint x: 597, endPoint y: 385, distance: 170.6
click at [597, 385] on div "Loan Type * Commercial asset Consumer loan Consumer asset Commercial loan Comme…" at bounding box center [956, 382] width 1143 height 152
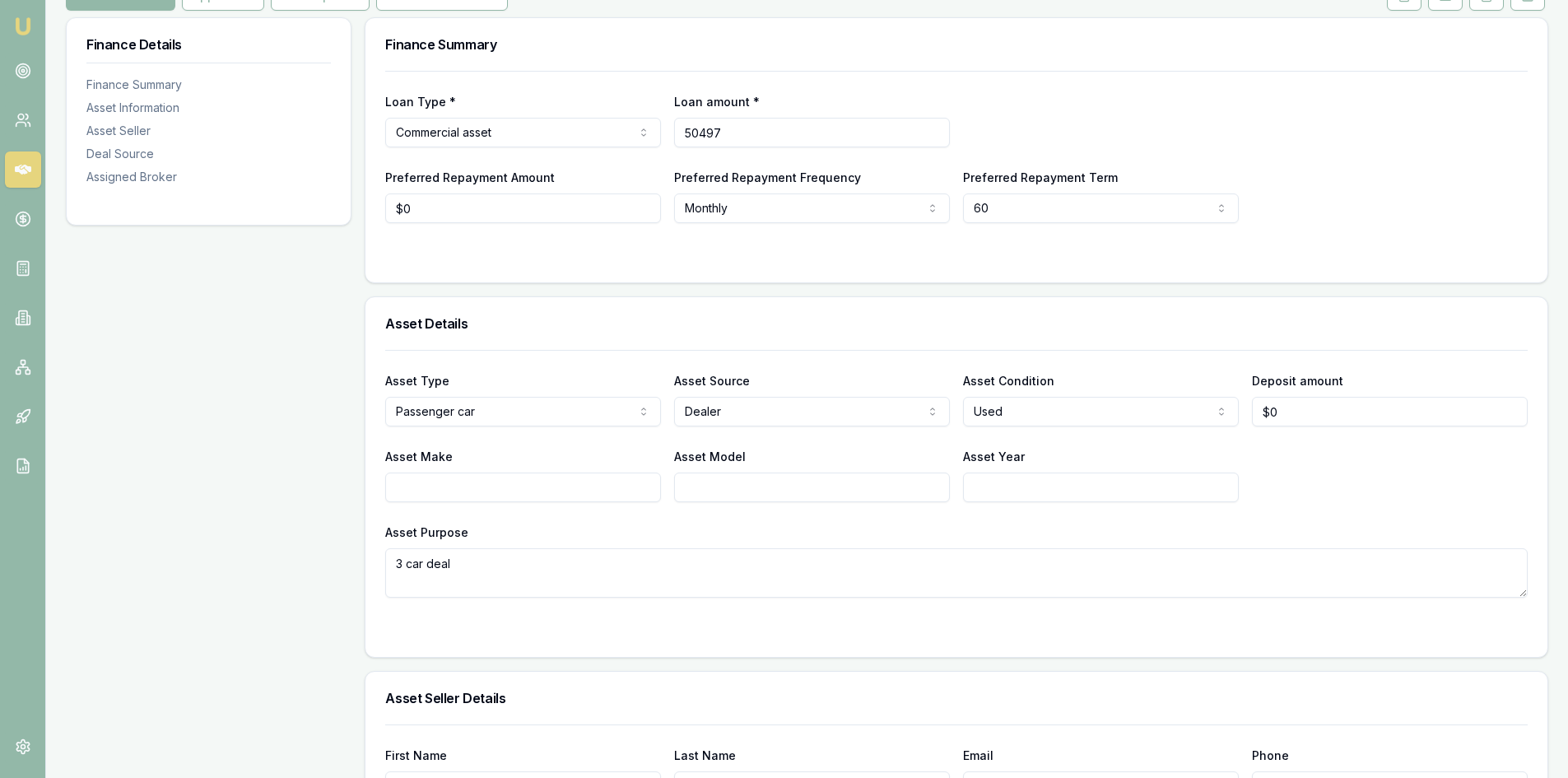
scroll to position [64, 0]
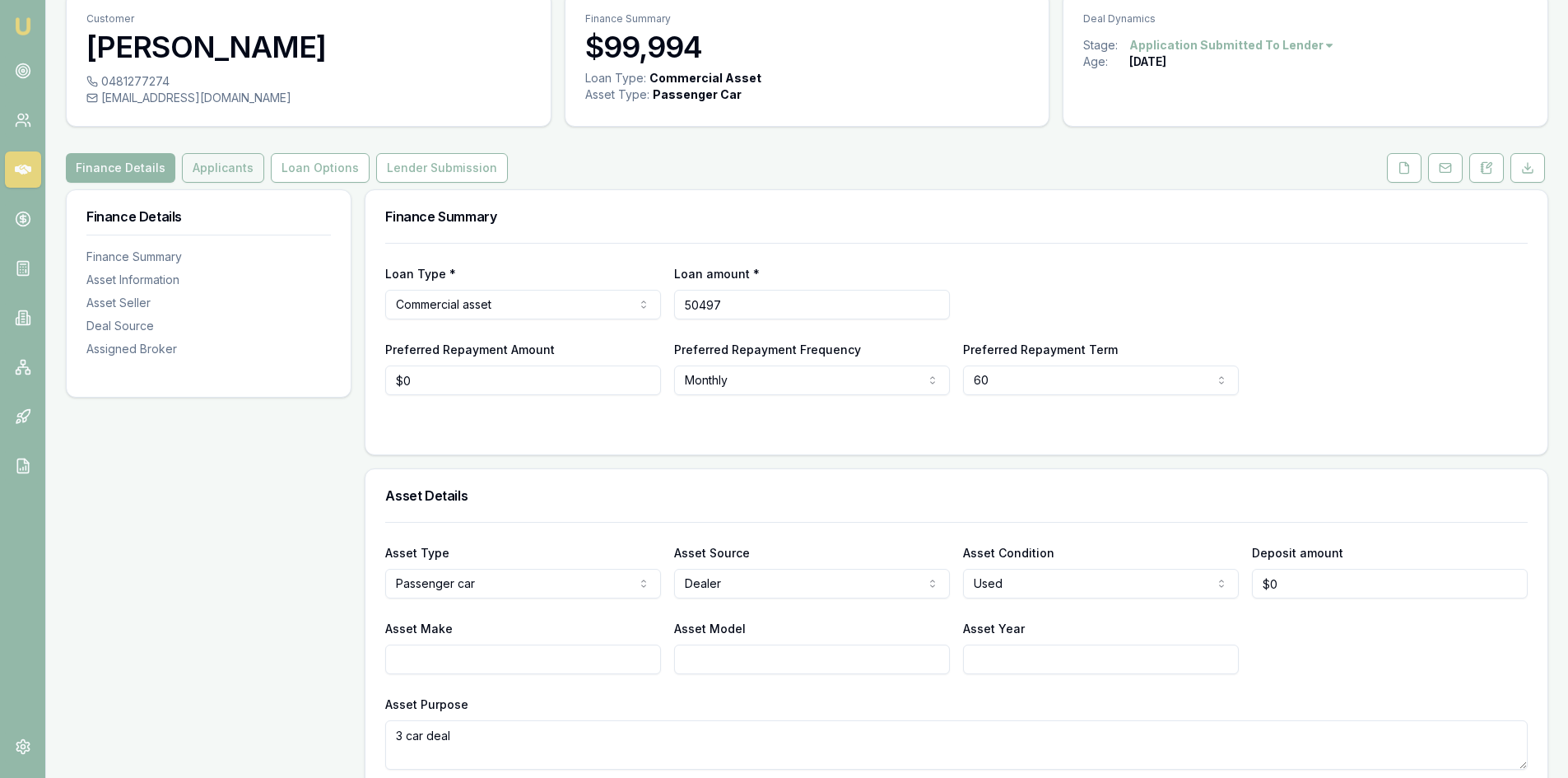
type input "$50,497"
click at [218, 179] on button "Applicants" at bounding box center [223, 167] width 83 height 30
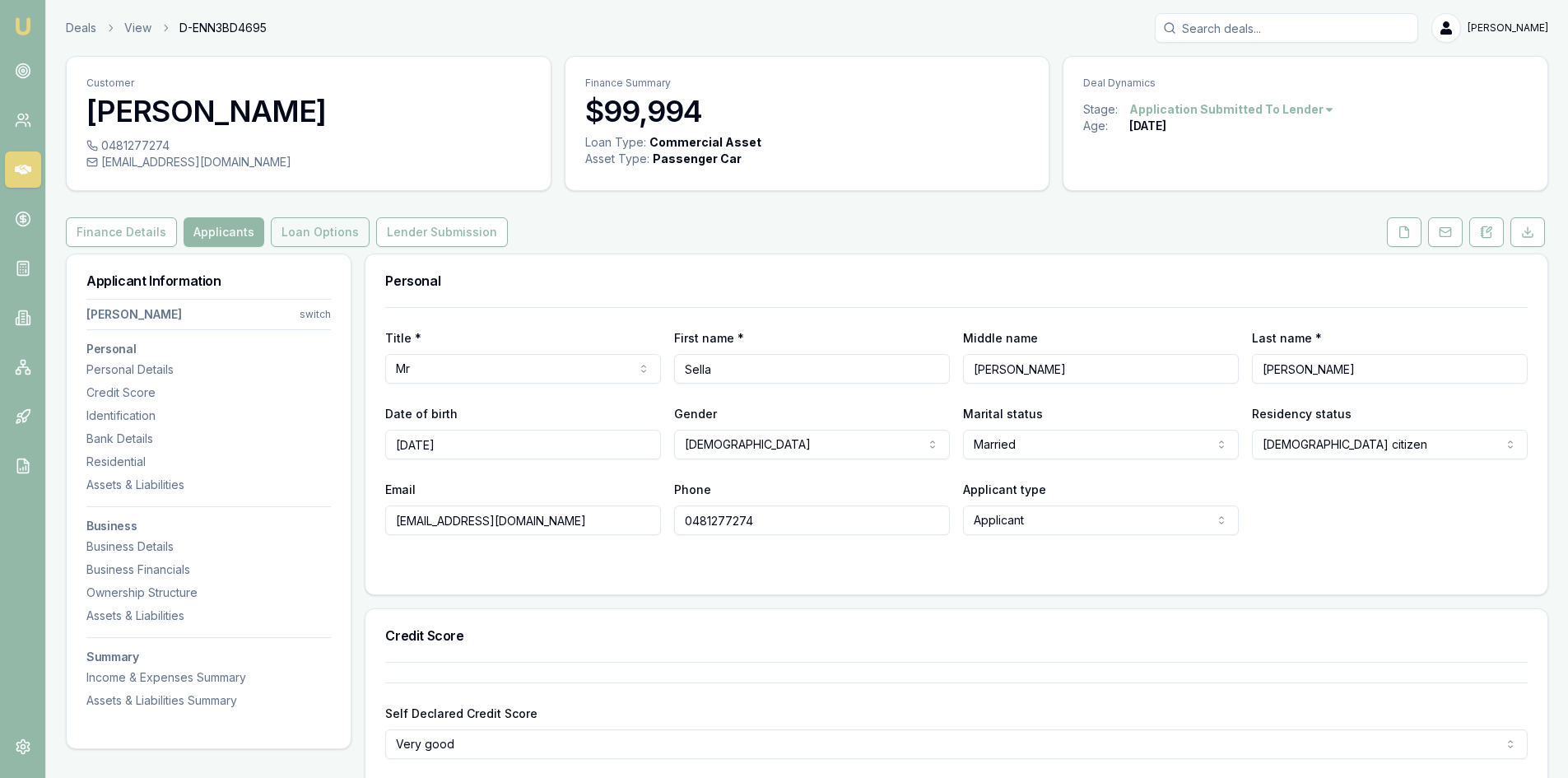
click at [314, 225] on button "Loan Options" at bounding box center [320, 232] width 99 height 30
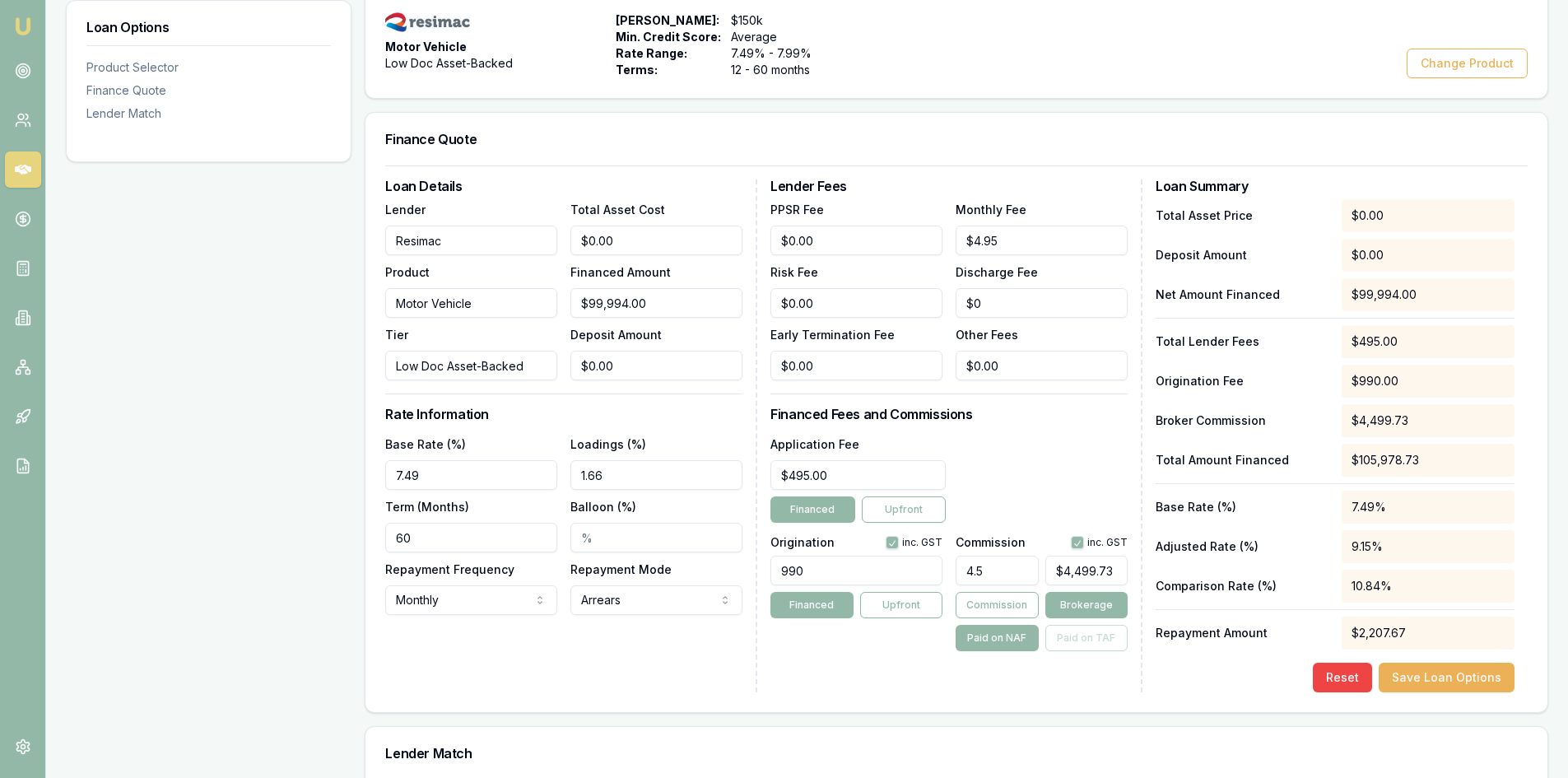
scroll to position [329, 0]
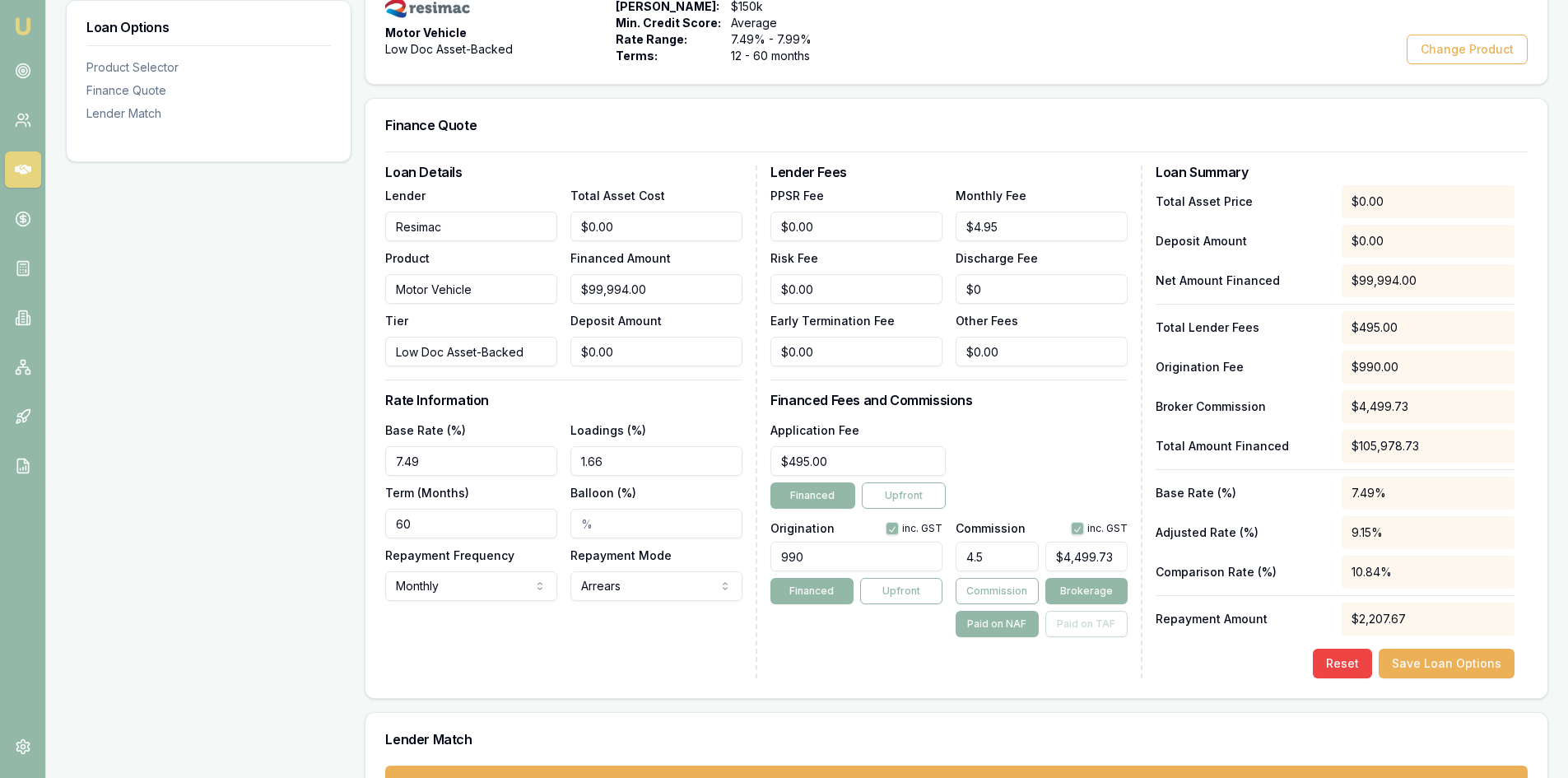
click at [611, 461] on input "1.66" at bounding box center [655, 461] width 172 height 30
drag, startPoint x: 617, startPoint y: 464, endPoint x: 594, endPoint y: 463, distance: 23.0
click at [594, 463] on input "1.66" at bounding box center [655, 461] width 172 height 30
type input "1.66%"
click at [321, 511] on div "Loan Options Product Selector Finance Quote Lender Match" at bounding box center [209, 379] width 286 height 908
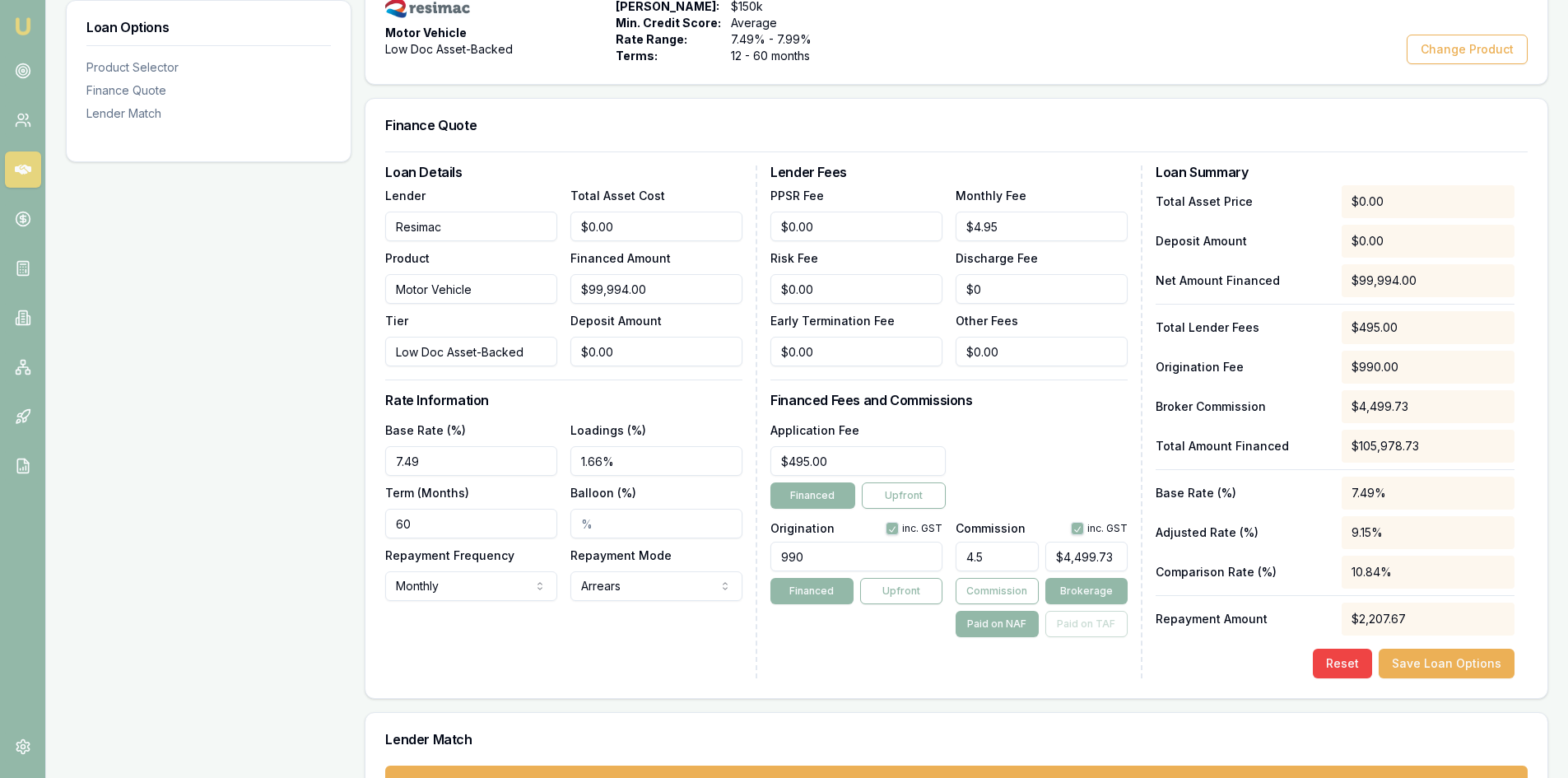
type input "4499"
click at [1115, 560] on input "4499" at bounding box center [1087, 556] width 83 height 30
drag, startPoint x: 1106, startPoint y: 557, endPoint x: 984, endPoint y: 560, distance: 122.0
click at [984, 560] on div "4.5 4499" at bounding box center [1041, 553] width 172 height 36
type input "0.002000120007200432"
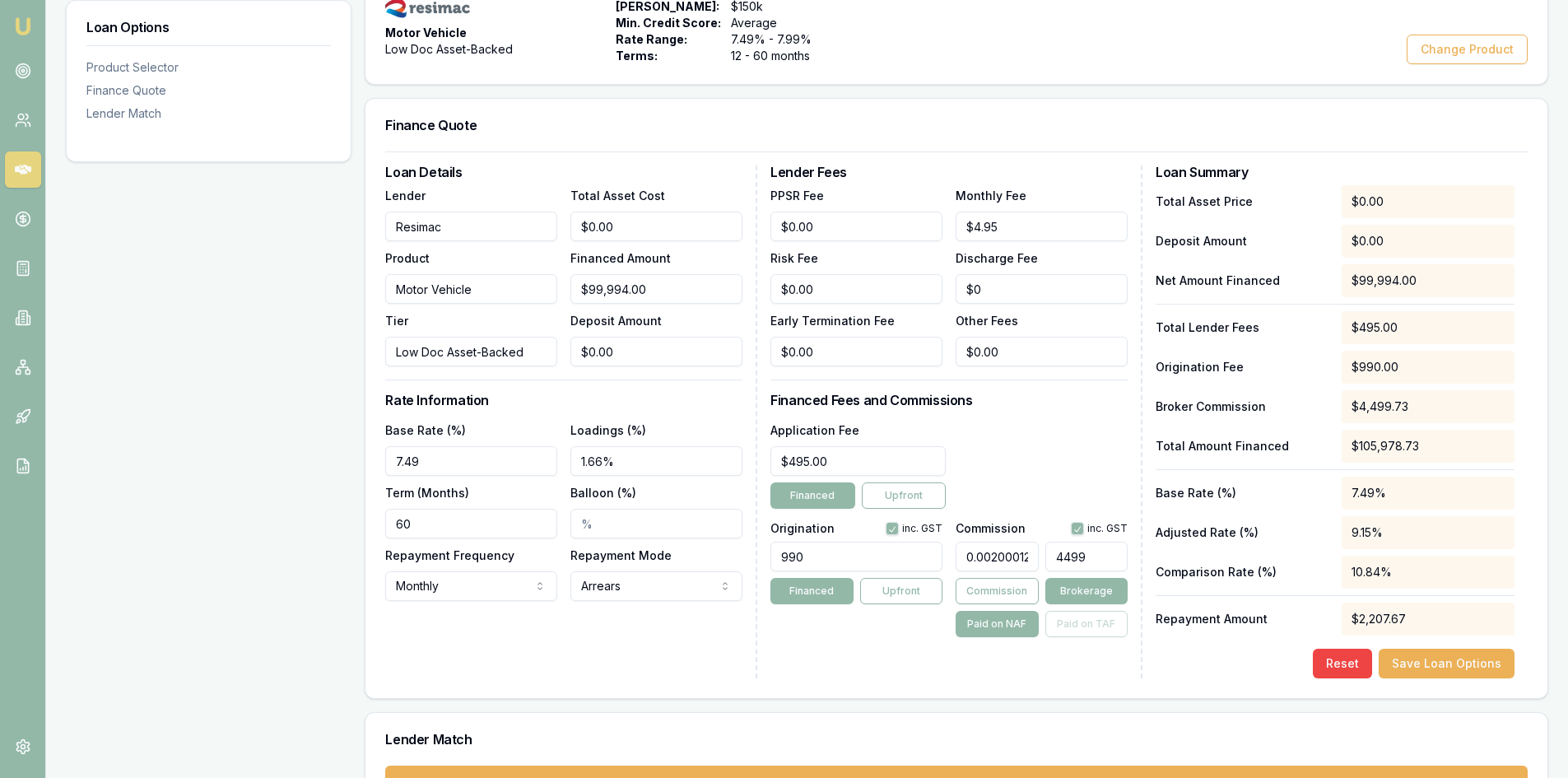
type input "2"
type input "0.024001440086405184"
type input "24"
type input "0.24901494089645376"
type input "249"
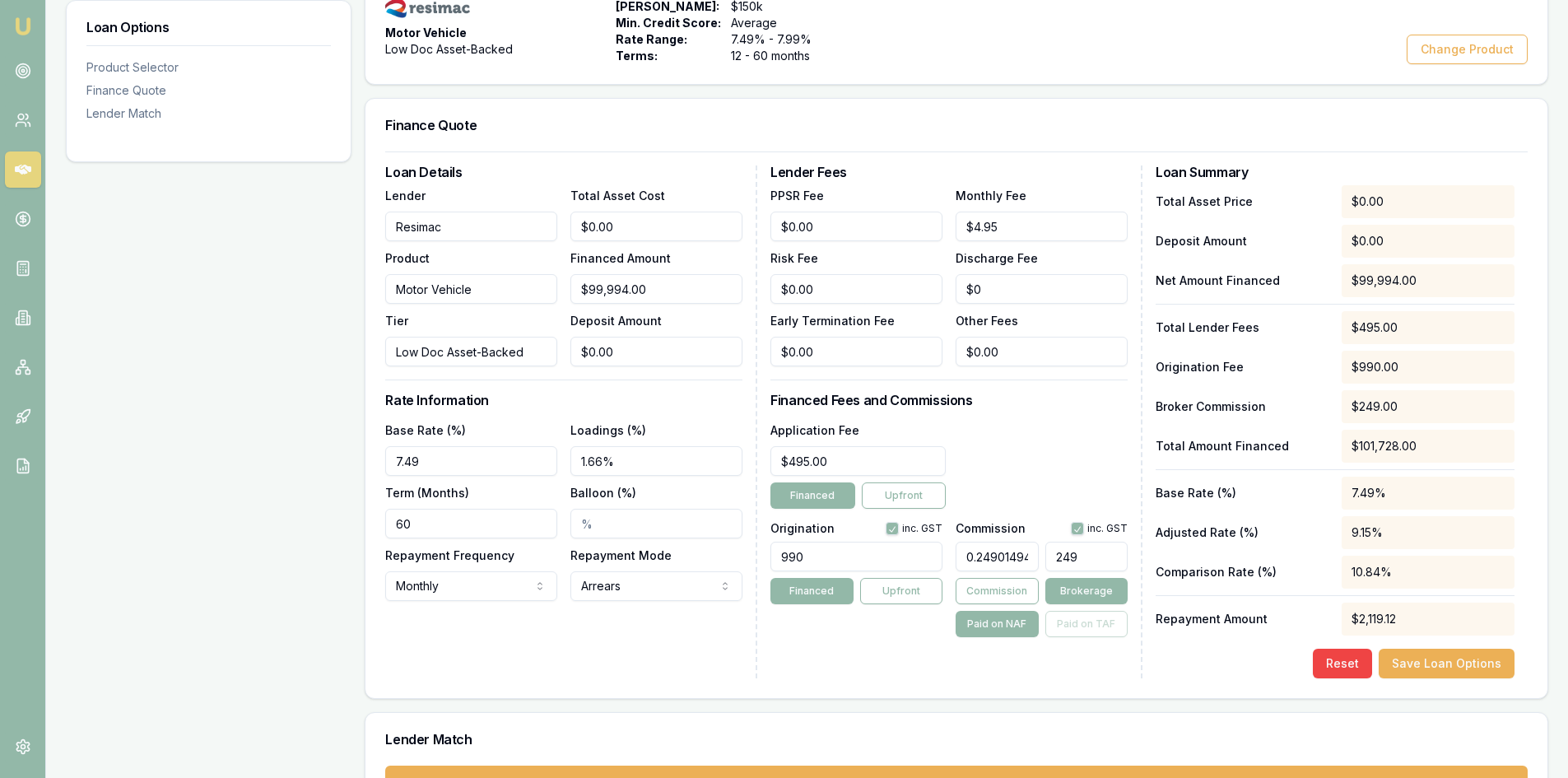
type input "2.4991499489969398"
type input "2499."
type input "2.4997499849990996"
type input "$2,499.60"
click at [860, 666] on div "Lender Fees PPSR Fee $0.00 Monthly Fee $4.95 Risk Fee $0.00 Discharge Fee $0 Ea…" at bounding box center [957, 422] width 372 height 513
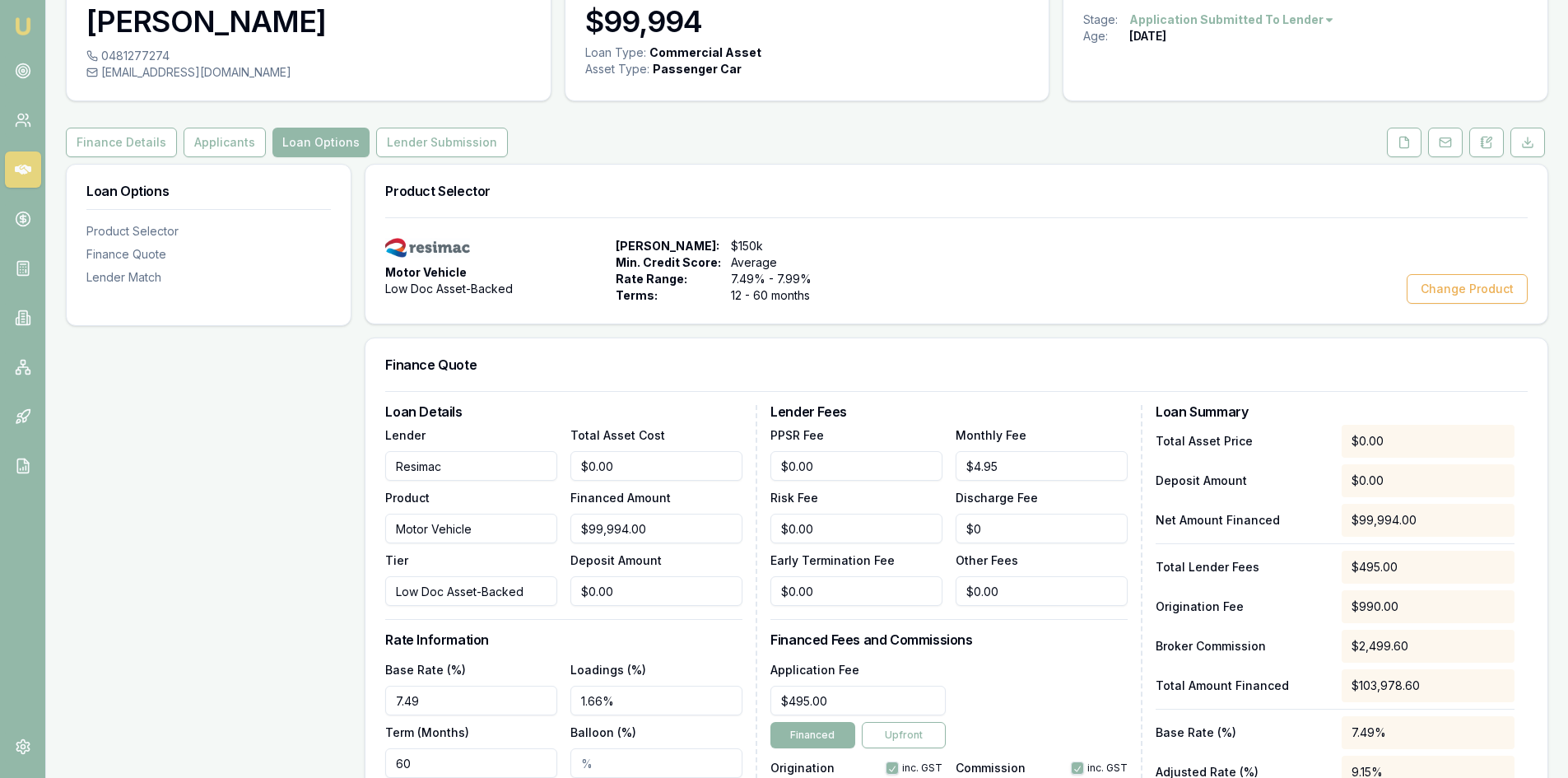
scroll to position [0, 0]
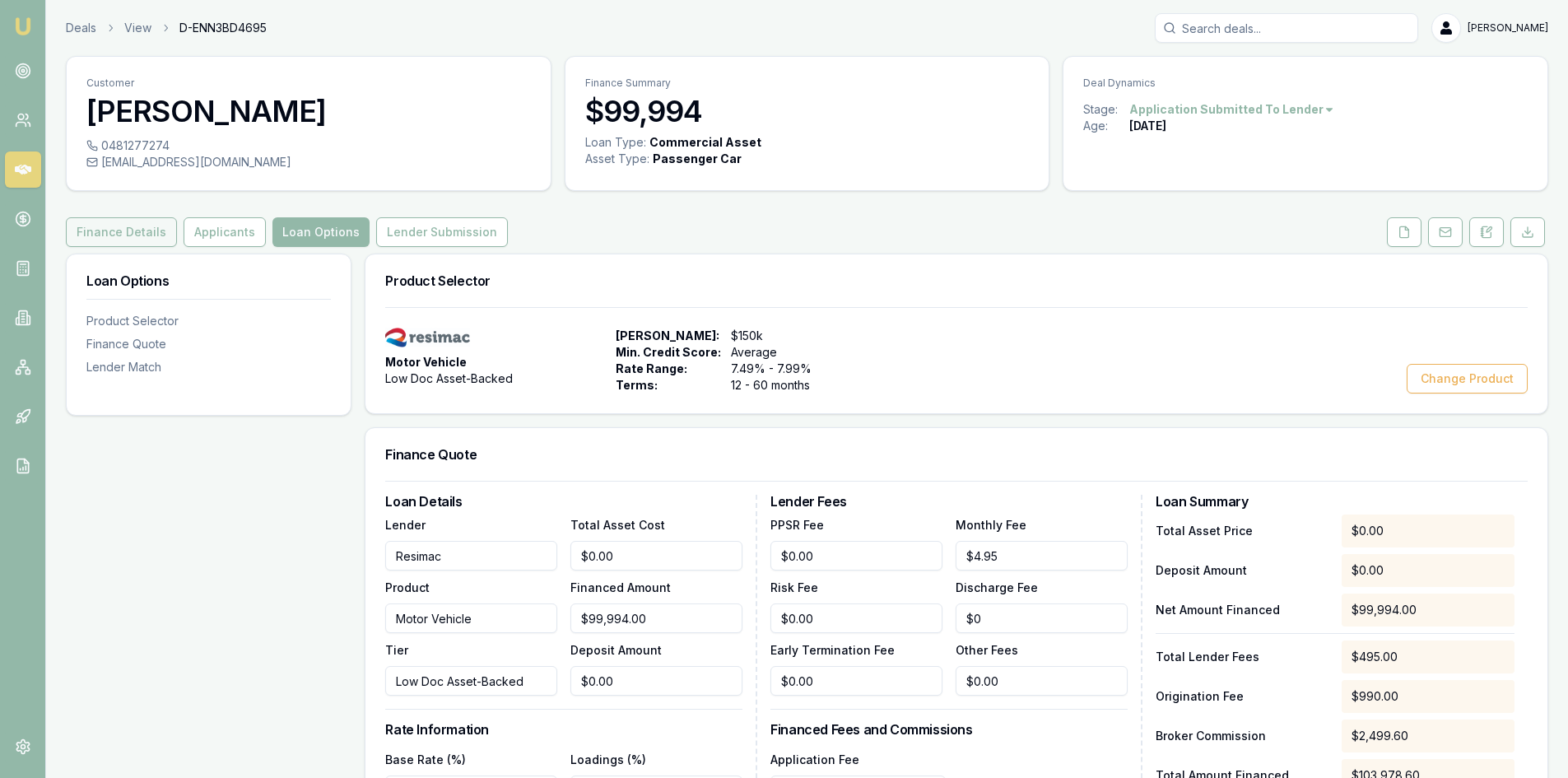
click at [120, 233] on button "Finance Details" at bounding box center [121, 232] width 111 height 30
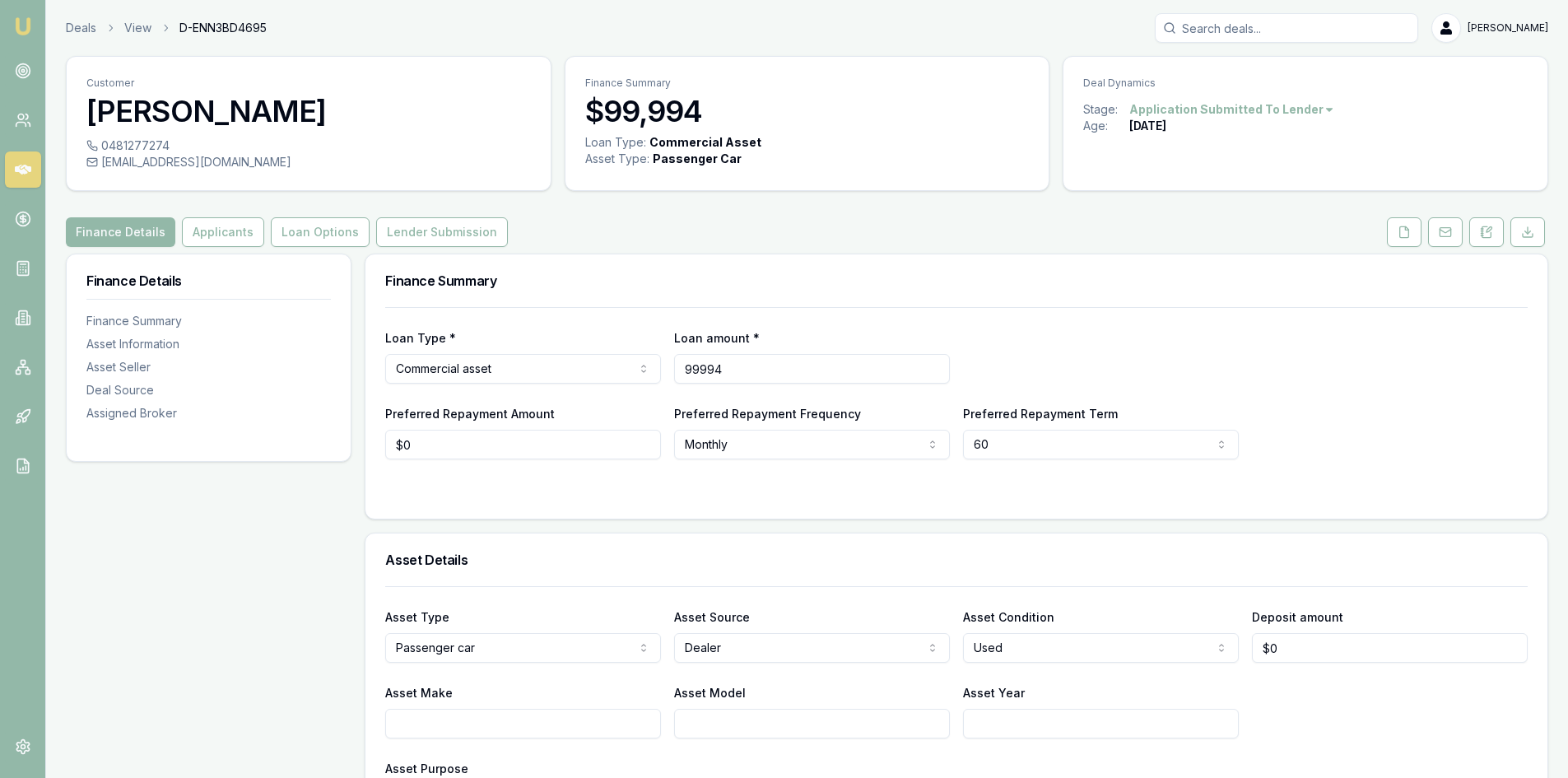
click at [750, 366] on input "99994" at bounding box center [812, 369] width 276 height 30
drag, startPoint x: 750, startPoint y: 371, endPoint x: 493, endPoint y: 382, distance: 257.2
click at [493, 382] on div "Loan Type * Commercial asset Consumer loan Consumer asset Commercial loan Comme…" at bounding box center [956, 355] width 1143 height 56
type input "$50,497"
click at [421, 487] on div at bounding box center [956, 492] width 1143 height 13
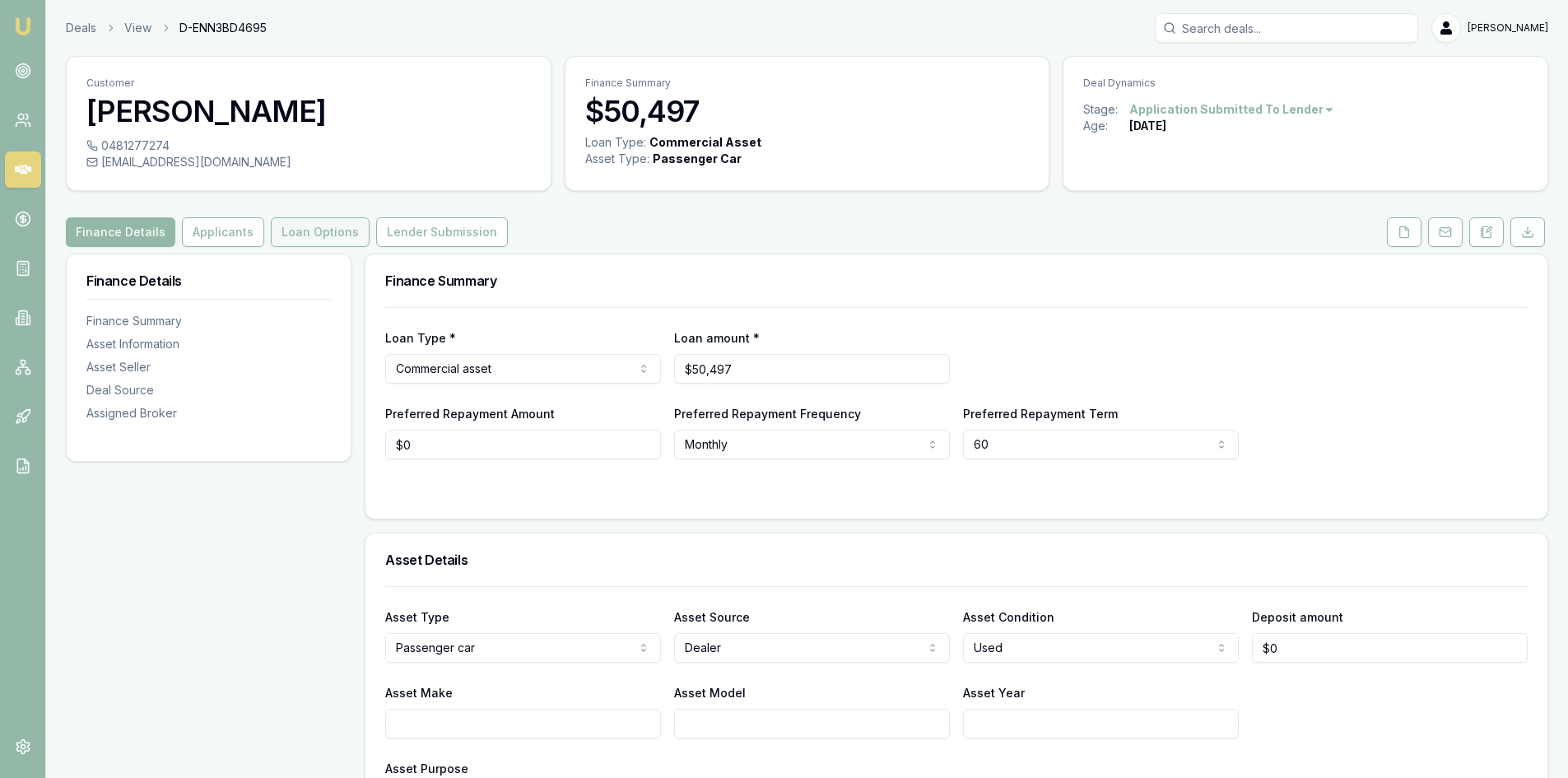
click at [271, 236] on button "Loan Options" at bounding box center [320, 232] width 99 height 30
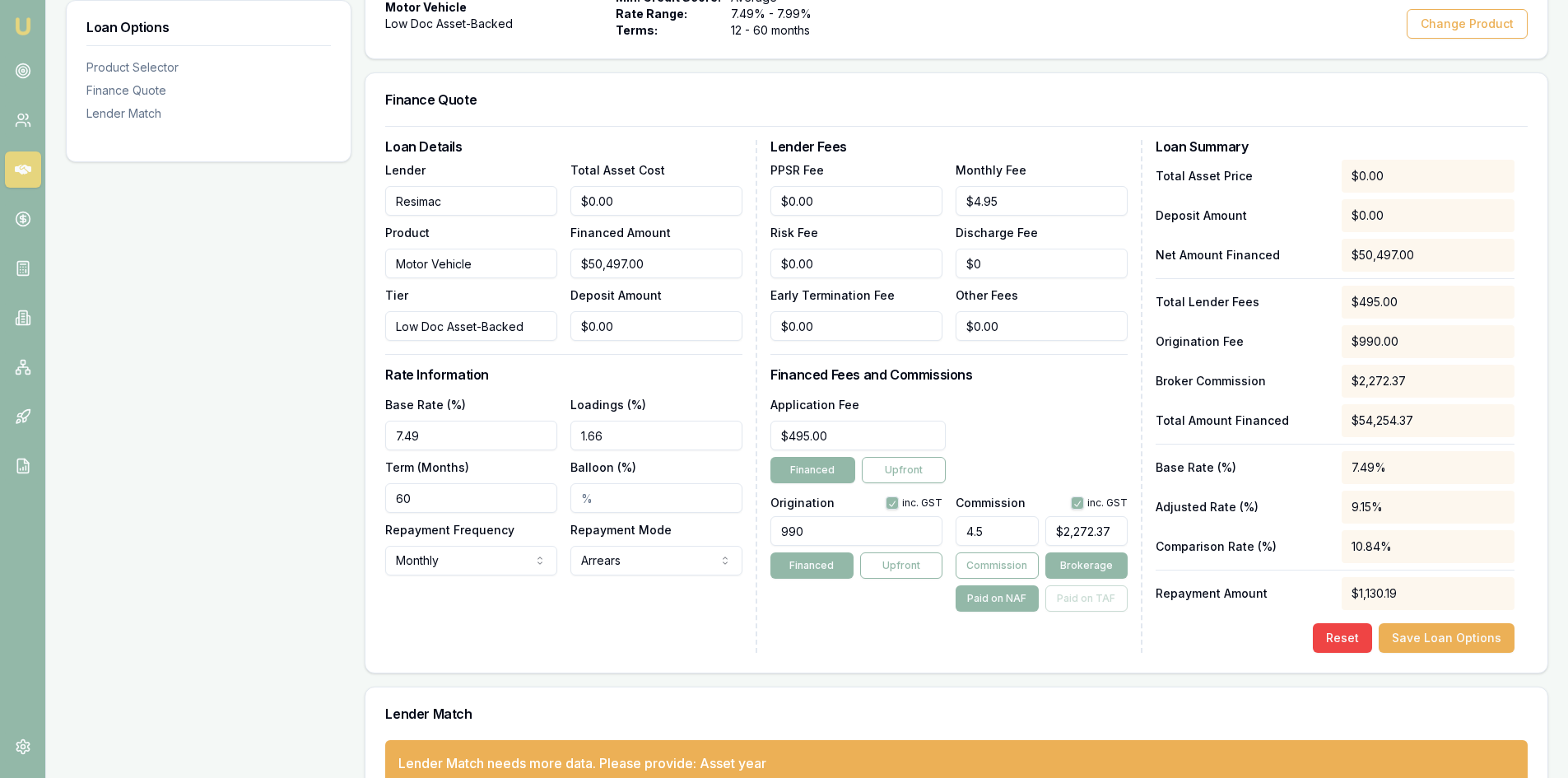
scroll to position [397, 0]
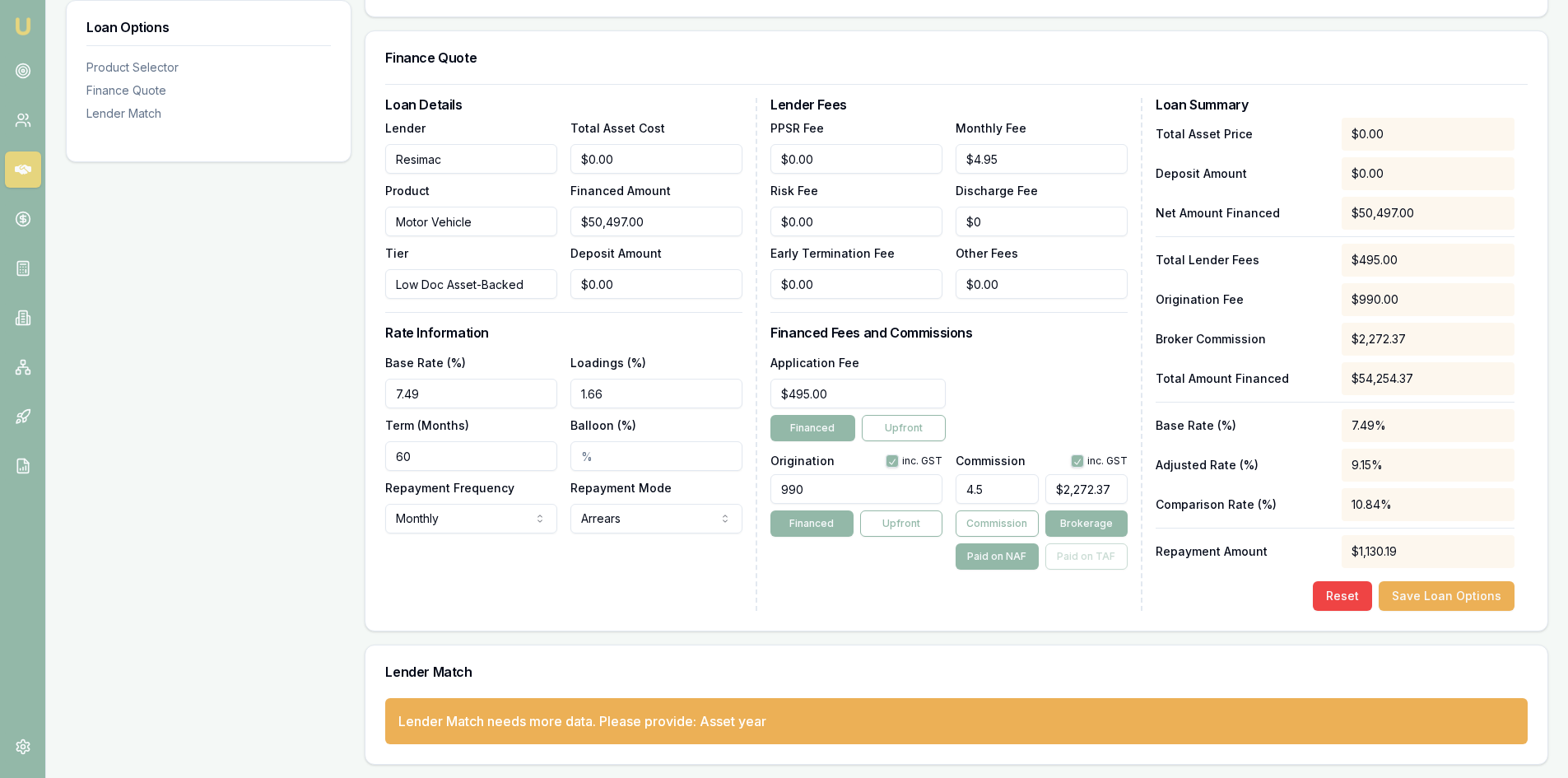
type input "2272"
drag, startPoint x: 1114, startPoint y: 491, endPoint x: 1026, endPoint y: 491, distance: 88.0
click at [1026, 491] on div "4.5 2272" at bounding box center [1041, 486] width 172 height 36
type input "0.003960631324633147"
type input "2"
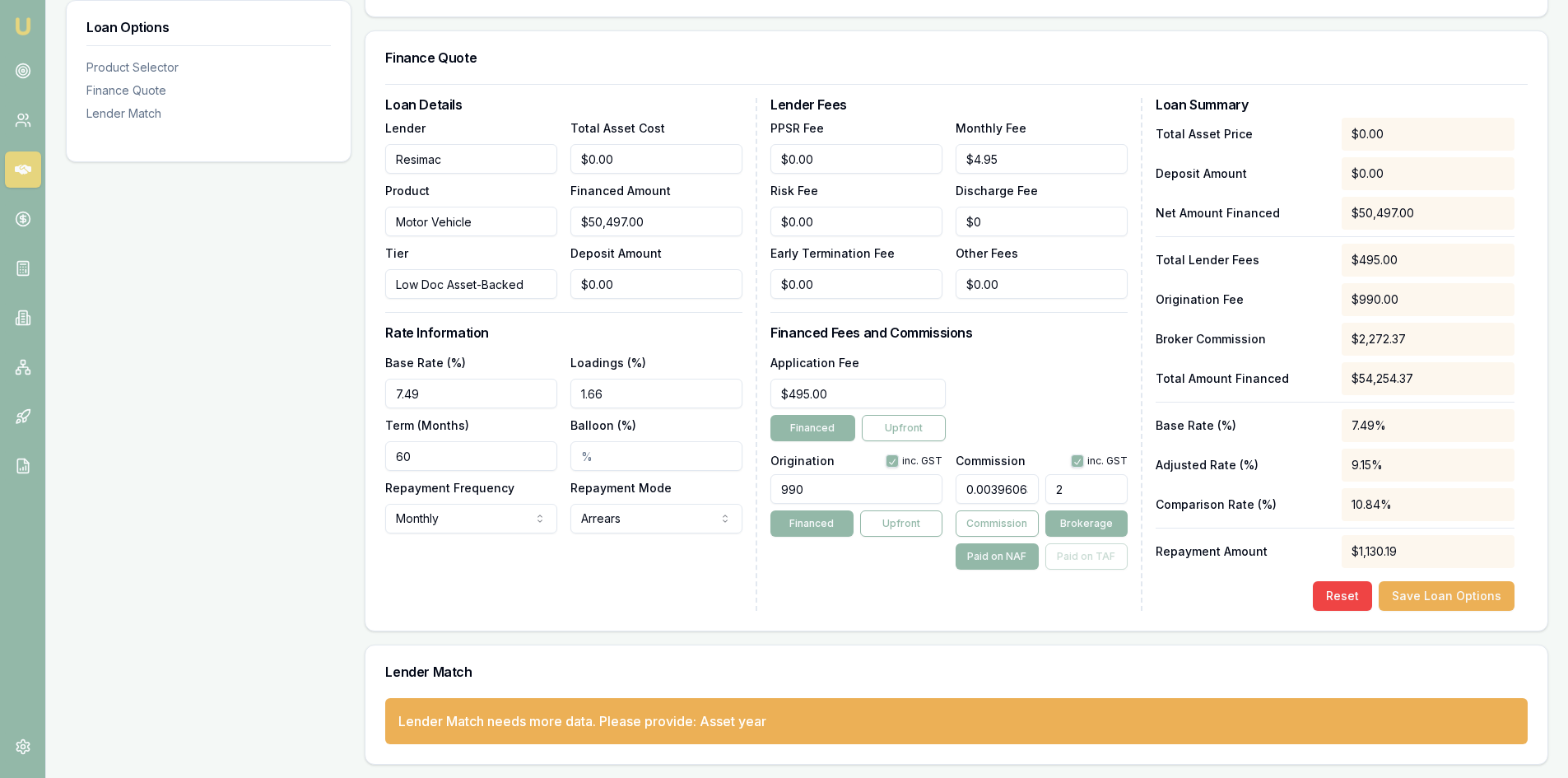
type input "0.04752757589559776"
type input "24"
type input "0.4930985999168268"
type input "249"
type input "4.948808840129117"
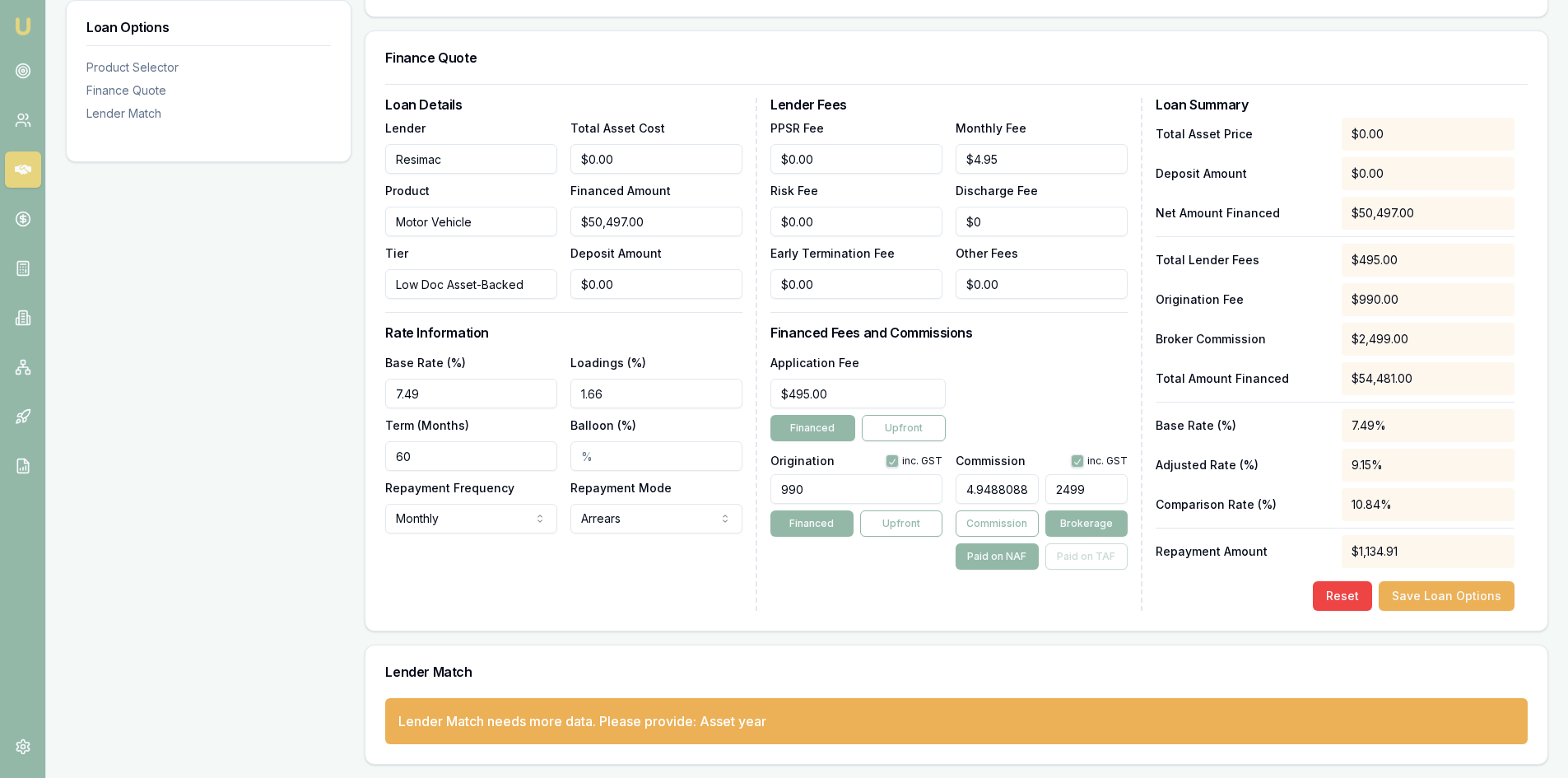
type input "2499."
type input "4.949997029526506"
type input "$2,499.60"
click at [1078, 613] on div "Loan Details Lender Resimac Product Motor Vehicle Tier Low Doc Asset-Backed Tot…" at bounding box center [956, 357] width 1181 height 547
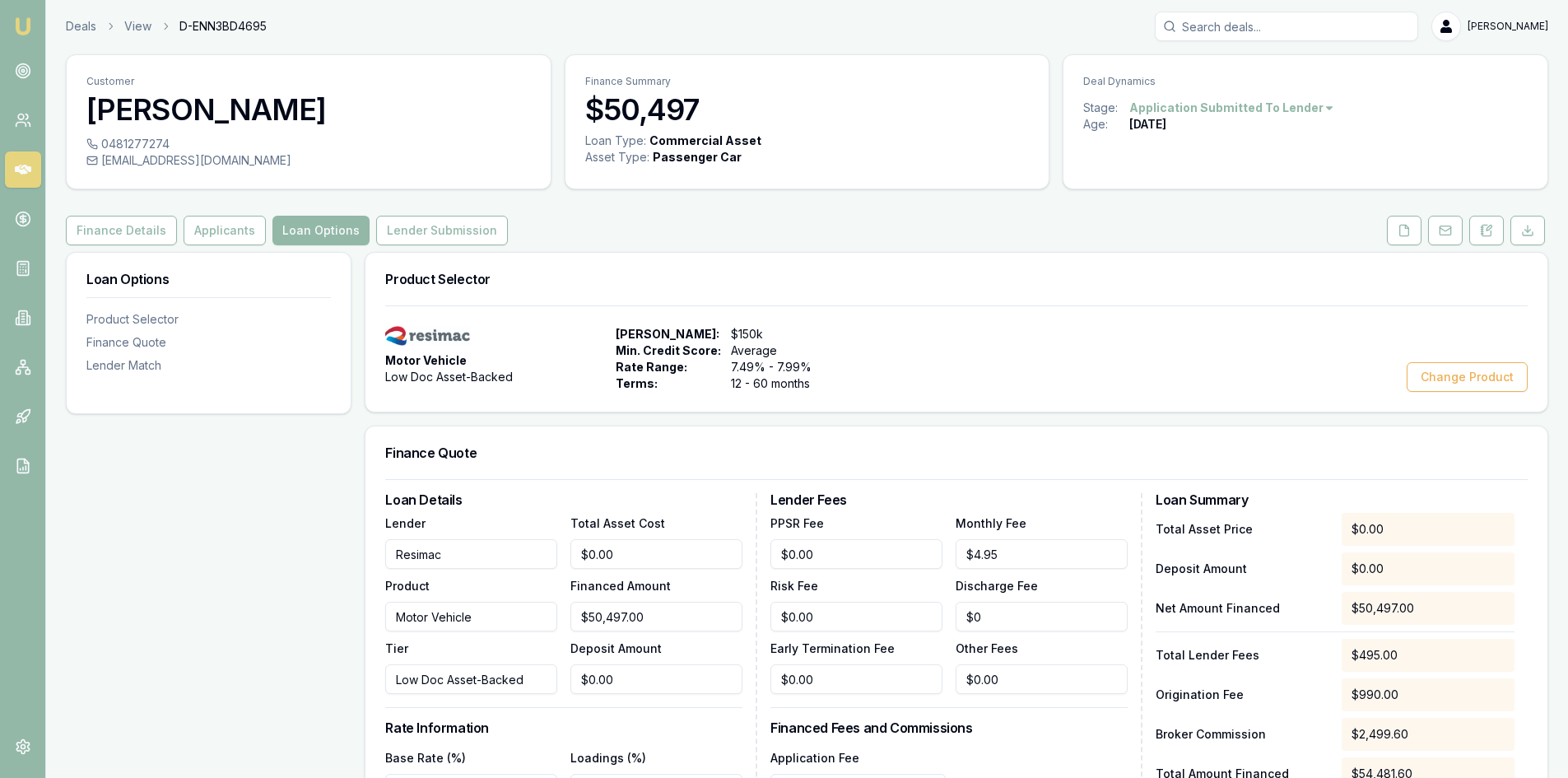
scroll to position [0, 0]
click at [443, 228] on button "Lender Submission" at bounding box center [441, 232] width 131 height 30
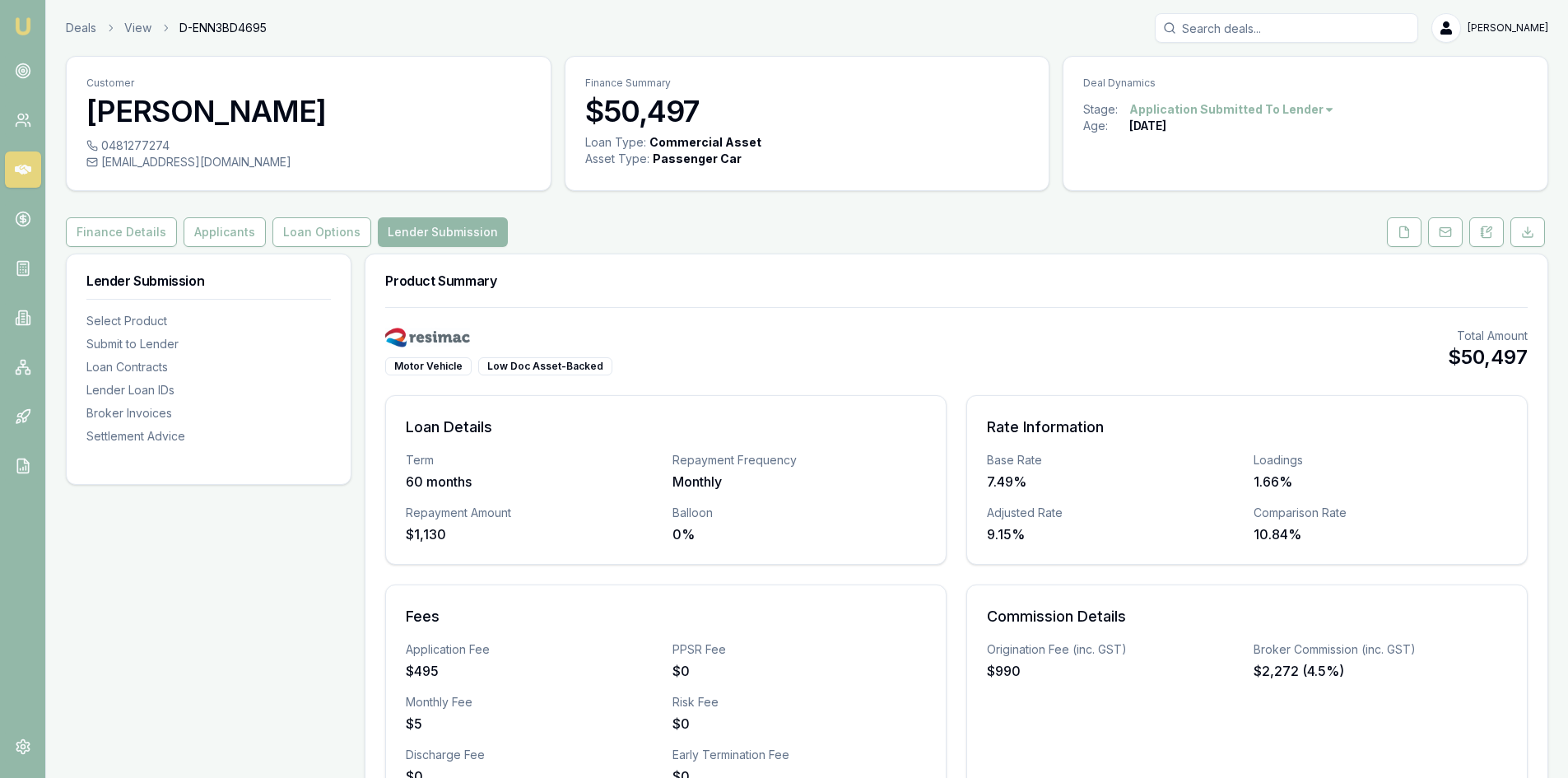
click at [31, 171] on link at bounding box center [22, 169] width 36 height 36
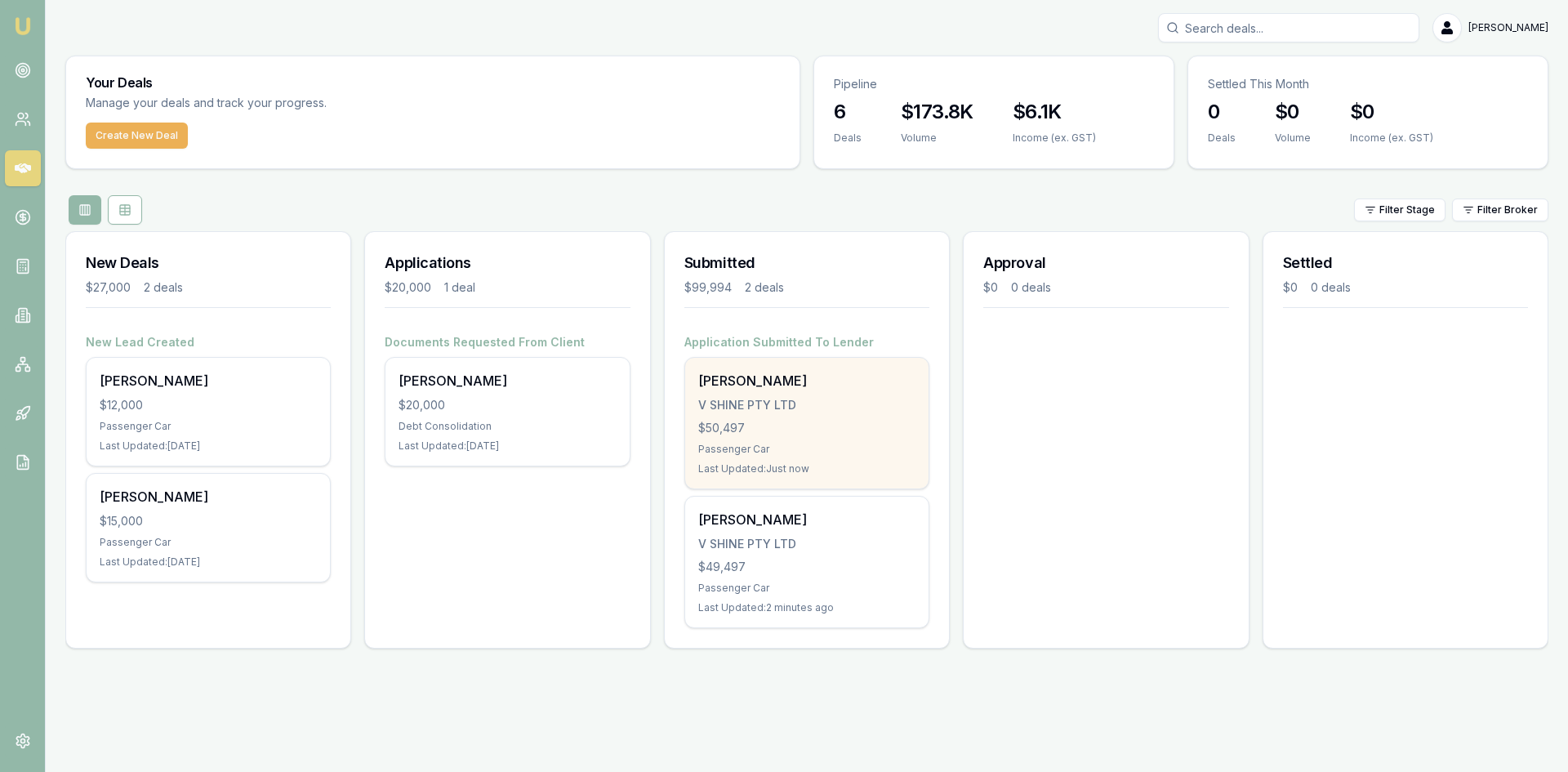
click at [850, 420] on div "$50,497" at bounding box center [807, 428] width 217 height 16
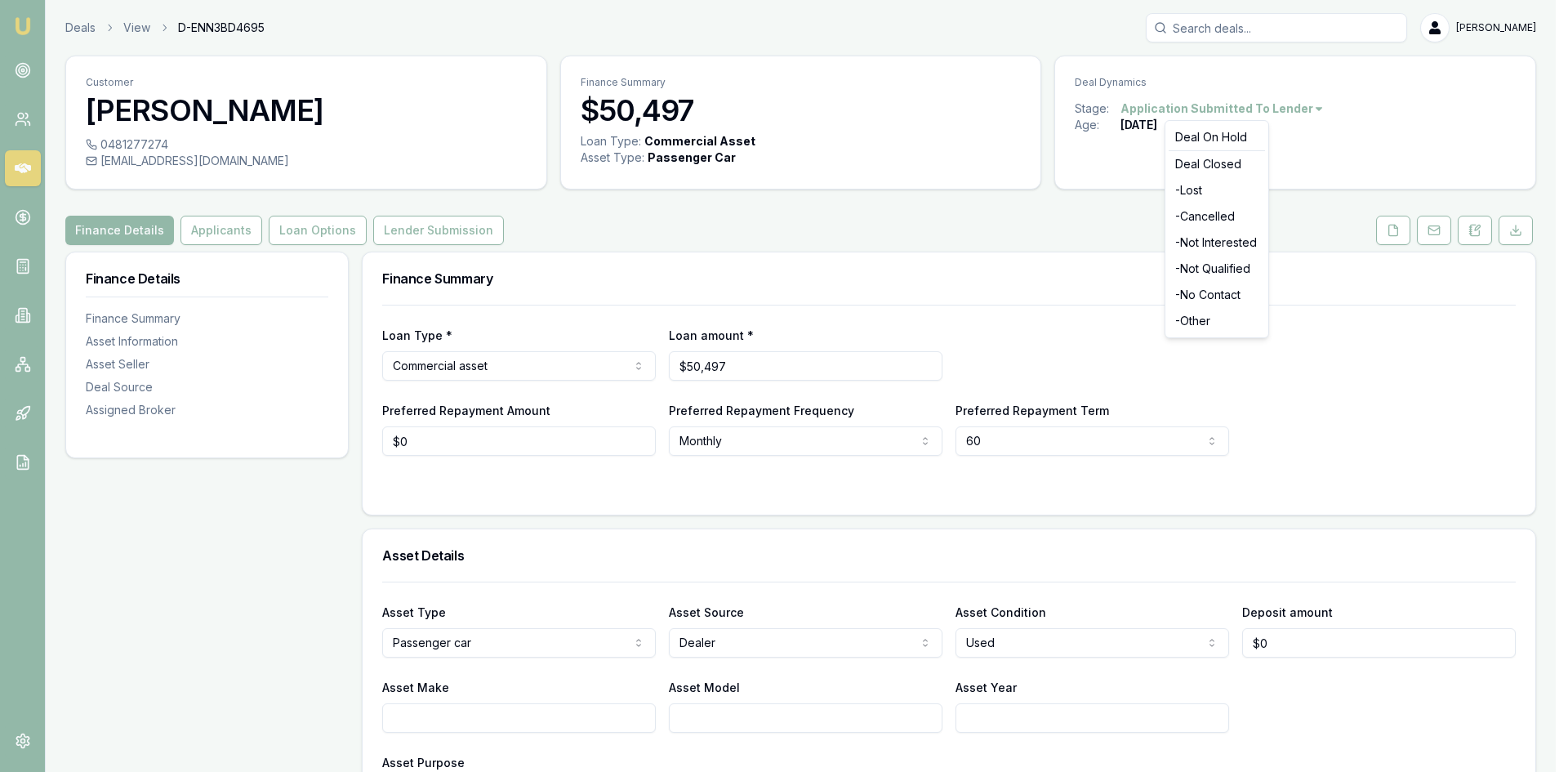
click at [1226, 111] on html "Emu Broker Deals View D-ENN3BD4695 Wendy Fonseka Toggle Menu Customer Sella Sil…" at bounding box center [784, 386] width 1568 height 772
click at [1402, 235] on html "Emu Broker Deals View D-ENN3BD4695 Wendy Fonseka Toggle Menu Customer Sella Sil…" at bounding box center [784, 386] width 1568 height 772
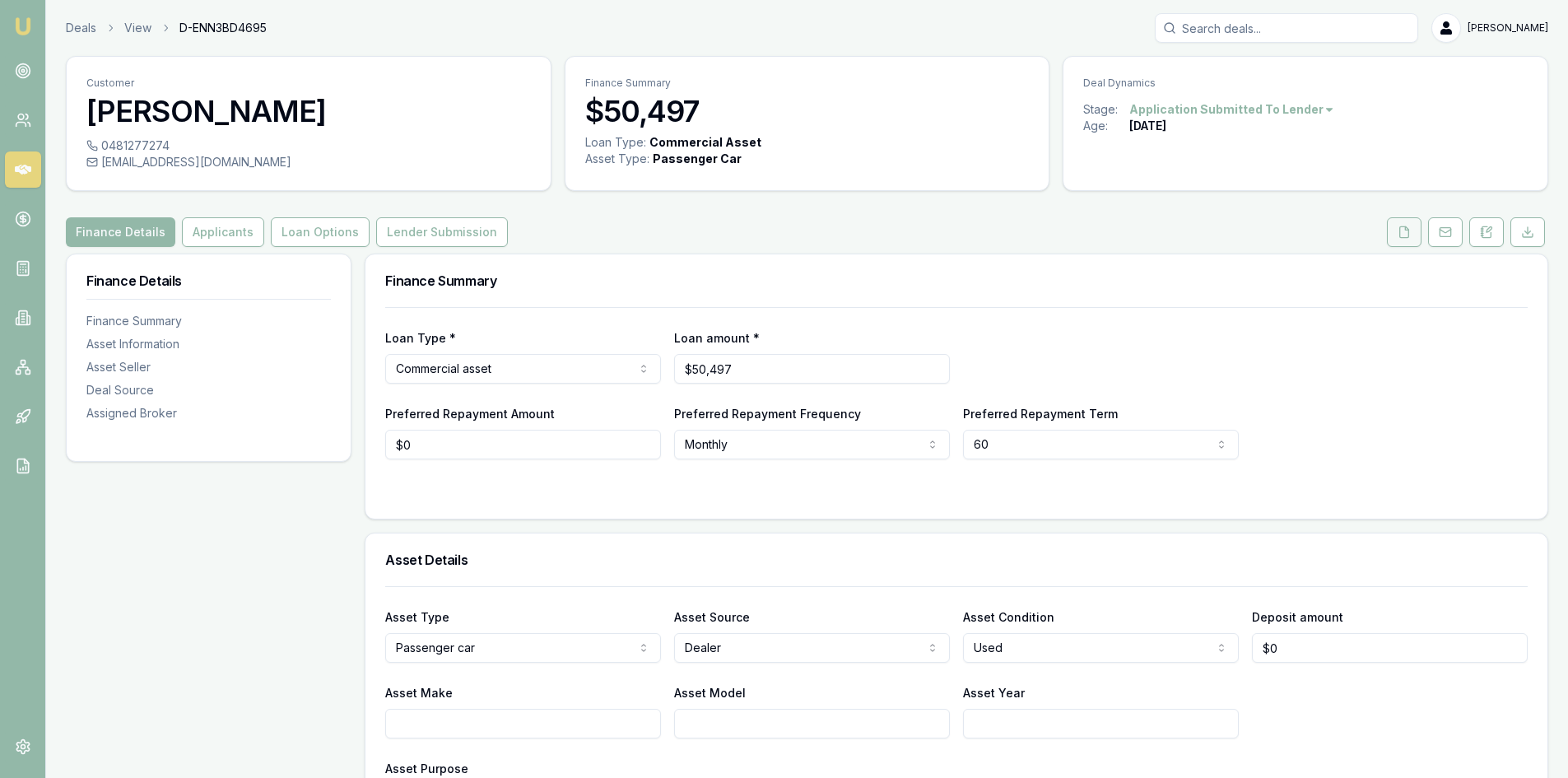
click at [1412, 237] on button at bounding box center [1403, 232] width 34 height 30
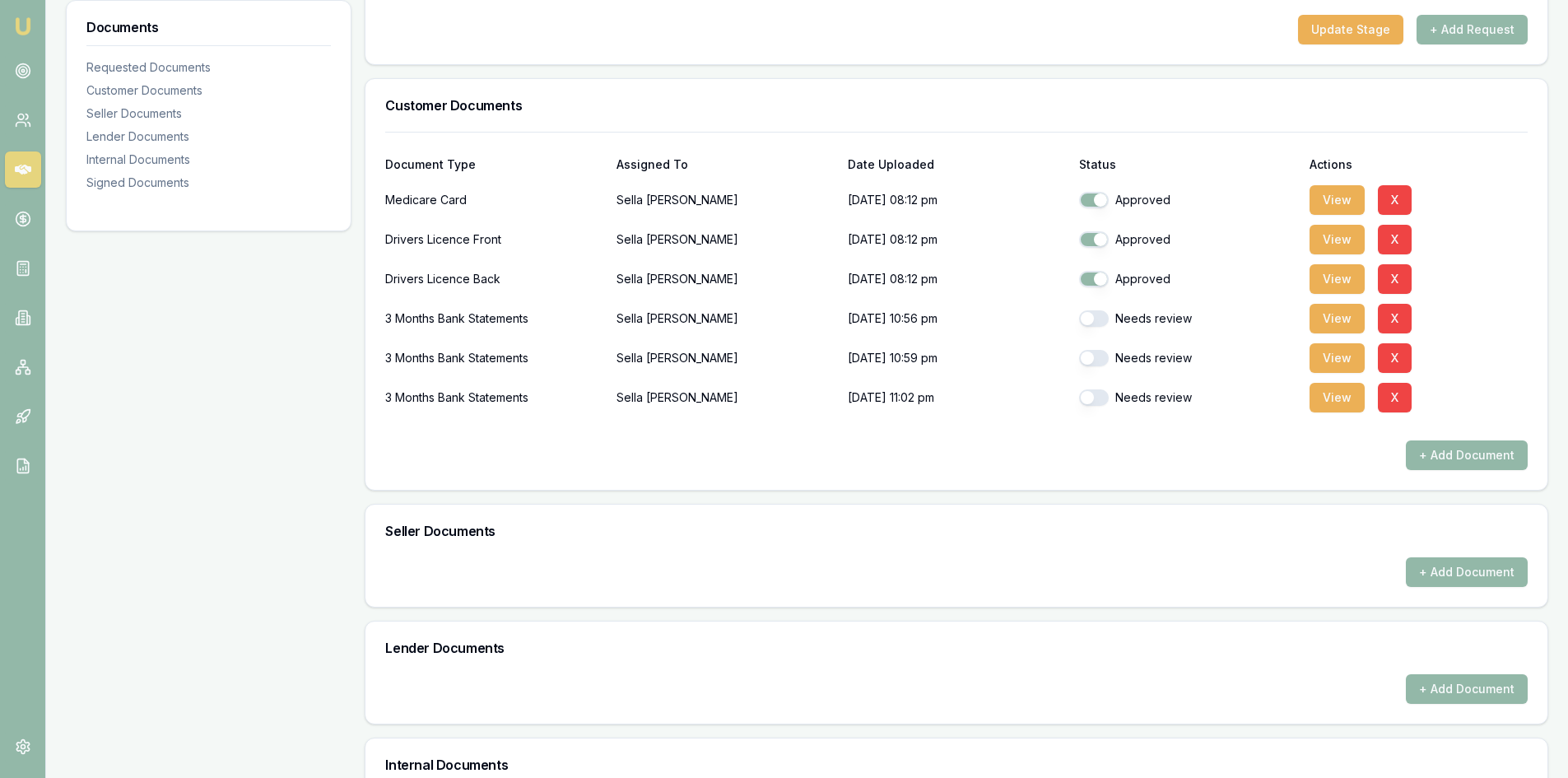
scroll to position [329, 0]
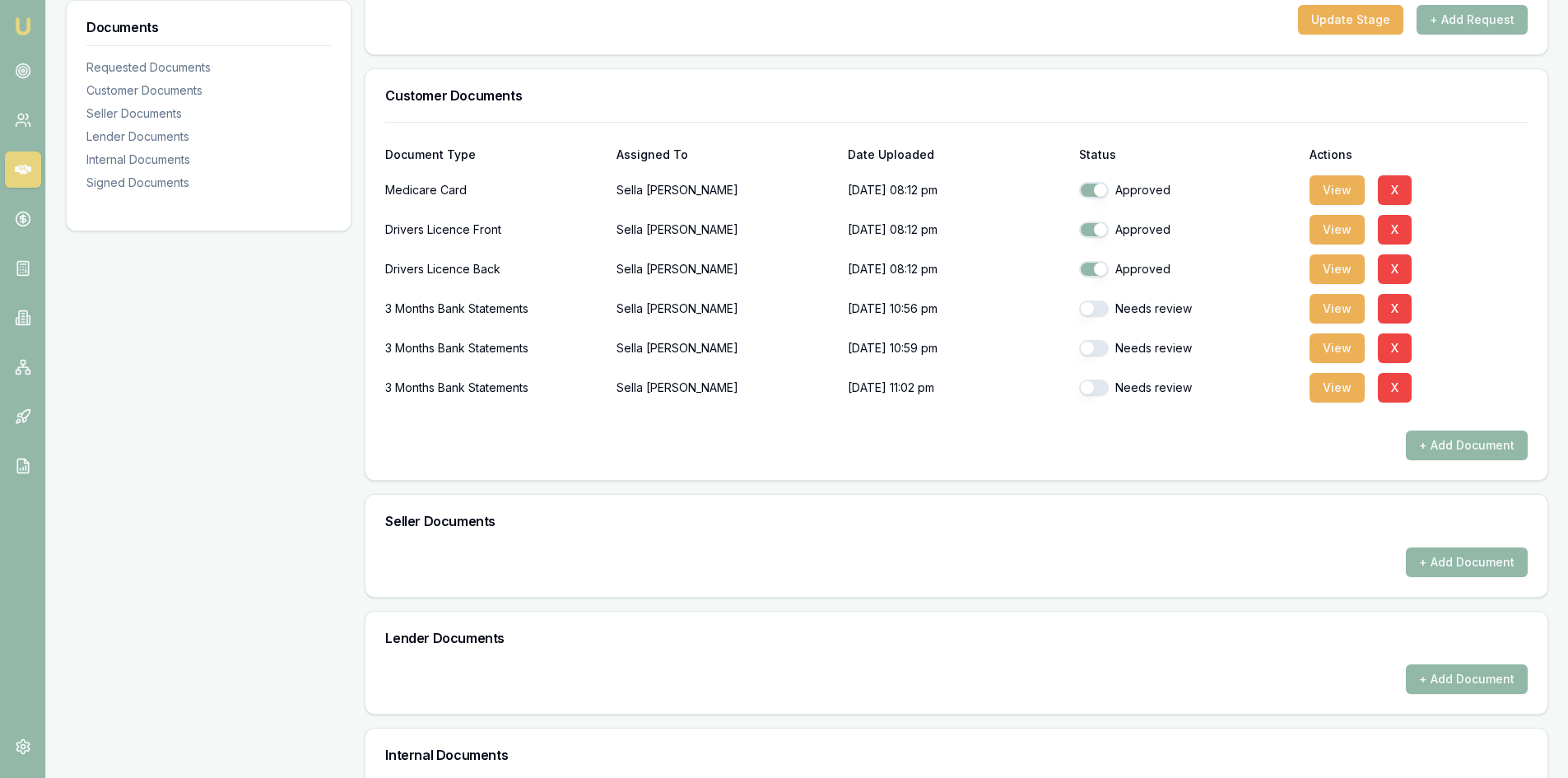
click at [1104, 307] on button "button" at bounding box center [1093, 309] width 30 height 16
checkbox input "true"
click at [1096, 354] on button "button" at bounding box center [1093, 348] width 30 height 16
checkbox input "true"
checkbox input "false"
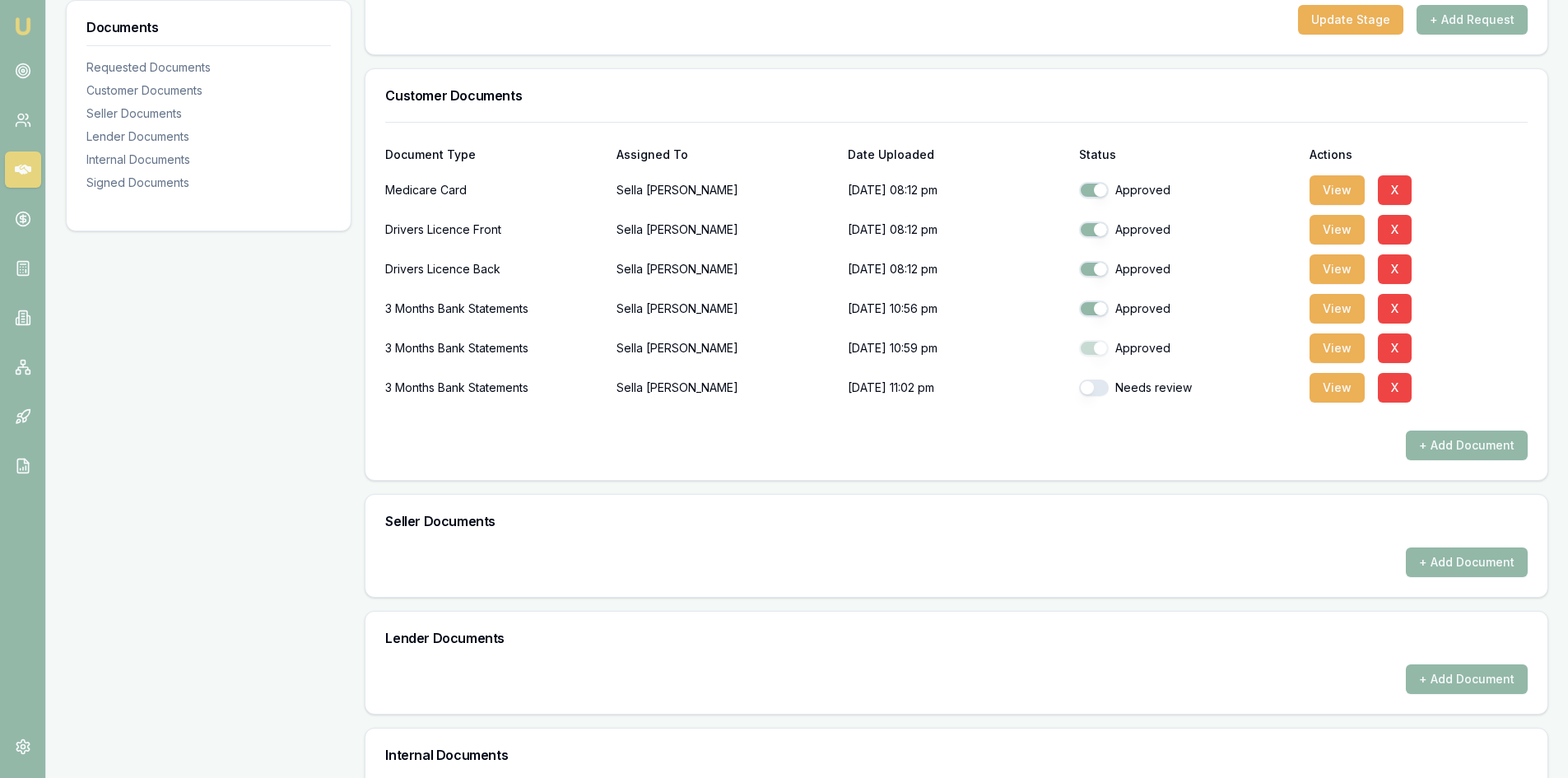
checkbox input "false"
checkbox input "true"
click at [1092, 394] on button "button" at bounding box center [1093, 388] width 30 height 16
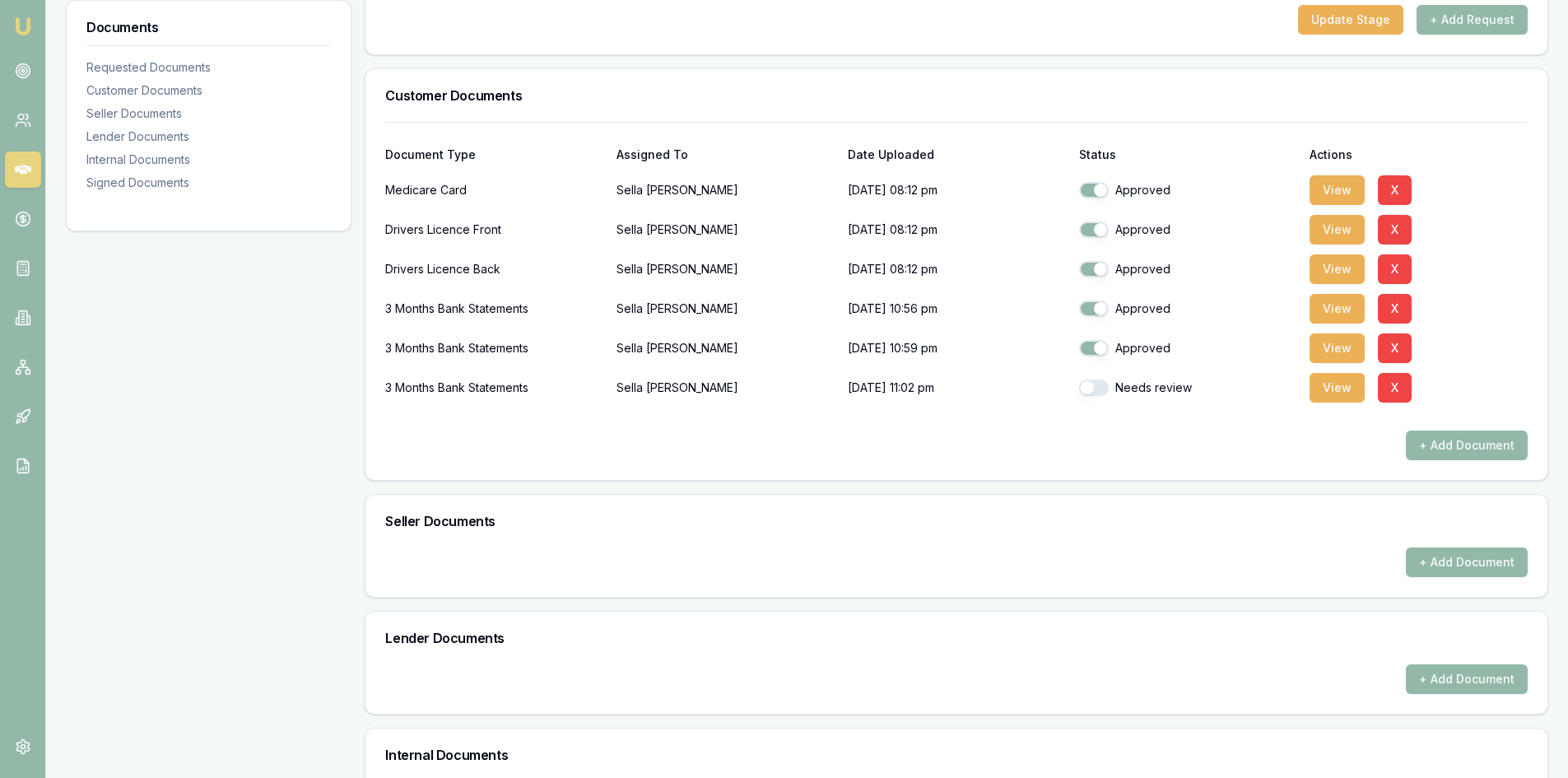
checkbox input "true"
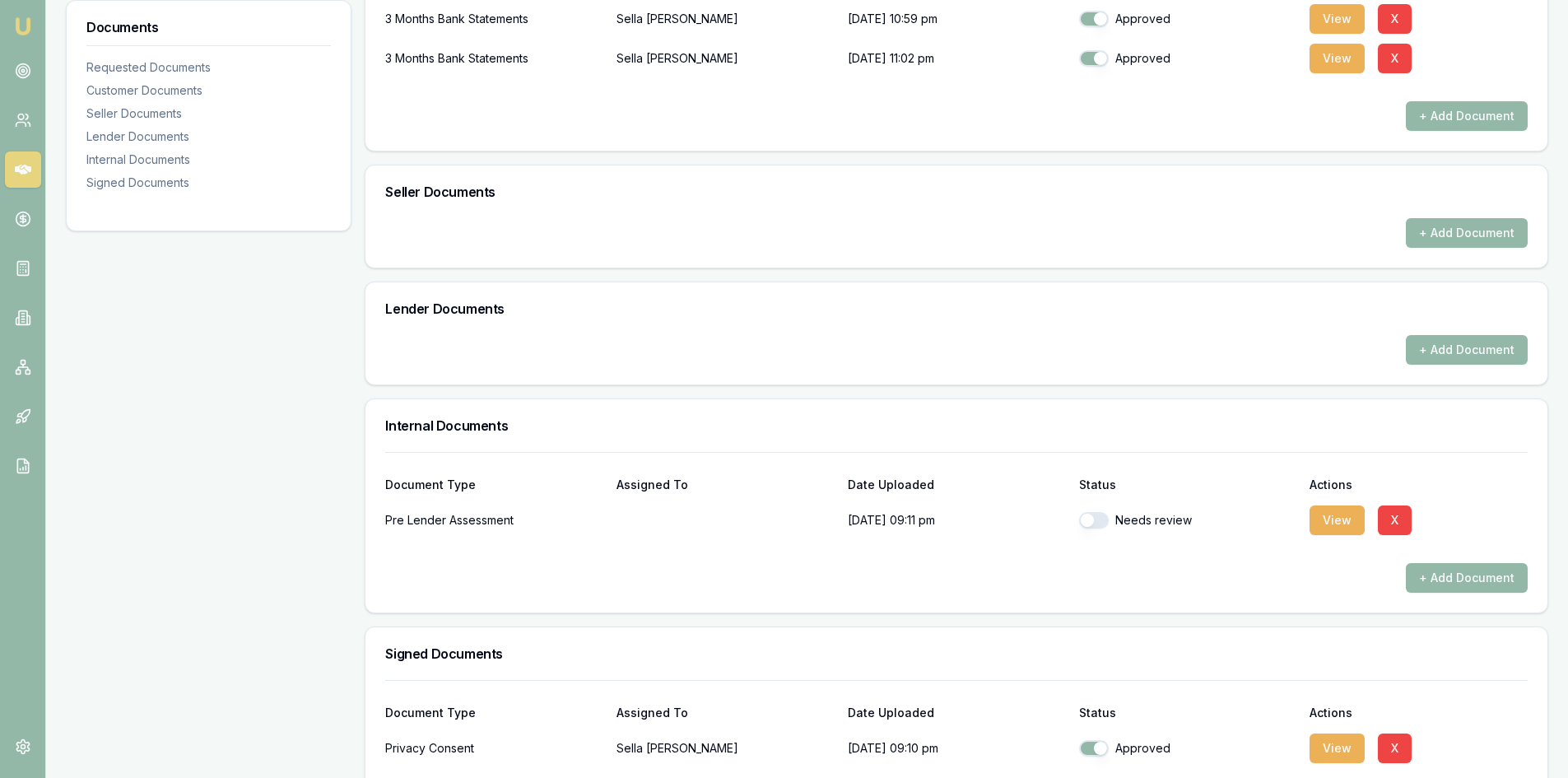
scroll to position [735, 0]
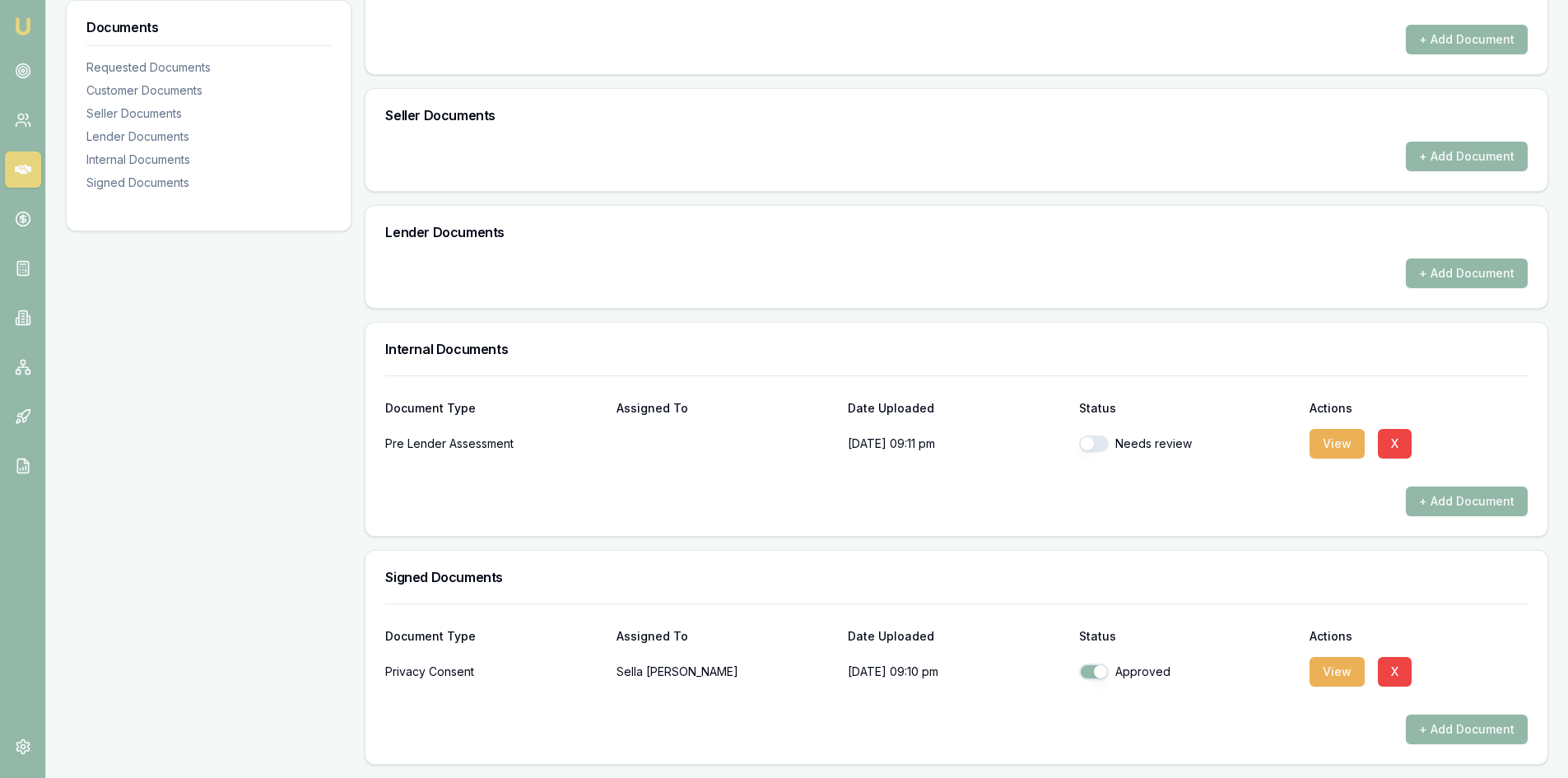
click at [1096, 443] on button "button" at bounding box center [1093, 443] width 30 height 16
checkbox input "true"
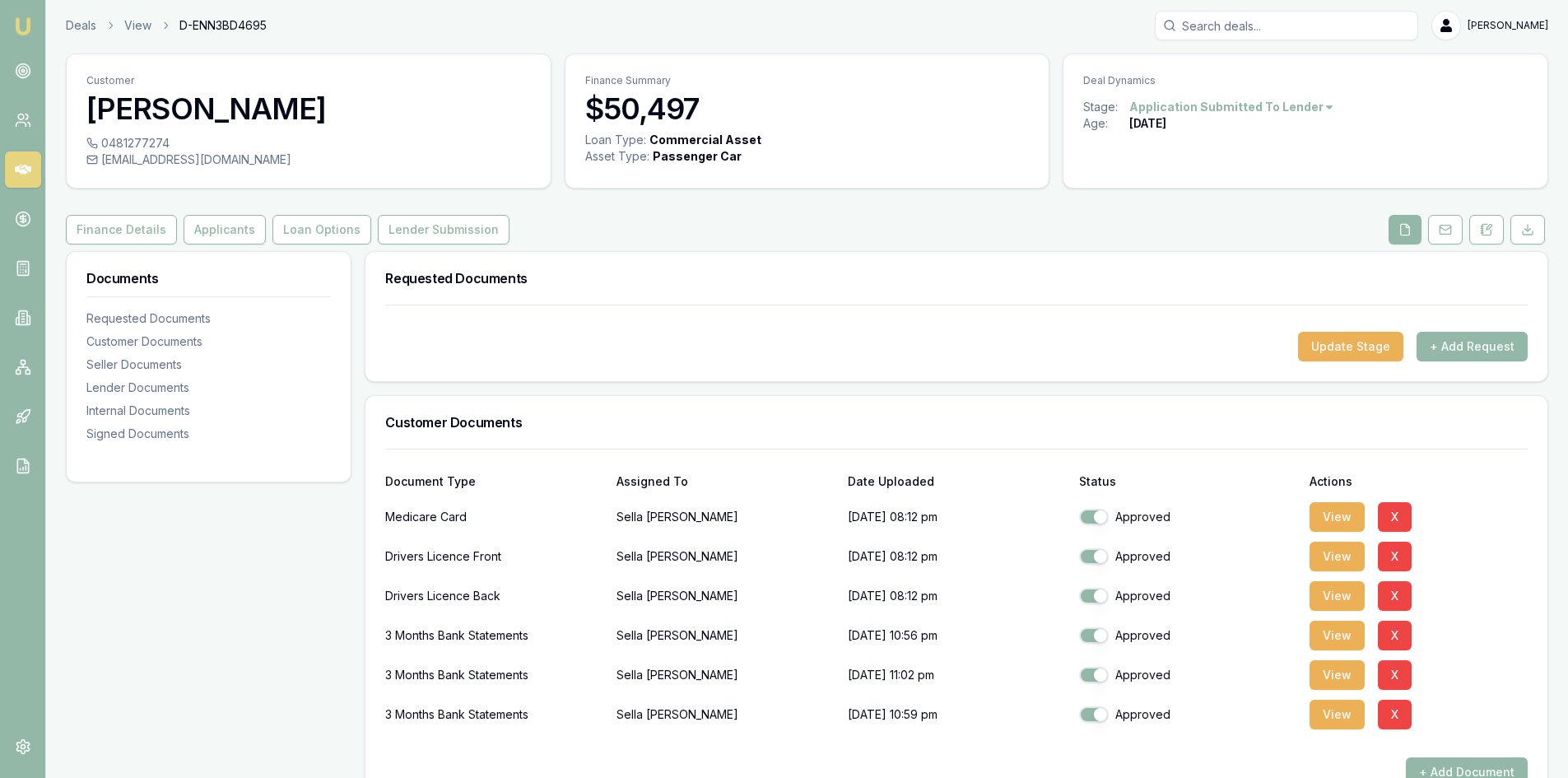
scroll to position [0, 0]
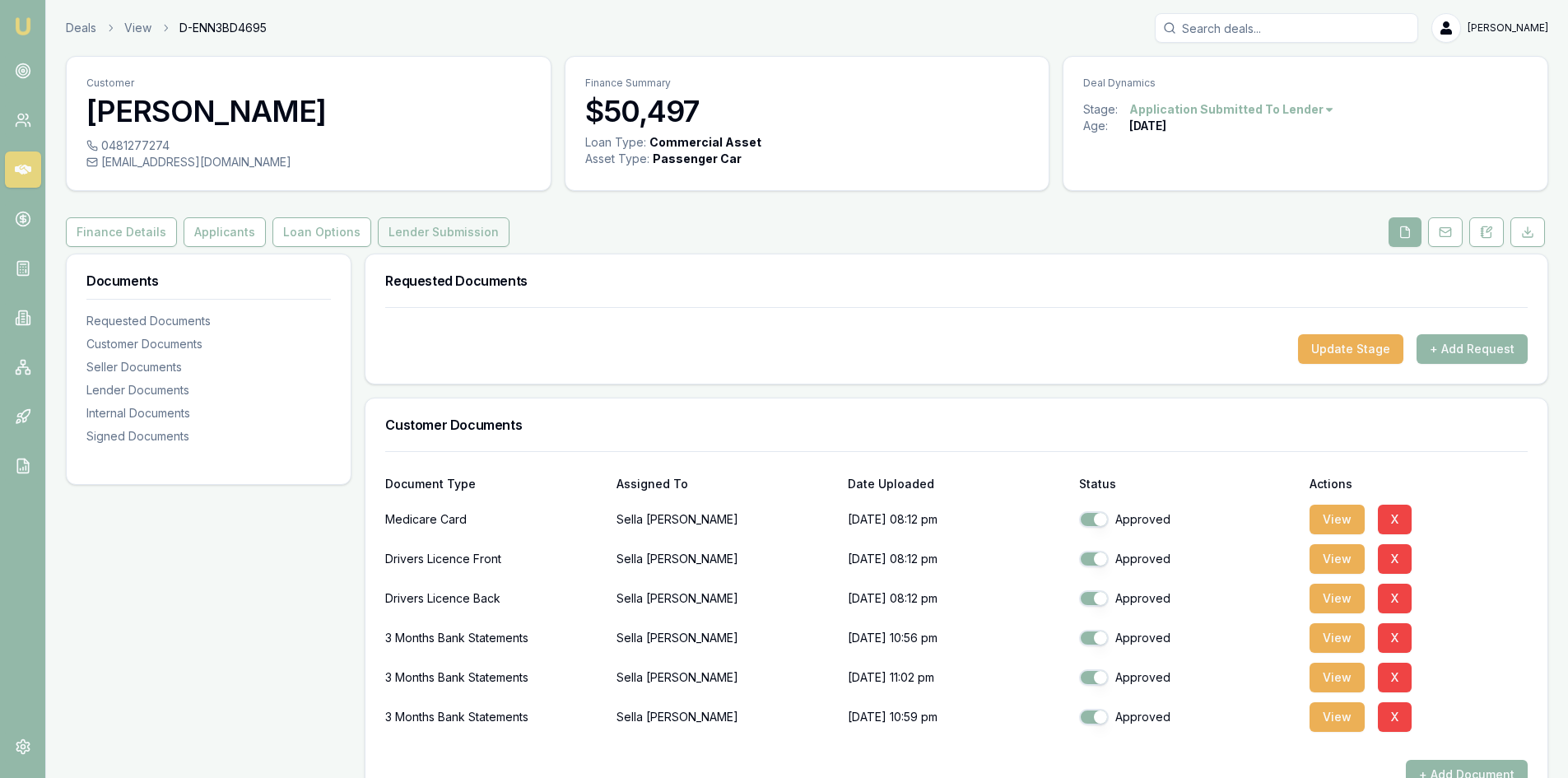
click at [408, 242] on button "Lender Submission" at bounding box center [443, 232] width 131 height 30
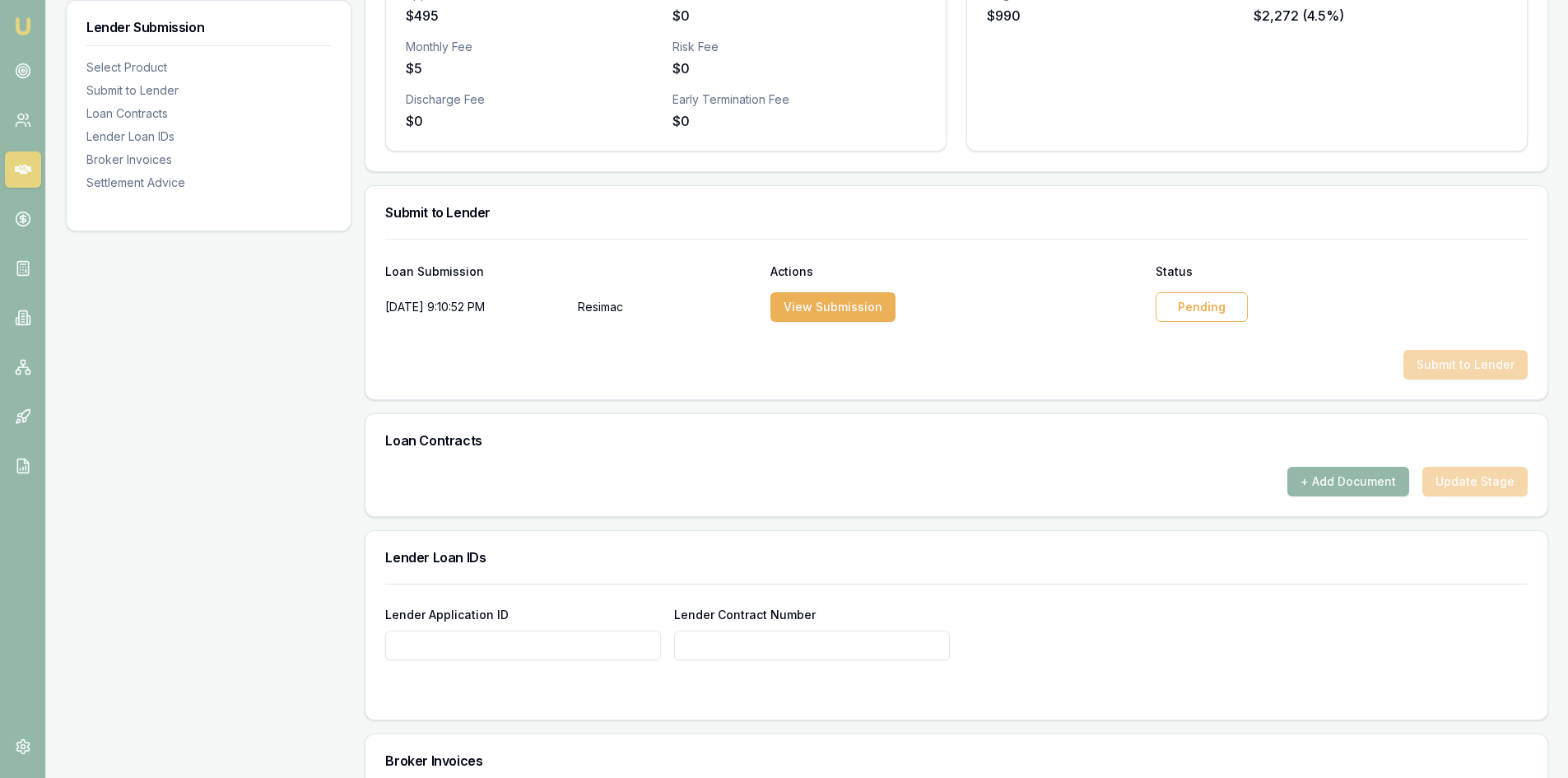
scroll to position [658, 0]
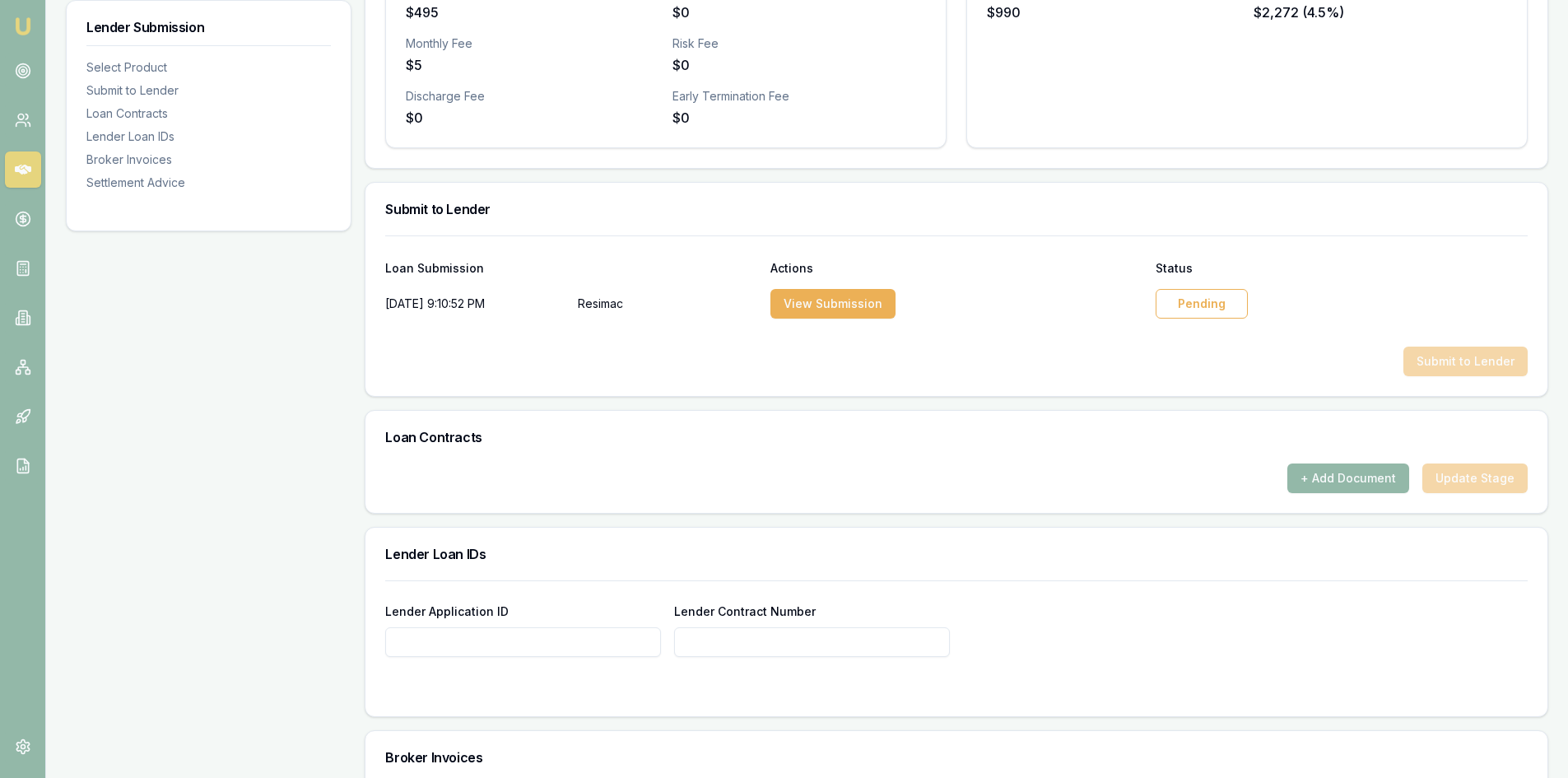
click at [1189, 302] on div "Pending" at bounding box center [1201, 303] width 93 height 30
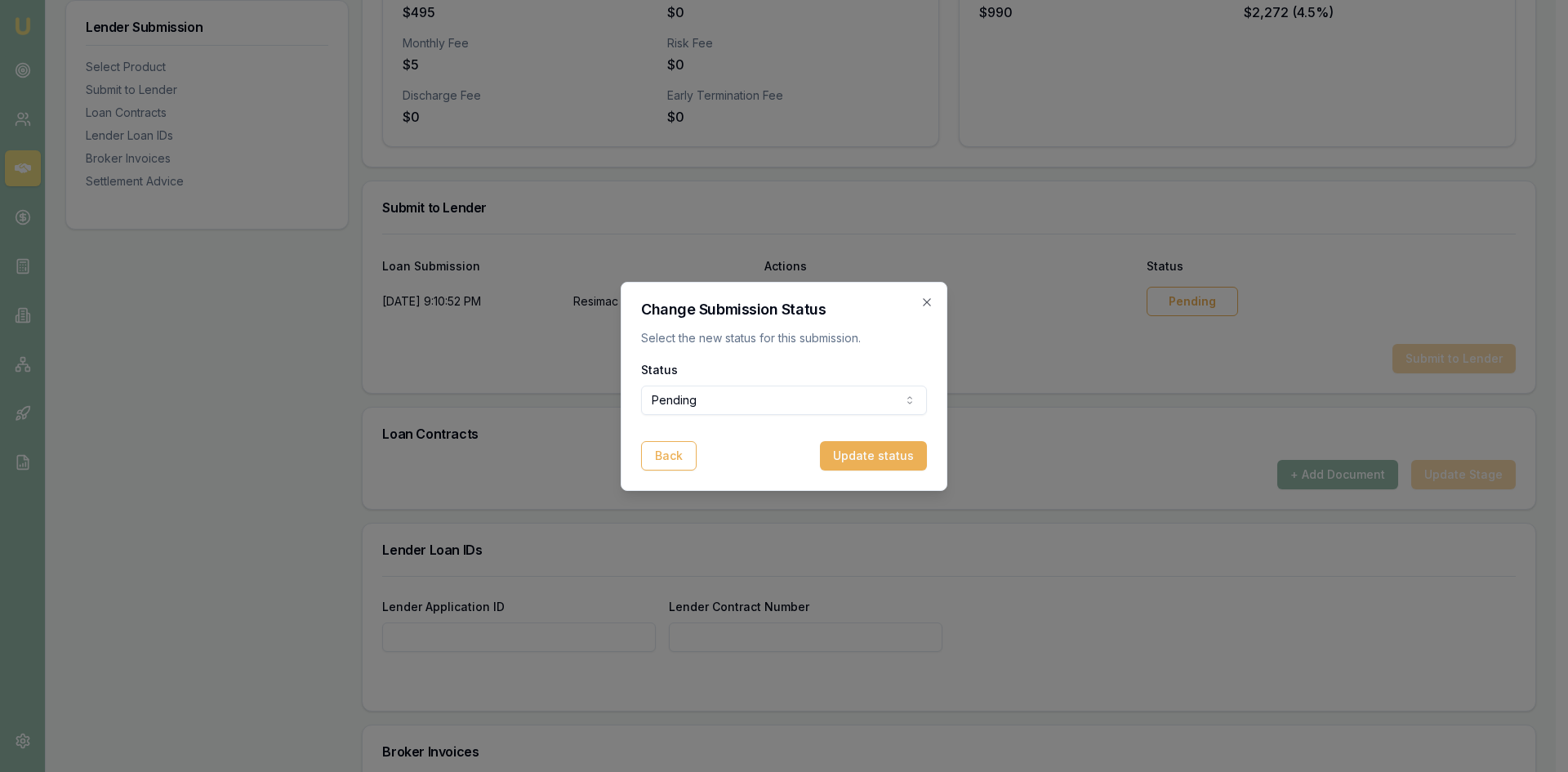
select select "APPROVED"
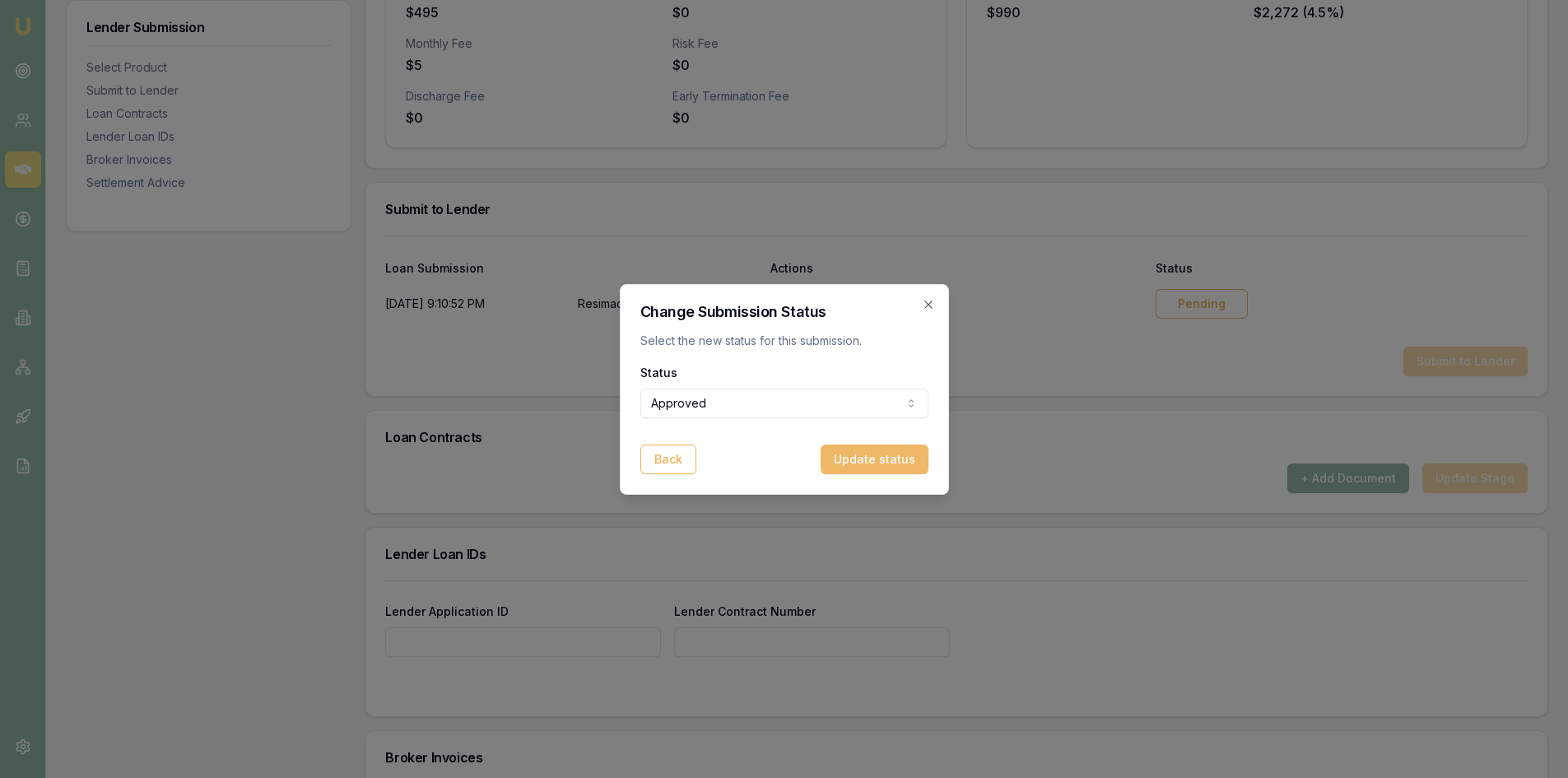
click at [857, 466] on button "Update status" at bounding box center [875, 459] width 108 height 30
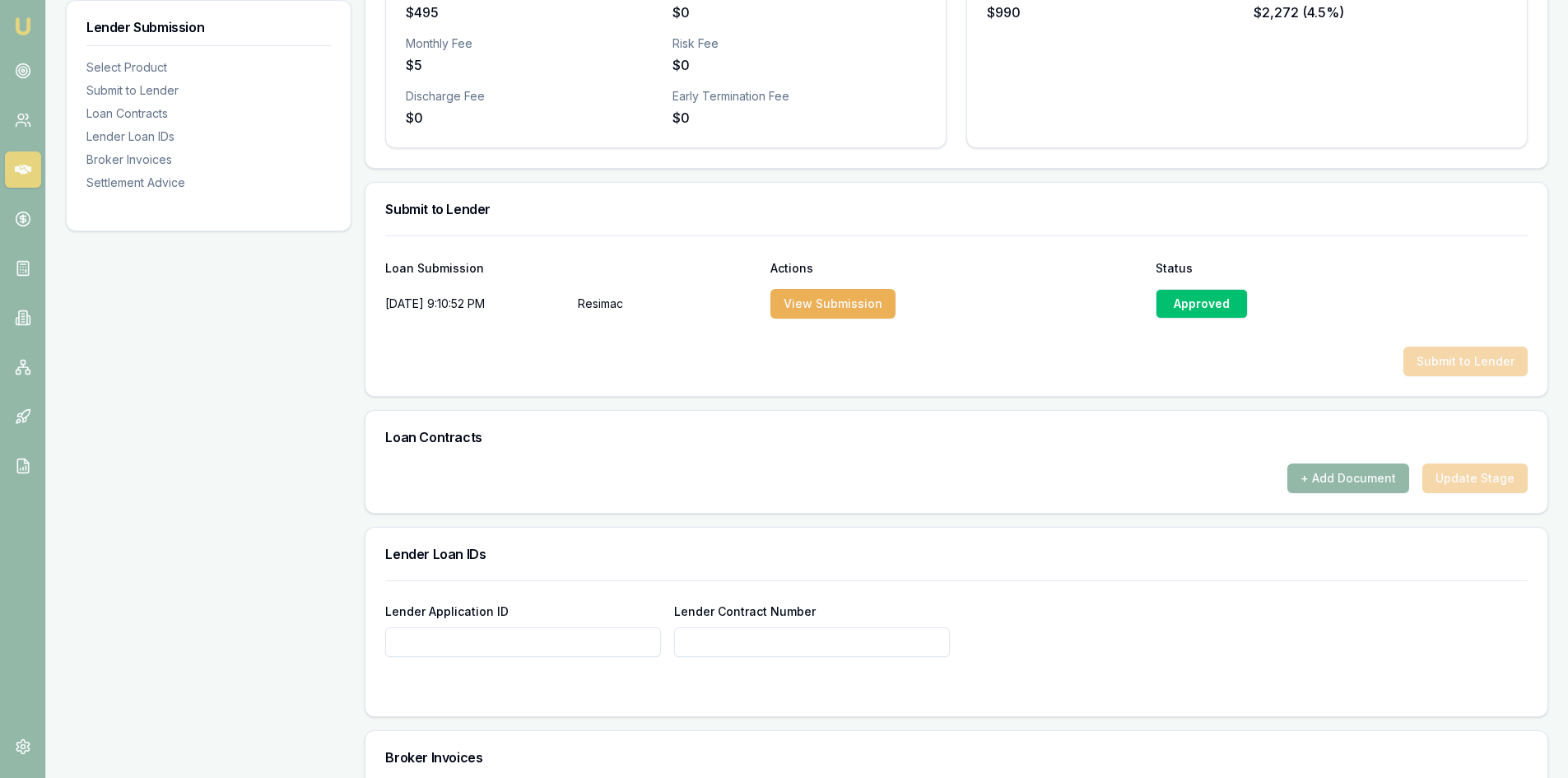
click at [1439, 367] on div "Submit to Lender" at bounding box center [956, 361] width 1143 height 30
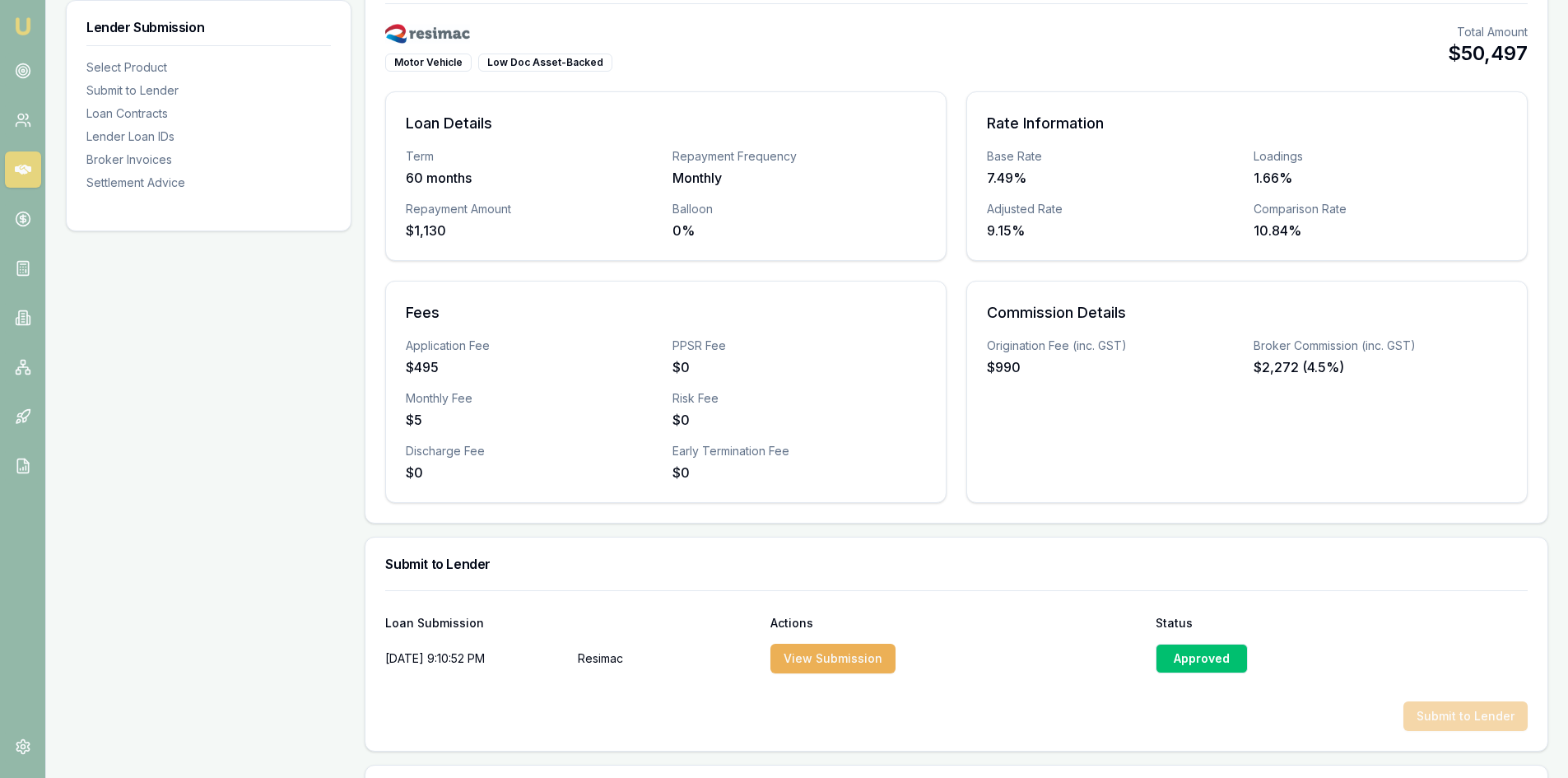
scroll to position [0, 0]
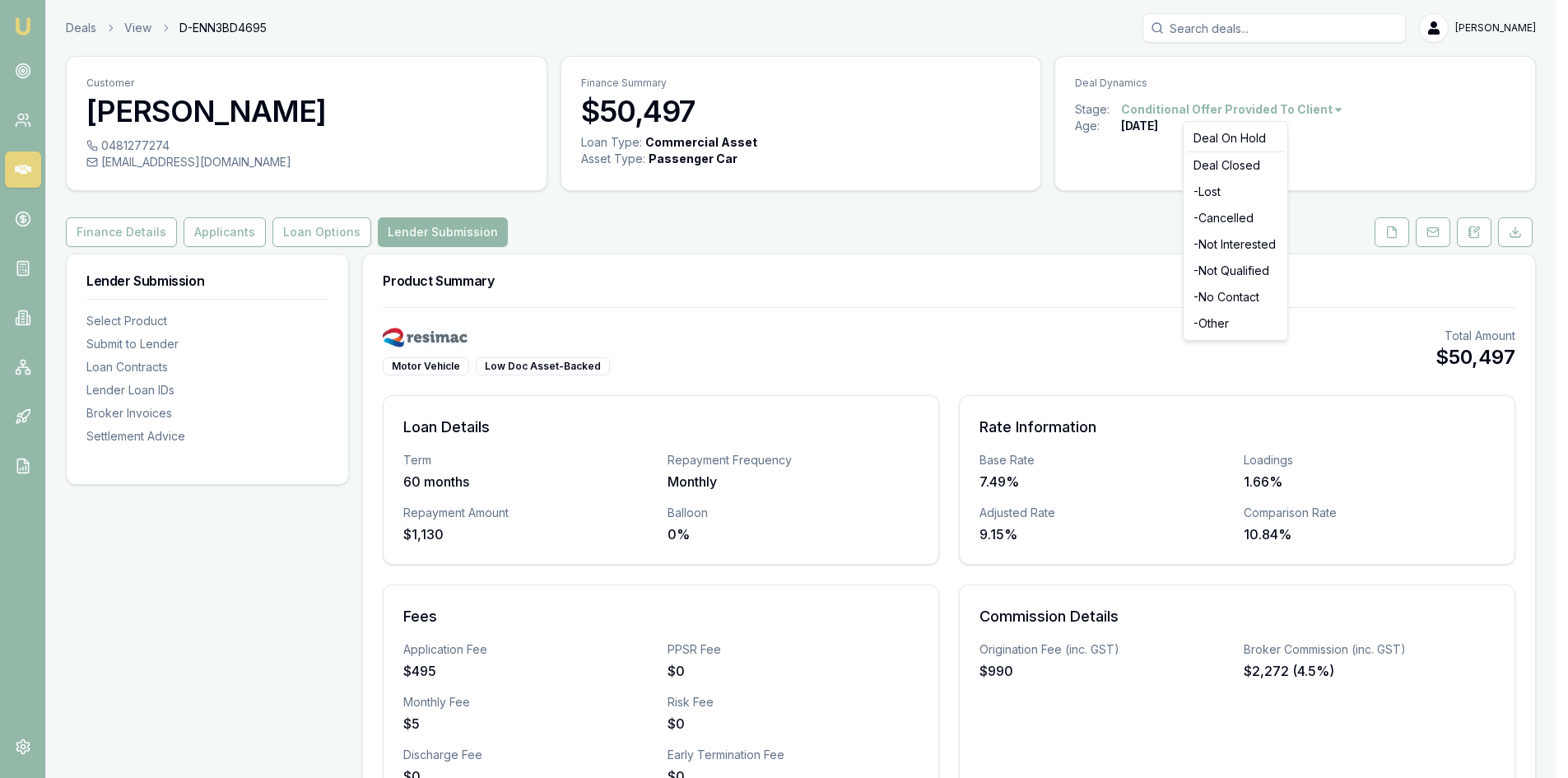
click at [1203, 112] on html "Emu Broker Deals View D-ENN3BD4695 Wendy Fonseka Toggle Menu Customer Sella Sil…" at bounding box center [784, 389] width 1568 height 778
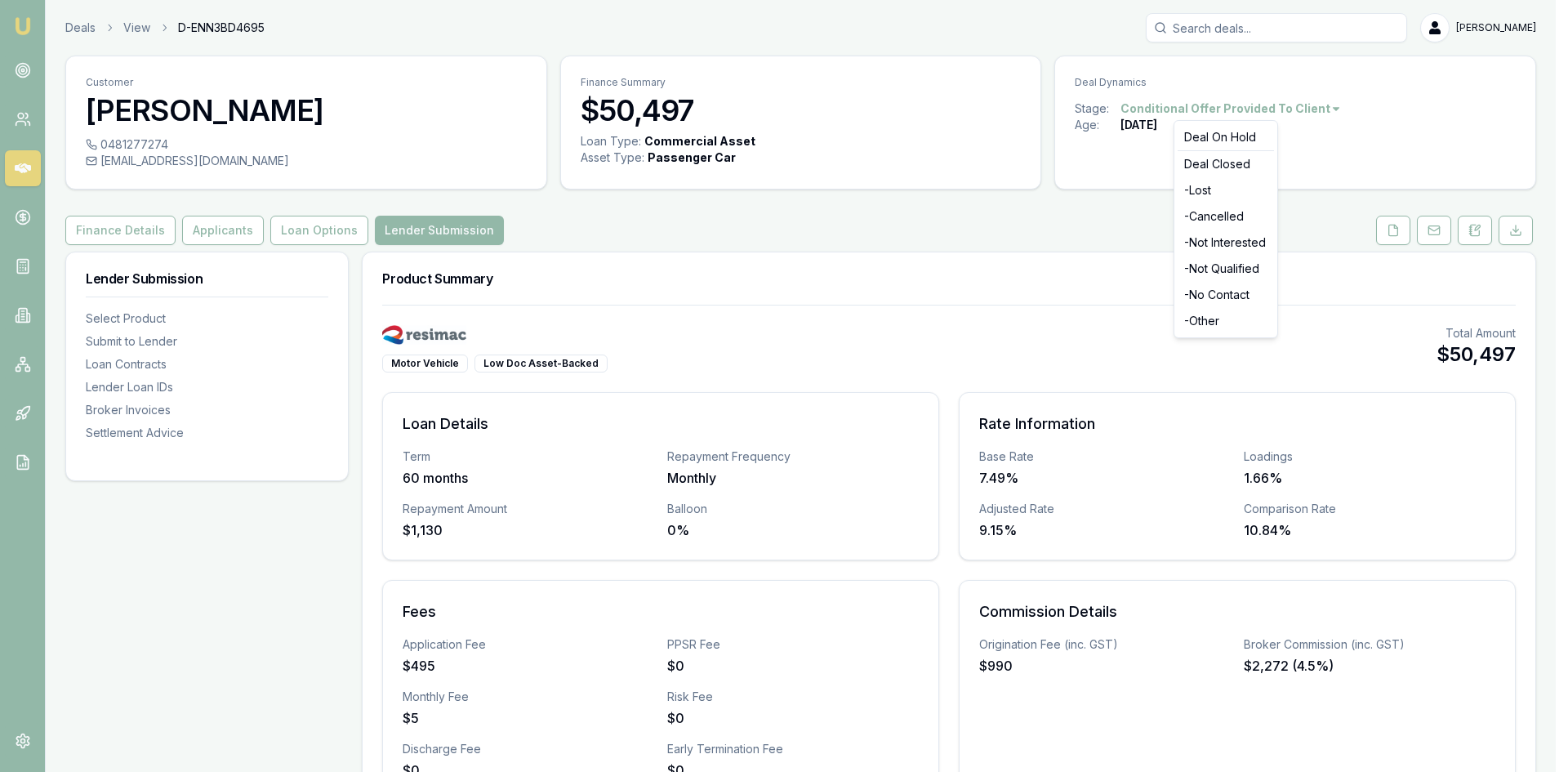
click at [1099, 216] on html "Emu Broker Deals View D-ENN3BD4695 Wendy Fonseka Toggle Menu Customer Sella Sil…" at bounding box center [784, 386] width 1568 height 772
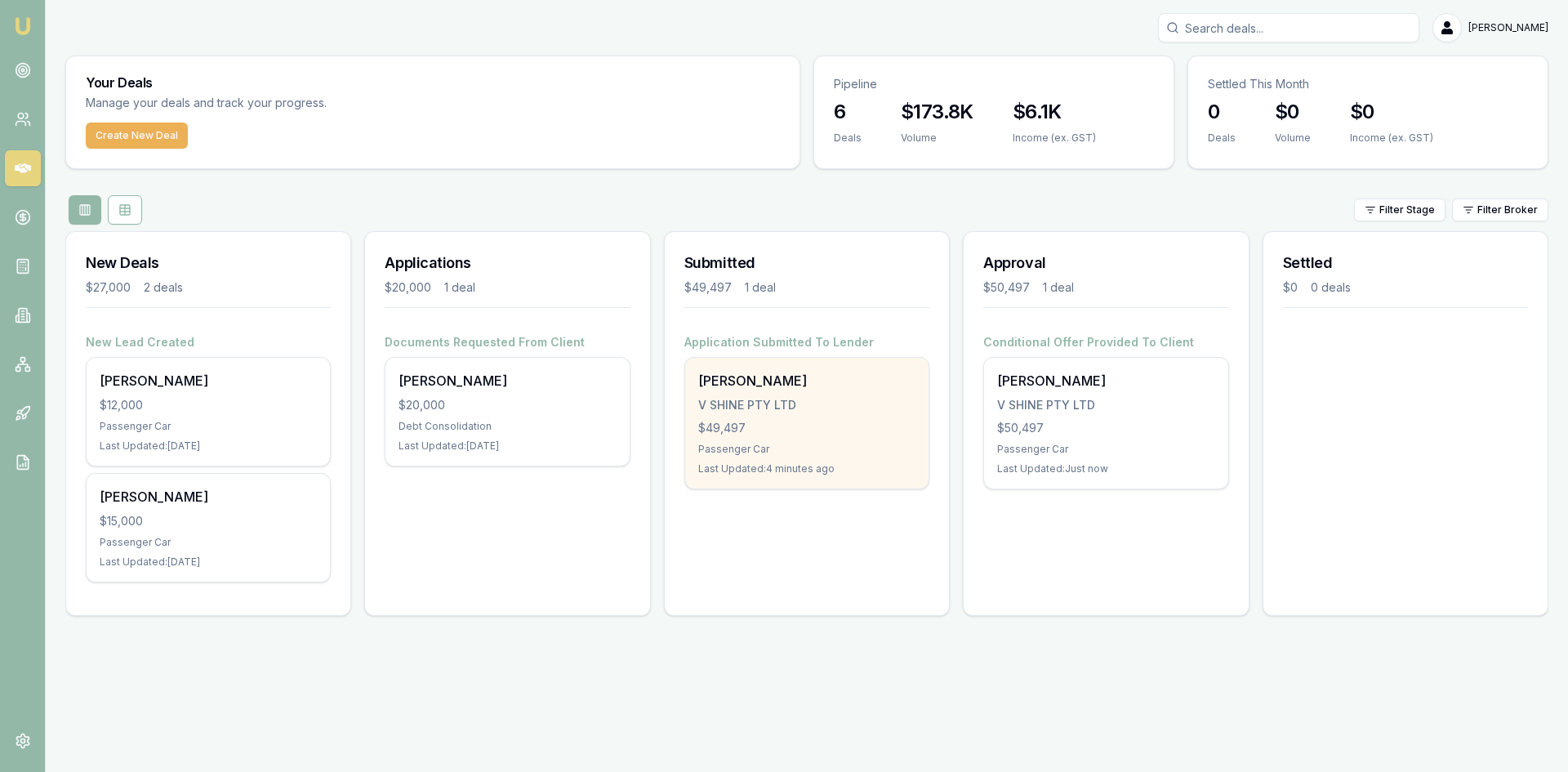
click at [787, 455] on div "Passenger Car" at bounding box center [807, 449] width 217 height 13
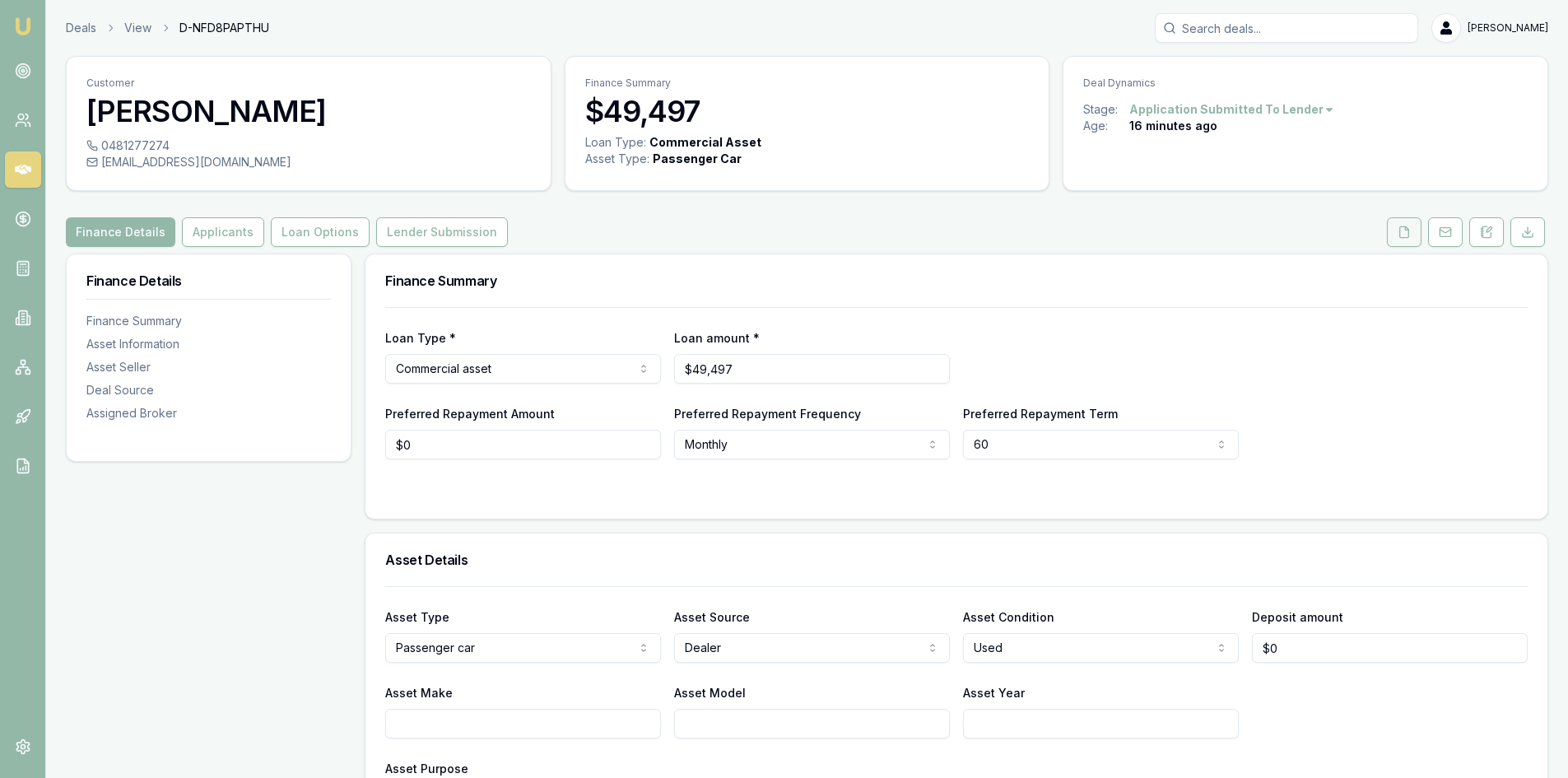
click at [1397, 232] on icon at bounding box center [1403, 232] width 13 height 13
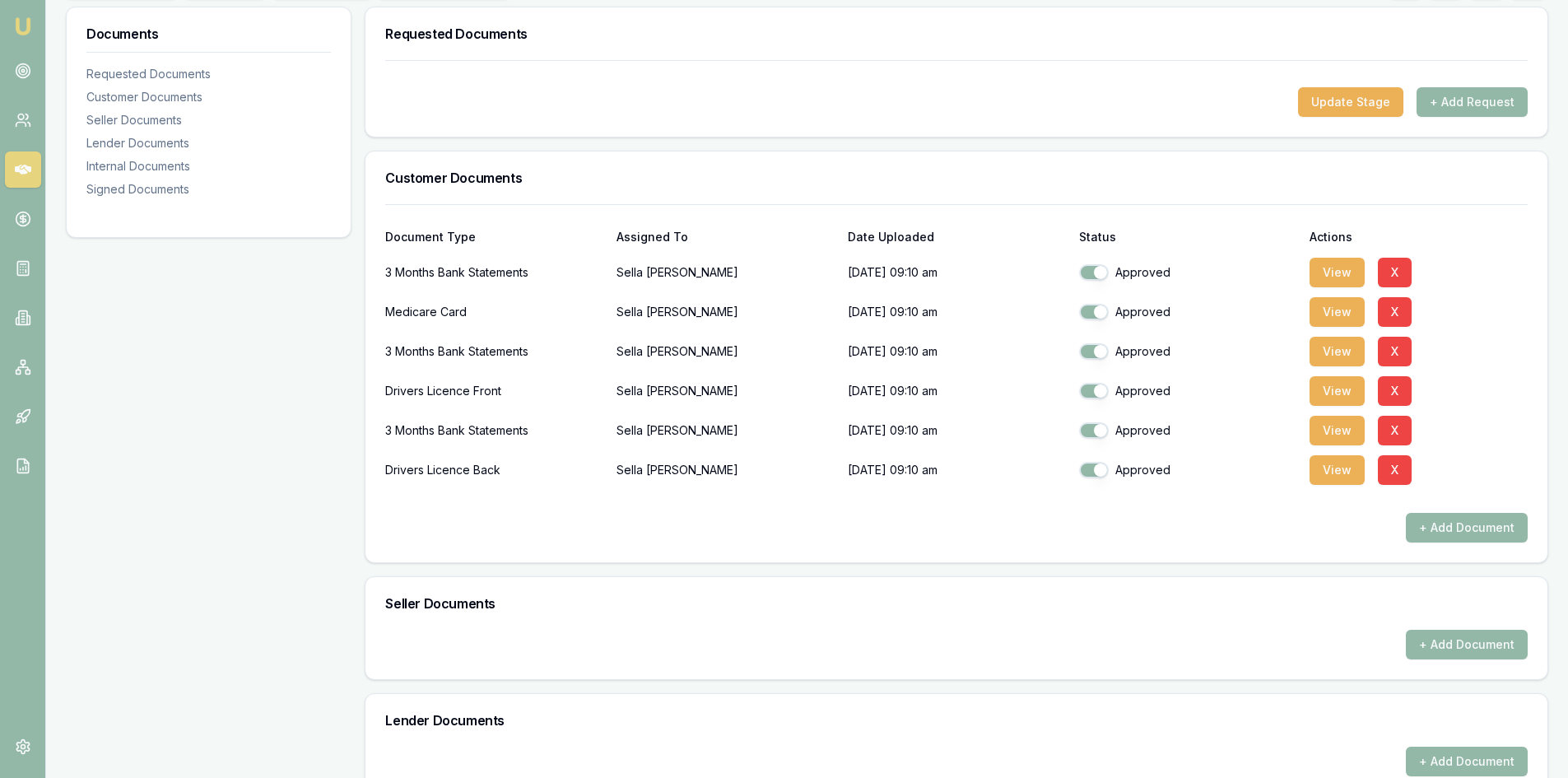
scroll to position [658, 0]
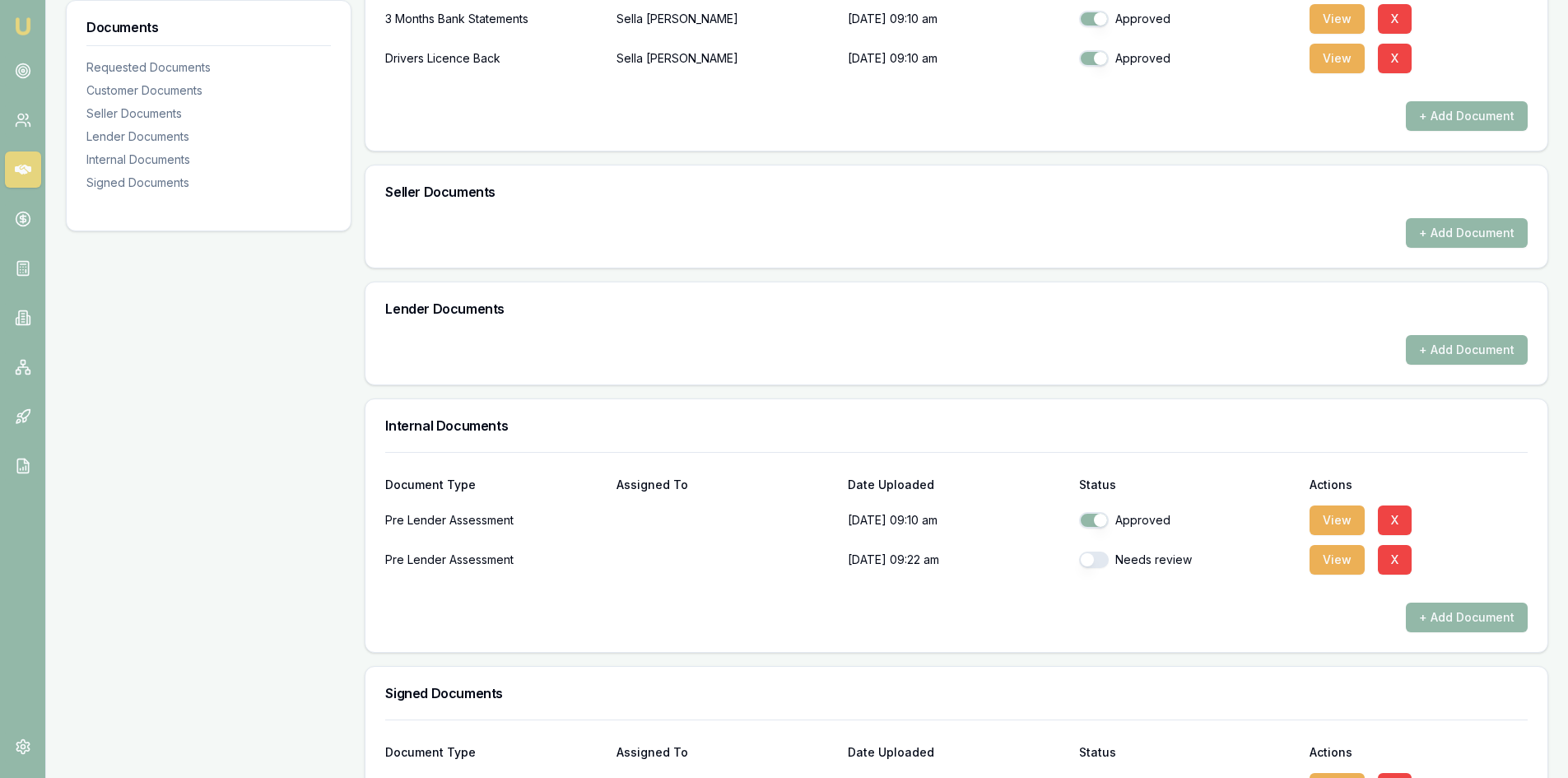
click at [1091, 552] on button "button" at bounding box center [1093, 559] width 30 height 16
checkbox input "true"
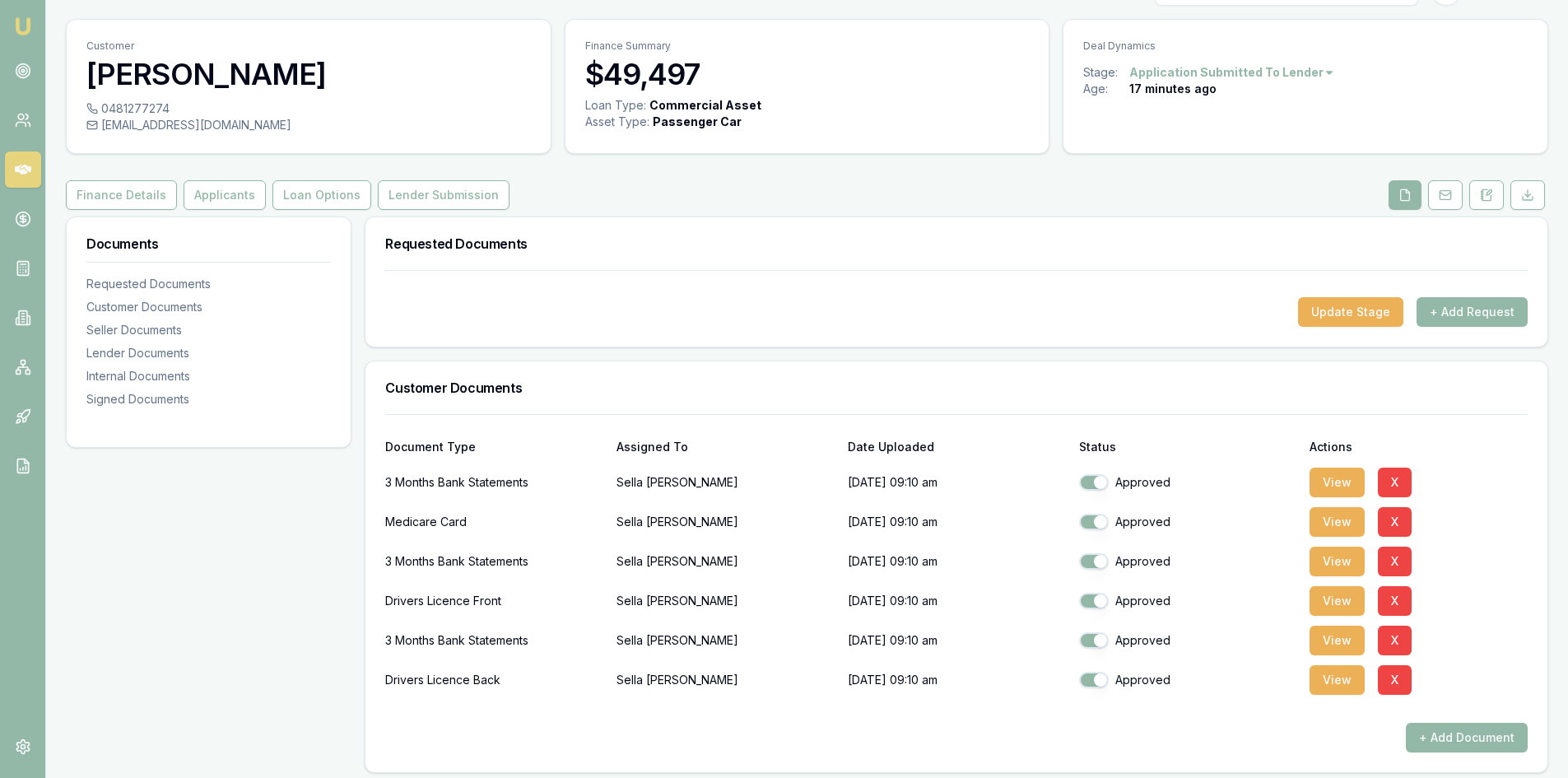
scroll to position [0, 0]
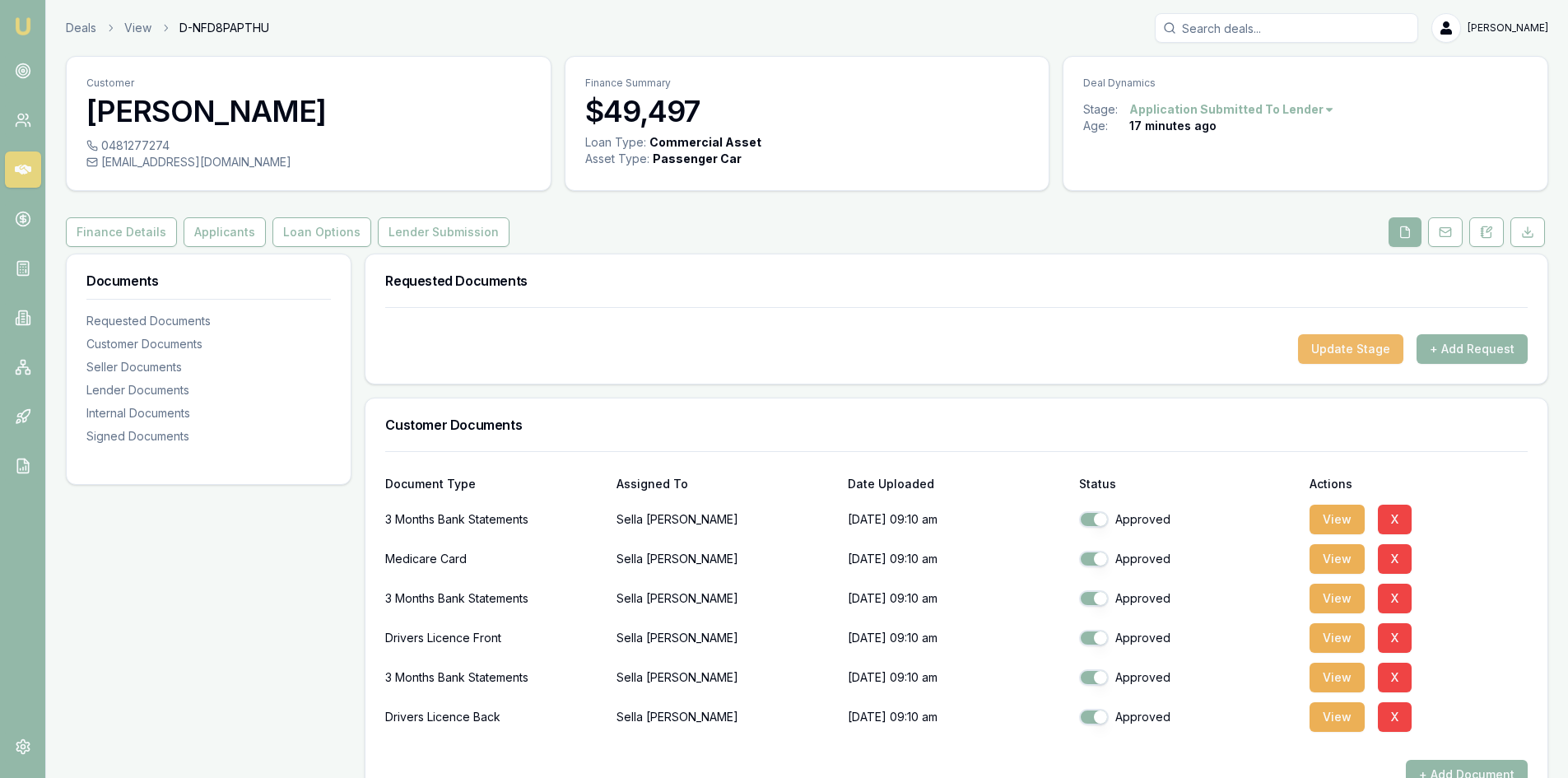
click at [1354, 345] on button "Update Stage" at bounding box center [1350, 349] width 105 height 30
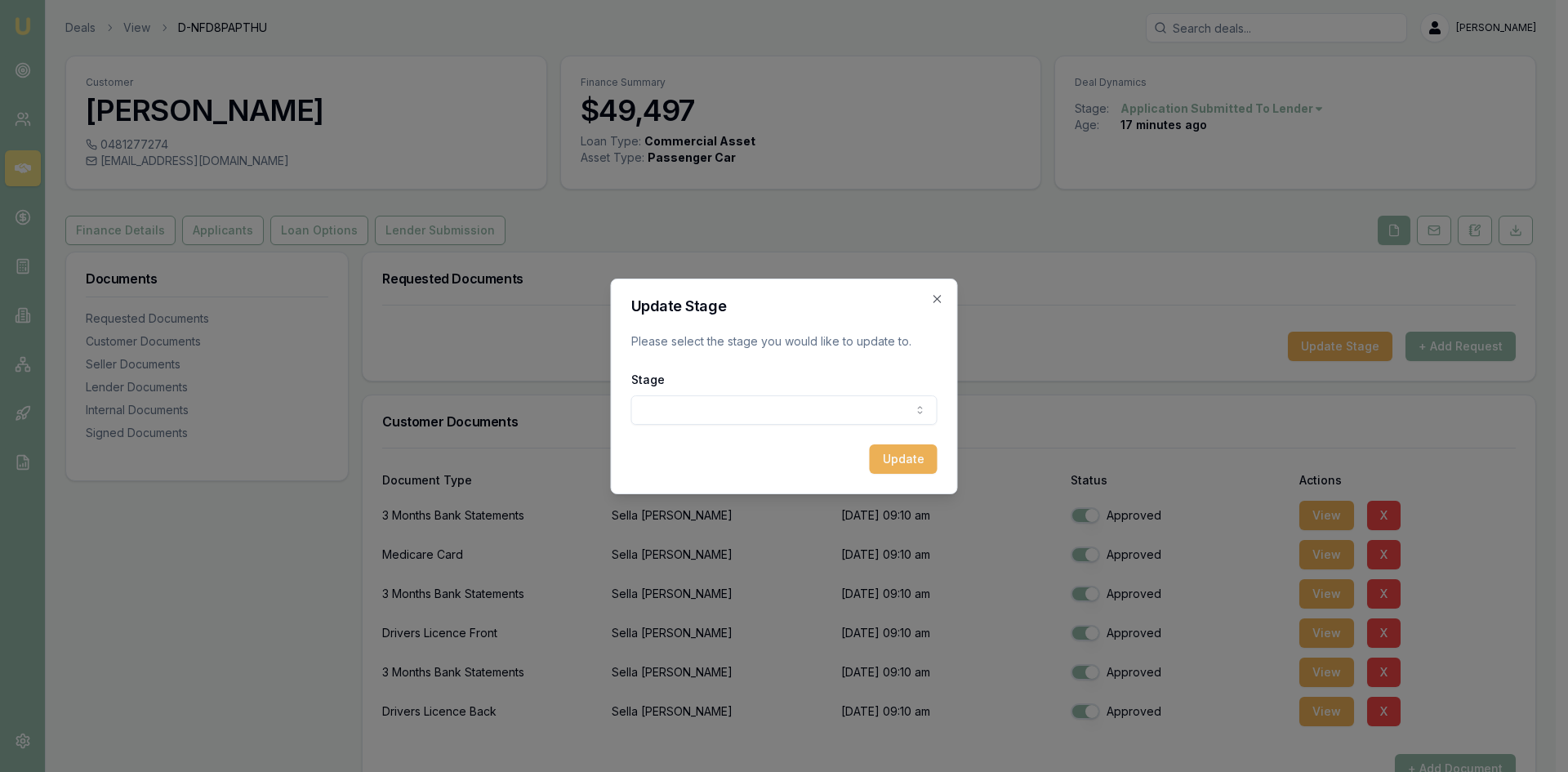
click at [663, 417] on body "Emu Broker Deals View D-NFD8PAPTHU [PERSON_NAME] Toggle Menu Customer [PERSON_N…" at bounding box center [778, 386] width 1556 height 772
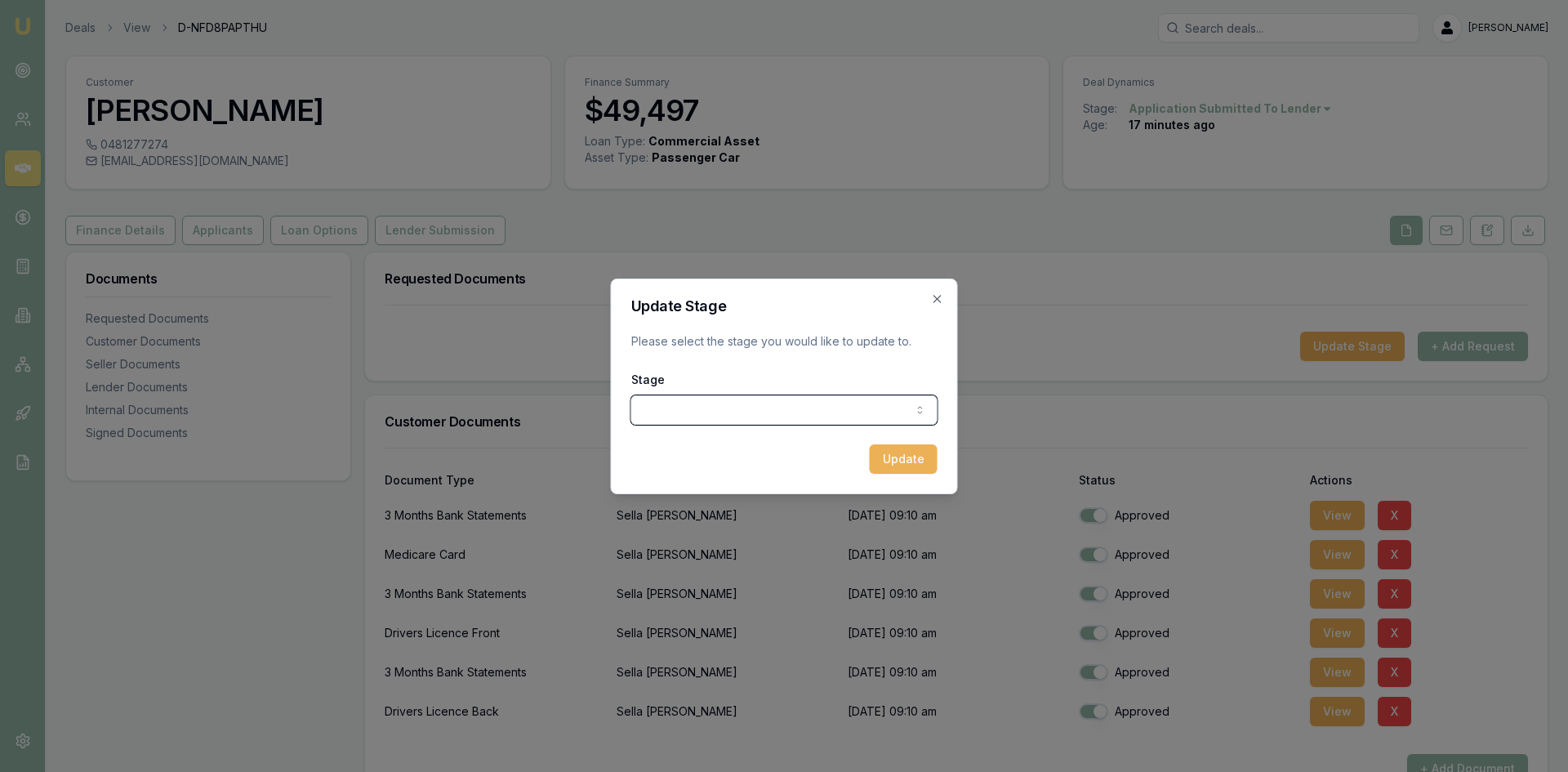
click at [534, 369] on div at bounding box center [784, 386] width 1568 height 772
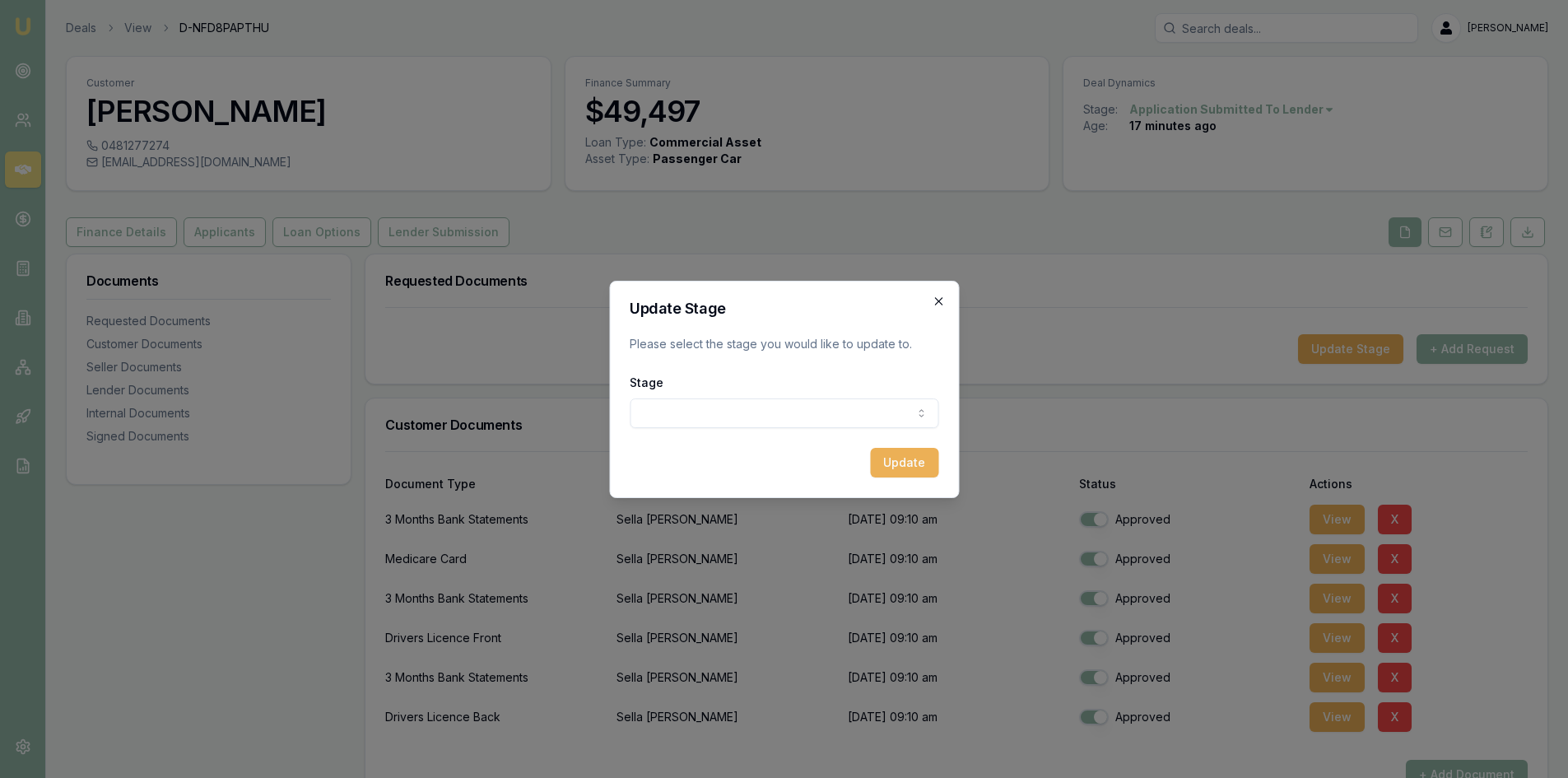
click at [938, 296] on icon "button" at bounding box center [938, 301] width 13 height 13
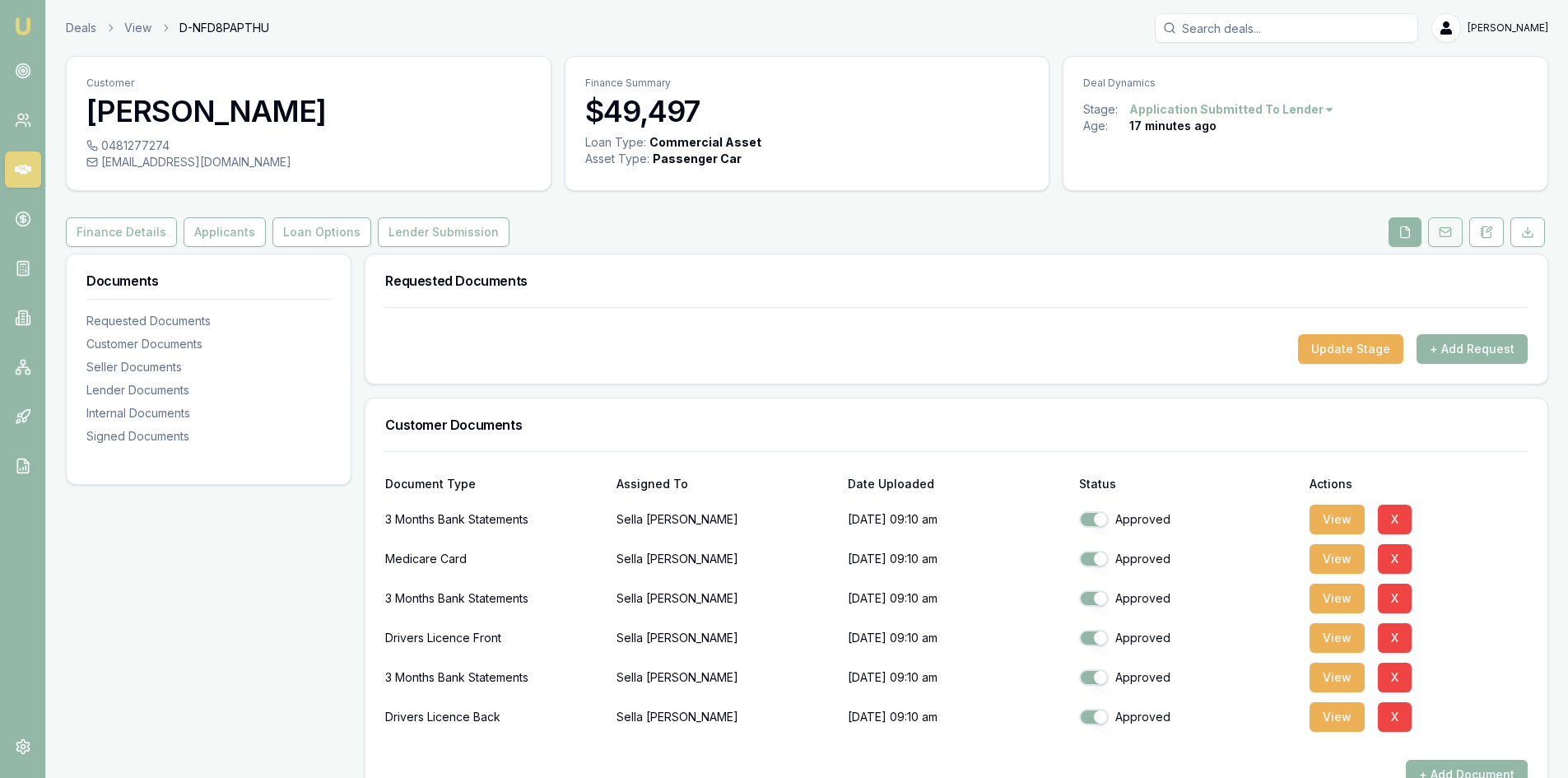
click at [1444, 227] on icon at bounding box center [1445, 232] width 13 height 13
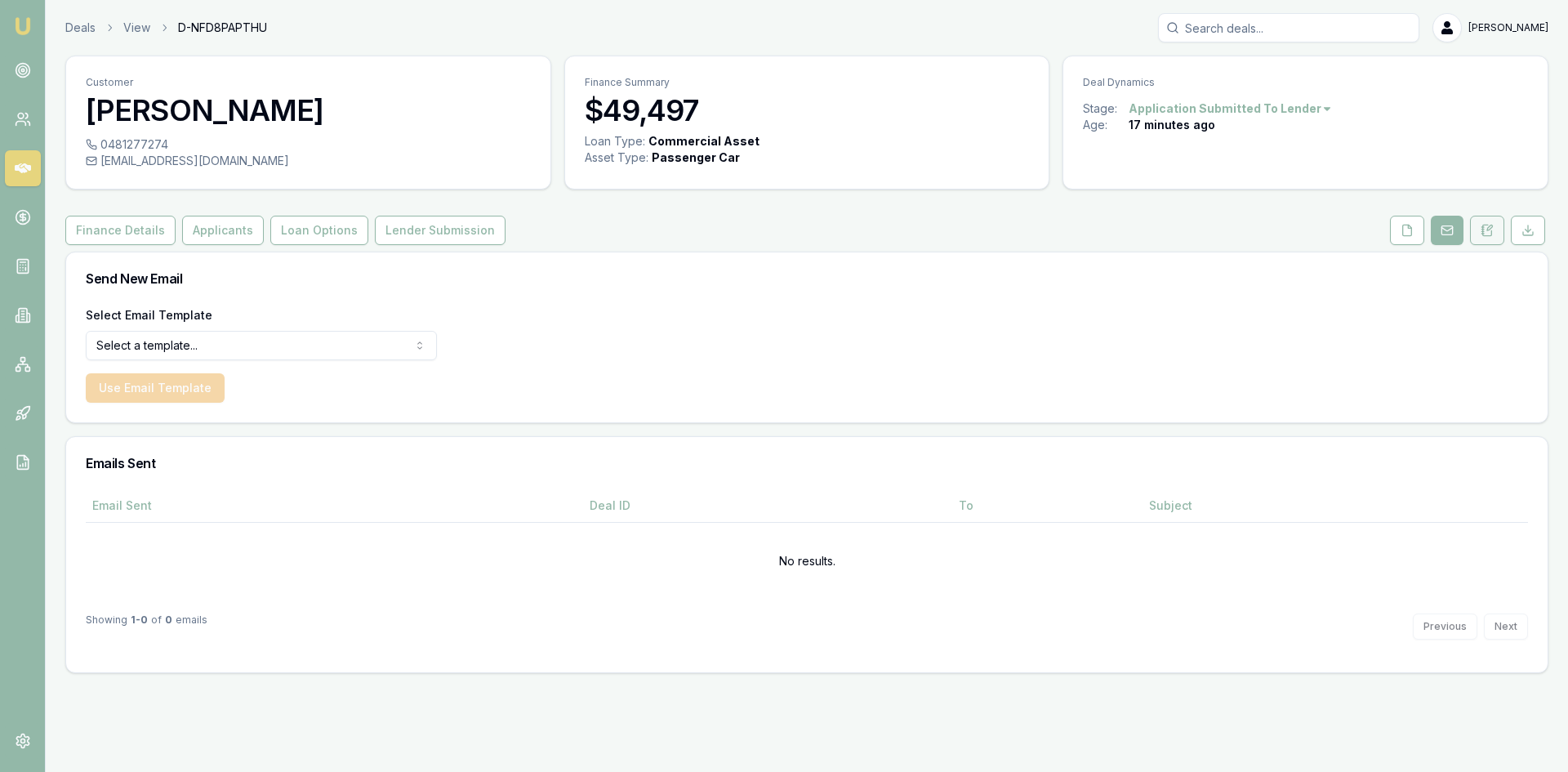
click at [1479, 238] on button at bounding box center [1488, 230] width 34 height 29
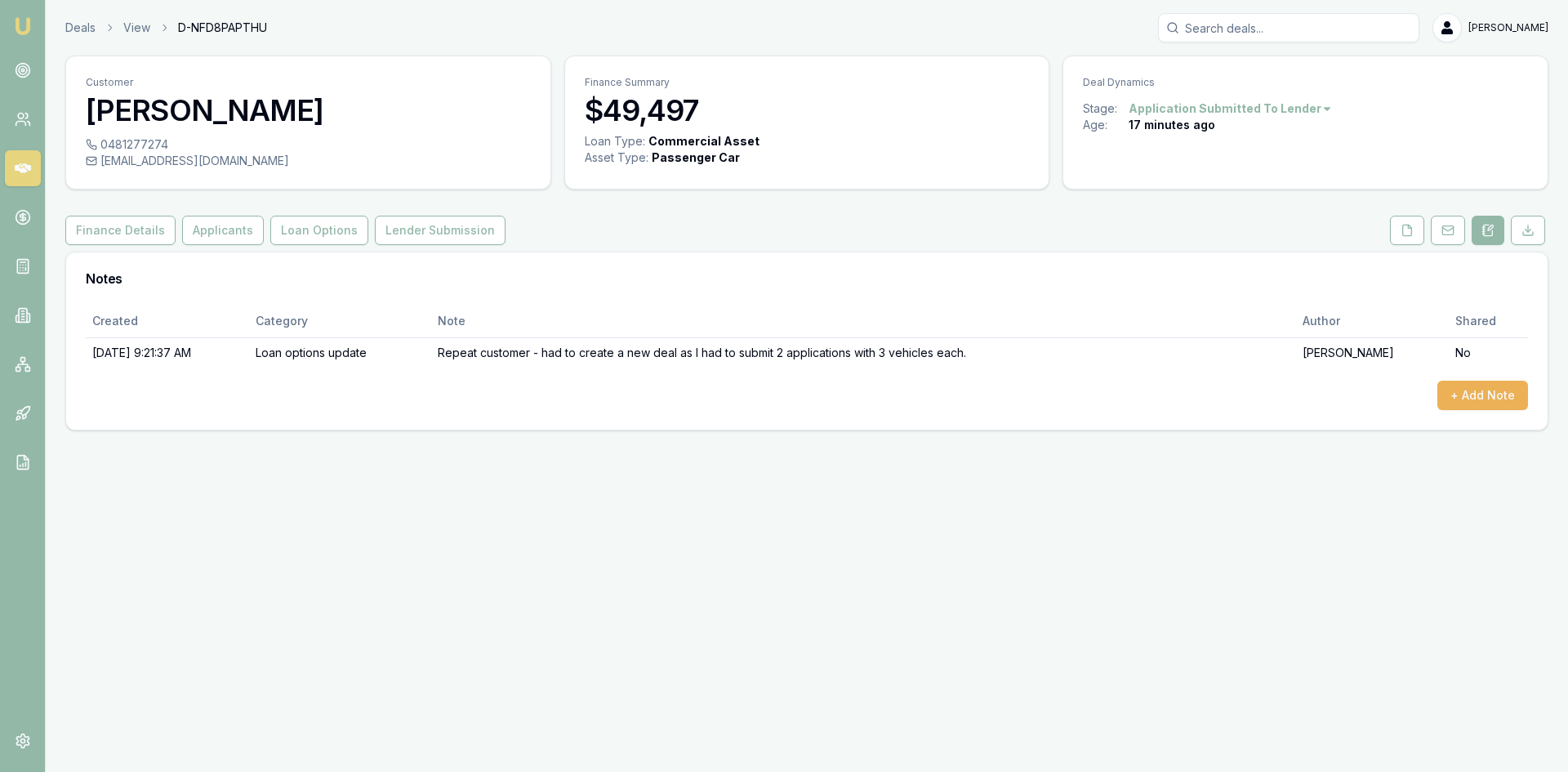
click at [1484, 235] on icon at bounding box center [1489, 230] width 9 height 11
click at [1404, 228] on icon at bounding box center [1408, 230] width 9 height 11
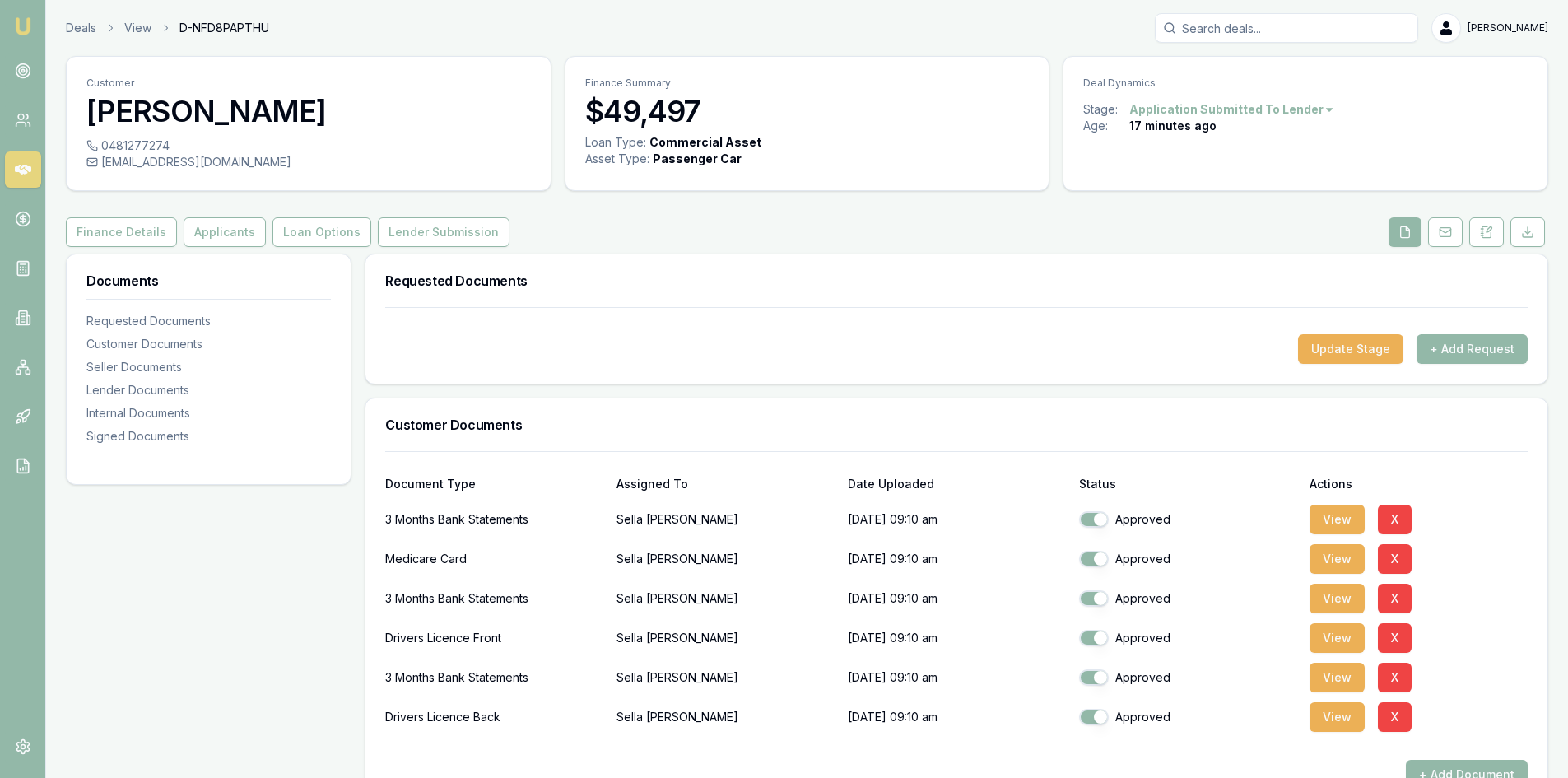
click at [1202, 115] on html "Emu Broker Deals View D-NFD8PAPTHU [PERSON_NAME] Toggle Menu Customer [PERSON_N…" at bounding box center [784, 389] width 1568 height 778
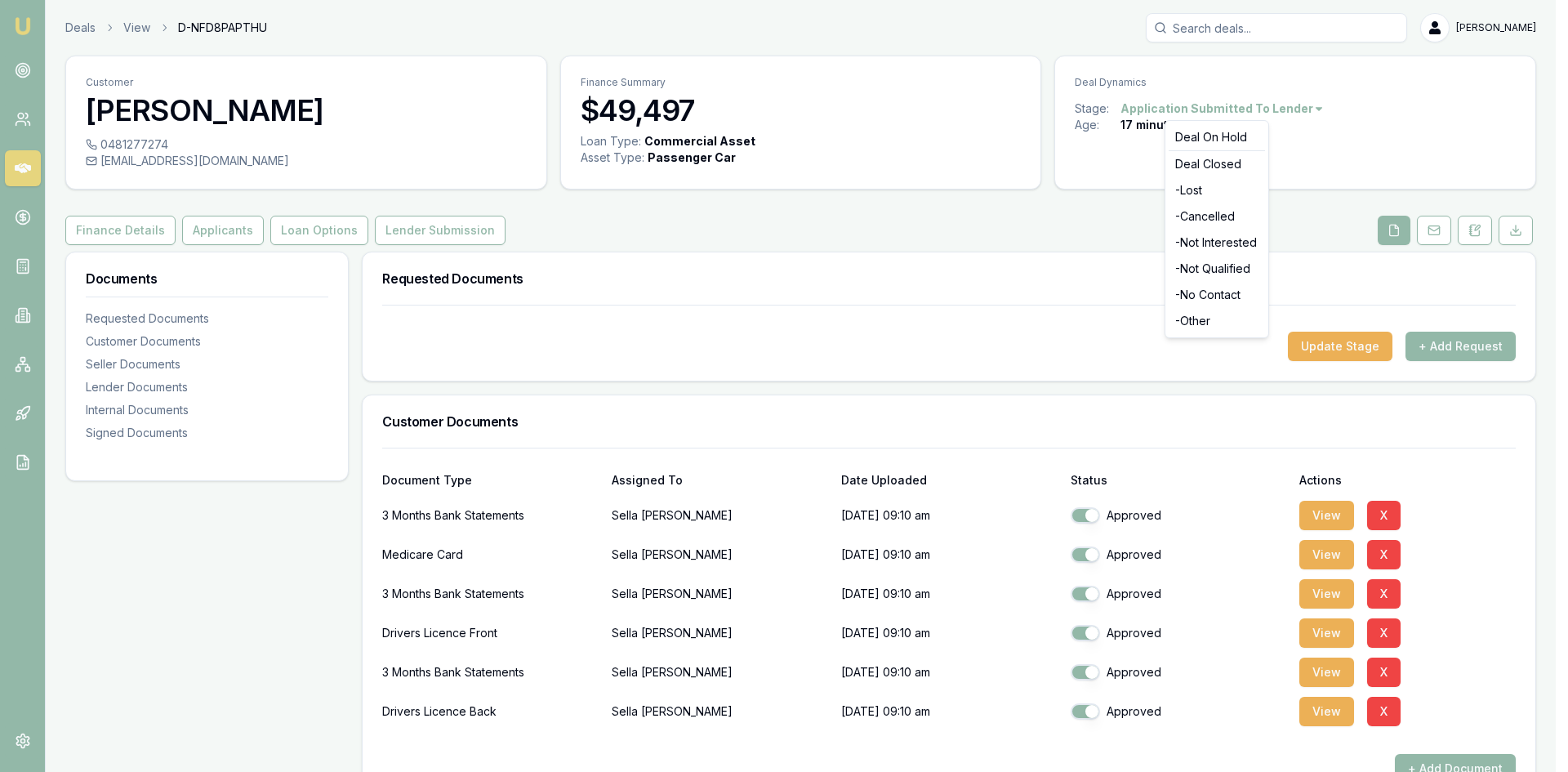
click at [1005, 348] on html "Emu Broker Deals View D-NFD8PAPTHU [PERSON_NAME] Toggle Menu Customer [PERSON_N…" at bounding box center [784, 386] width 1568 height 772
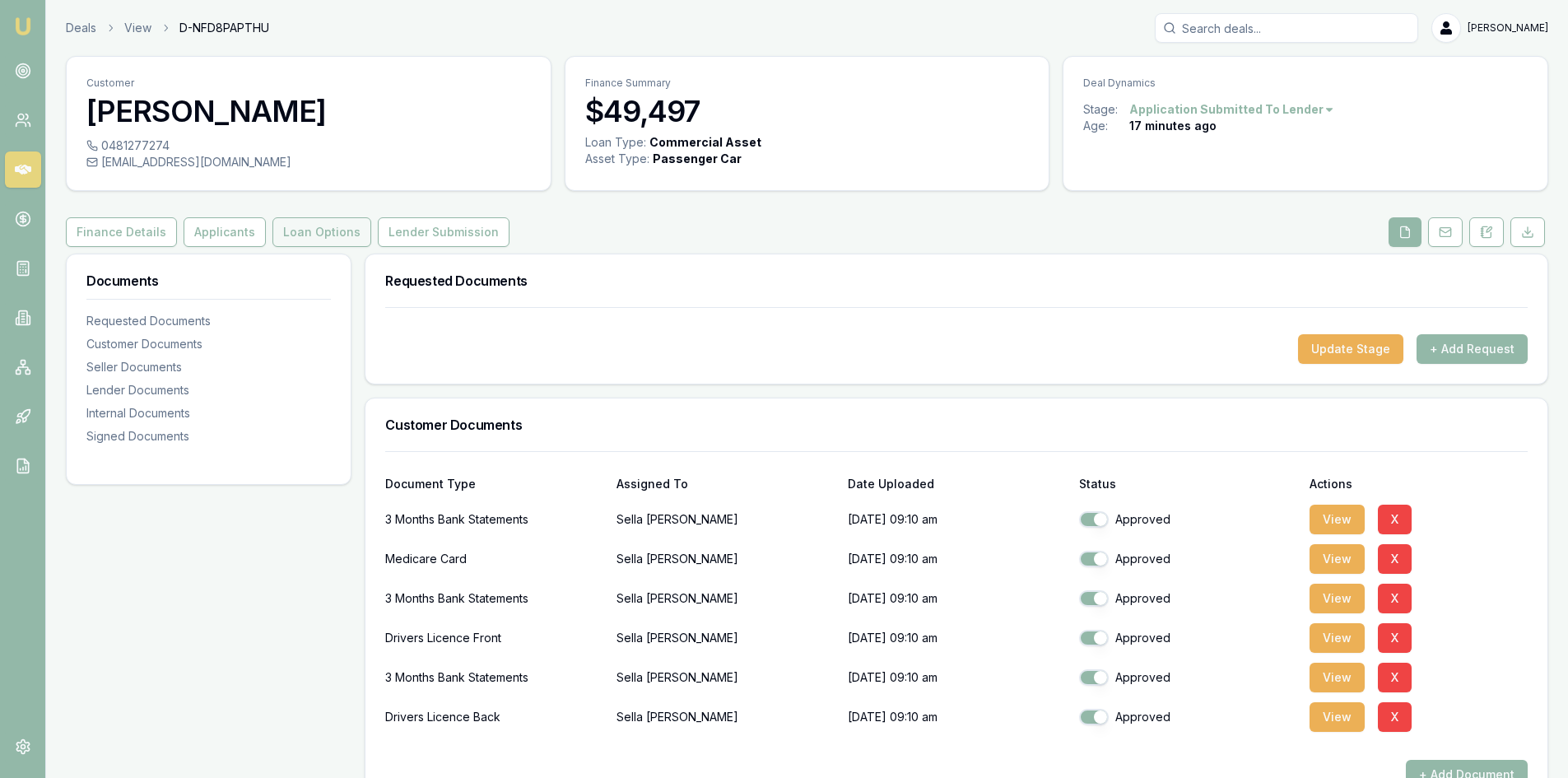
click at [324, 231] on button "Loan Options" at bounding box center [322, 232] width 99 height 30
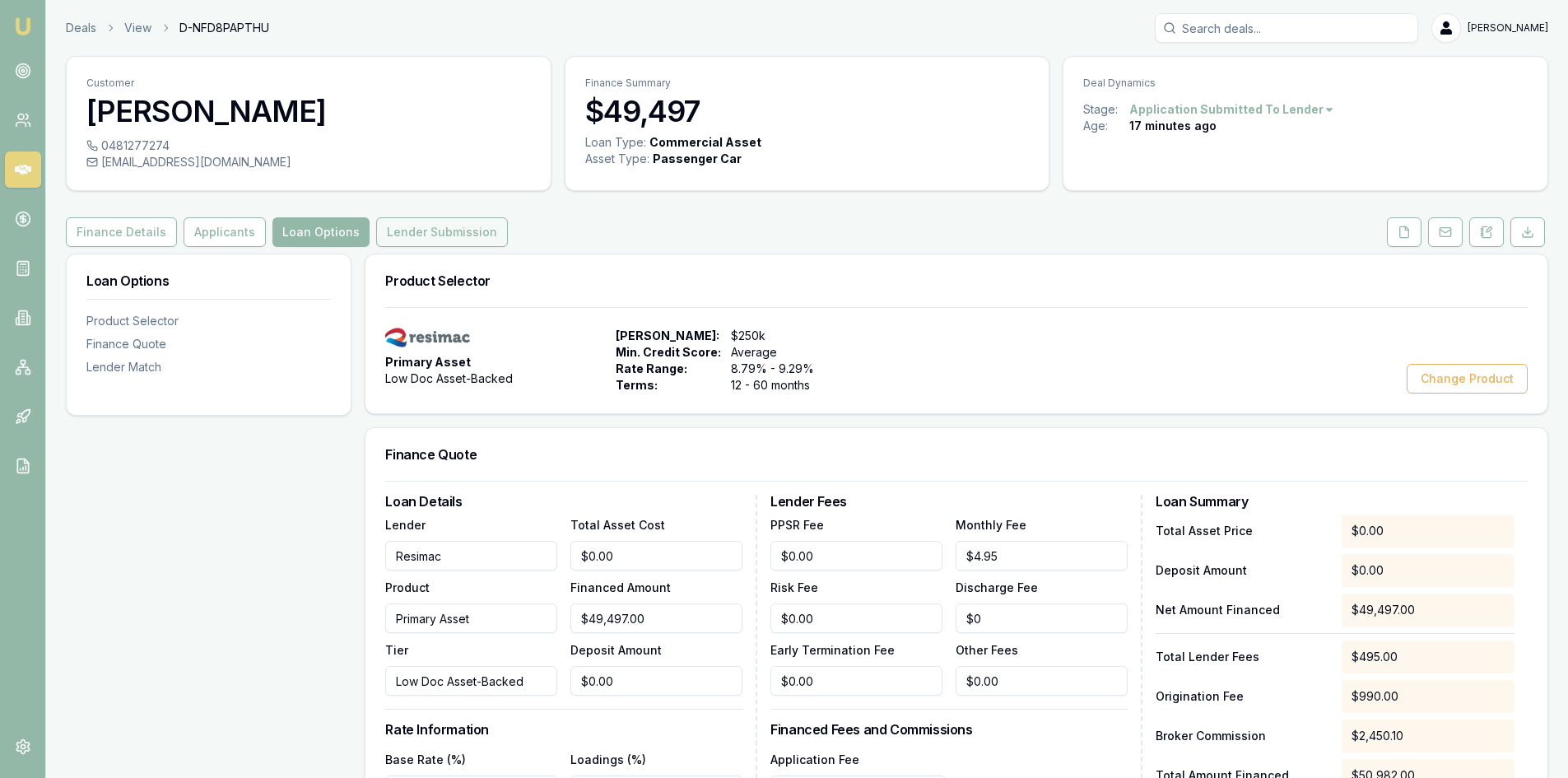
click at [407, 228] on button "Lender Submission" at bounding box center [441, 232] width 131 height 30
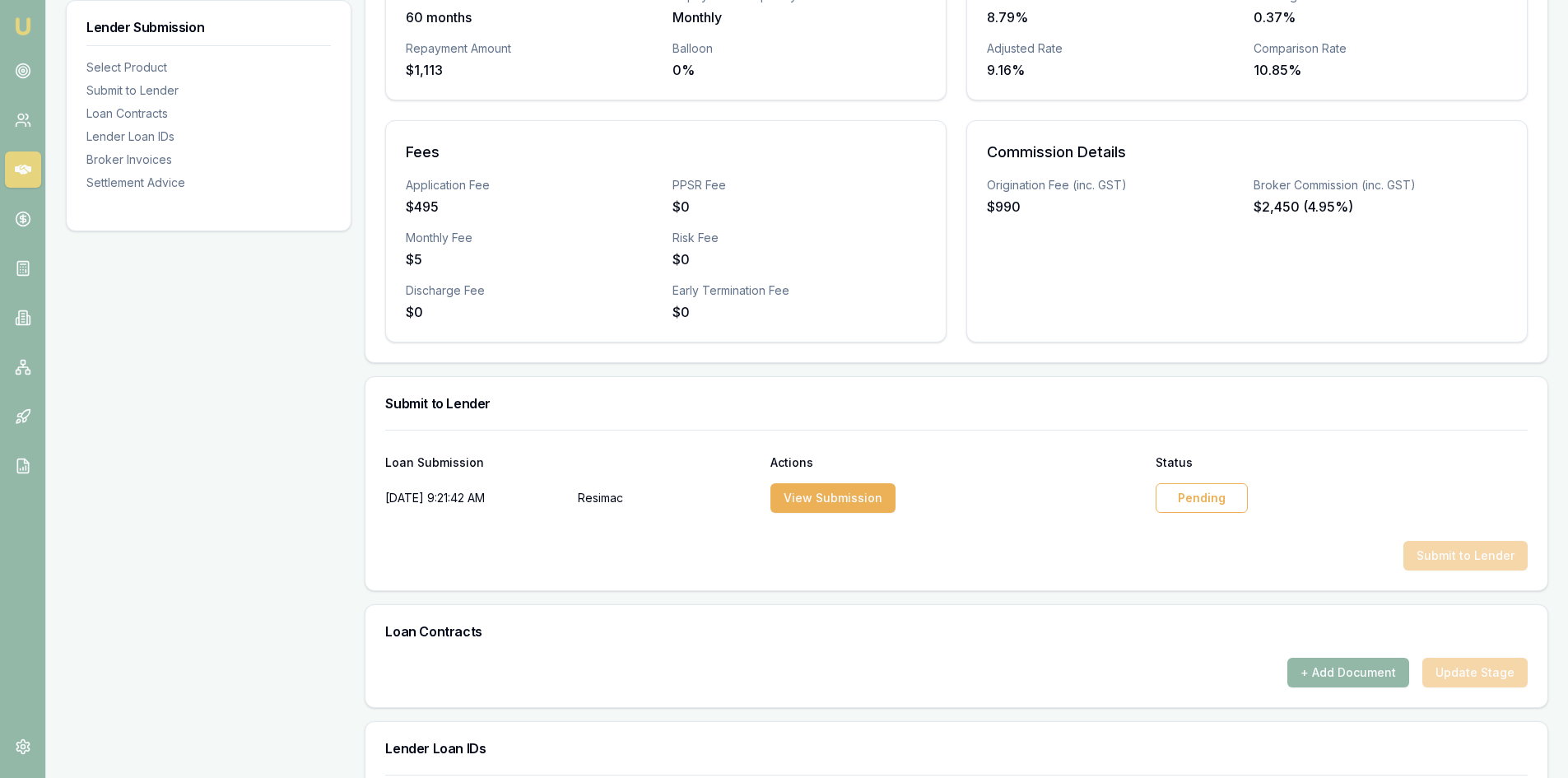
scroll to position [494, 0]
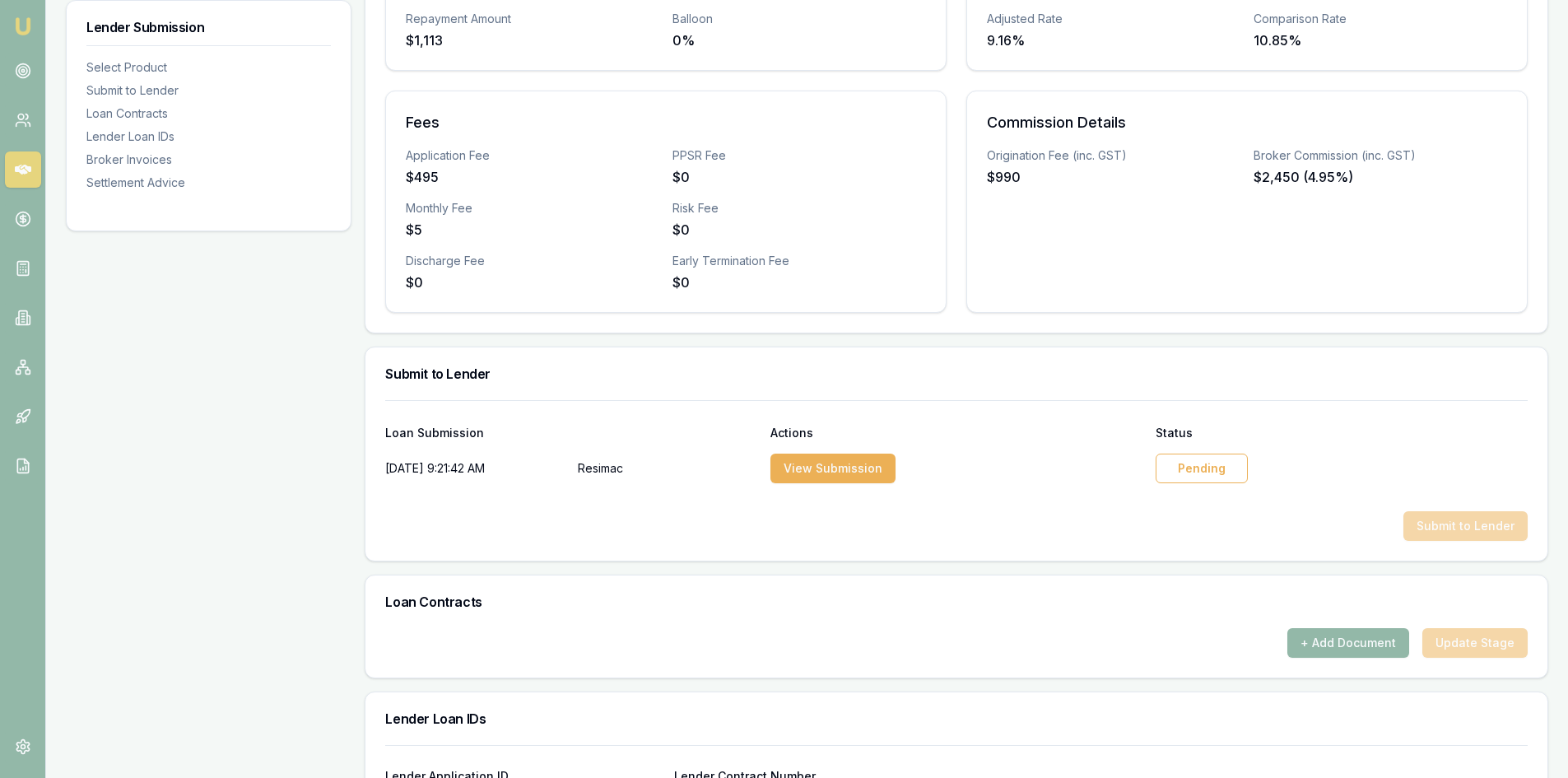
click at [1180, 465] on div "Pending" at bounding box center [1201, 468] width 93 height 30
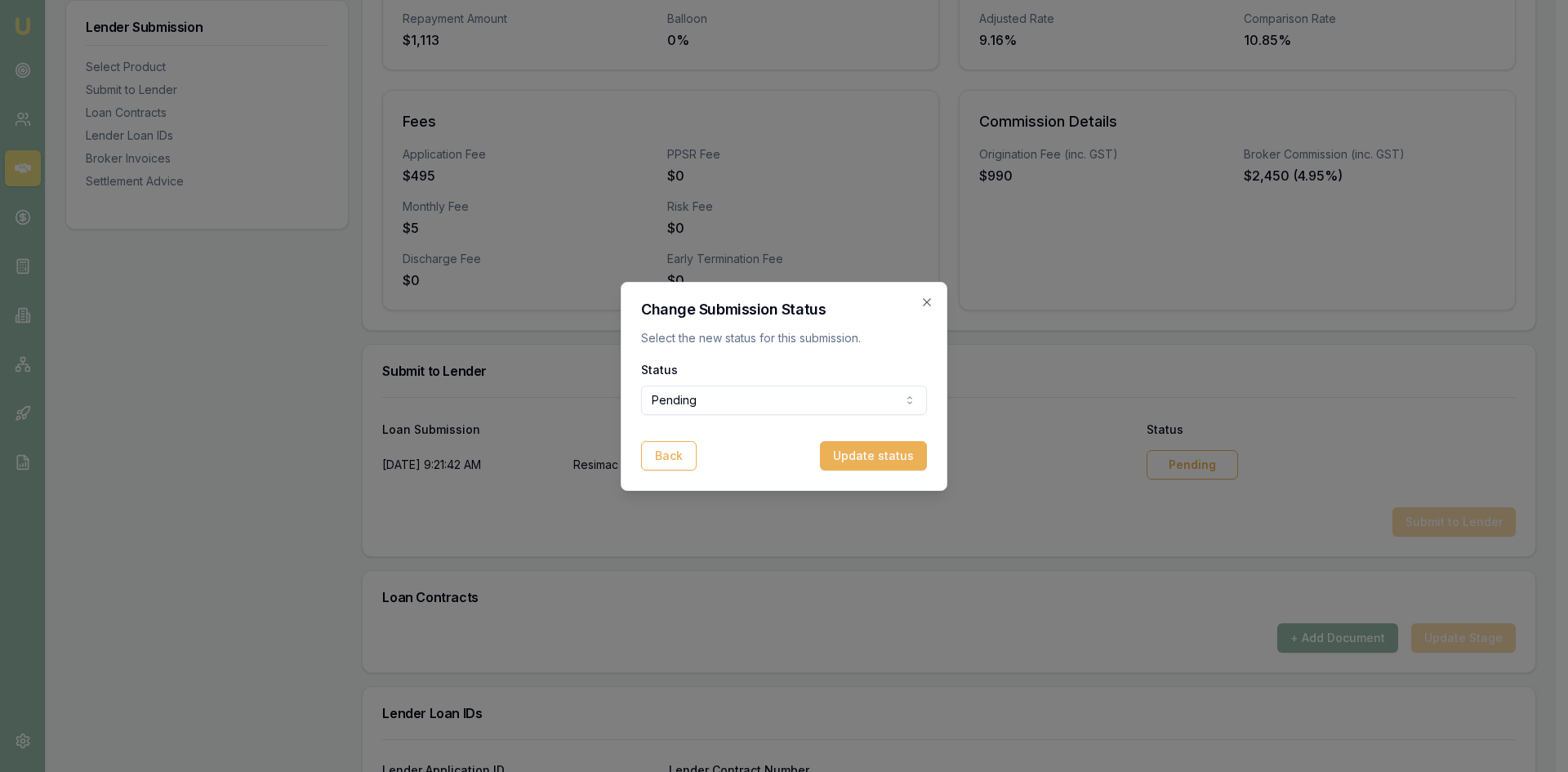
select select "APPROVED"
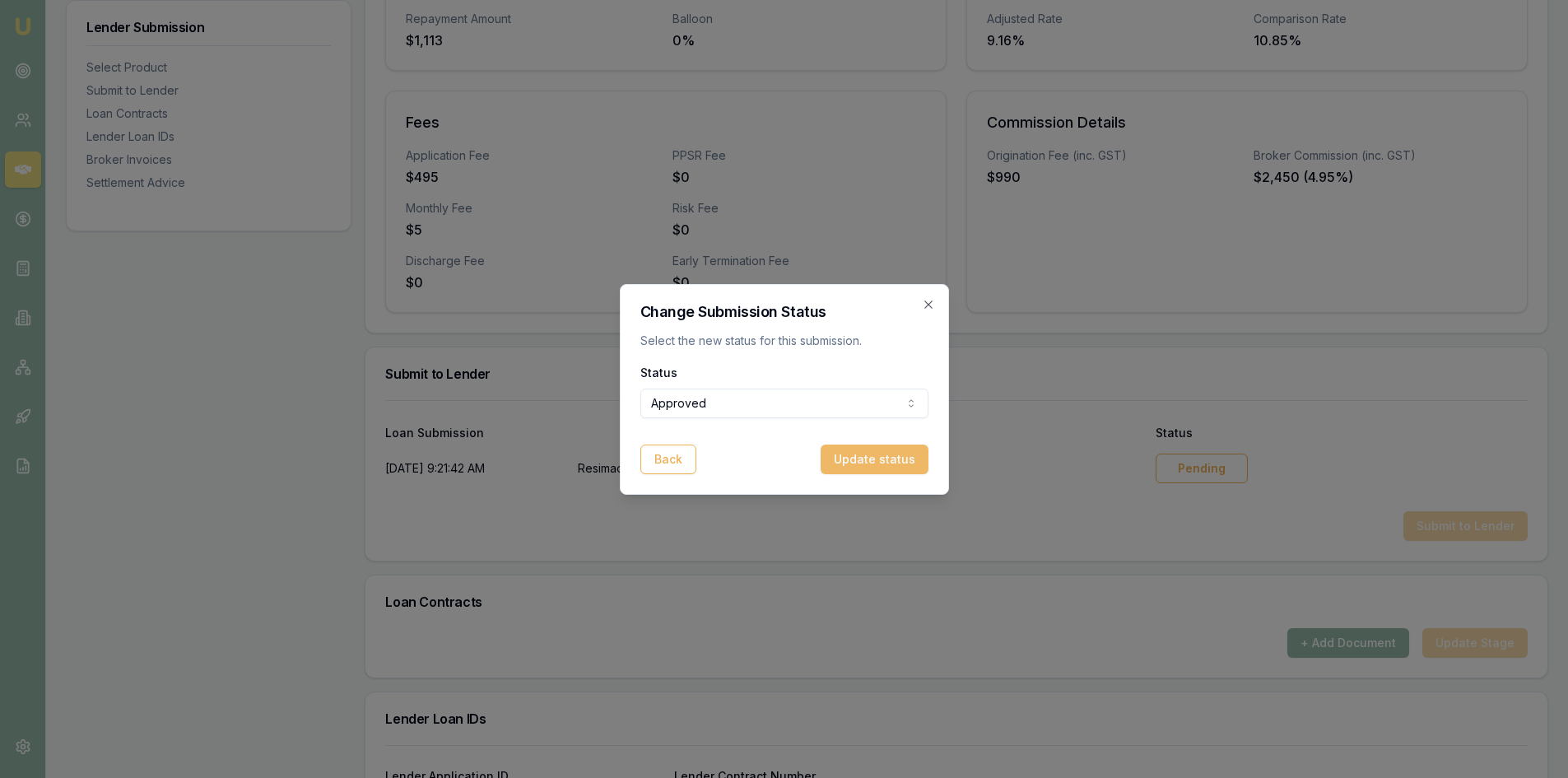
click at [898, 452] on button "Update status" at bounding box center [875, 459] width 108 height 30
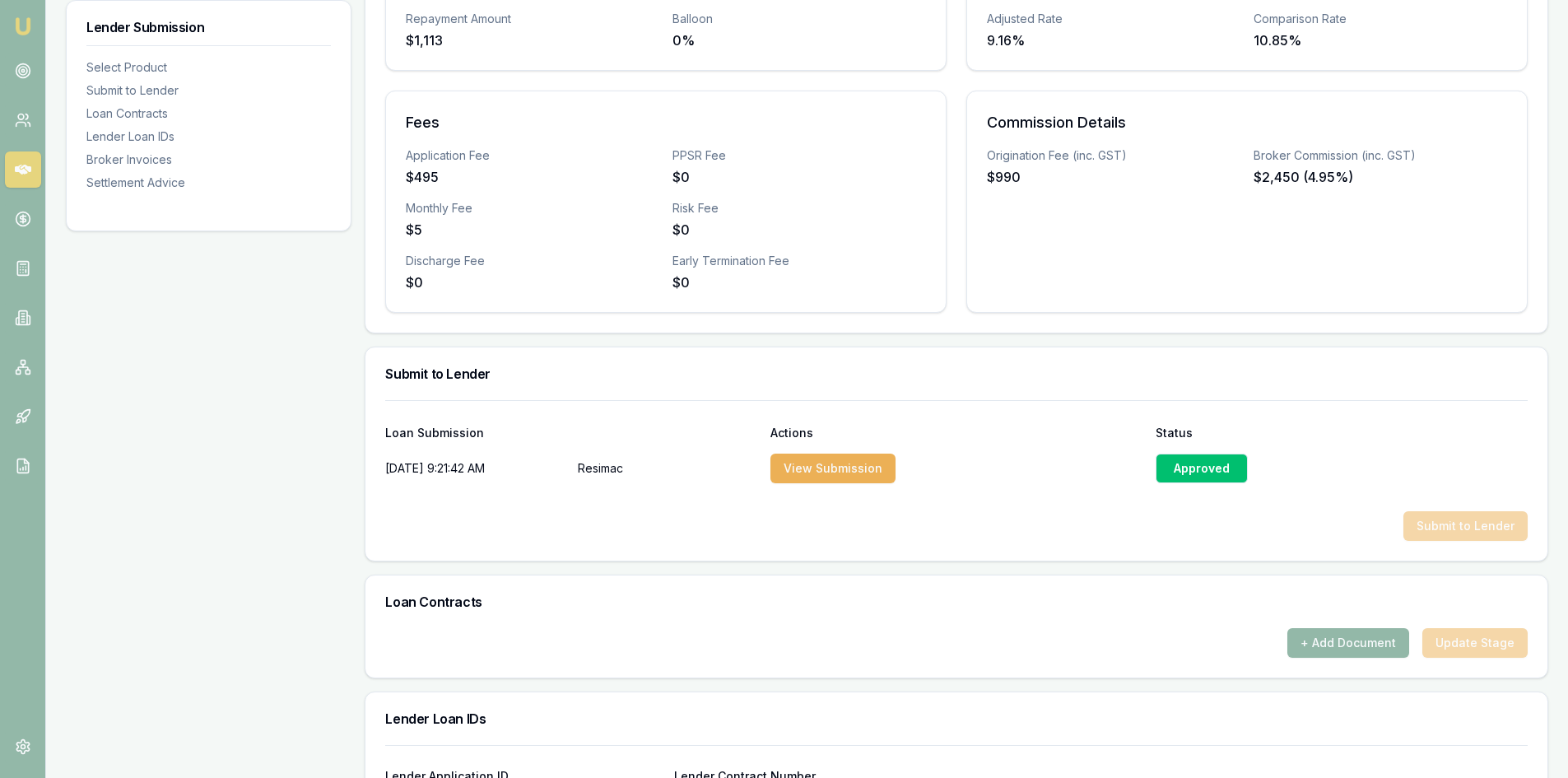
scroll to position [0, 0]
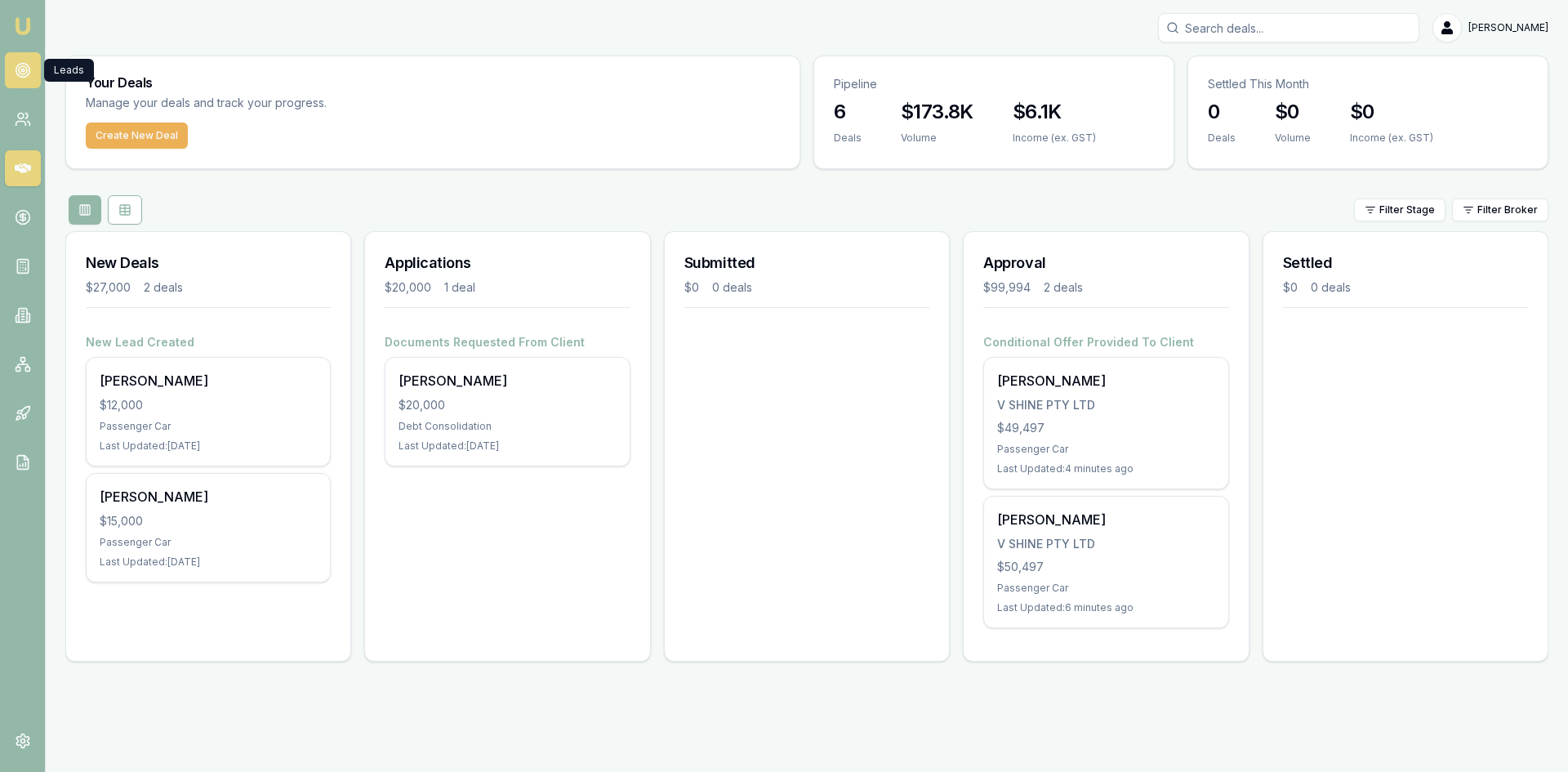
click at [32, 65] on link at bounding box center [22, 71] width 36 height 36
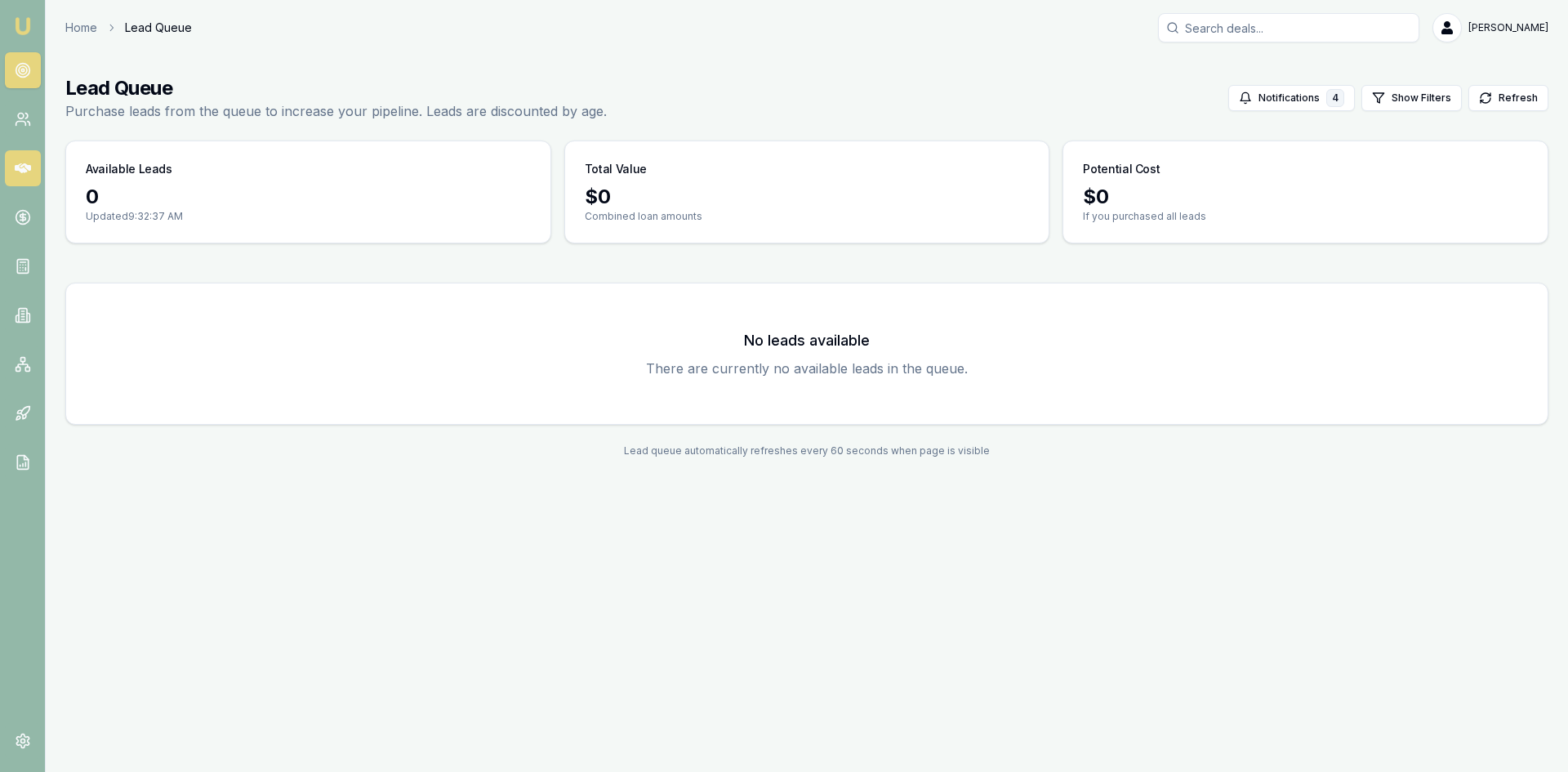
click at [24, 175] on icon at bounding box center [22, 168] width 16 height 16
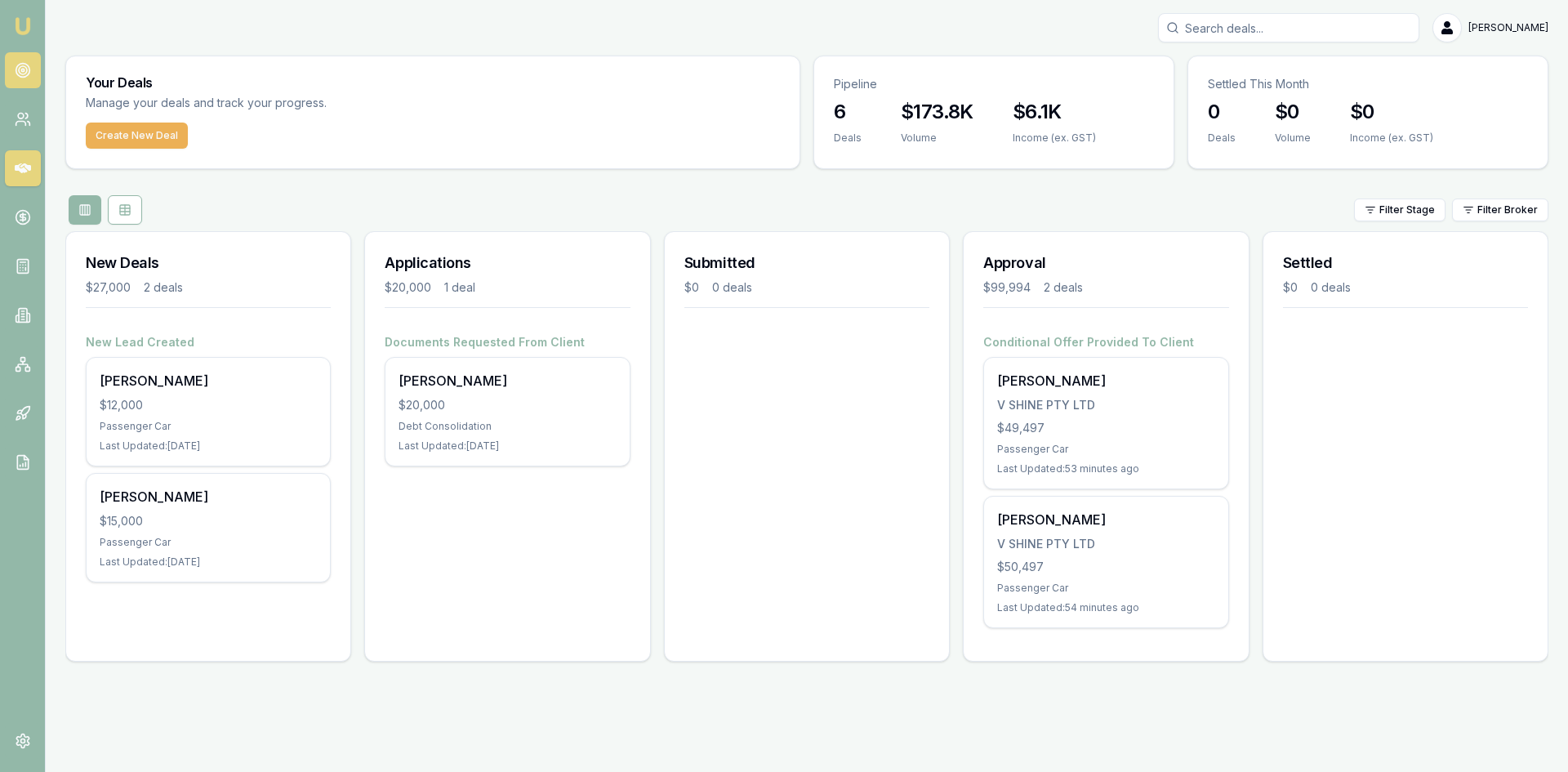
click at [22, 71] on circle at bounding box center [22, 70] width 3 height 3
